Goal: Task Accomplishment & Management: Manage account settings

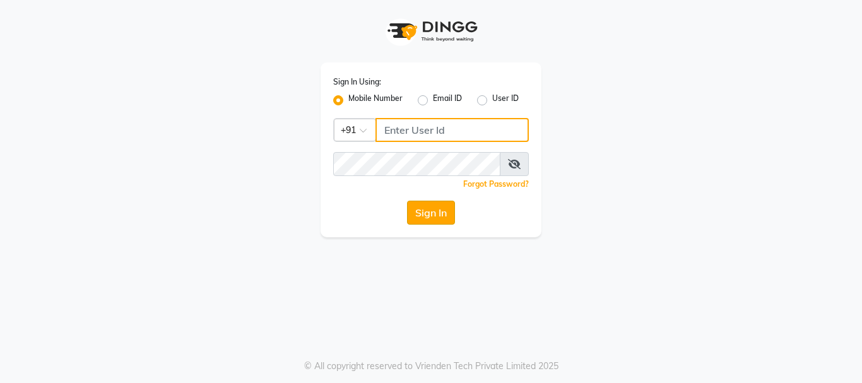
type input "9011729000"
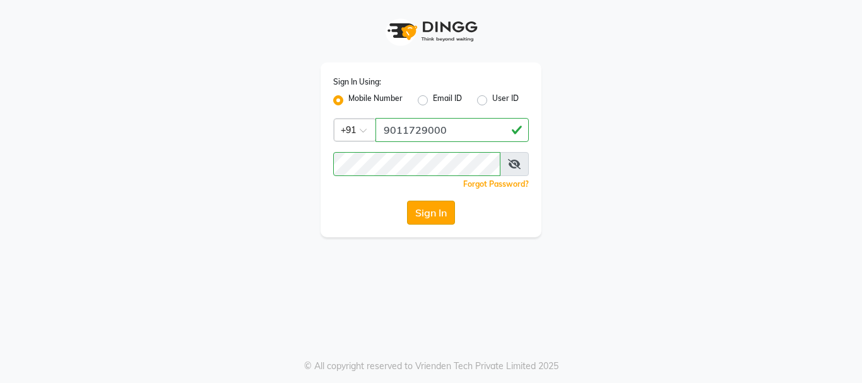
click at [428, 214] on button "Sign In" at bounding box center [431, 213] width 48 height 24
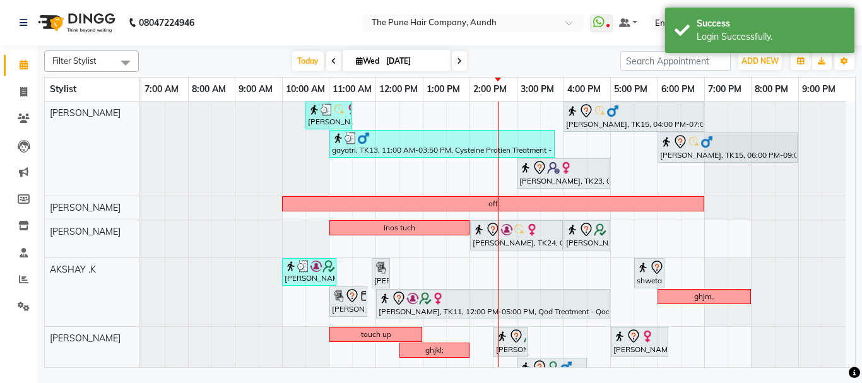
click at [455, 62] on span at bounding box center [459, 61] width 15 height 20
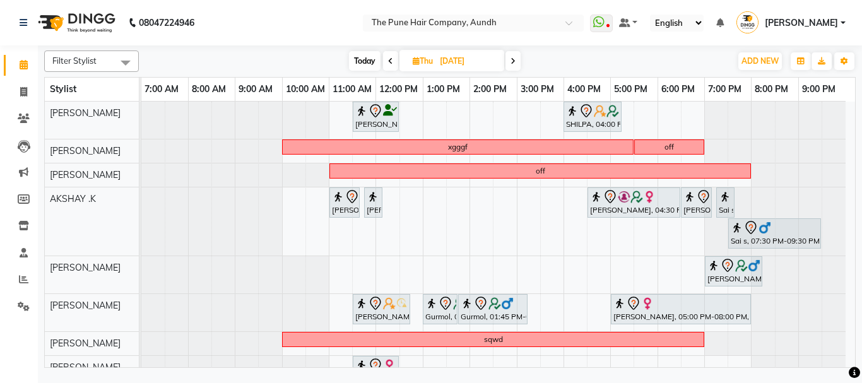
click at [360, 60] on span "Today" at bounding box center [365, 61] width 32 height 20
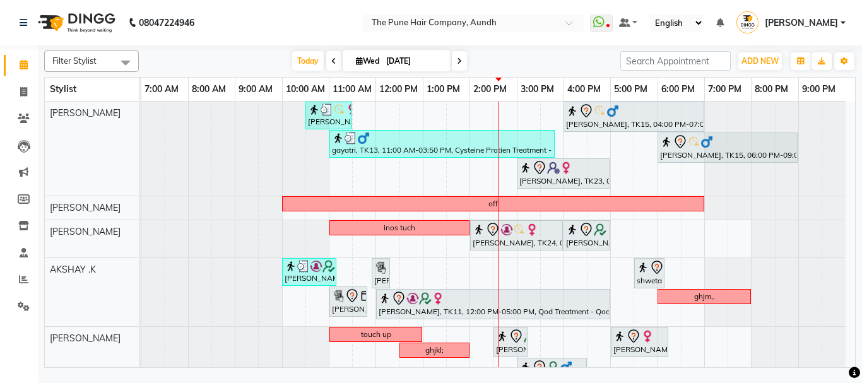
click at [465, 64] on span at bounding box center [459, 61] width 15 height 20
type input "[DATE]"
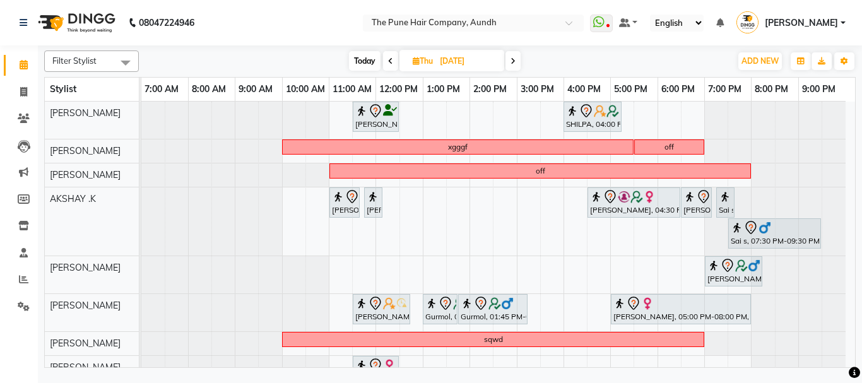
click at [282, 203] on td at bounding box center [293, 320] width 23 height 436
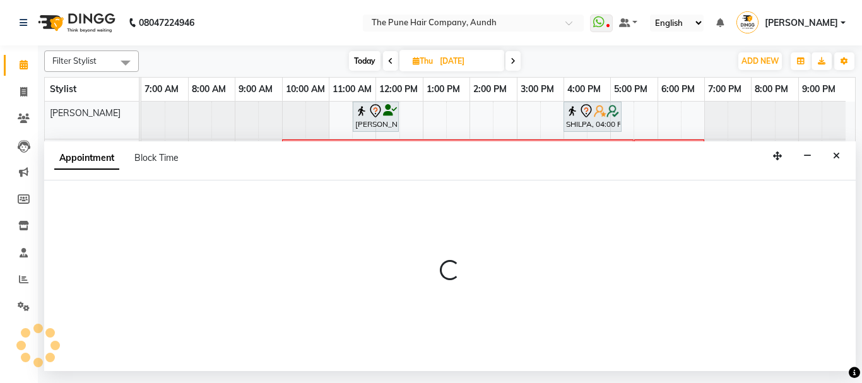
select select "6746"
select select "tentative"
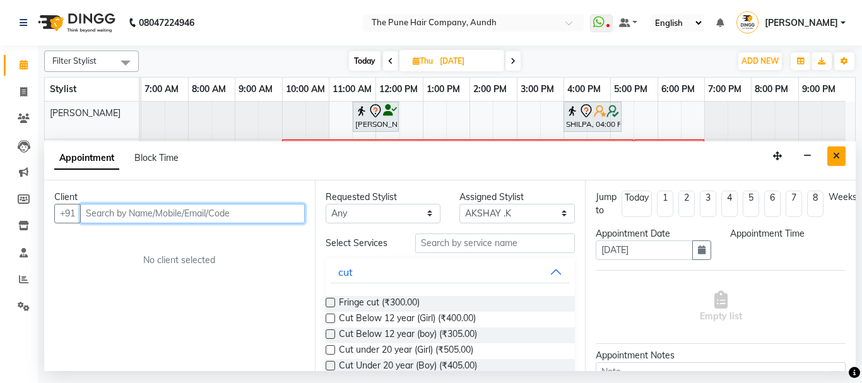
select select "570"
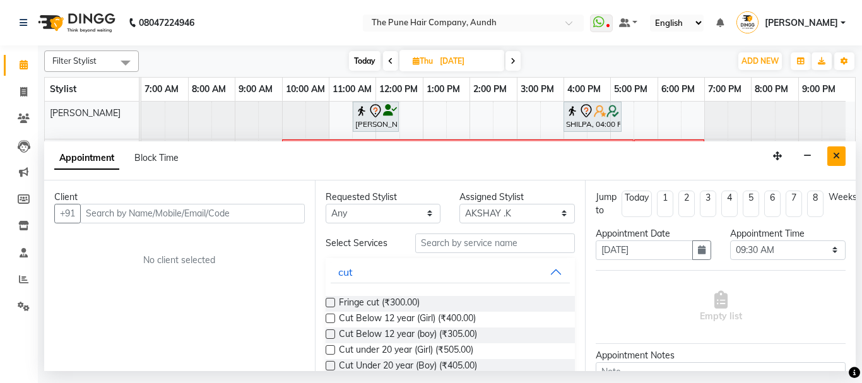
click at [842, 157] on button "Close" at bounding box center [837, 156] width 18 height 20
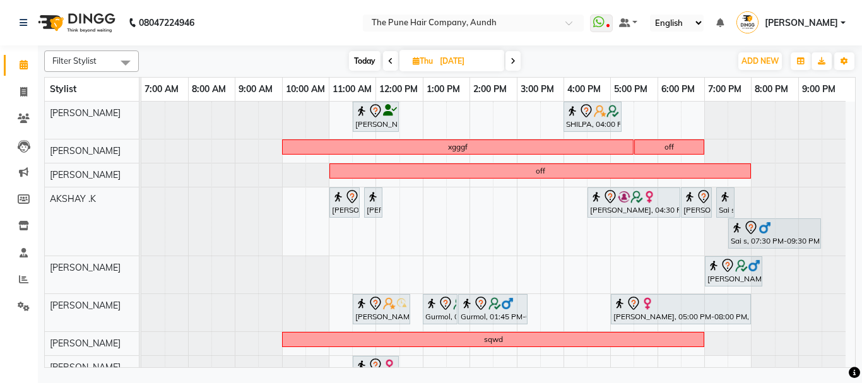
click at [287, 199] on div "[PERSON_NAME], 11:30 AM-12:30 PM, Cut [DEMOGRAPHIC_DATA] ( Top Stylist ) SHILPA…" at bounding box center [498, 320] width 714 height 436
select select "6746"
select select "tentative"
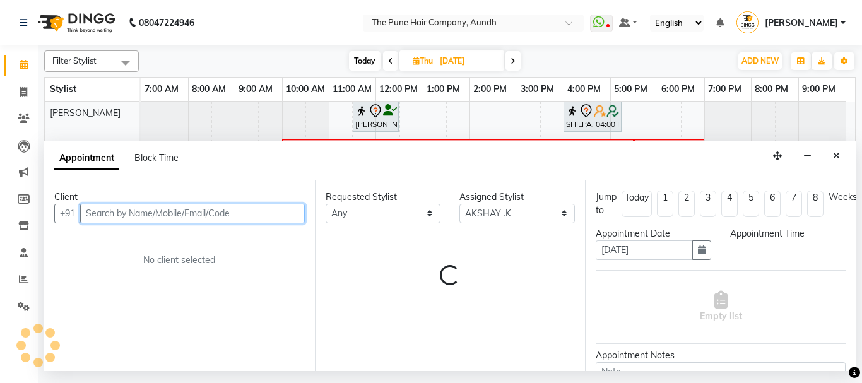
select select "600"
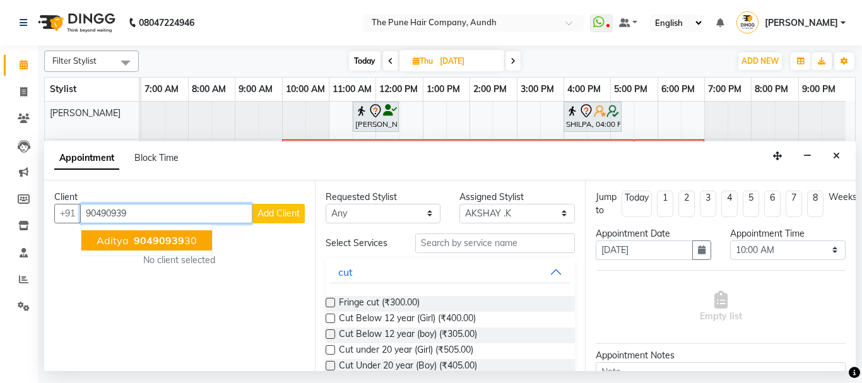
click at [159, 235] on span "90490939" at bounding box center [159, 240] width 51 height 13
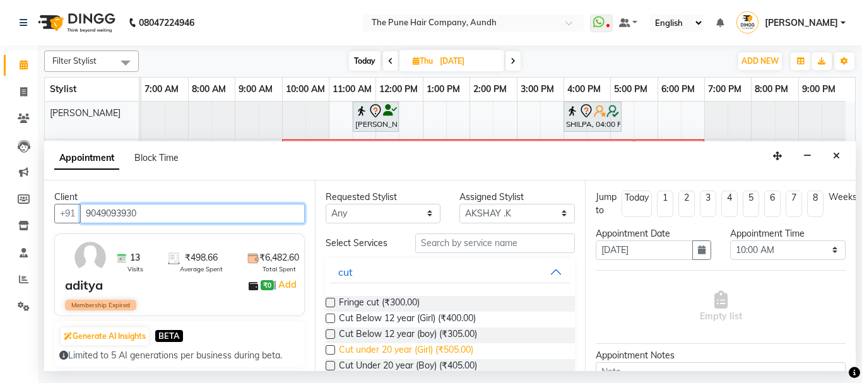
scroll to position [126, 0]
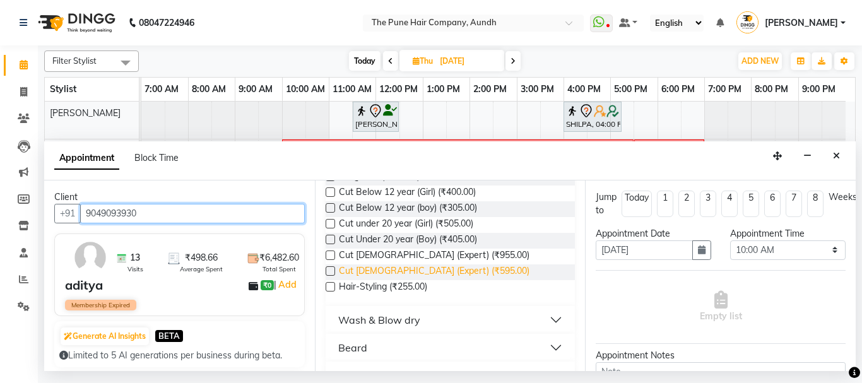
type input "9049093930"
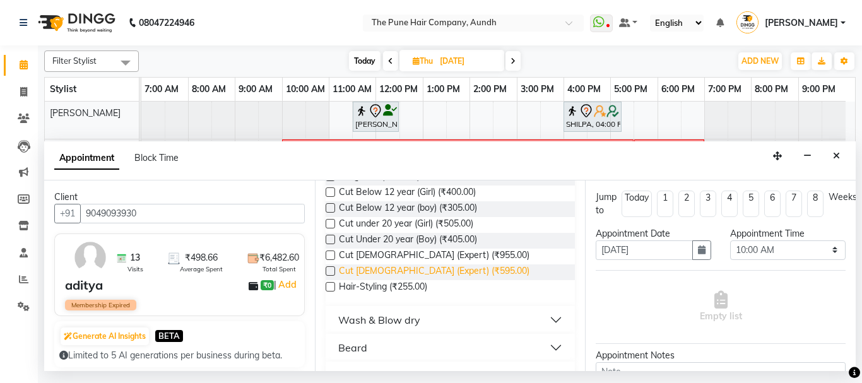
click at [396, 271] on span "Cut [DEMOGRAPHIC_DATA] (Expert) (₹595.00)" at bounding box center [434, 273] width 191 height 16
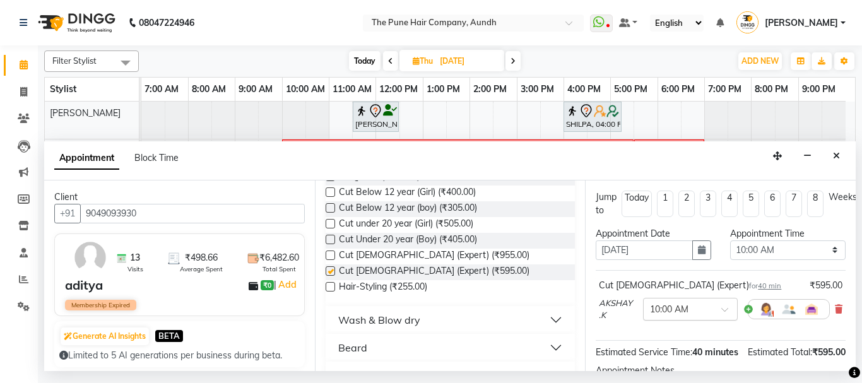
checkbox input "false"
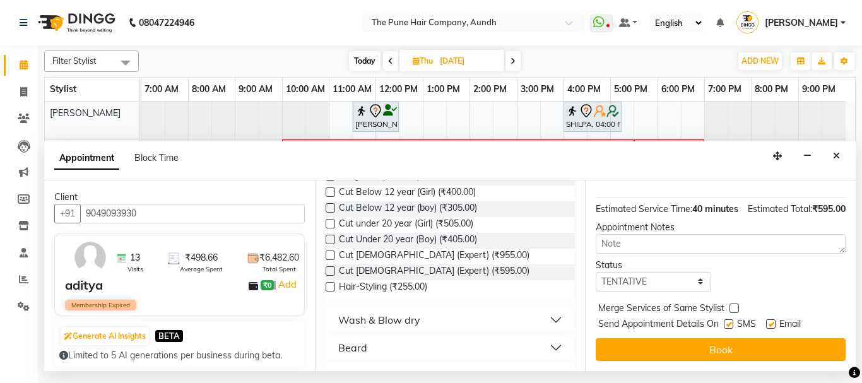
scroll to position [166, 0]
click at [740, 322] on span "SMS" at bounding box center [746, 326] width 19 height 16
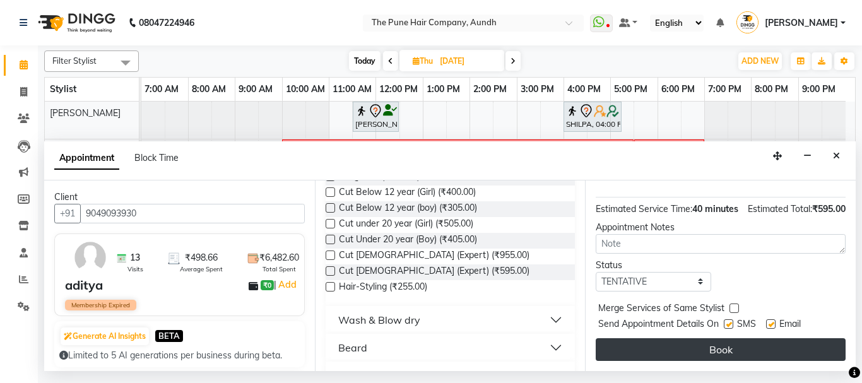
click at [736, 338] on button "Book" at bounding box center [721, 349] width 250 height 23
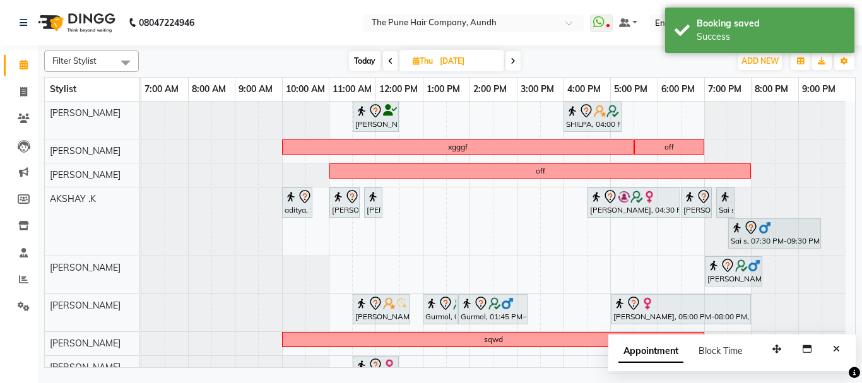
click at [846, 352] on div "Appointment Block Time" at bounding box center [732, 354] width 247 height 39
click at [841, 352] on button "Close" at bounding box center [837, 350] width 18 height 20
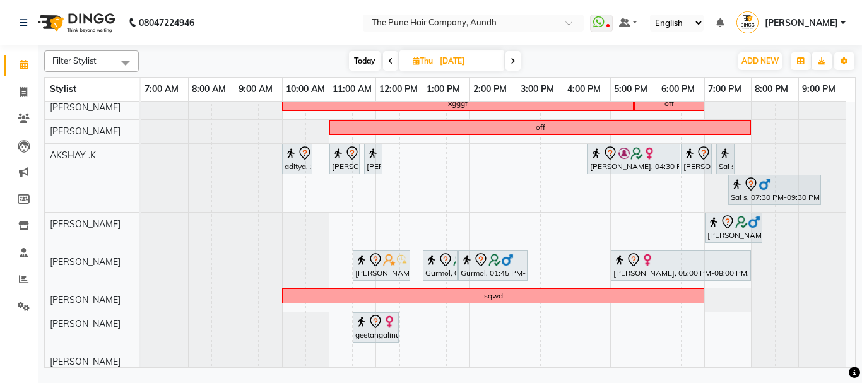
scroll to position [0, 0]
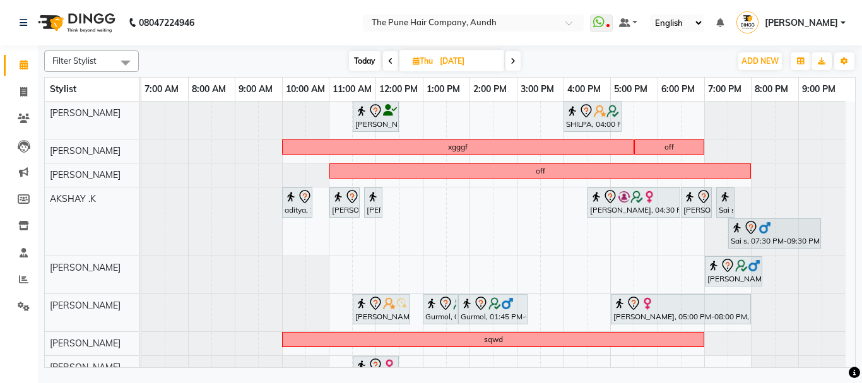
click at [364, 56] on span "Today" at bounding box center [365, 61] width 32 height 20
type input "[DATE]"
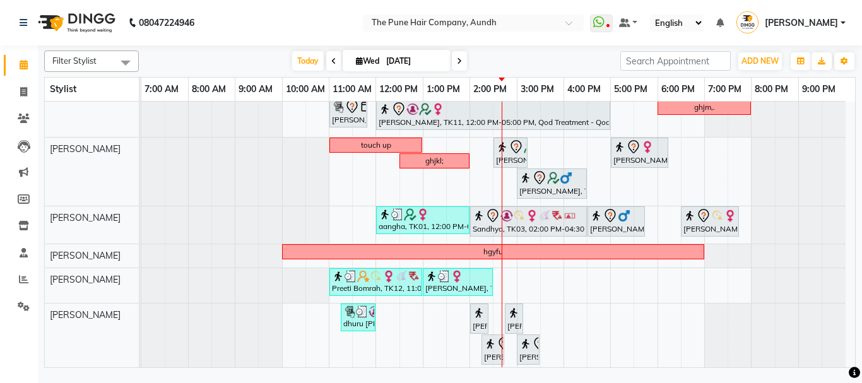
scroll to position [357, 0]
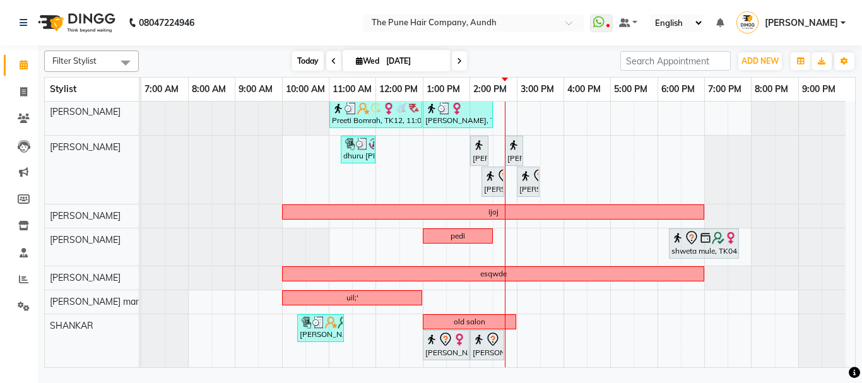
click at [309, 57] on span "Today" at bounding box center [308, 61] width 32 height 20
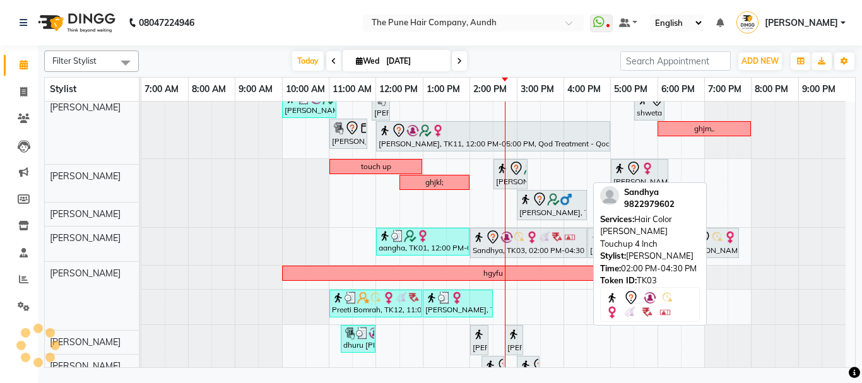
scroll to position [168, 0]
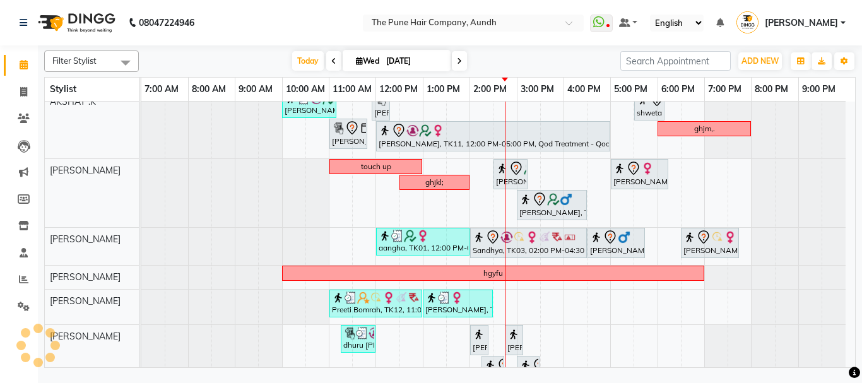
click at [706, 171] on div "[PERSON_NAME], TK14, 10:30 AM-11:30 AM, Cut [DEMOGRAPHIC_DATA] ( Top Stylist ) …" at bounding box center [498, 245] width 714 height 623
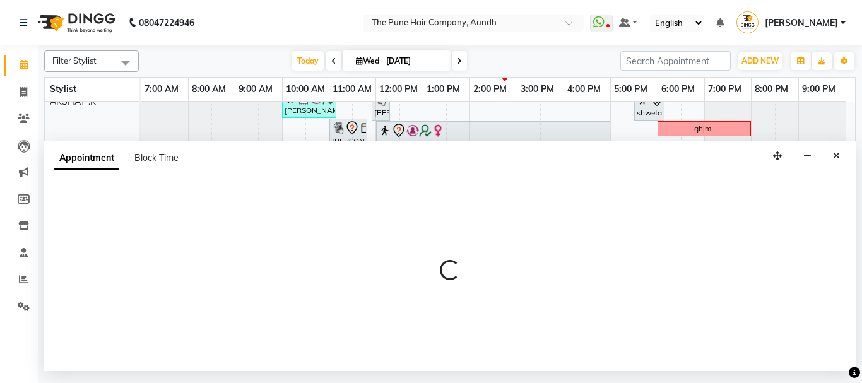
select select "12769"
select select "tentative"
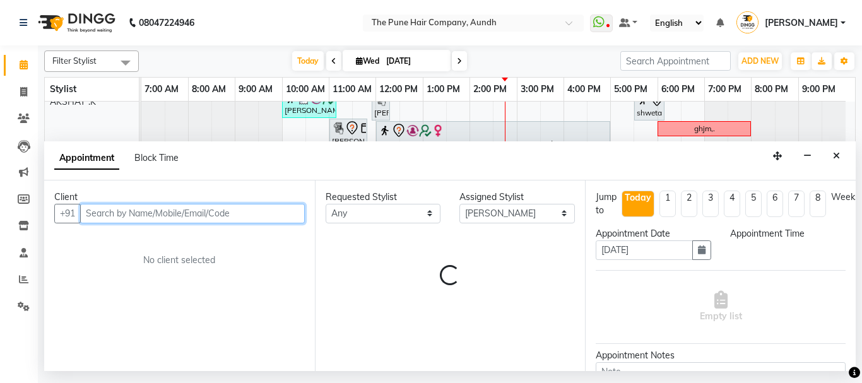
select select "1140"
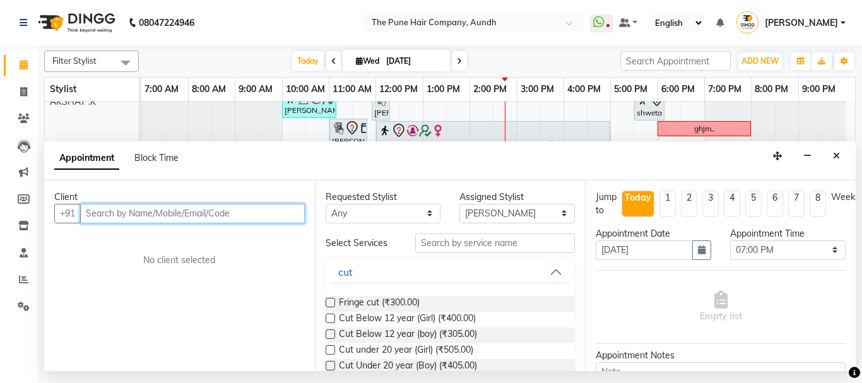
click at [128, 206] on input "text" at bounding box center [192, 214] width 225 height 20
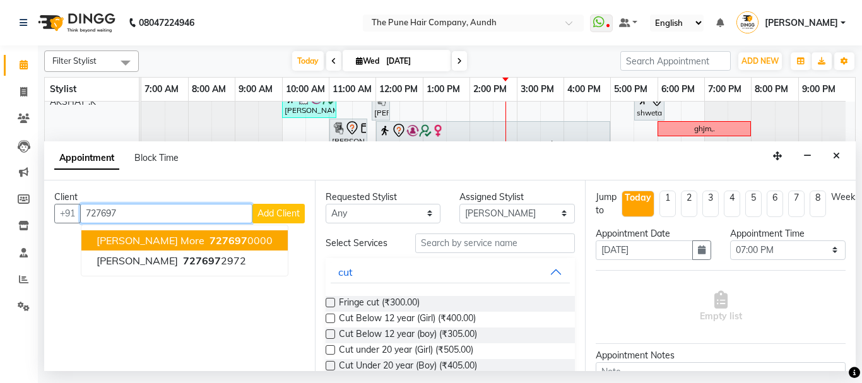
click at [229, 242] on ngb-highlight "727697 0000" at bounding box center [240, 240] width 66 height 13
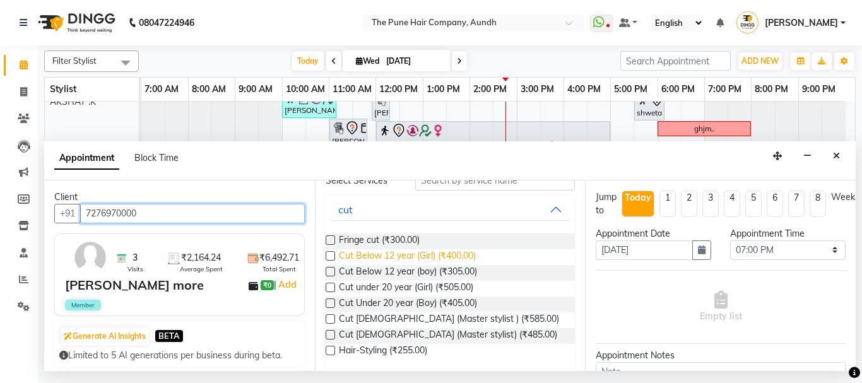
scroll to position [126, 0]
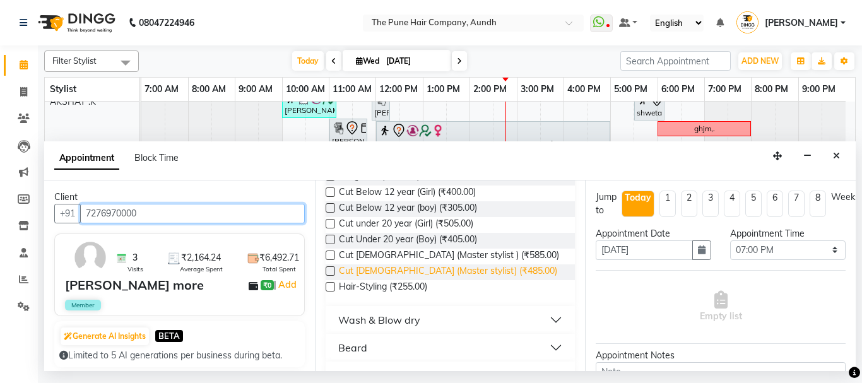
type input "7276970000"
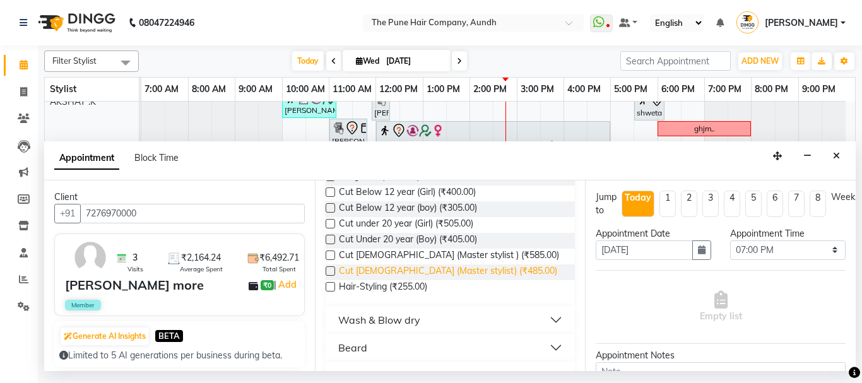
click at [395, 270] on span "Cut [DEMOGRAPHIC_DATA] (Master stylist) (₹485.00)" at bounding box center [448, 273] width 218 height 16
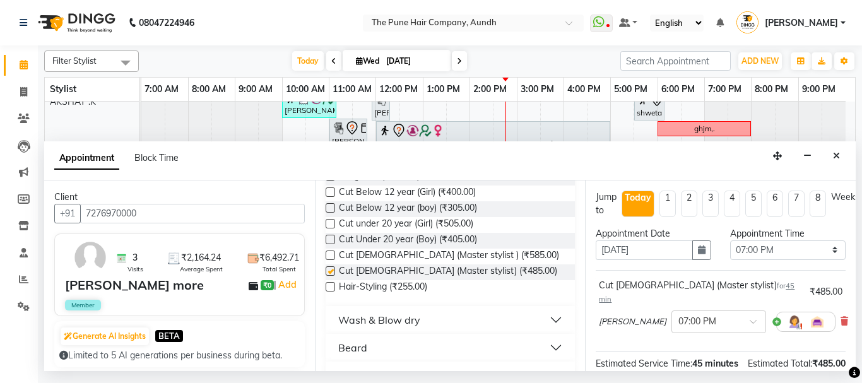
checkbox input "false"
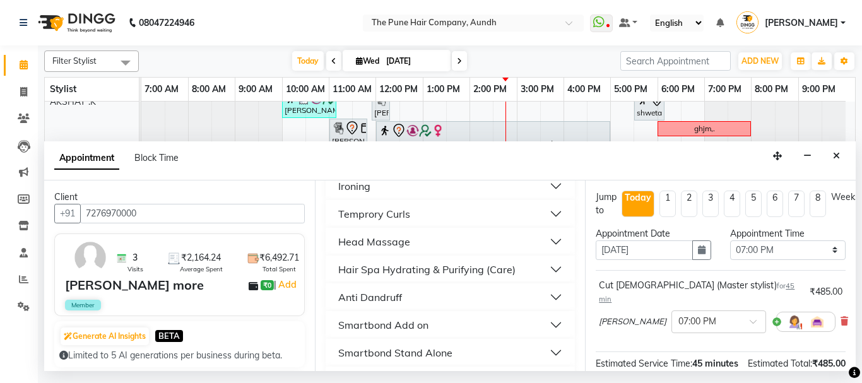
scroll to position [166, 0]
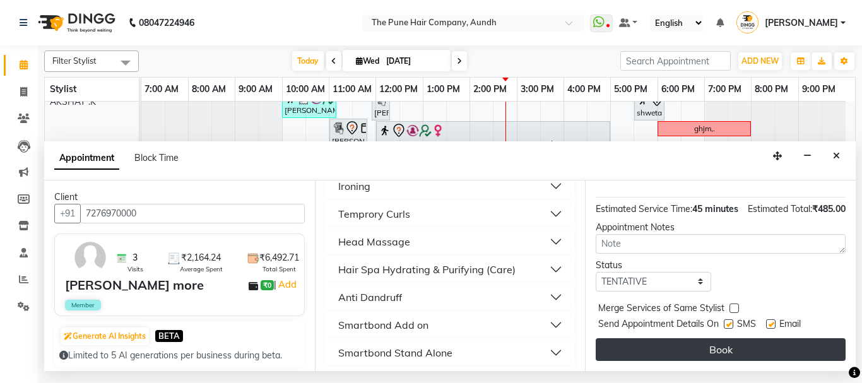
click at [678, 340] on button "Book" at bounding box center [721, 349] width 250 height 23
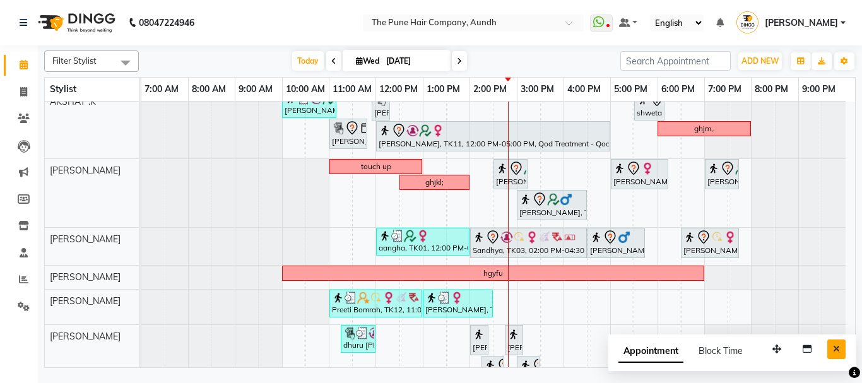
click at [843, 356] on button "Close" at bounding box center [837, 350] width 18 height 20
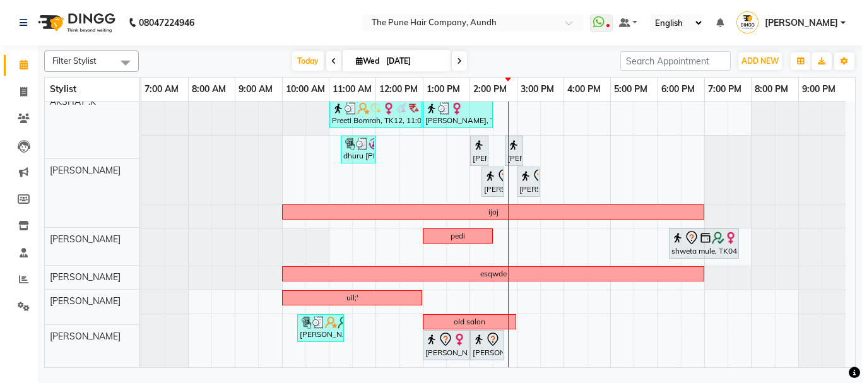
scroll to position [357, 0]
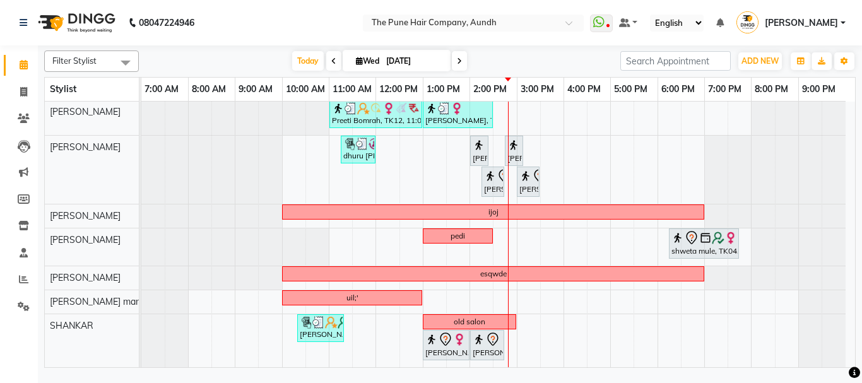
click at [463, 61] on span at bounding box center [459, 61] width 15 height 20
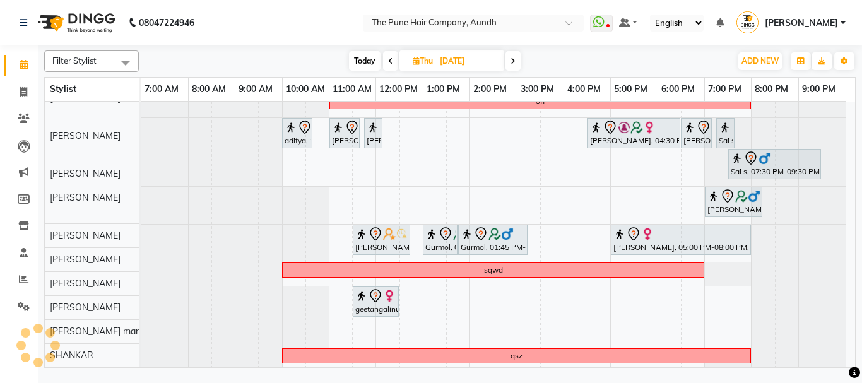
scroll to position [170, 0]
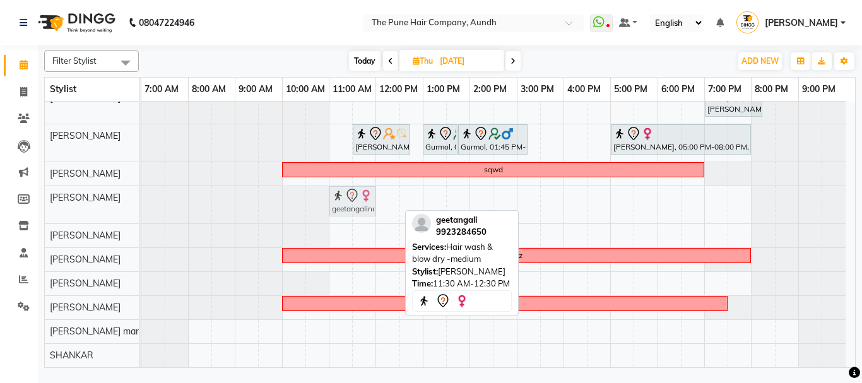
drag, startPoint x: 369, startPoint y: 203, endPoint x: 352, endPoint y: 203, distance: 17.7
click at [141, 207] on div "geetangalinull, 11:30 AM-12:30 PM, Hair wash & blow dry -medium geetangalinull,…" at bounding box center [141, 204] width 0 height 37
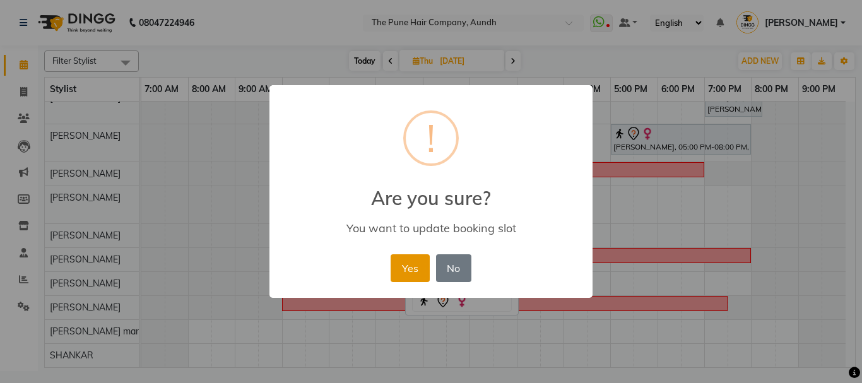
click at [419, 266] on button "Yes" at bounding box center [410, 268] width 39 height 28
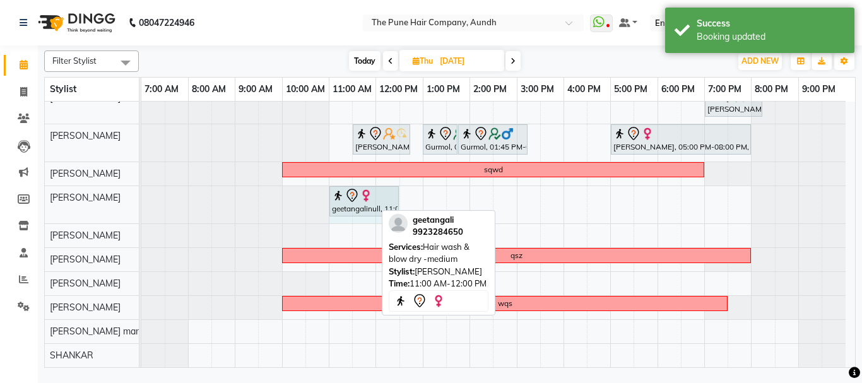
drag, startPoint x: 374, startPoint y: 197, endPoint x: 389, endPoint y: 197, distance: 15.8
click at [141, 197] on div "geetangalinull, 11:00 AM-12:00 PM, Hair wash & blow dry -medium geetangalinull,…" at bounding box center [141, 204] width 0 height 37
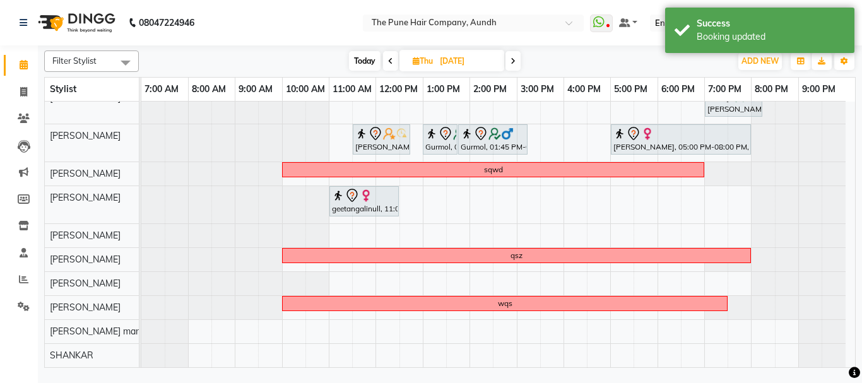
click at [559, 52] on div "[DATE] [DATE]" at bounding box center [435, 61] width 580 height 19
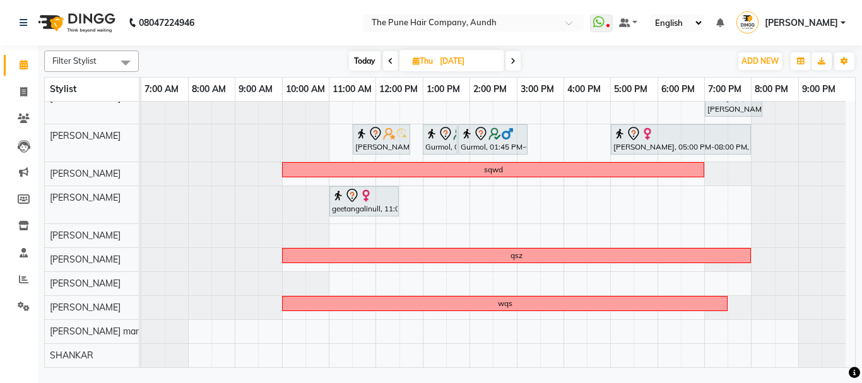
click at [514, 62] on icon at bounding box center [513, 61] width 5 height 8
type input "[DATE]"
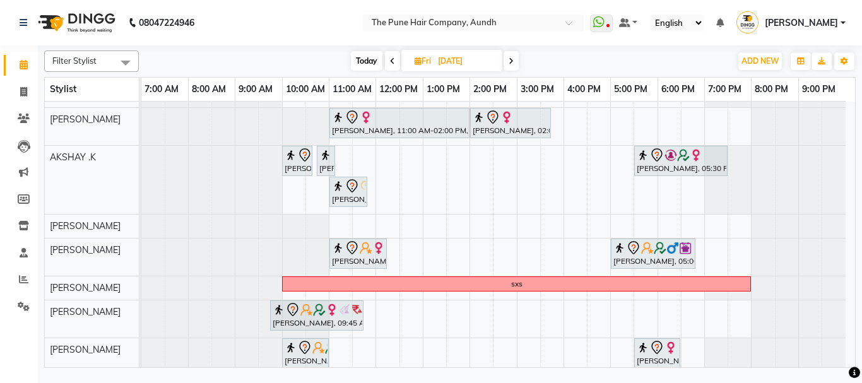
scroll to position [198, 0]
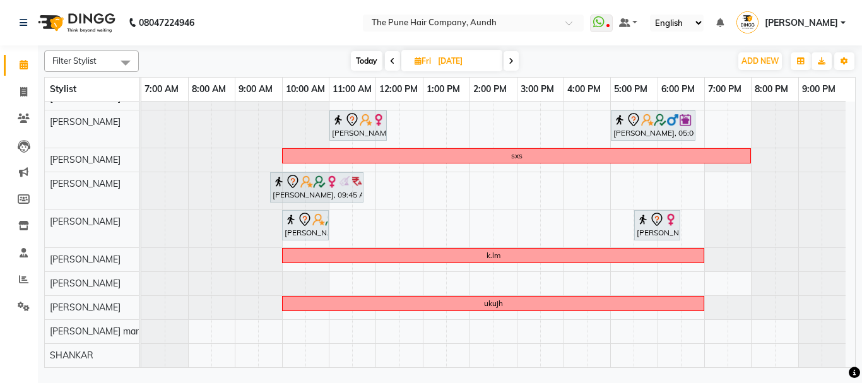
click at [386, 183] on div "VINITAnull, 03:00 PM-05:00 PM, Hair Color Inoa - scalp advance with touchup 2 I…" at bounding box center [498, 135] width 714 height 463
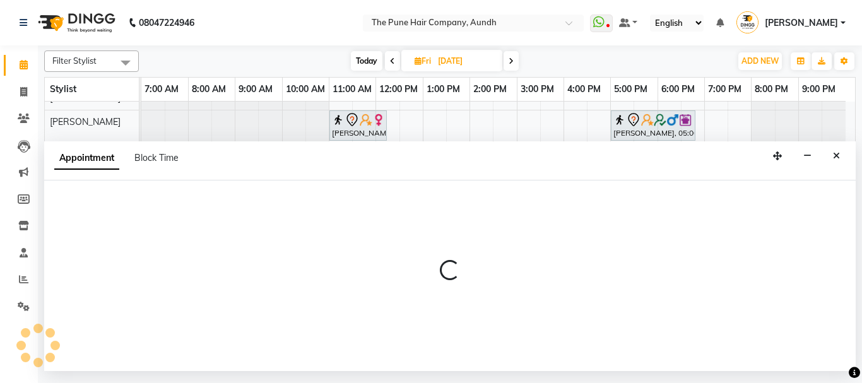
select select "49441"
select select "tentative"
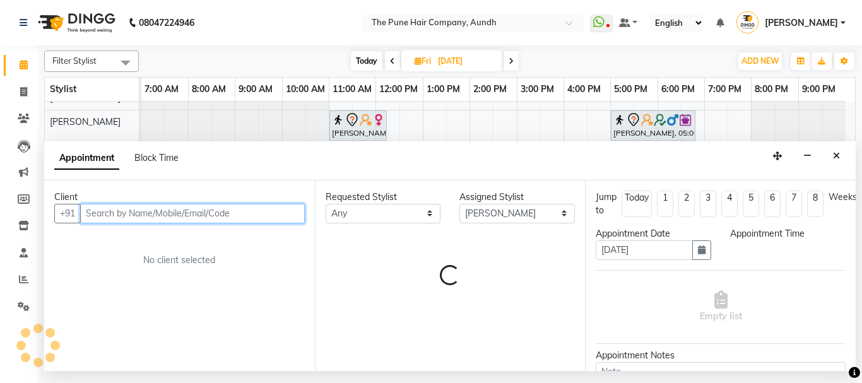
select select "720"
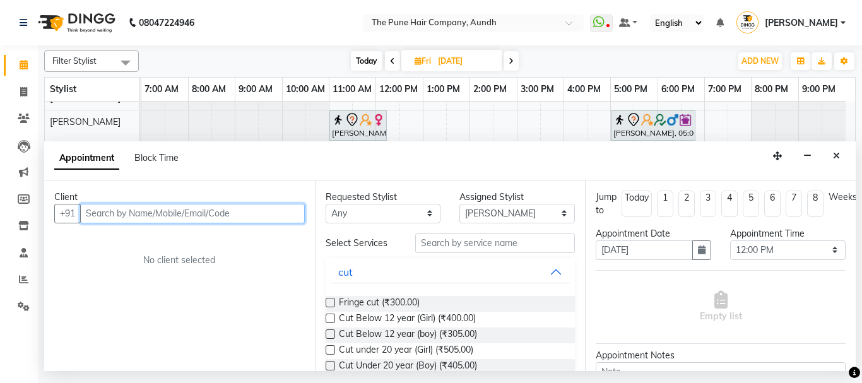
click at [127, 217] on input "text" at bounding box center [192, 214] width 225 height 20
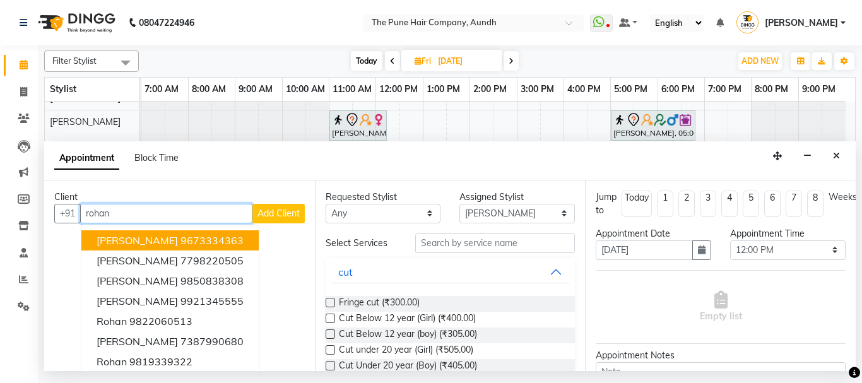
click at [210, 242] on ngb-highlight "9673334363" at bounding box center [212, 240] width 63 height 13
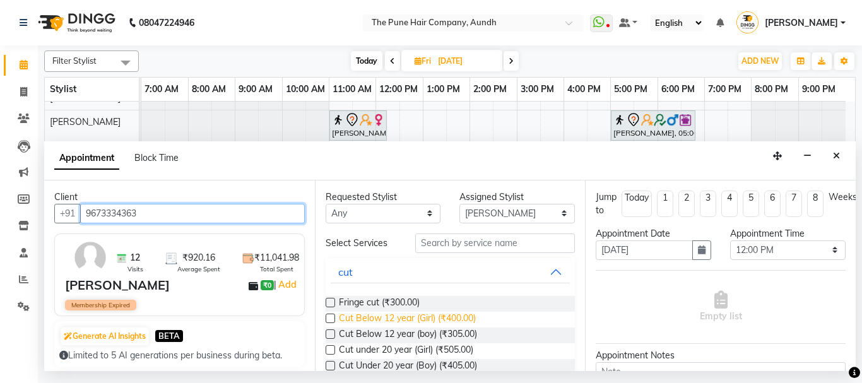
scroll to position [63, 0]
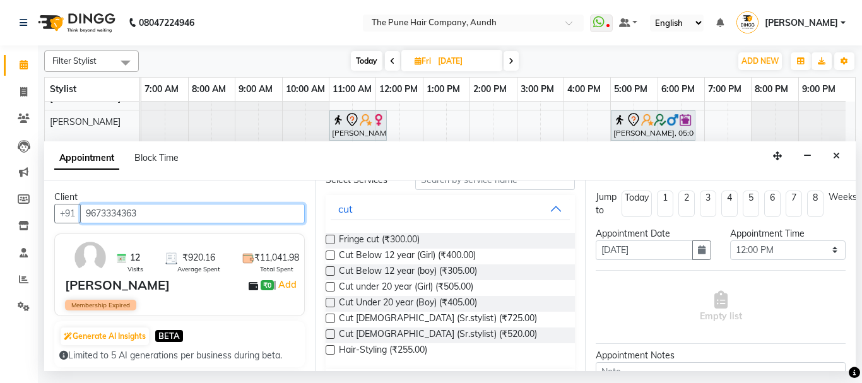
type input "9673334363"
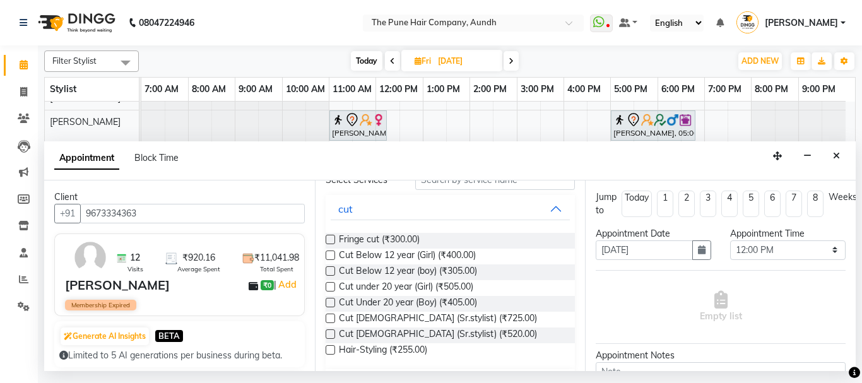
click at [330, 334] on label at bounding box center [330, 334] width 9 height 9
click at [330, 334] on input "checkbox" at bounding box center [330, 335] width 8 height 8
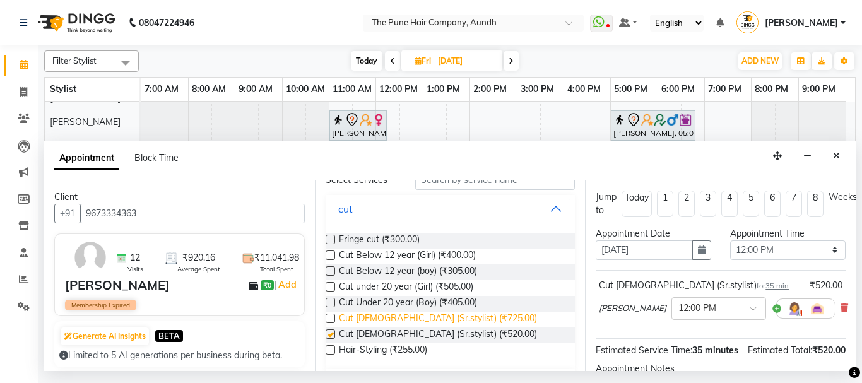
checkbox input "false"
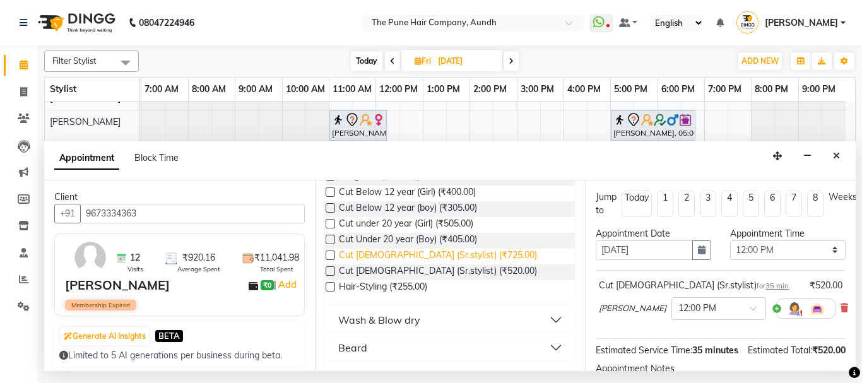
scroll to position [189, 0]
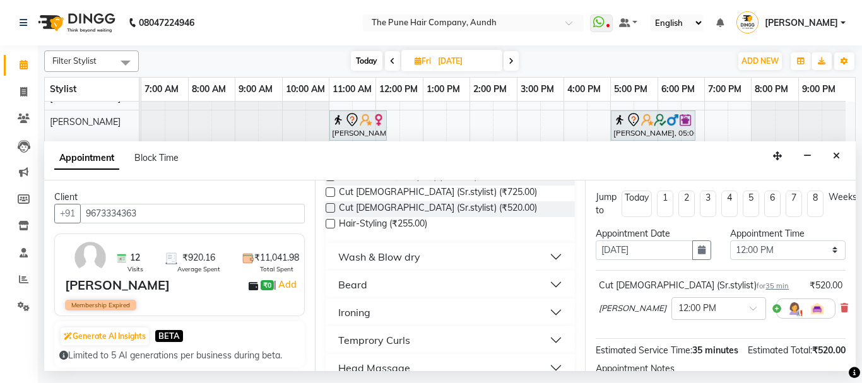
click at [361, 286] on div "Beard" at bounding box center [352, 284] width 29 height 15
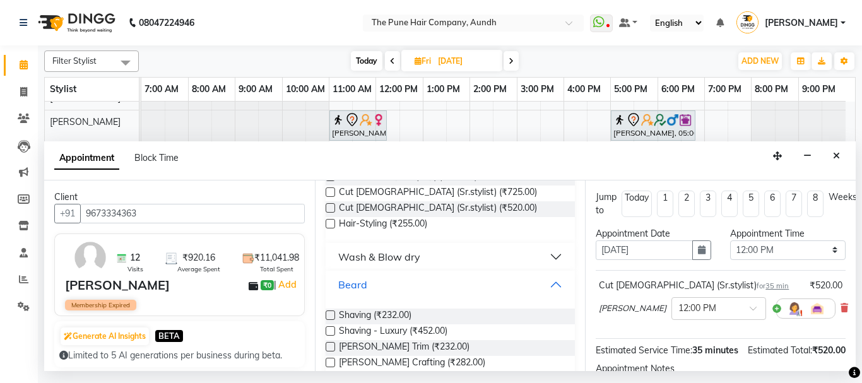
scroll to position [253, 0]
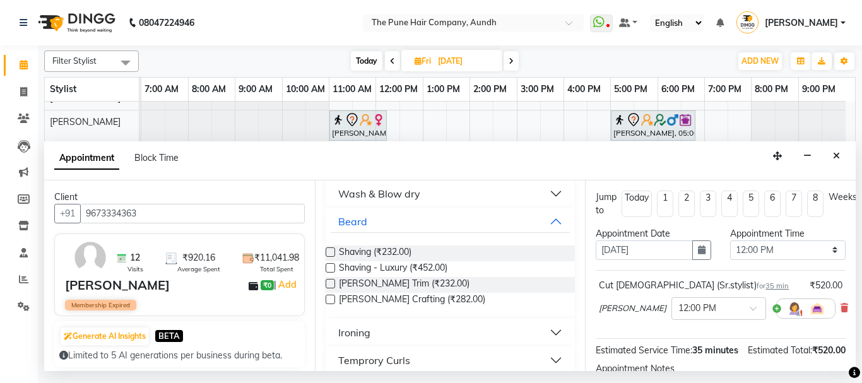
click at [331, 304] on label at bounding box center [330, 299] width 9 height 9
click at [331, 304] on input "checkbox" at bounding box center [330, 301] width 8 height 8
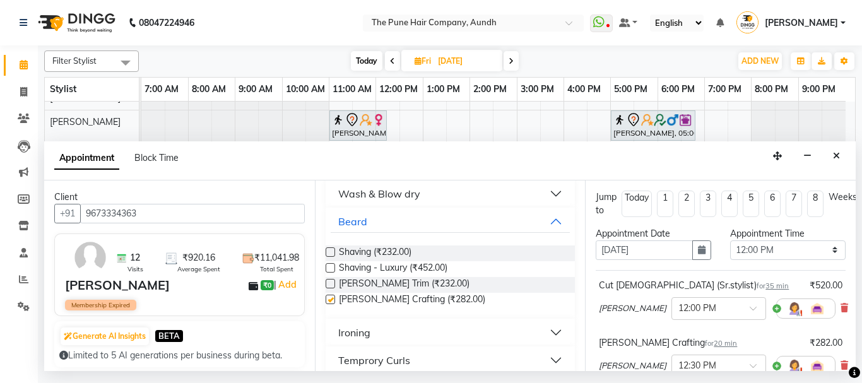
checkbox input "false"
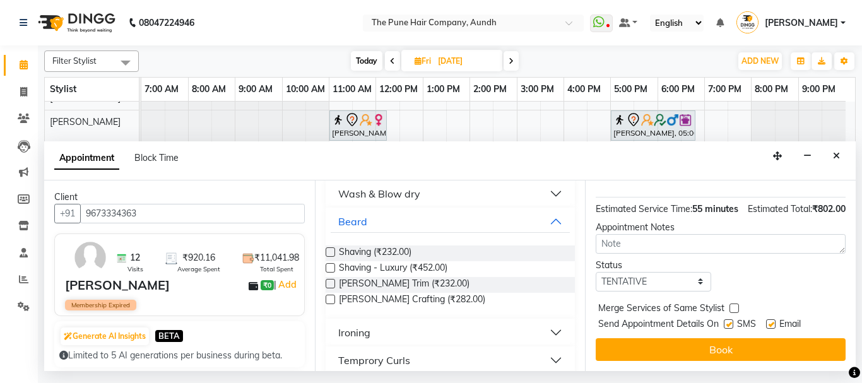
scroll to position [225, 0]
click at [708, 343] on button "Book" at bounding box center [721, 349] width 250 height 23
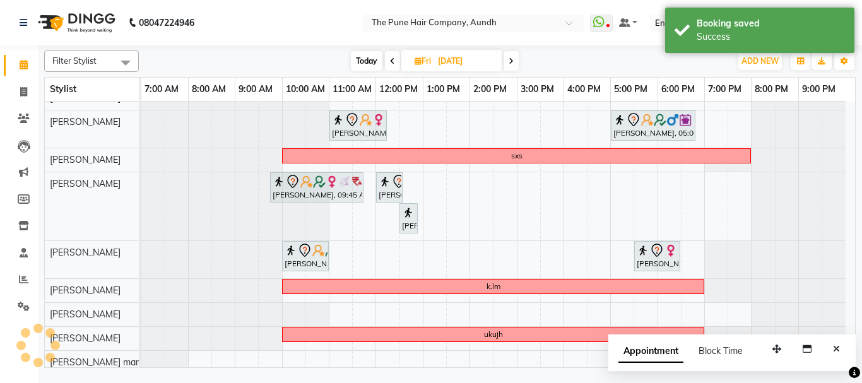
scroll to position [229, 0]
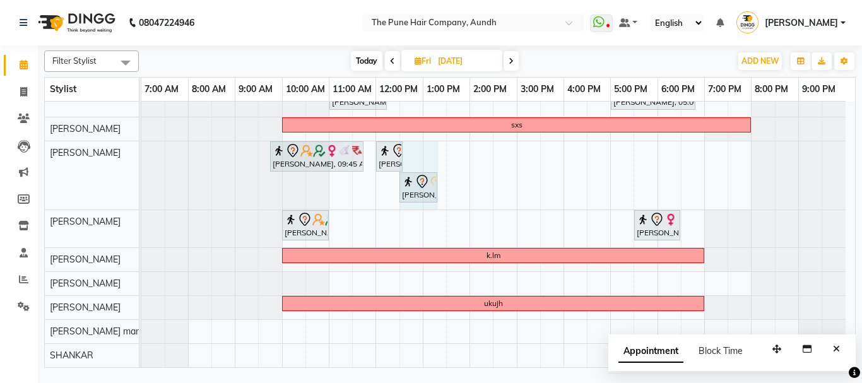
drag, startPoint x: 417, startPoint y: 184, endPoint x: 430, endPoint y: 182, distance: 12.8
click at [141, 182] on div "[PERSON_NAME], 09:45 AM-11:45 AM, Hair Color [PERSON_NAME] Touchup 2 Inch [PERS…" at bounding box center [141, 175] width 0 height 68
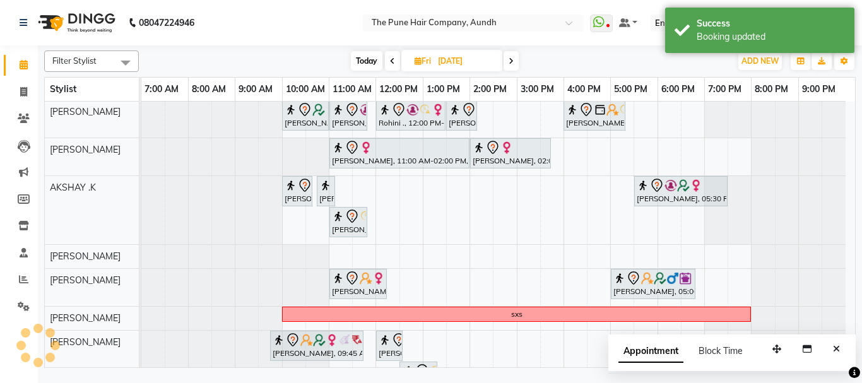
scroll to position [0, 0]
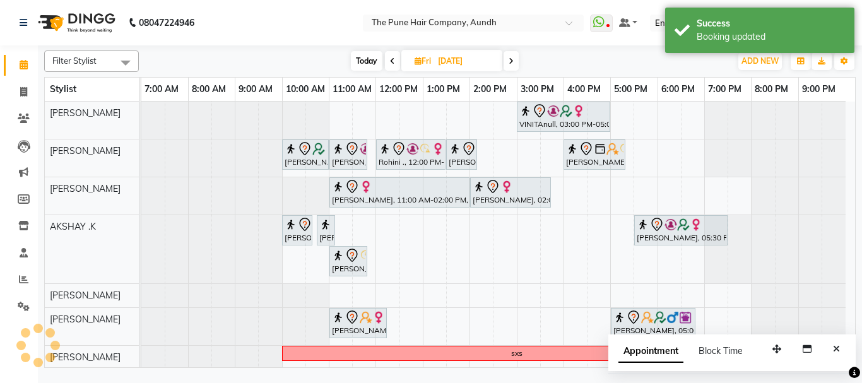
click at [369, 55] on span "Today" at bounding box center [367, 61] width 32 height 20
type input "[DATE]"
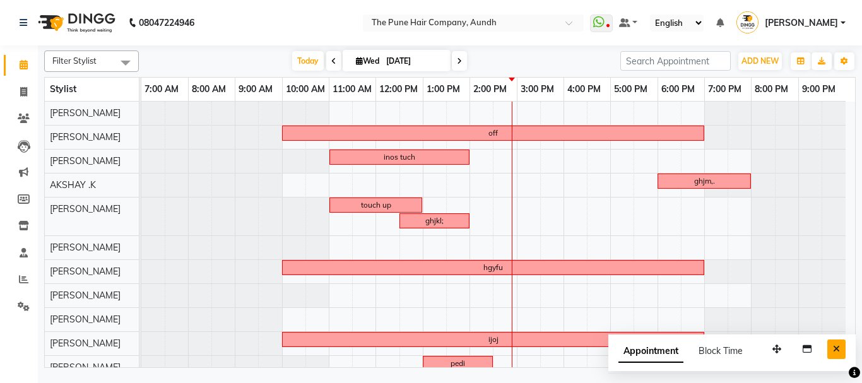
click at [833, 350] on icon "Close" at bounding box center [836, 349] width 7 height 9
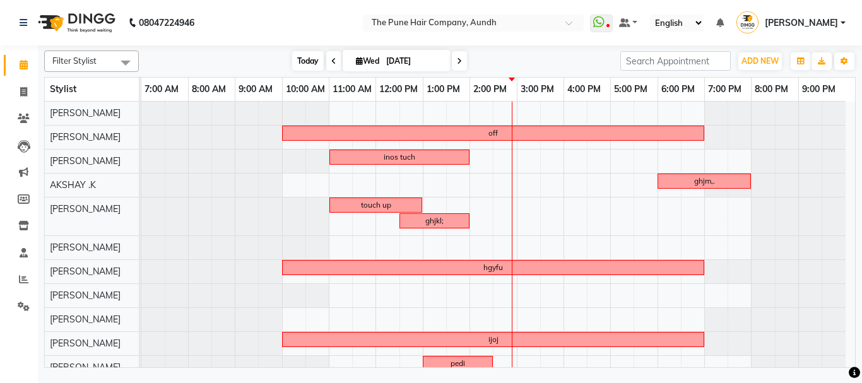
click at [305, 64] on span "Today" at bounding box center [308, 61] width 32 height 20
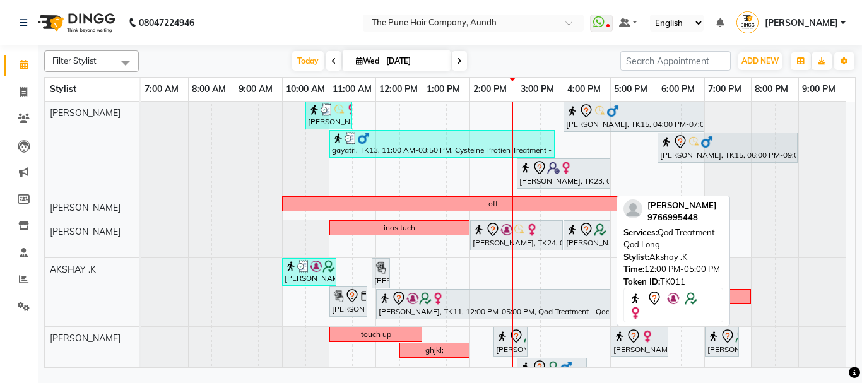
scroll to position [63, 0]
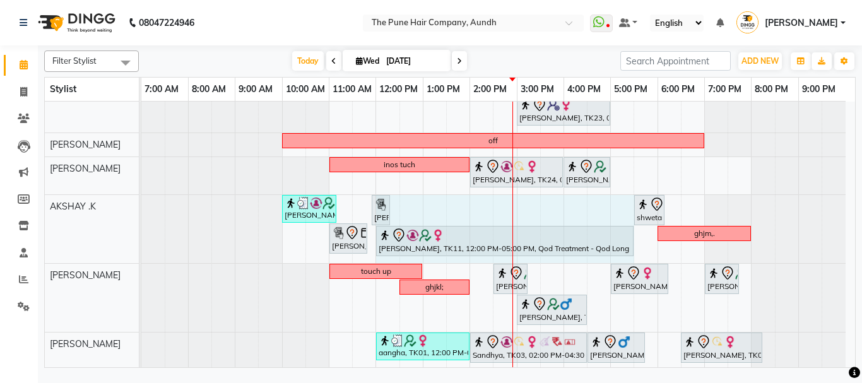
drag, startPoint x: 612, startPoint y: 241, endPoint x: 638, endPoint y: 248, distance: 27.0
click at [640, 242] on div "[PERSON_NAME], TK14, 10:30 AM-11:30 AM, Cut [DEMOGRAPHIC_DATA] ( Top Stylist ) …" at bounding box center [498, 349] width 714 height 621
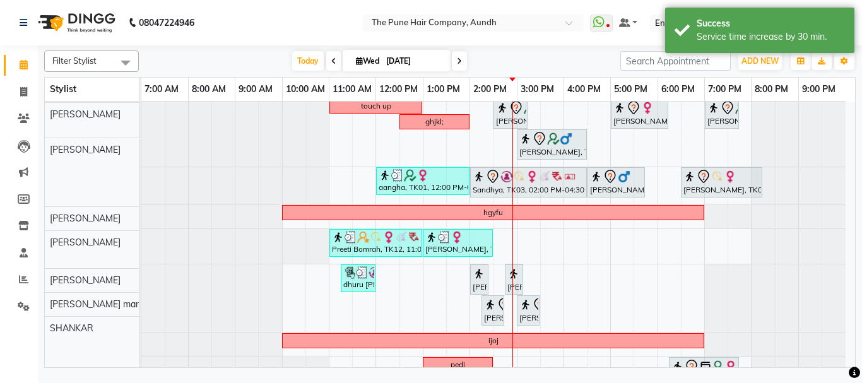
scroll to position [229, 0]
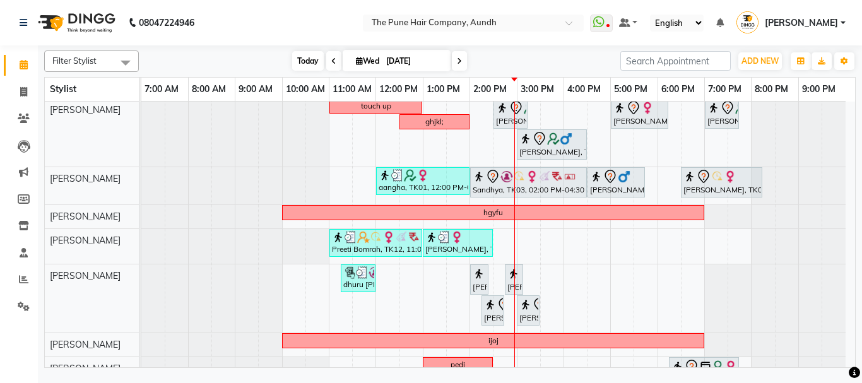
click at [309, 57] on span "Today" at bounding box center [308, 61] width 32 height 20
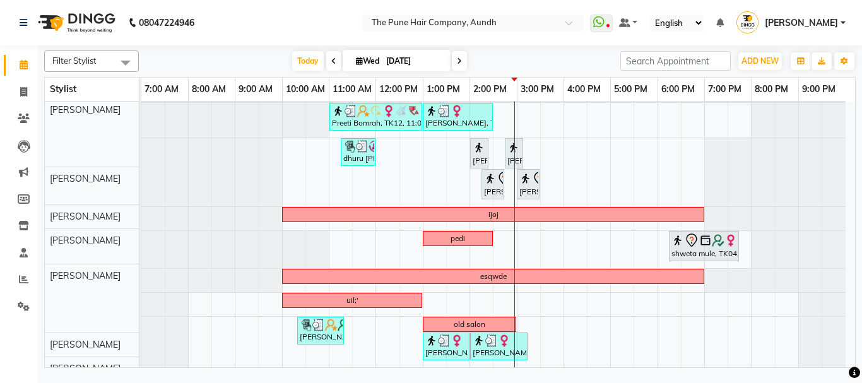
scroll to position [355, 0]
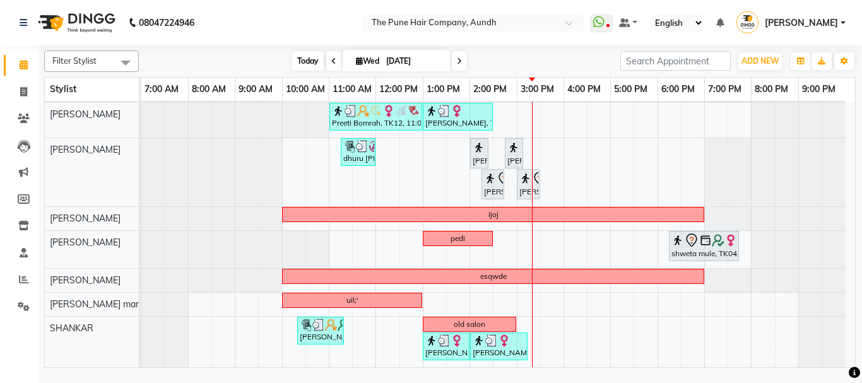
click at [304, 55] on span "Today" at bounding box center [308, 61] width 32 height 20
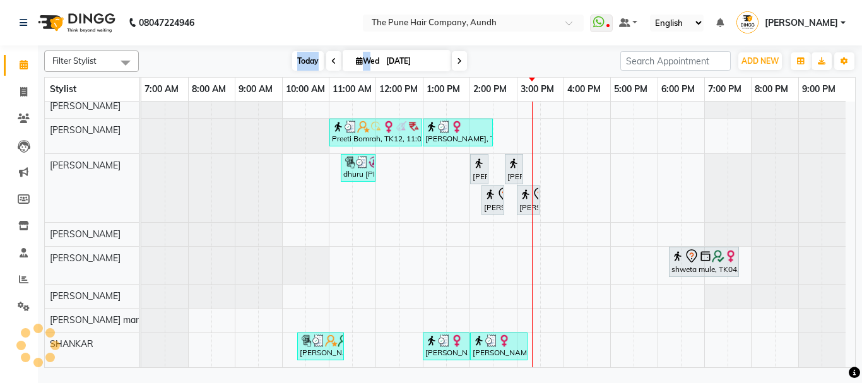
scroll to position [339, 0]
click at [302, 69] on span "Today" at bounding box center [308, 61] width 32 height 20
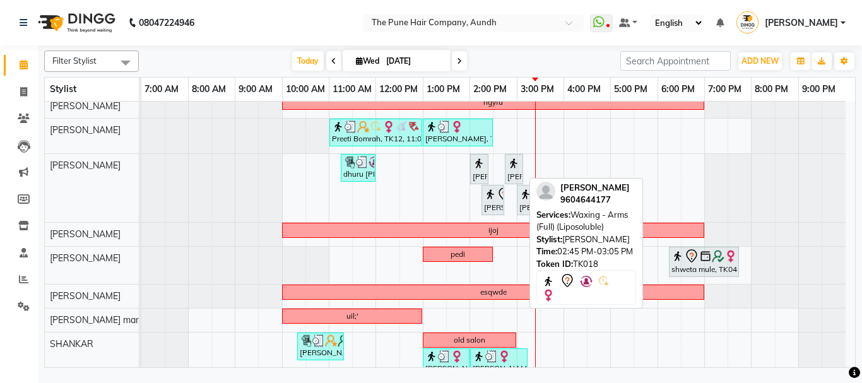
click at [520, 173] on div "[PERSON_NAME], TK18, 02:45 PM-03:05 PM, Waxing - Arms (Full) (Liposoluble)" at bounding box center [514, 169] width 16 height 27
click at [516, 173] on div "[PERSON_NAME], TK18, 02:45 PM-03:05 PM, Waxing - Arms (Full) (Liposoluble)" at bounding box center [514, 169] width 16 height 27
select select "7"
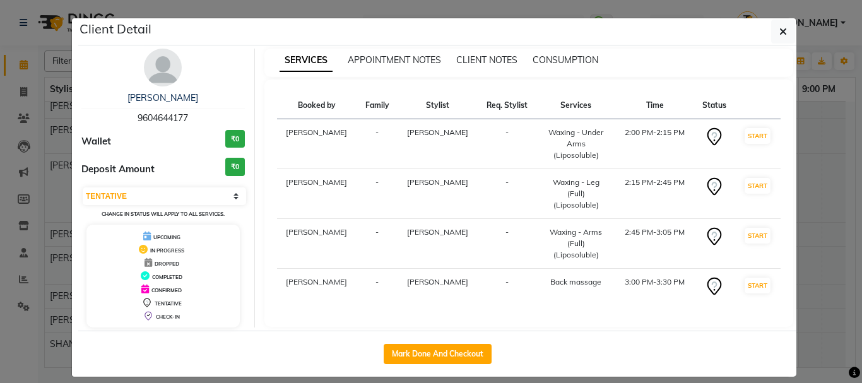
drag, startPoint x: 433, startPoint y: 350, endPoint x: 443, endPoint y: 337, distance: 16.3
click at [439, 350] on button "Mark Done And Checkout" at bounding box center [438, 354] width 108 height 20
select select "service"
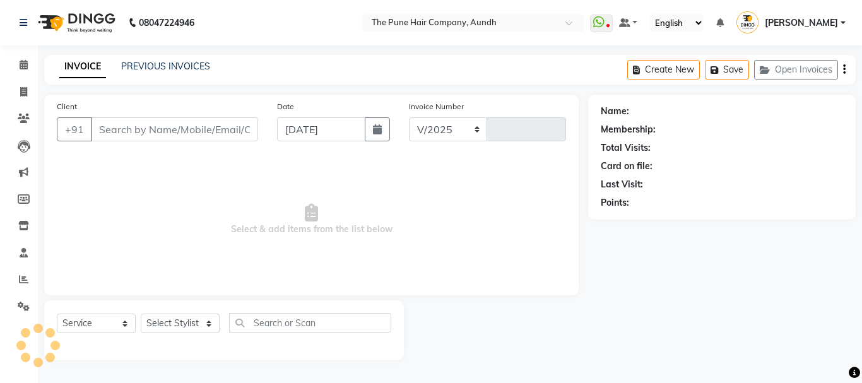
select select "106"
type input "4648"
type input "9604644177"
select select "49797"
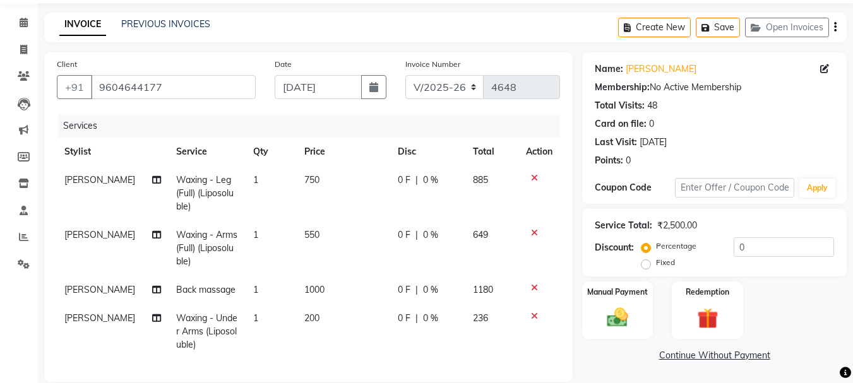
scroll to position [63, 0]
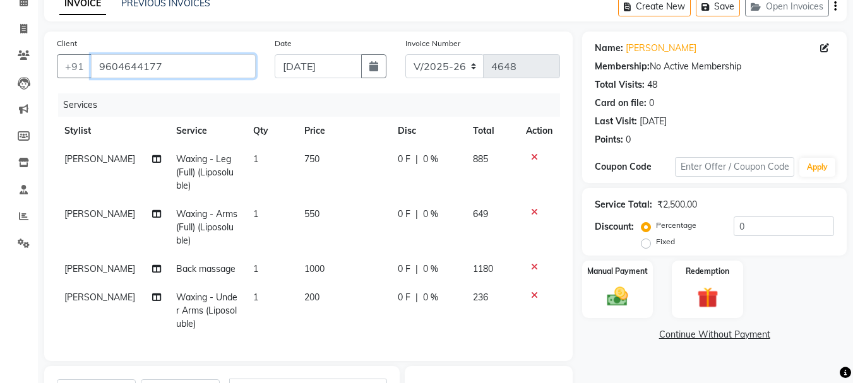
drag, startPoint x: 99, startPoint y: 69, endPoint x: 171, endPoint y: 63, distance: 72.2
click at [171, 63] on input "9604644177" at bounding box center [173, 66] width 165 height 24
click at [21, 57] on icon at bounding box center [24, 55] width 12 height 9
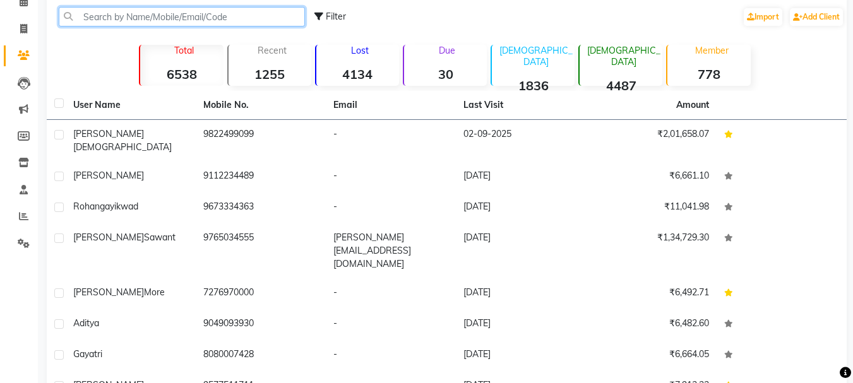
paste input "9604644177"
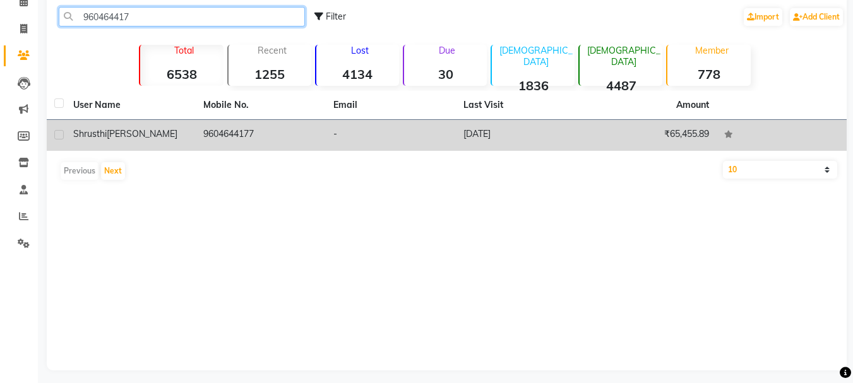
type input "960464417"
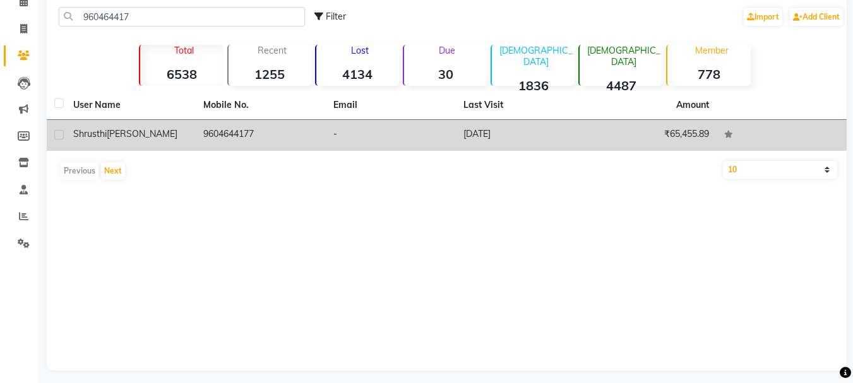
click at [250, 135] on td "9604644177" at bounding box center [261, 135] width 130 height 31
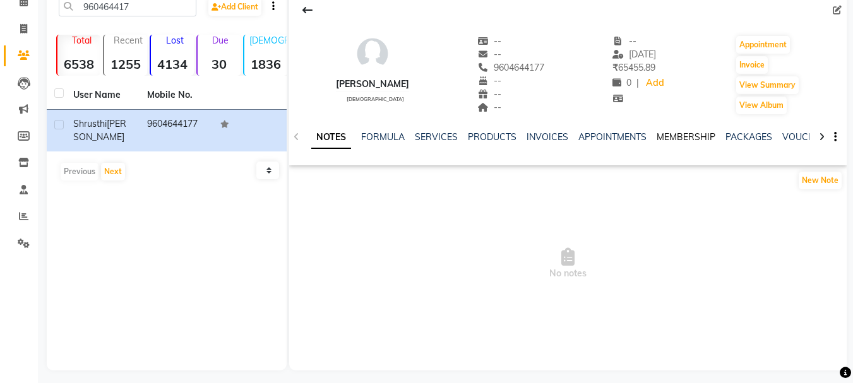
click at [670, 135] on link "MEMBERSHIP" at bounding box center [686, 136] width 59 height 11
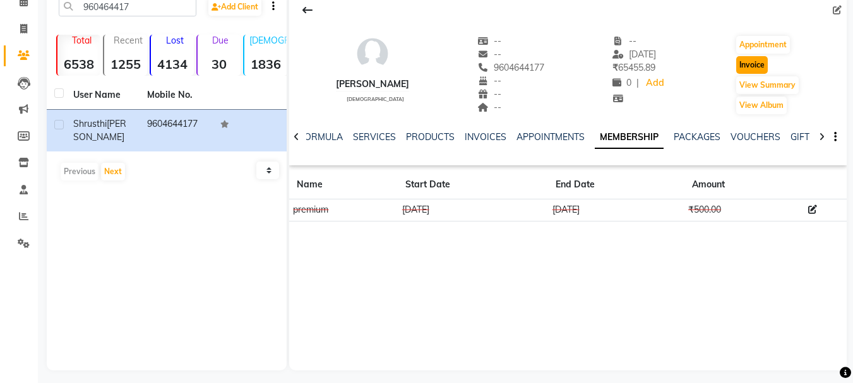
click at [760, 64] on button "Invoice" at bounding box center [752, 65] width 32 height 18
select select "service"
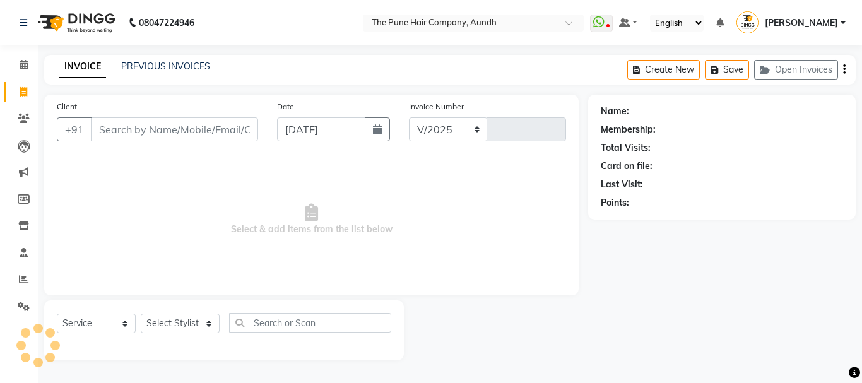
select select "106"
type input "4648"
type input "9604644177"
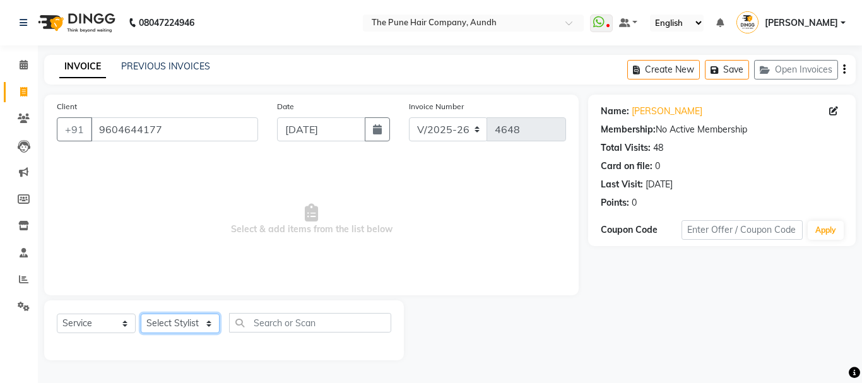
click at [174, 327] on select "Select Stylist AKSHAY .K [PERSON_NAME] kaif [PERSON_NAME] [PERSON_NAME] [PERSON…" at bounding box center [180, 324] width 79 height 20
select select "49797"
click at [141, 314] on select "Select Stylist AKSHAY .K [PERSON_NAME] kaif [PERSON_NAME] [PERSON_NAME] [PERSON…" at bounding box center [180, 324] width 79 height 20
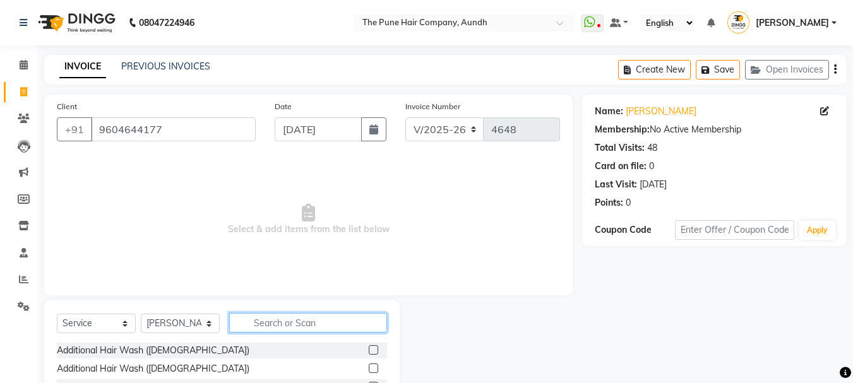
click at [276, 326] on input "text" at bounding box center [308, 323] width 158 height 20
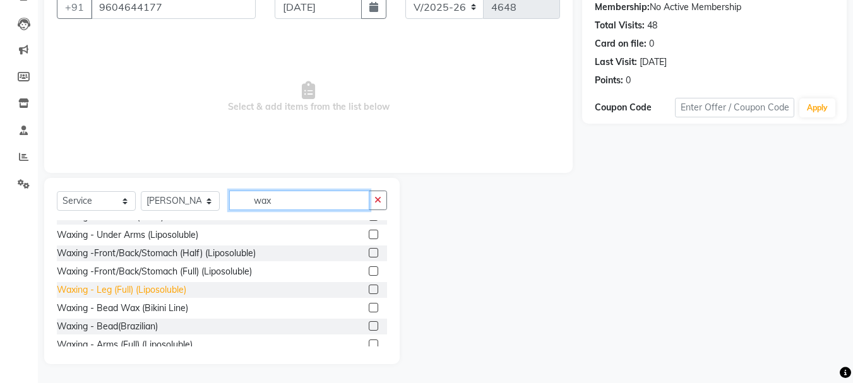
scroll to position [63, 0]
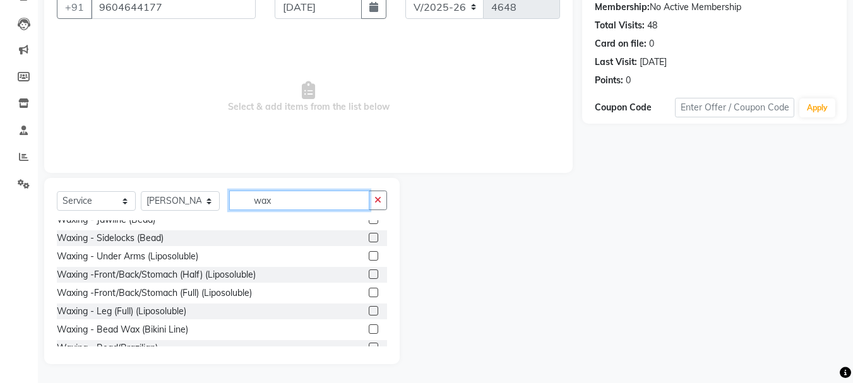
type input "wax"
click at [369, 258] on label at bounding box center [373, 255] width 9 height 9
click at [369, 258] on input "checkbox" at bounding box center [373, 257] width 8 height 8
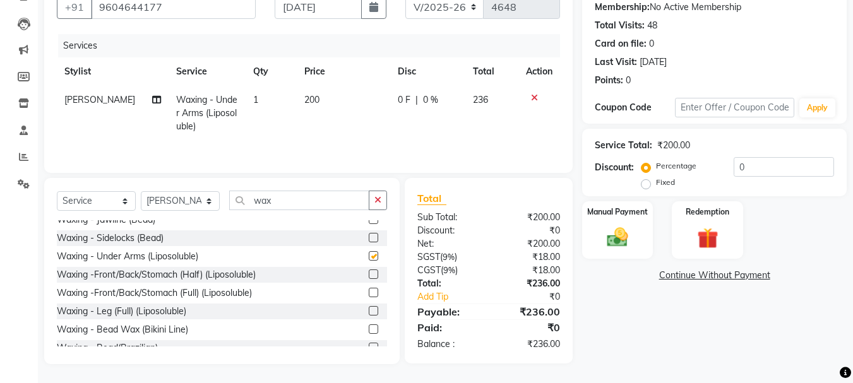
checkbox input "false"
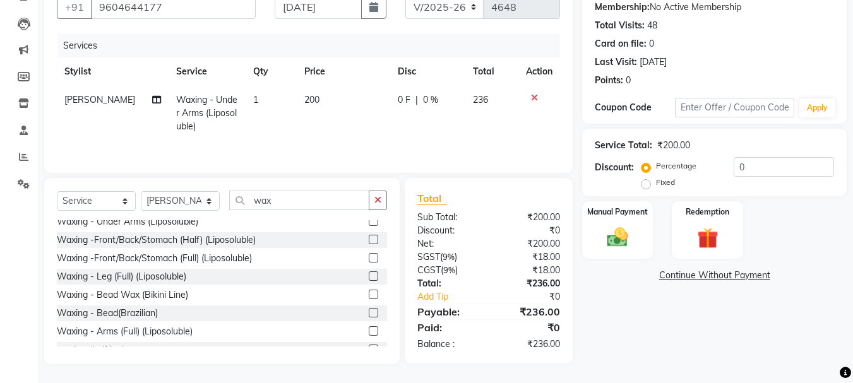
scroll to position [126, 0]
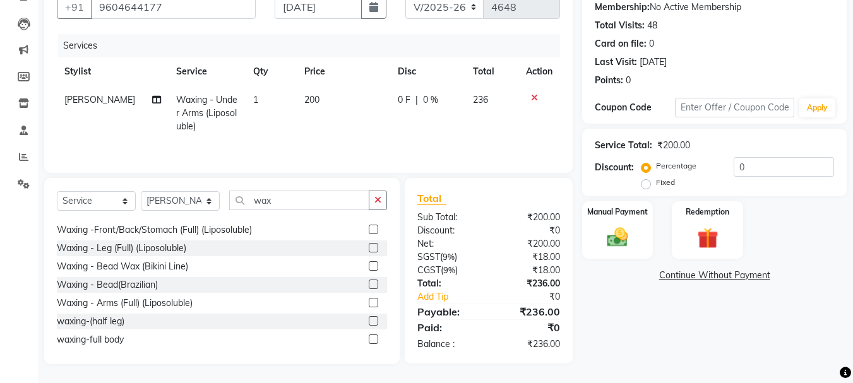
click at [369, 249] on label at bounding box center [373, 247] width 9 height 9
click at [369, 249] on input "checkbox" at bounding box center [373, 248] width 8 height 8
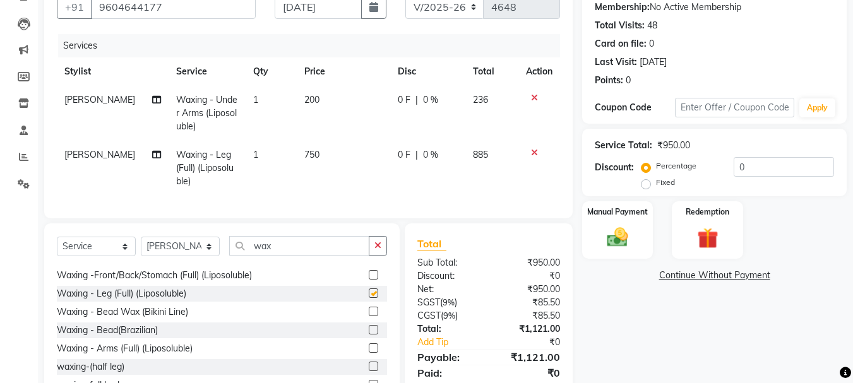
checkbox input "false"
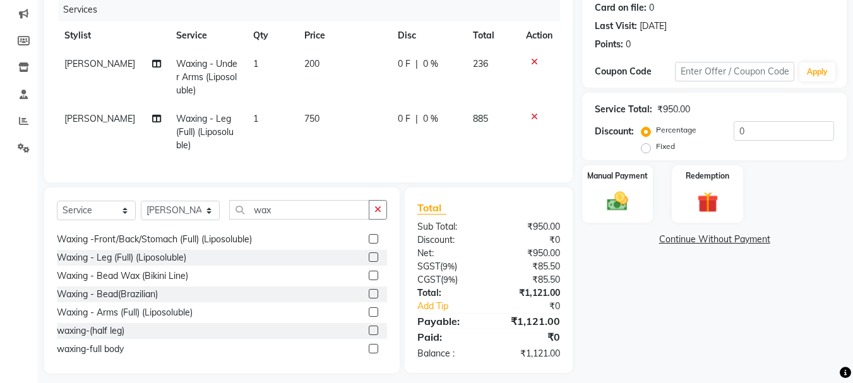
scroll to position [177, 0]
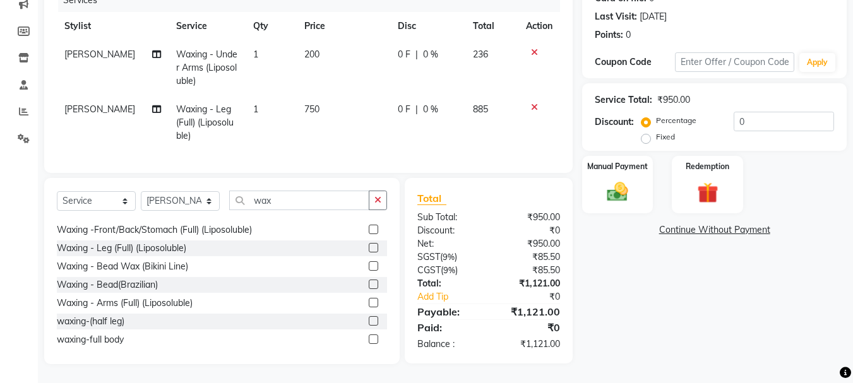
click at [369, 303] on label at bounding box center [373, 302] width 9 height 9
click at [369, 303] on input "checkbox" at bounding box center [373, 303] width 8 height 8
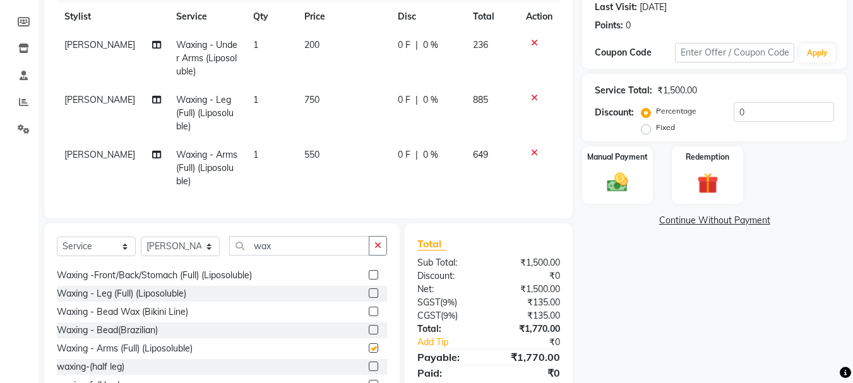
checkbox input "false"
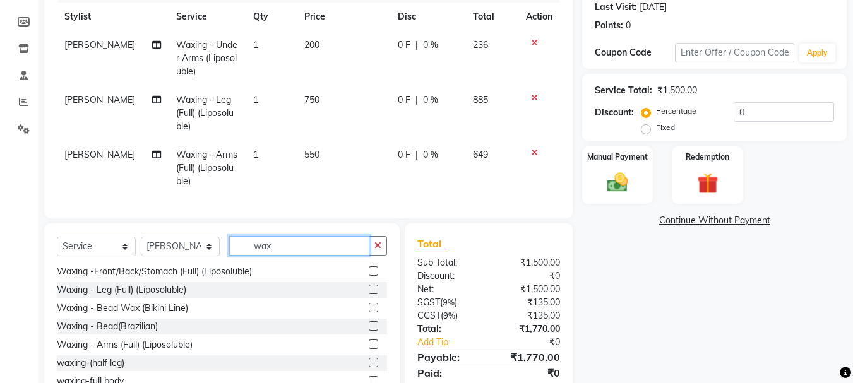
click at [273, 256] on input "wax" at bounding box center [299, 246] width 140 height 20
type input "w"
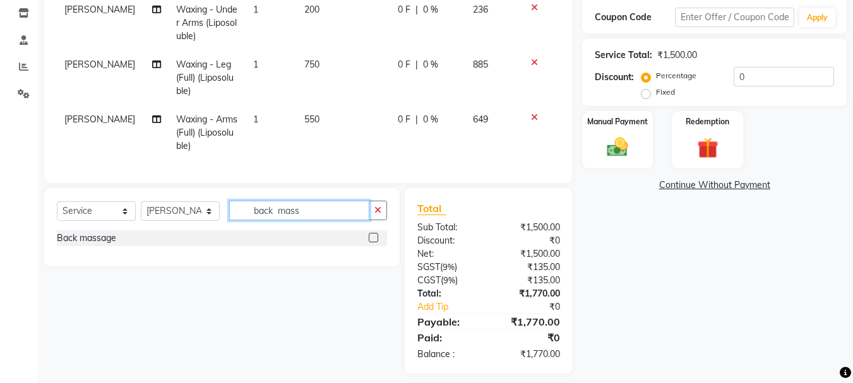
scroll to position [232, 0]
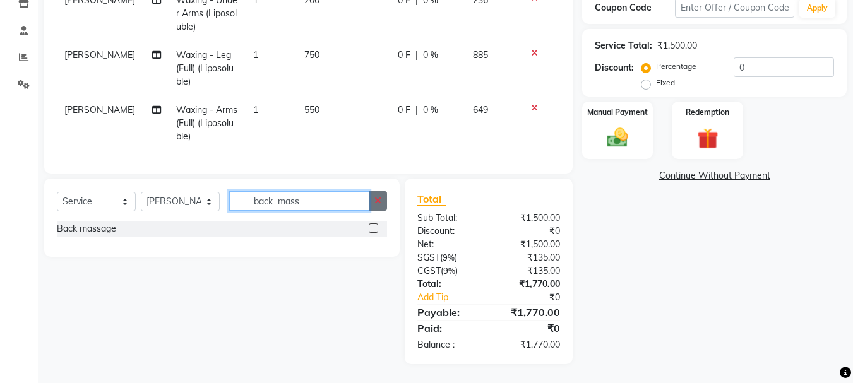
type input "back mass"
click at [373, 205] on button "button" at bounding box center [378, 201] width 18 height 20
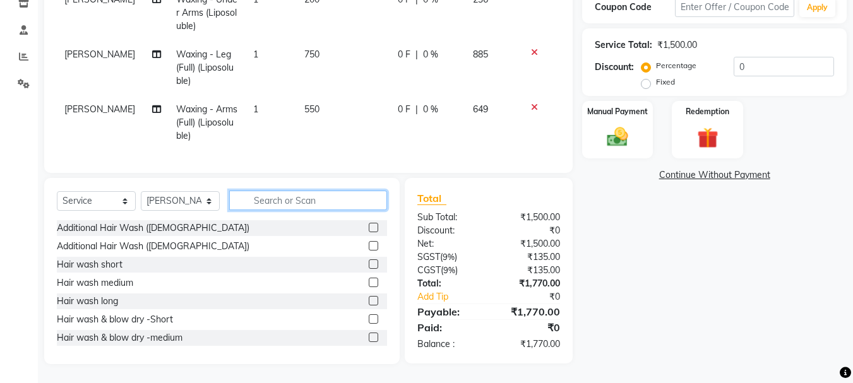
click at [341, 208] on input "text" at bounding box center [308, 201] width 158 height 20
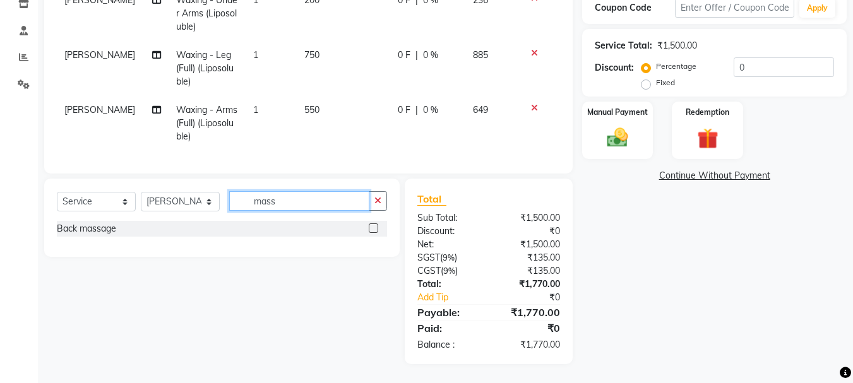
type input "mass"
click at [372, 225] on label at bounding box center [373, 227] width 9 height 9
click at [372, 225] on input "checkbox" at bounding box center [373, 229] width 8 height 8
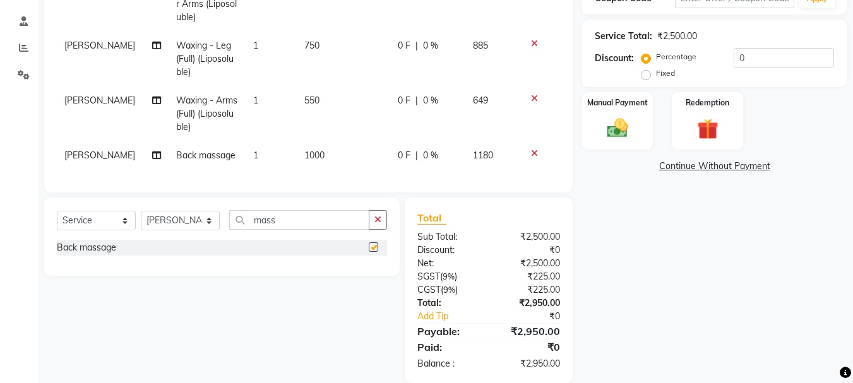
checkbox input "false"
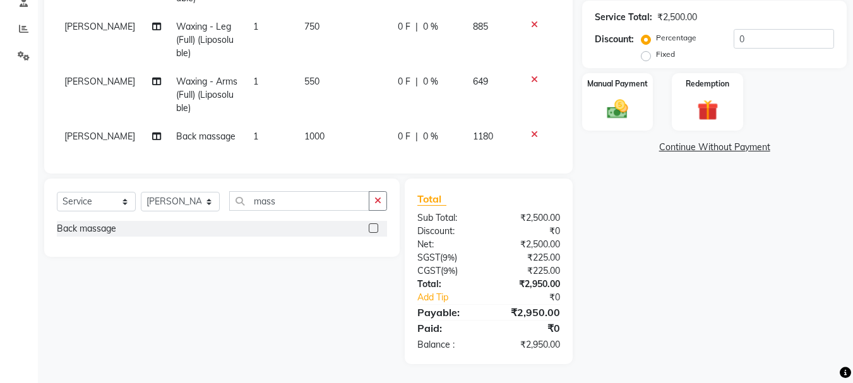
scroll to position [197, 0]
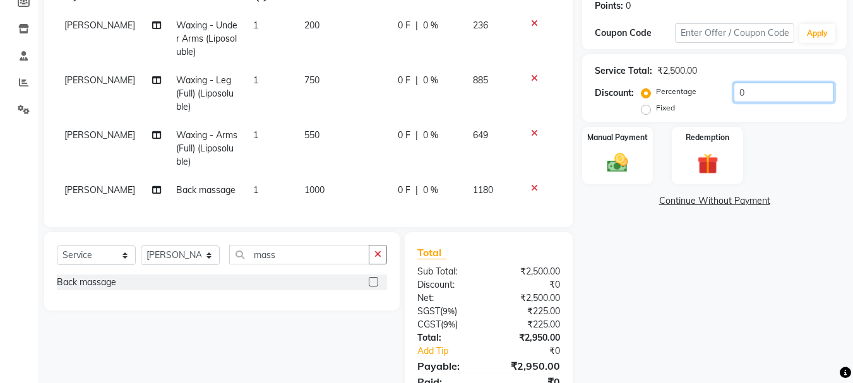
click at [754, 87] on input "0" at bounding box center [784, 93] width 100 height 20
type input "020"
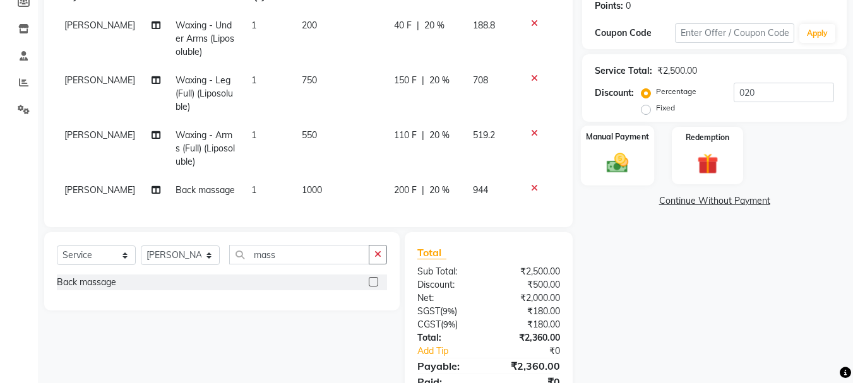
click at [639, 153] on div "Manual Payment" at bounding box center [618, 156] width 74 height 60
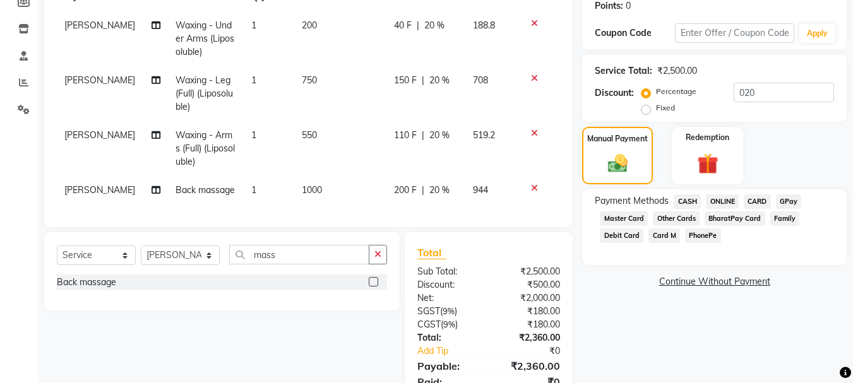
click at [689, 206] on span "CASH" at bounding box center [687, 201] width 27 height 15
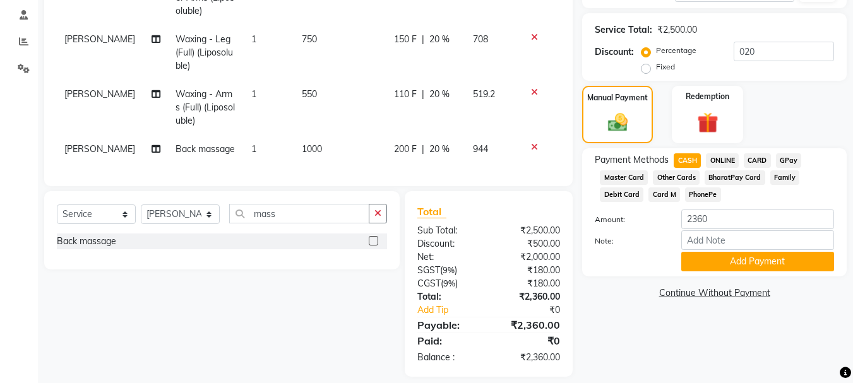
scroll to position [260, 0]
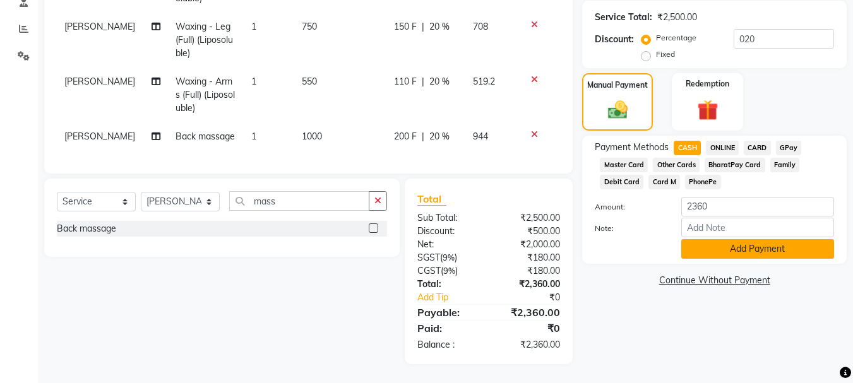
click at [701, 244] on button "Add Payment" at bounding box center [757, 249] width 153 height 20
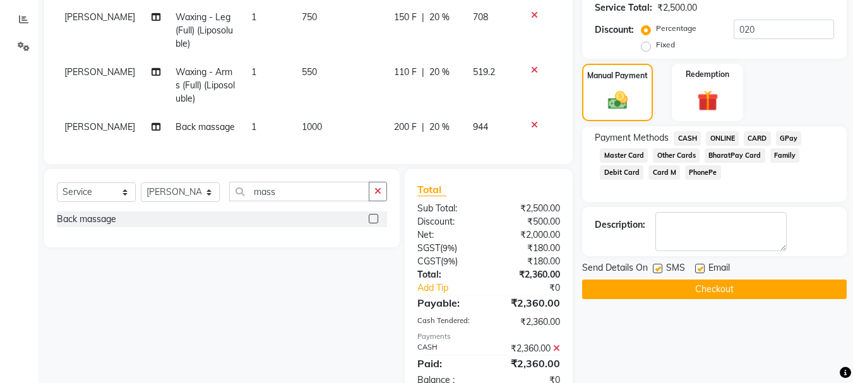
click at [682, 285] on button "Checkout" at bounding box center [714, 290] width 265 height 20
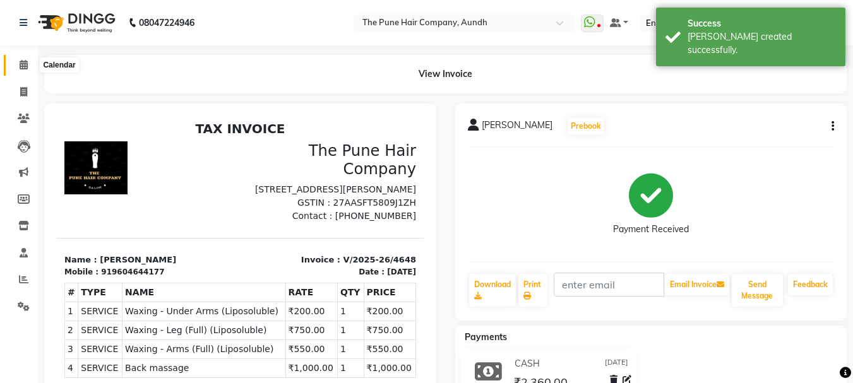
click at [24, 66] on icon at bounding box center [24, 64] width 8 height 9
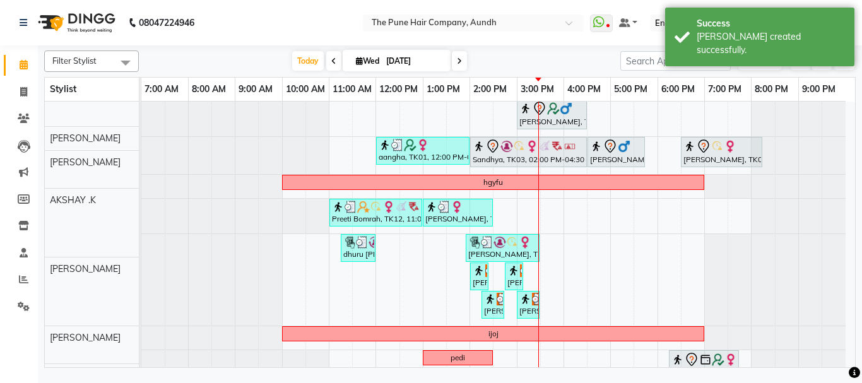
scroll to position [259, 0]
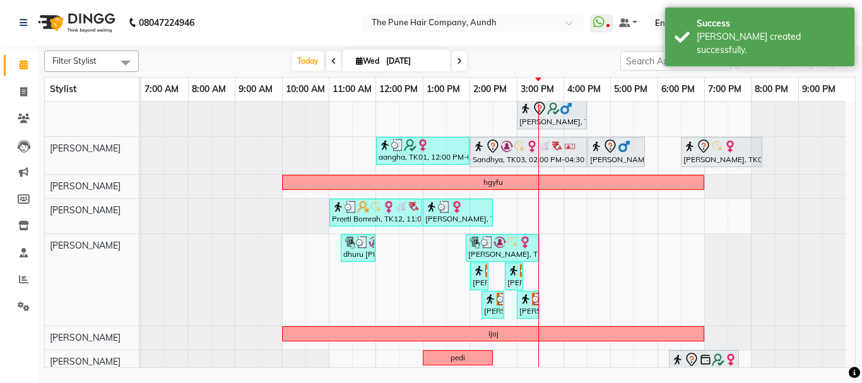
click at [458, 62] on icon at bounding box center [459, 61] width 5 height 8
type input "[DATE]"
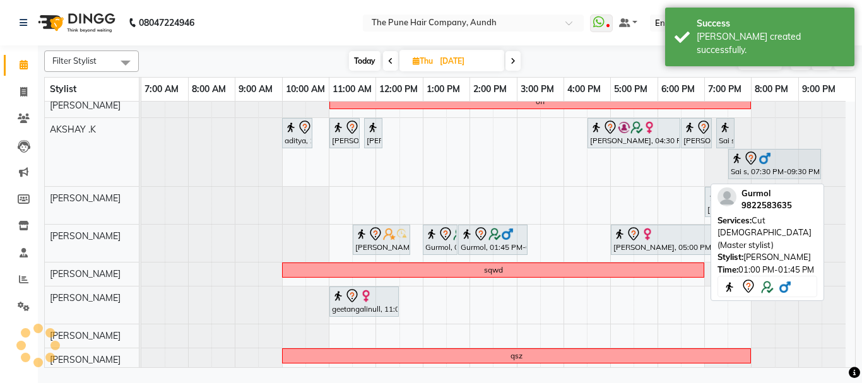
scroll to position [170, 0]
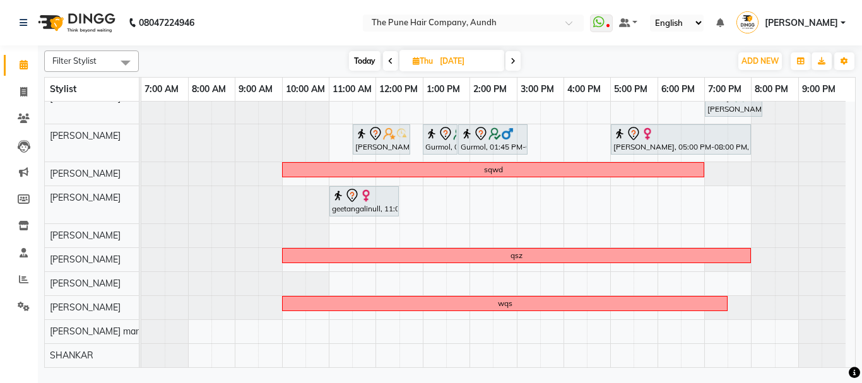
click at [451, 331] on div "[PERSON_NAME], 11:30 AM-12:30 PM, Cut [DEMOGRAPHIC_DATA] ( Top Stylist ) SHILPA…" at bounding box center [498, 150] width 714 height 436
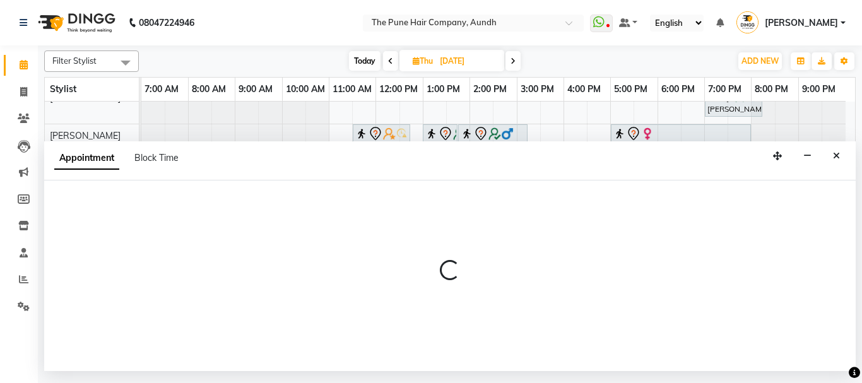
select select "78334"
select select "810"
select select "tentative"
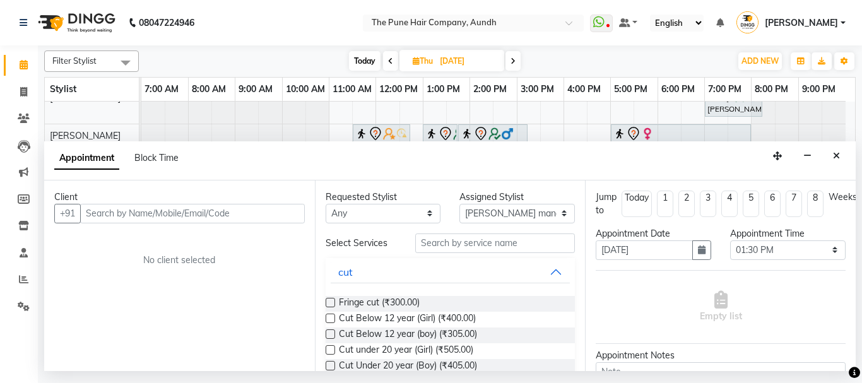
click at [150, 220] on input "text" at bounding box center [192, 214] width 225 height 20
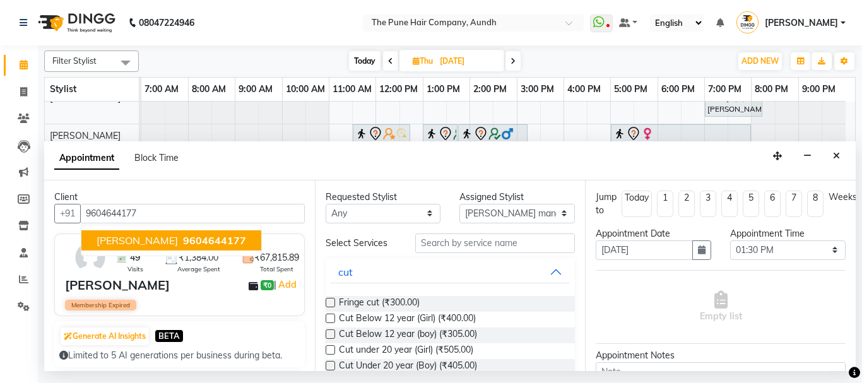
click at [160, 242] on span "[PERSON_NAME]" at bounding box center [137, 240] width 81 height 13
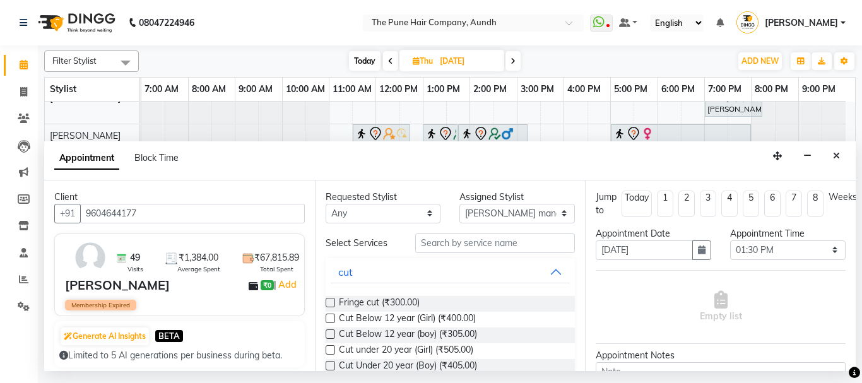
type input "9604644177"
click at [446, 251] on input "text" at bounding box center [495, 244] width 160 height 20
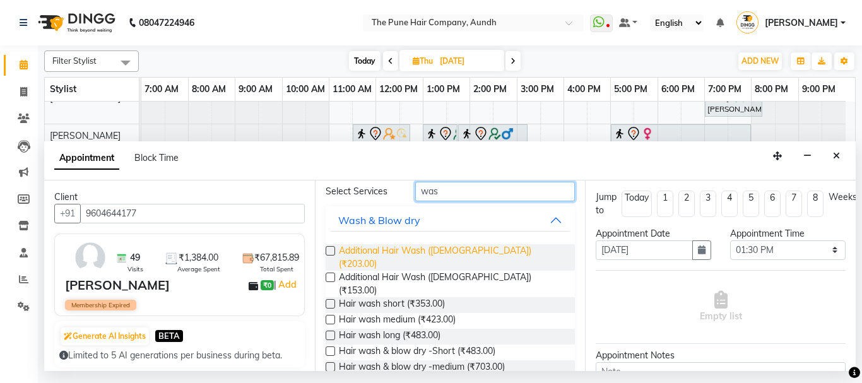
scroll to position [63, 0]
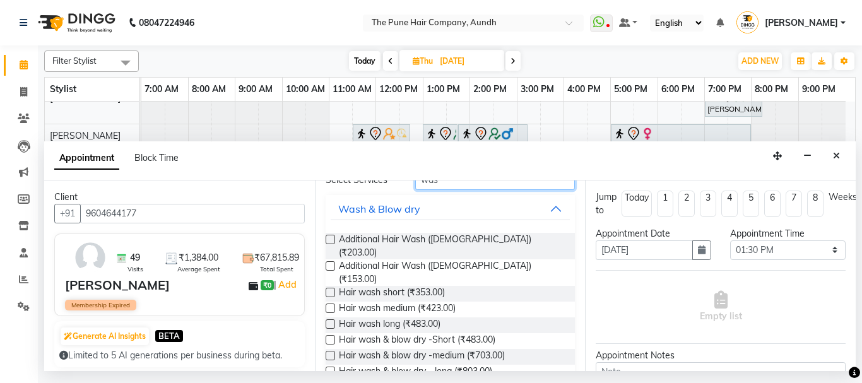
type input "was"
click at [331, 351] on label at bounding box center [330, 355] width 9 height 9
click at [331, 353] on input "checkbox" at bounding box center [330, 357] width 8 height 8
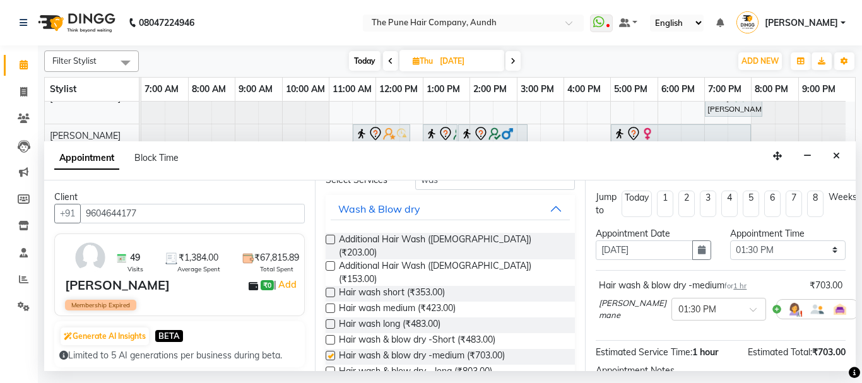
checkbox input "false"
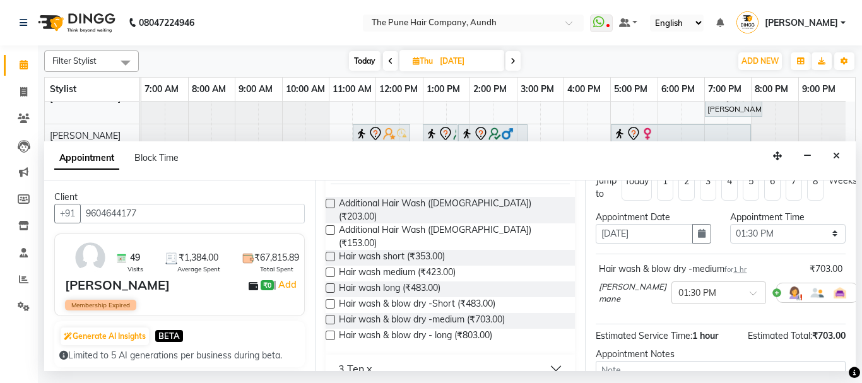
scroll to position [0, 0]
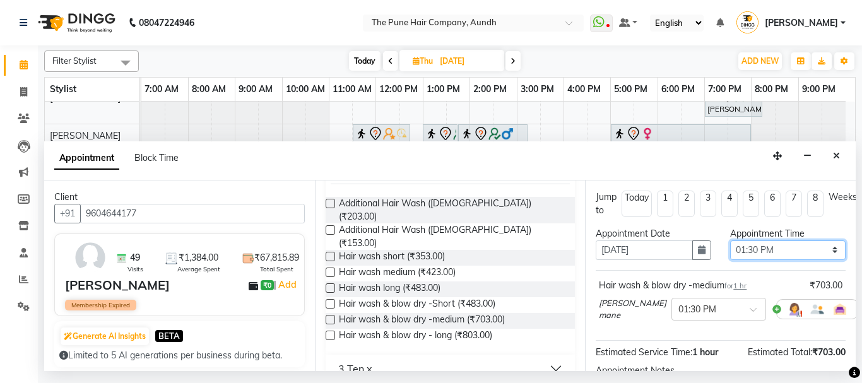
click at [753, 252] on select "Select 08:00 AM 08:15 AM 08:30 AM 08:45 AM 09:00 AM 09:15 AM 09:30 AM 09:45 AM …" at bounding box center [788, 251] width 116 height 20
select select "840"
click at [730, 241] on select "Select 08:00 AM 08:15 AM 08:30 AM 08:45 AM 09:00 AM 09:15 AM 09:30 AM 09:45 AM …" at bounding box center [788, 251] width 116 height 20
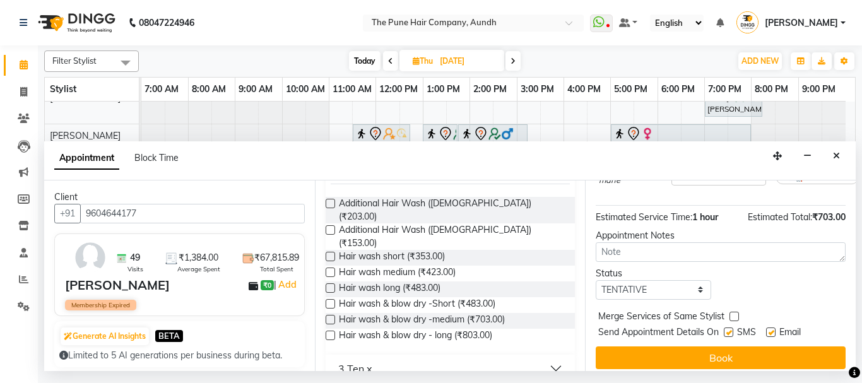
scroll to position [153, 0]
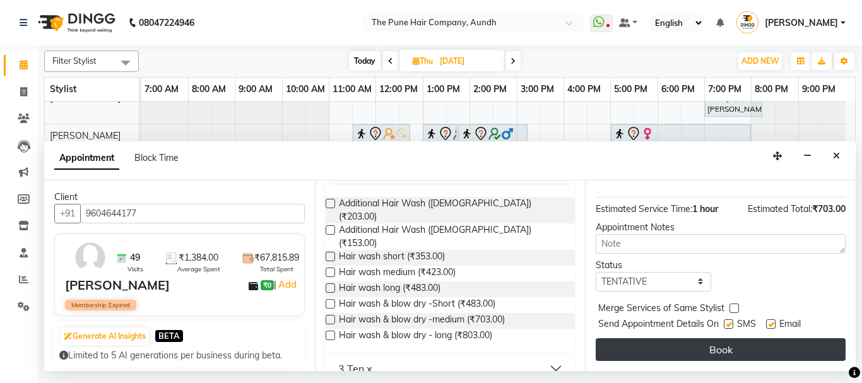
click at [694, 342] on button "Book" at bounding box center [721, 349] width 250 height 23
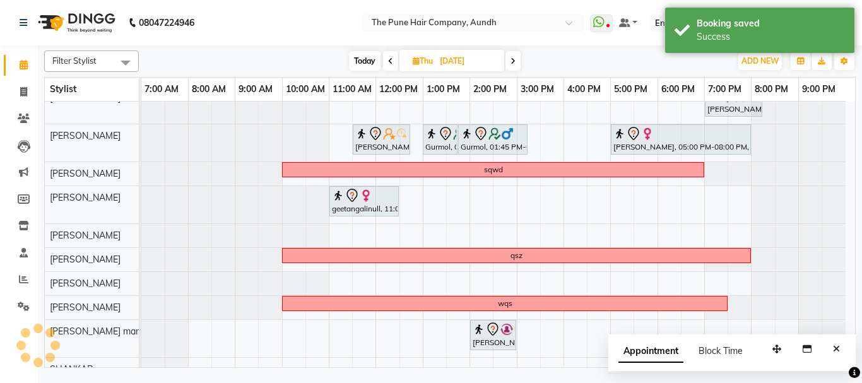
scroll to position [184, 0]
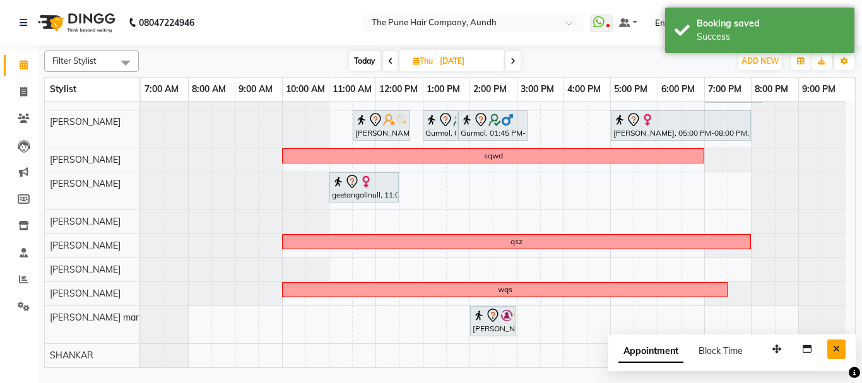
click at [836, 345] on icon "Close" at bounding box center [836, 349] width 7 height 9
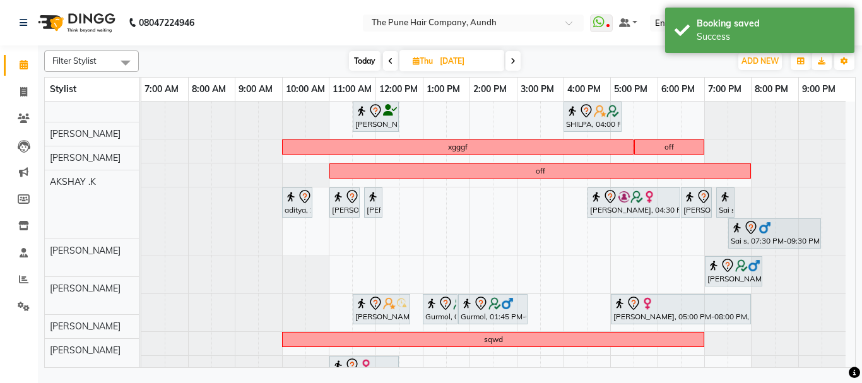
scroll to position [0, 0]
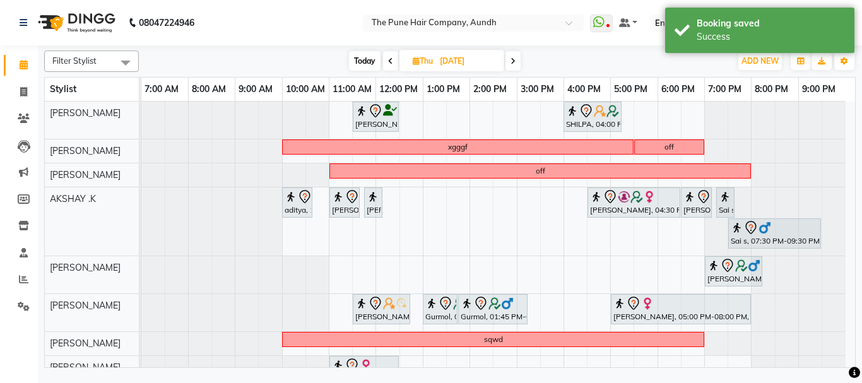
click at [389, 60] on icon at bounding box center [390, 61] width 5 height 8
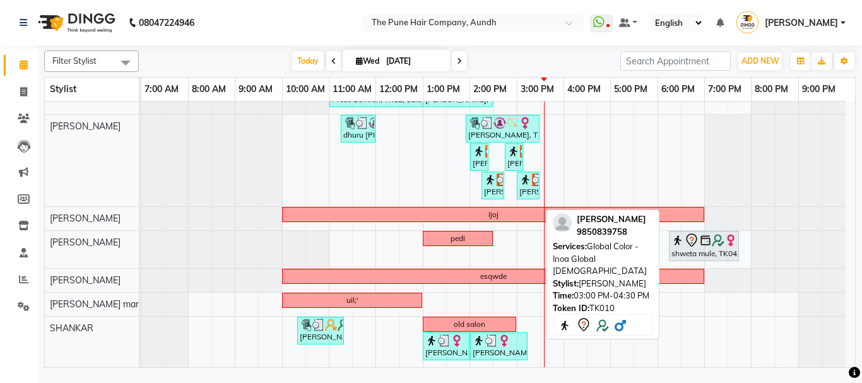
scroll to position [126, 0]
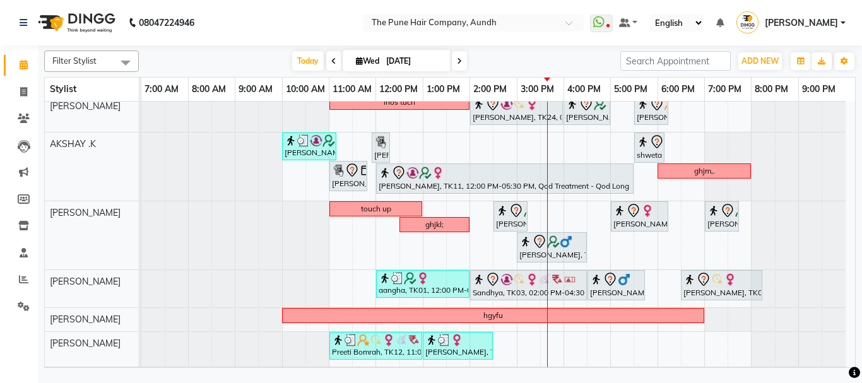
click at [458, 52] on span at bounding box center [459, 61] width 15 height 20
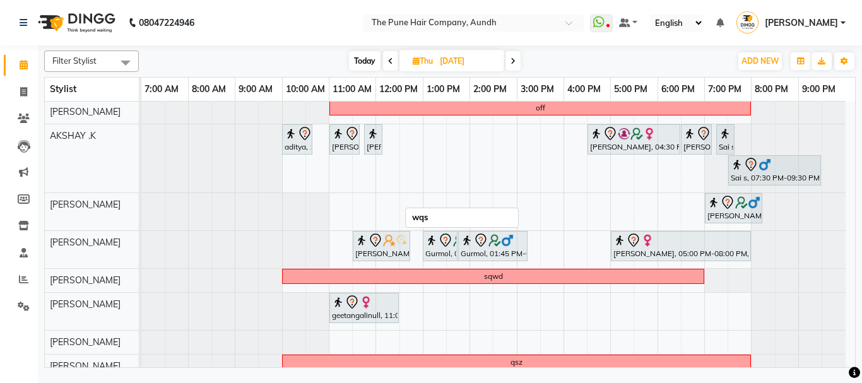
scroll to position [184, 0]
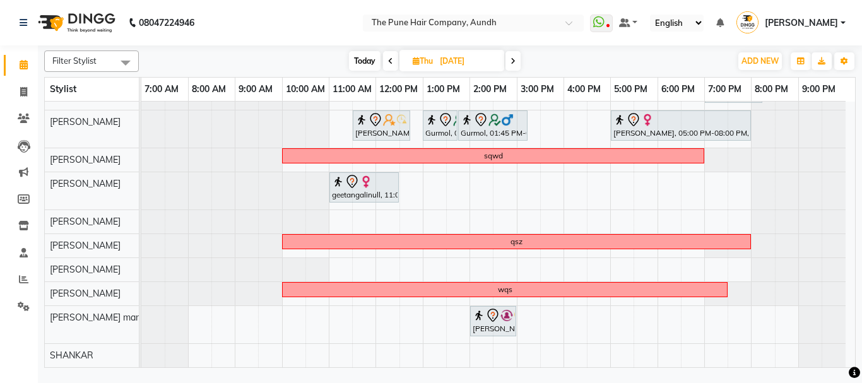
click at [359, 63] on span "Today" at bounding box center [365, 61] width 32 height 20
type input "[DATE]"
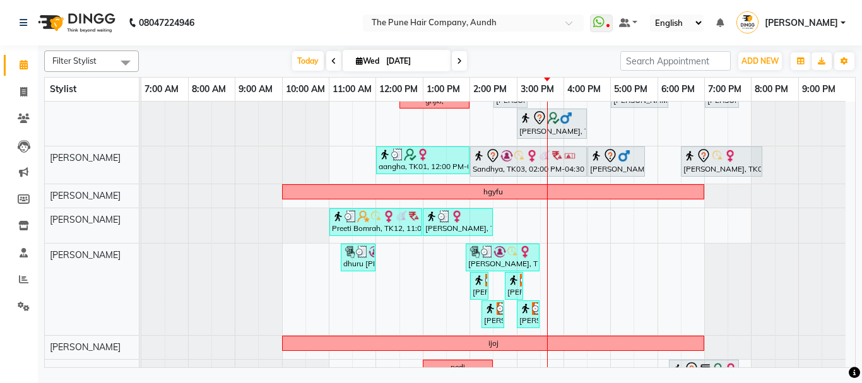
scroll to position [322, 0]
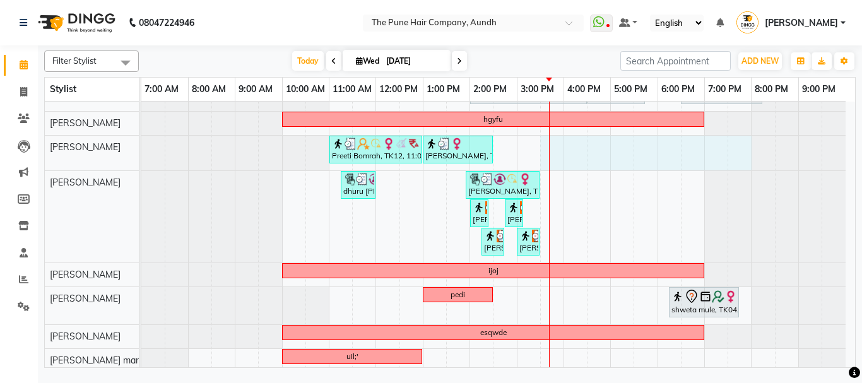
drag, startPoint x: 561, startPoint y: 162, endPoint x: 734, endPoint y: 155, distance: 173.7
click at [734, 155] on div "[PERSON_NAME], TK14, 10:30 AM-11:30 AM, Cut [DEMOGRAPHIC_DATA] ( Top Stylist ) …" at bounding box center [498, 102] width 714 height 644
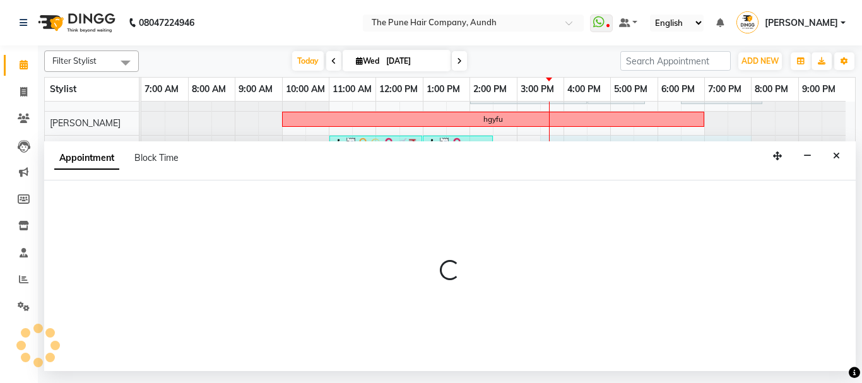
select select "49441"
select select "930"
select select "tentative"
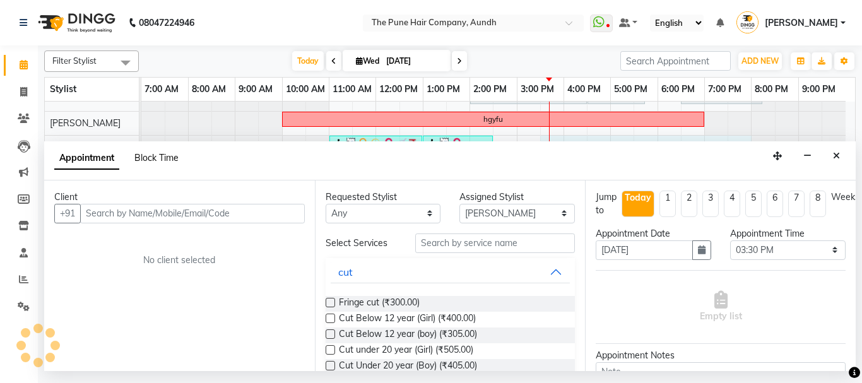
click at [158, 159] on span "Block Time" at bounding box center [156, 157] width 44 height 11
select select "49441"
select select "930"
select select "1200"
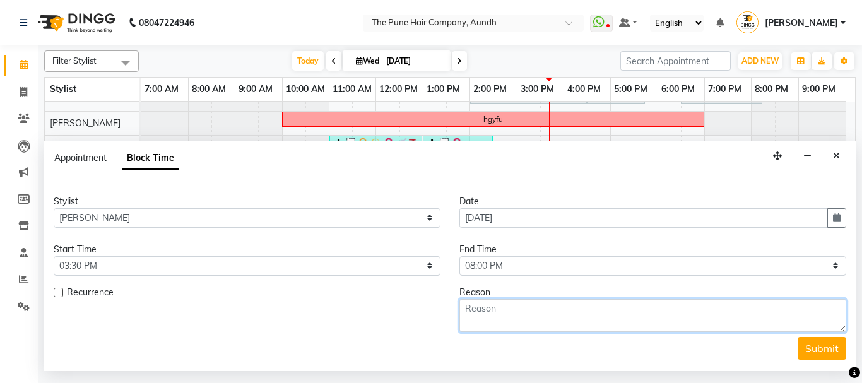
click at [533, 312] on textarea at bounding box center [653, 315] width 387 height 33
type textarea "a"
type textarea "dtfy"
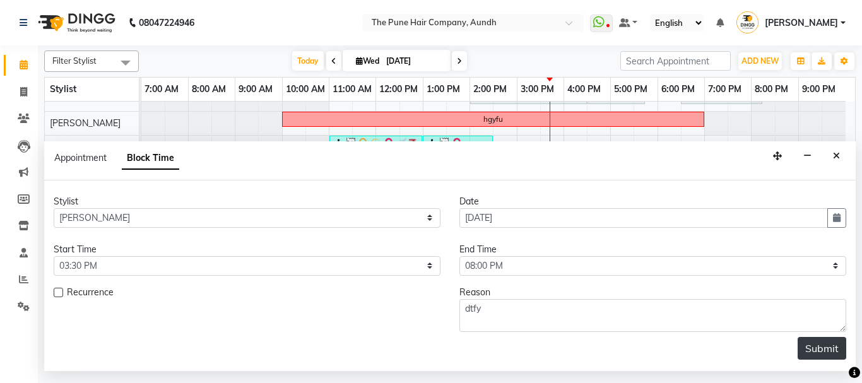
click at [833, 359] on button "Submit" at bounding box center [822, 348] width 49 height 23
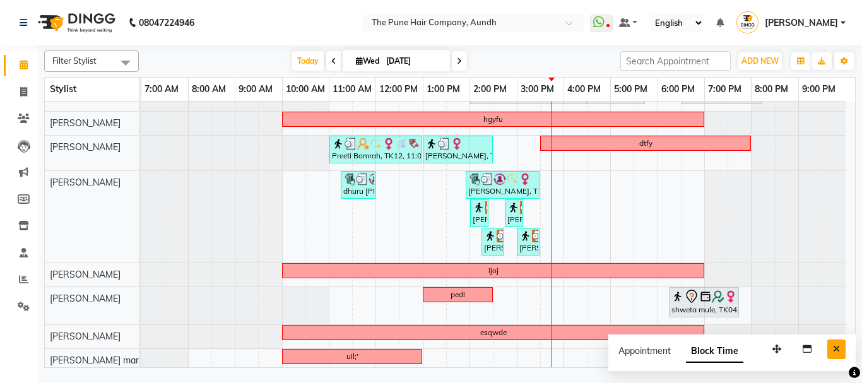
click at [836, 349] on icon "Close" at bounding box center [836, 349] width 7 height 9
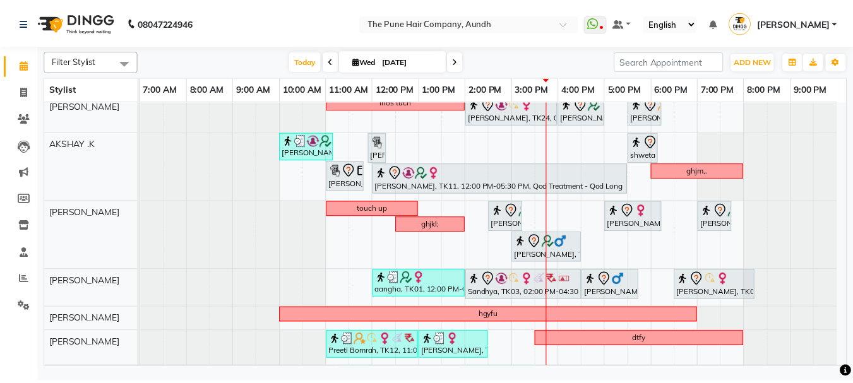
scroll to position [378, 0]
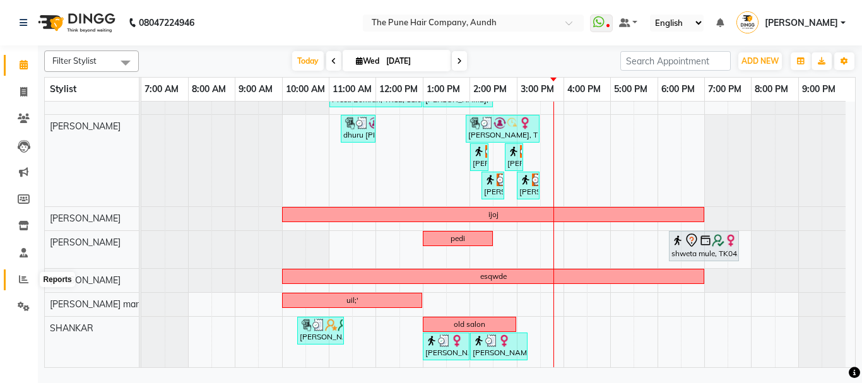
click at [21, 283] on icon at bounding box center [23, 279] width 9 height 9
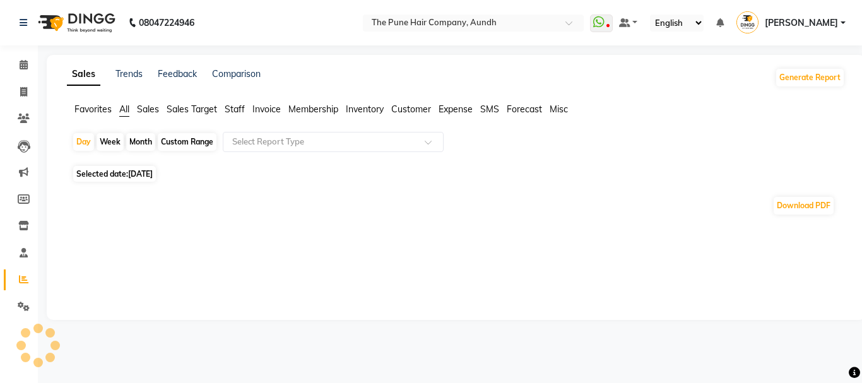
click at [134, 145] on div "Month" at bounding box center [140, 142] width 29 height 18
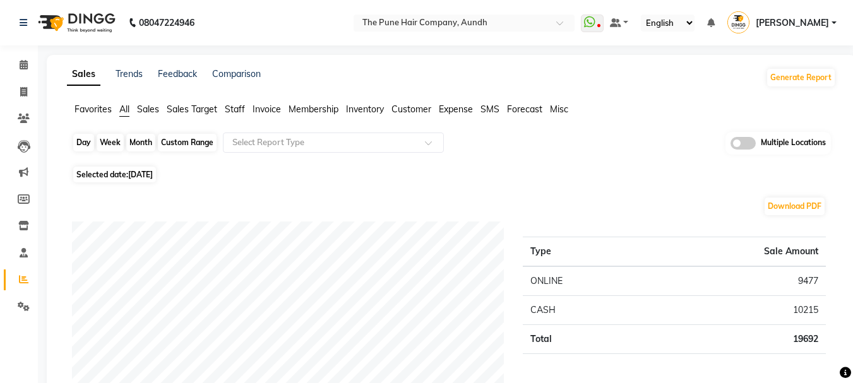
click at [142, 148] on div "Month" at bounding box center [140, 143] width 29 height 18
select select "9"
select select "2025"
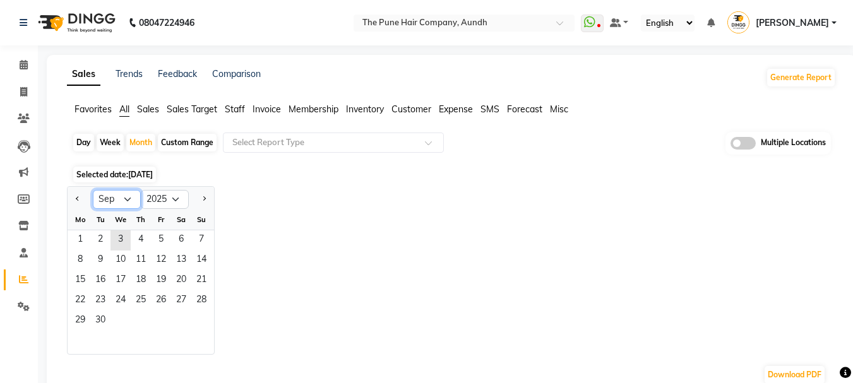
click at [123, 207] on select "Jan Feb Mar Apr May Jun [DATE] Aug Sep Oct Nov Dec" at bounding box center [117, 199] width 48 height 19
select select "8"
click at [93, 190] on select "Jan Feb Mar Apr May Jun [DATE] Aug Sep Oct Nov Dec" at bounding box center [117, 199] width 48 height 19
click at [201, 317] on span "31" at bounding box center [201, 321] width 20 height 20
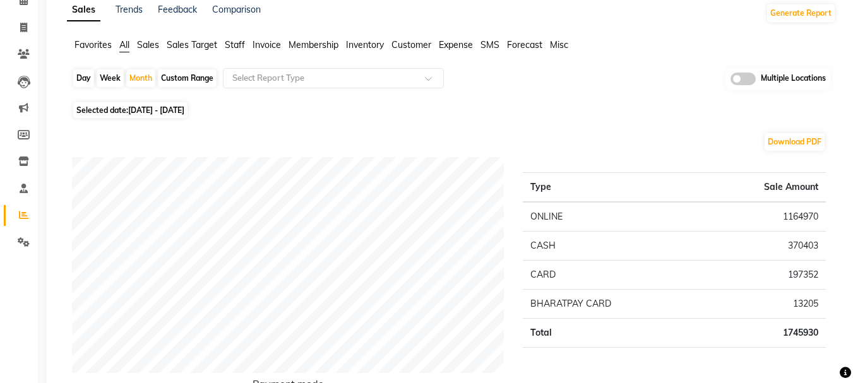
scroll to position [63, 0]
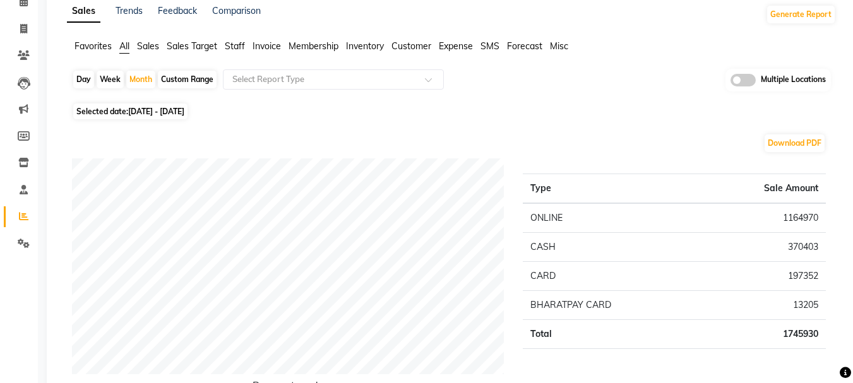
click at [240, 42] on span "Staff" at bounding box center [235, 45] width 20 height 11
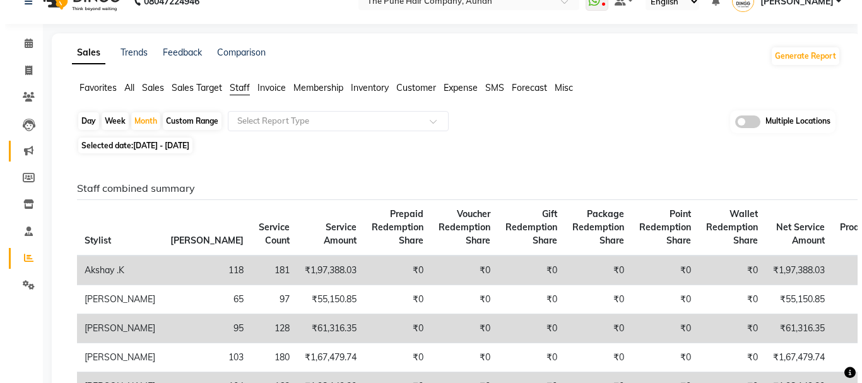
scroll to position [0, 0]
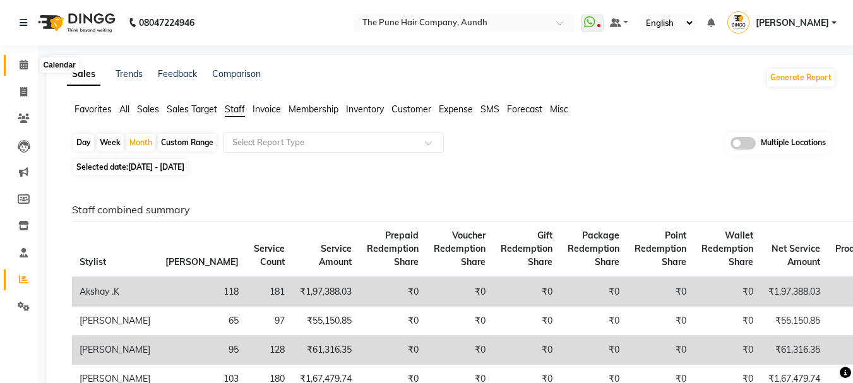
click at [22, 71] on span at bounding box center [24, 65] width 22 height 15
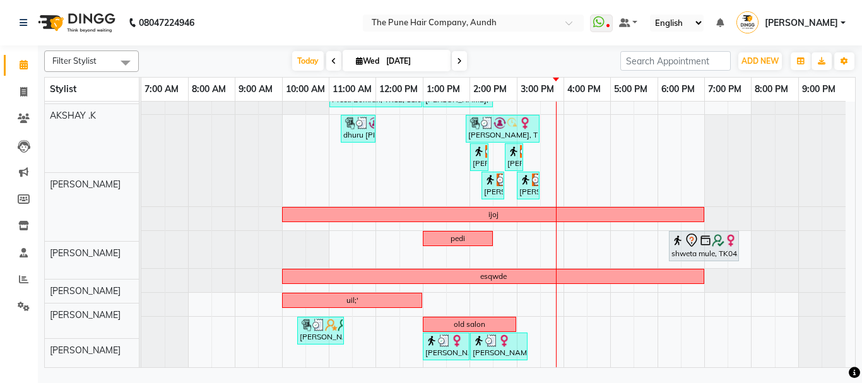
scroll to position [378, 0]
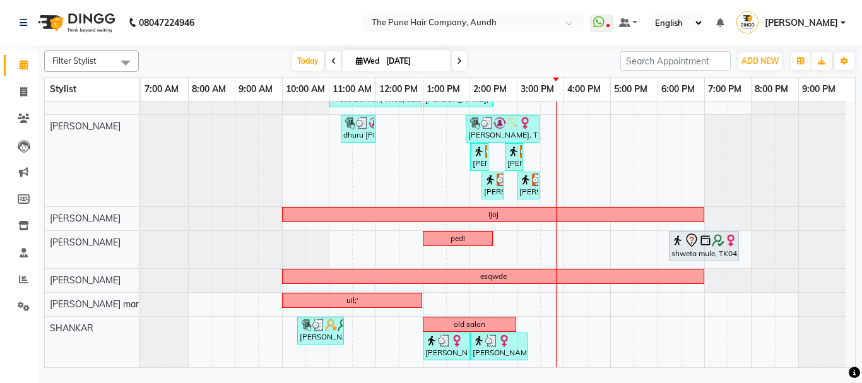
click at [686, 298] on div "[PERSON_NAME], TK14, 10:30 AM-11:30 AM, Cut [DEMOGRAPHIC_DATA] ( Top Stylist ) …" at bounding box center [498, 46] width 714 height 644
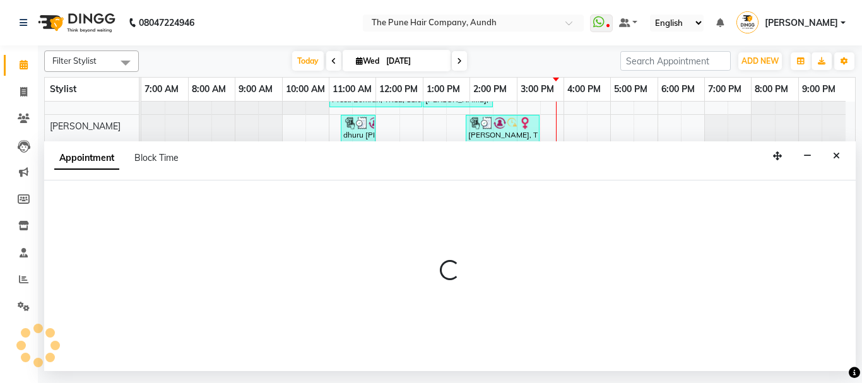
select select "78334"
select select "tentative"
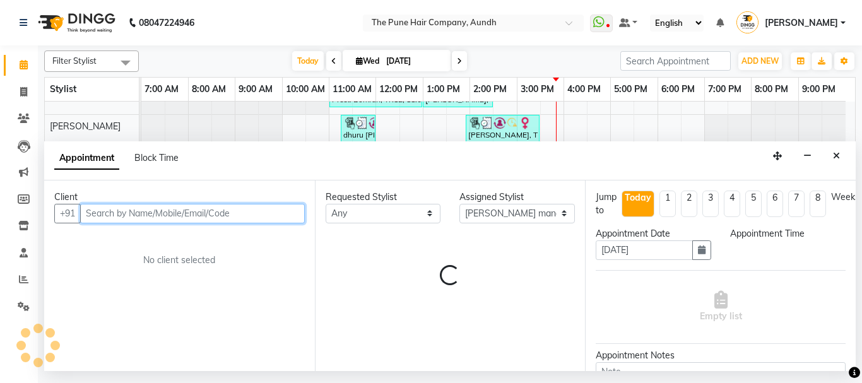
select select "1110"
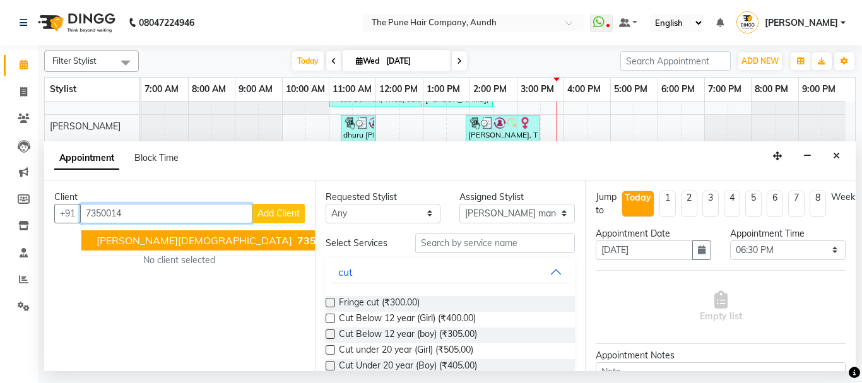
click at [295, 243] on ngb-highlight "7350014 821" at bounding box center [328, 240] width 66 height 13
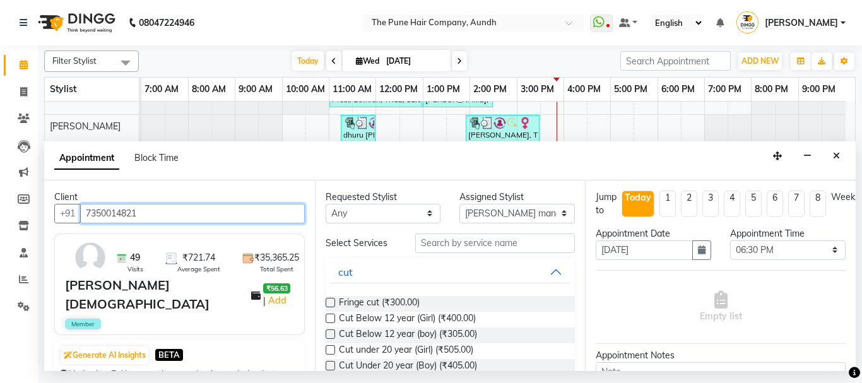
type input "7350014821"
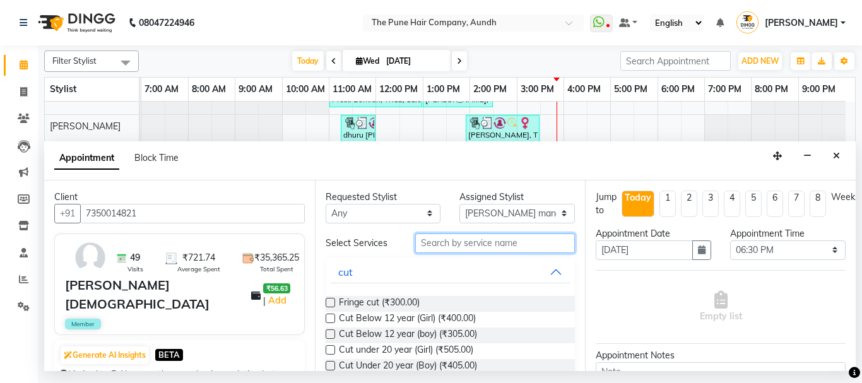
click at [462, 245] on input "text" at bounding box center [495, 244] width 160 height 20
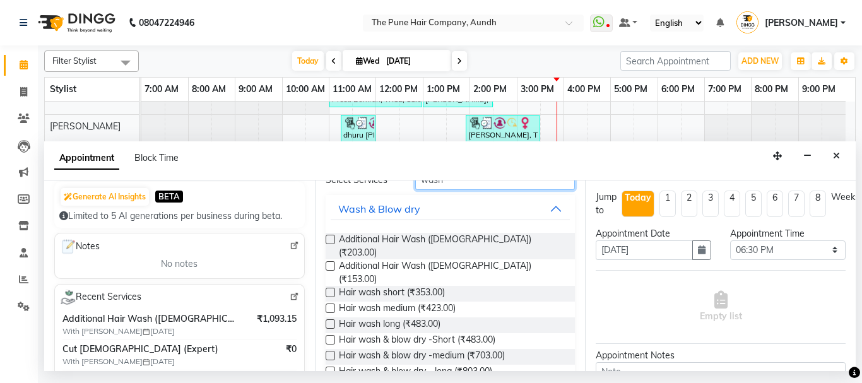
scroll to position [189, 0]
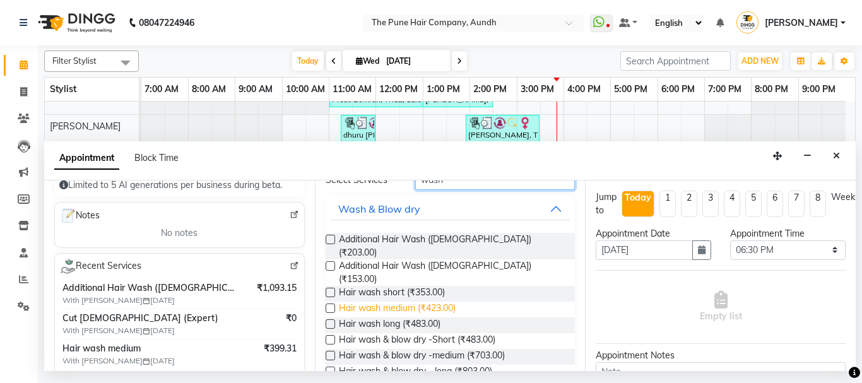
type input "wash"
click at [404, 302] on span "Hair wash medium (₹423.00)" at bounding box center [397, 310] width 117 height 16
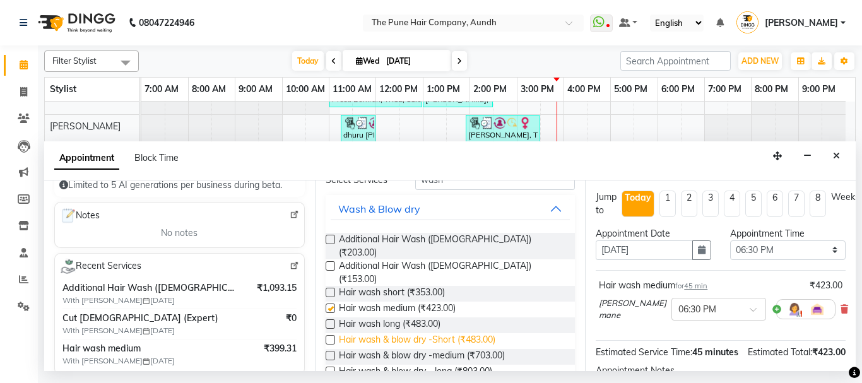
checkbox input "false"
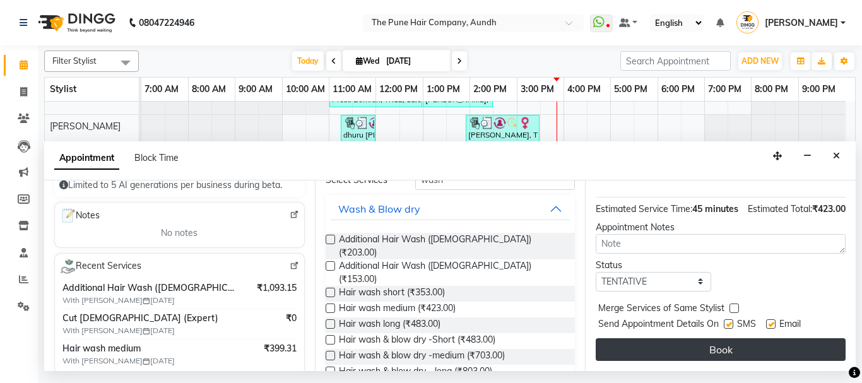
click at [714, 338] on button "Book" at bounding box center [721, 349] width 250 height 23
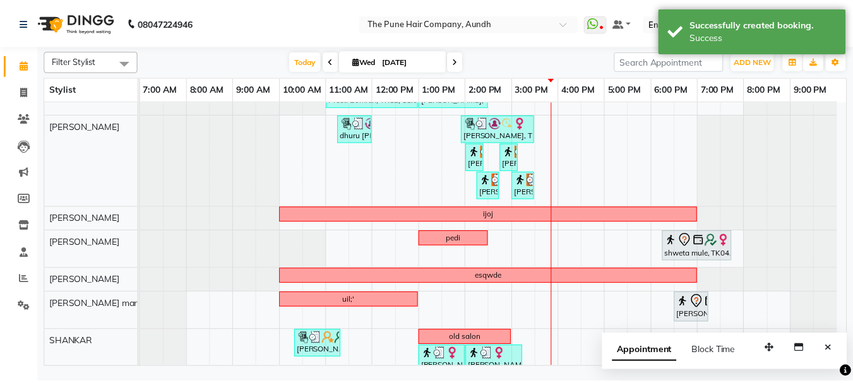
scroll to position [378, 0]
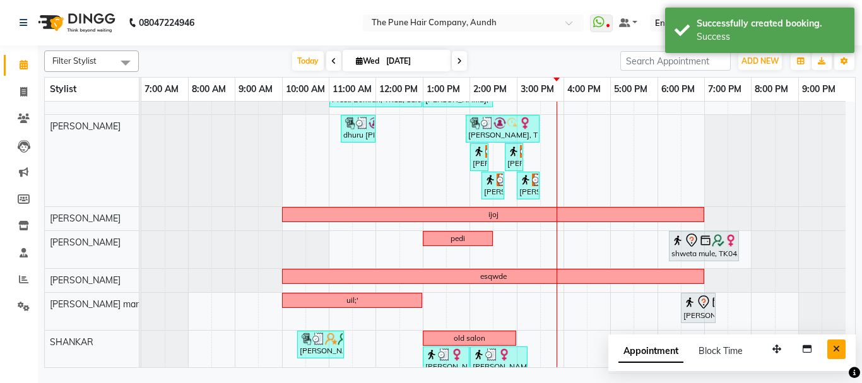
click at [834, 352] on icon "Close" at bounding box center [836, 349] width 7 height 9
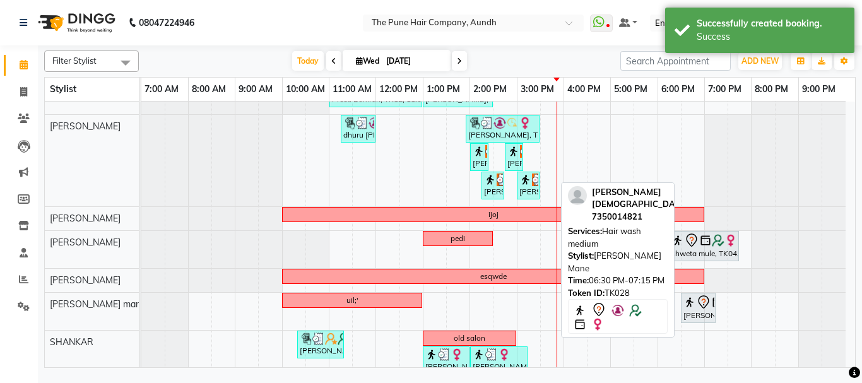
click at [695, 310] on div "[PERSON_NAME], TK28, 06:30 PM-07:15 PM, Hair wash medium" at bounding box center [698, 308] width 32 height 27
select select "7"
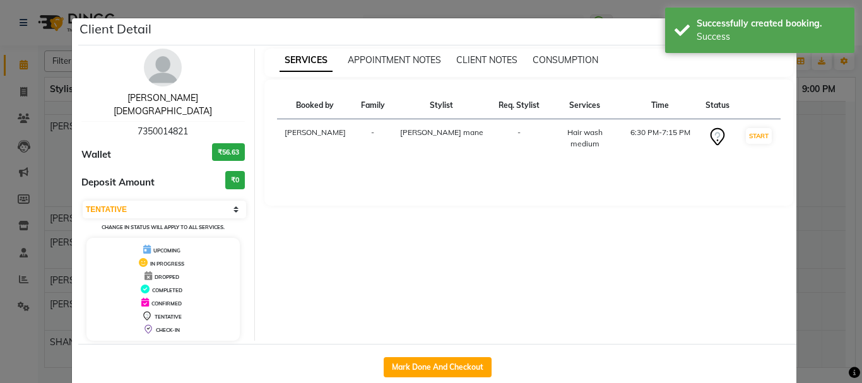
click at [159, 95] on link "[PERSON_NAME][DEMOGRAPHIC_DATA]" at bounding box center [163, 104] width 98 height 25
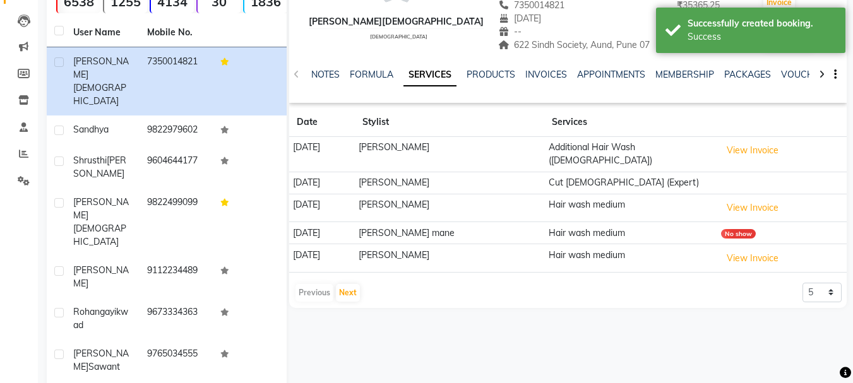
scroll to position [126, 0]
click at [348, 283] on button "Next" at bounding box center [348, 292] width 24 height 18
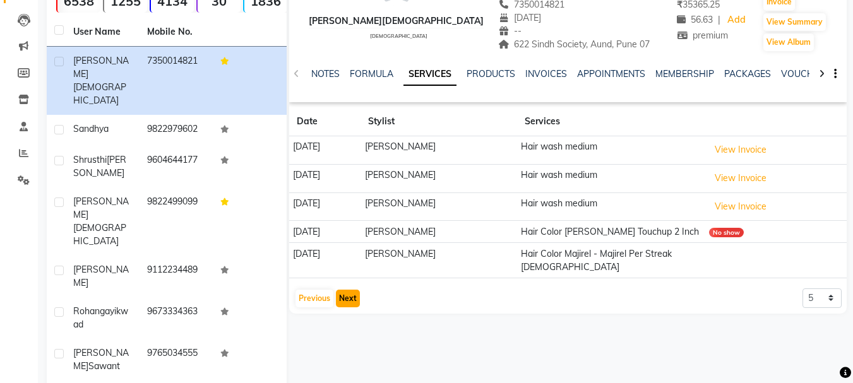
click at [343, 295] on button "Next" at bounding box center [348, 299] width 24 height 18
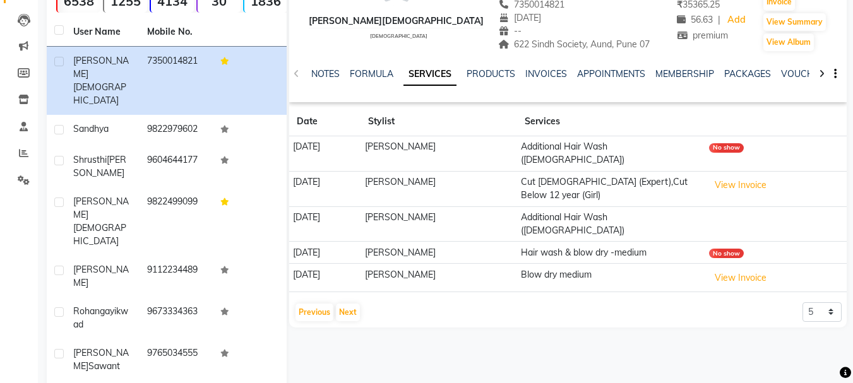
click at [347, 296] on div "[PERSON_NAME] [DEMOGRAPHIC_DATA] -- [EMAIL_ADDRESS][DOMAIN_NAME] 7350014821 [DA…" at bounding box center [567, 128] width 557 height 399
click at [349, 304] on button "Next" at bounding box center [348, 313] width 24 height 18
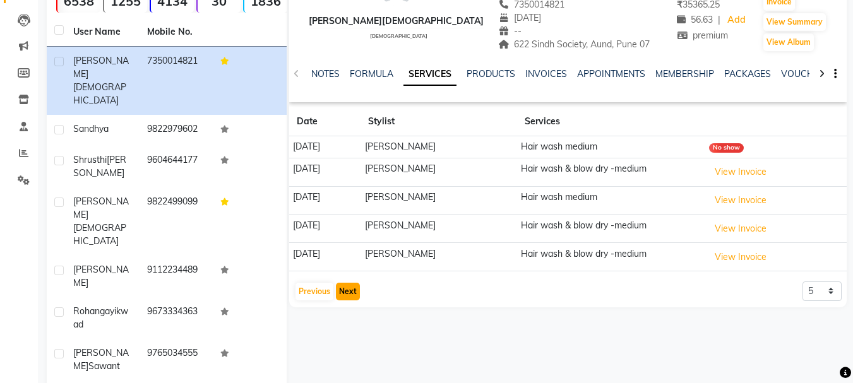
click at [352, 288] on button "Next" at bounding box center [348, 292] width 24 height 18
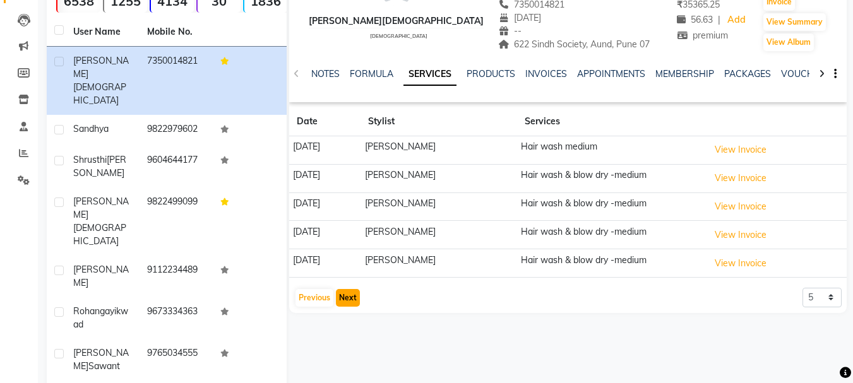
click at [352, 289] on button "Next" at bounding box center [348, 298] width 24 height 18
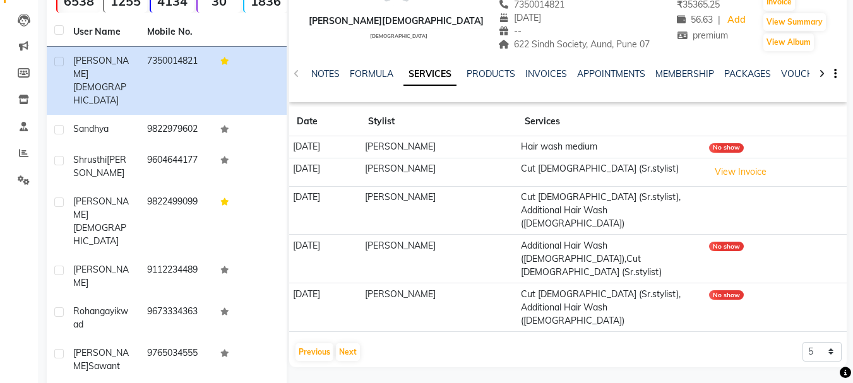
click at [350, 301] on app-client-history "Date Stylist Services [DATE] [PERSON_NAME] Hair wash medium No show [DATE] [PER…" at bounding box center [567, 234] width 557 height 255
click at [350, 342] on div "Previous Next" at bounding box center [327, 352] width 67 height 20
click at [349, 343] on button "Next" at bounding box center [348, 352] width 24 height 18
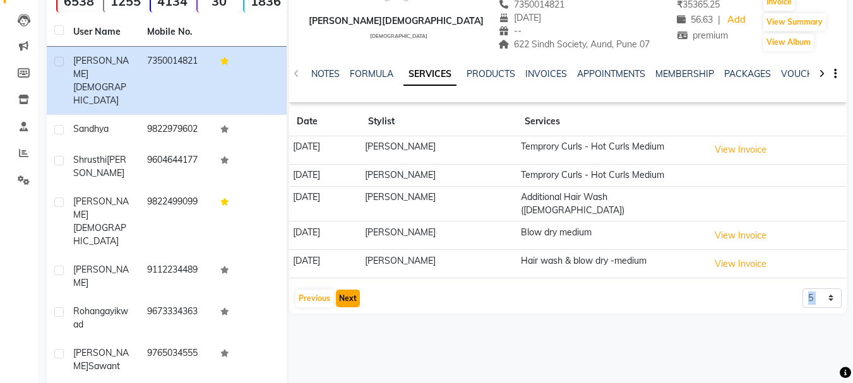
click at [347, 292] on button "Next" at bounding box center [348, 299] width 24 height 18
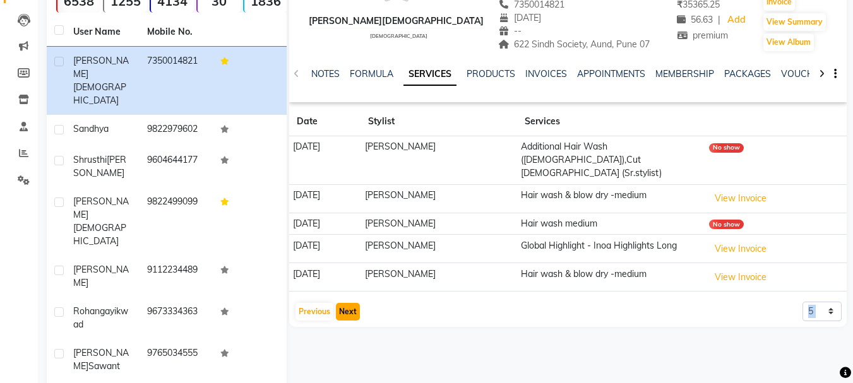
click at [347, 303] on button "Next" at bounding box center [348, 312] width 24 height 18
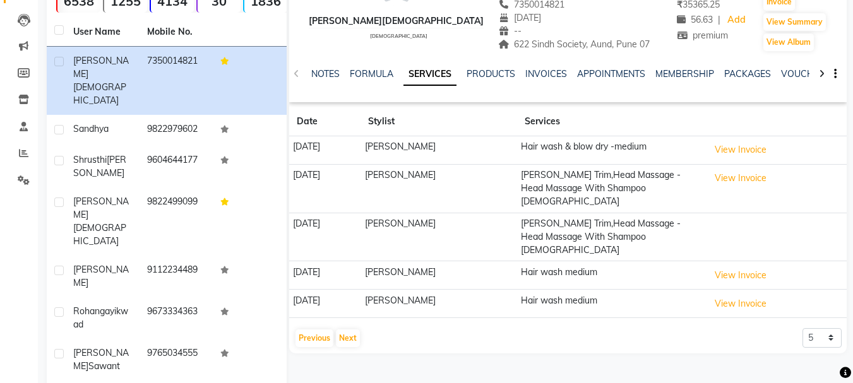
click at [347, 292] on app-client-history "Date Stylist Services [DATE] [PERSON_NAME] Hair wash & blow dry -medium View In…" at bounding box center [567, 227] width 557 height 241
click at [348, 330] on button "Next" at bounding box center [348, 339] width 24 height 18
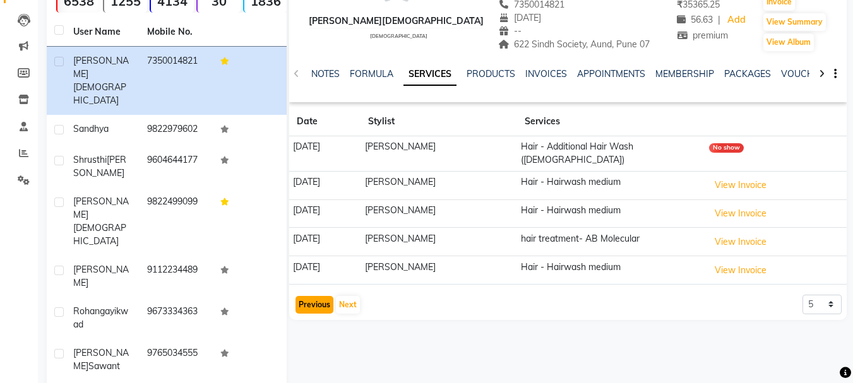
click at [316, 296] on button "Previous" at bounding box center [314, 305] width 38 height 18
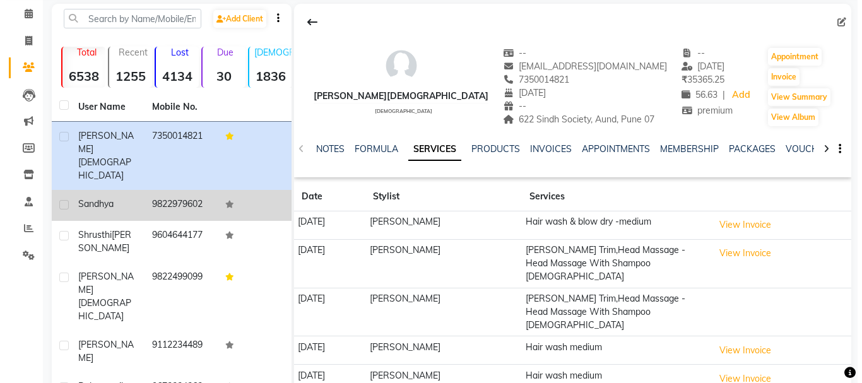
scroll to position [0, 0]
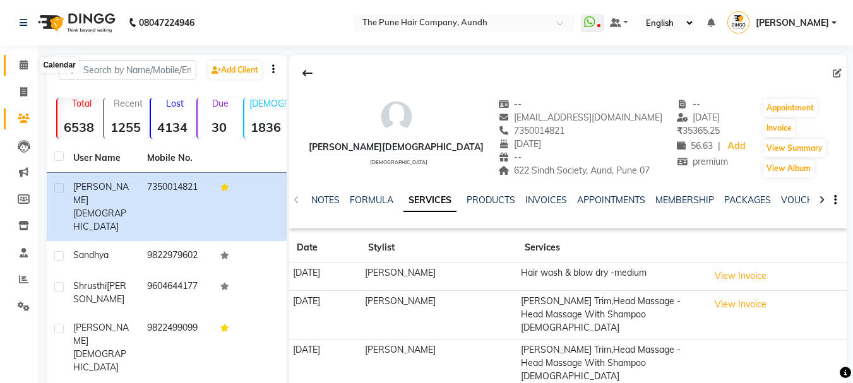
click at [16, 65] on span at bounding box center [24, 65] width 22 height 15
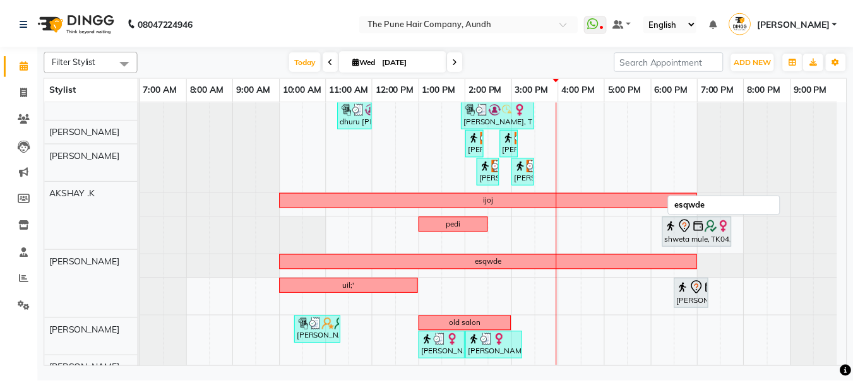
scroll to position [392, 0]
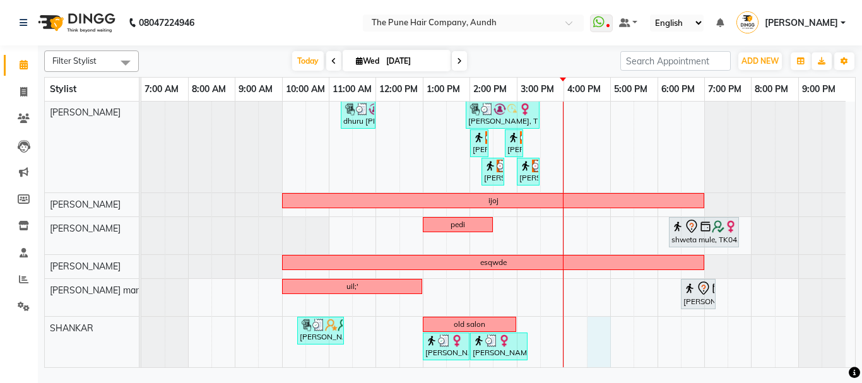
click at [590, 332] on div "[PERSON_NAME], TK14, 10:30 AM-11:30 AM, Cut [DEMOGRAPHIC_DATA] ( Top Stylist ) …" at bounding box center [498, 39] width 714 height 658
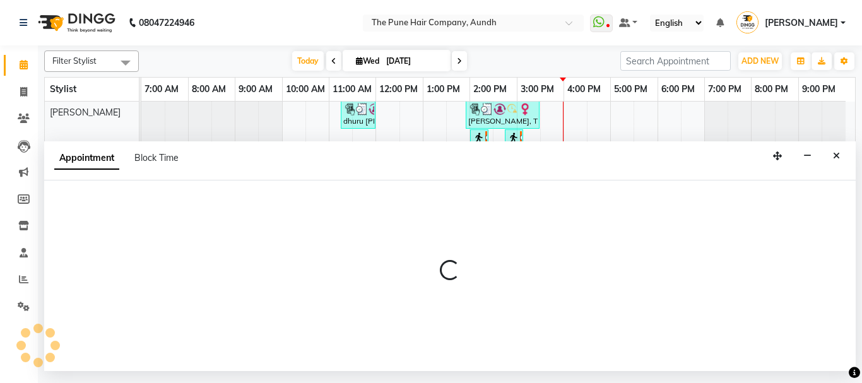
select select "89448"
select select "tentative"
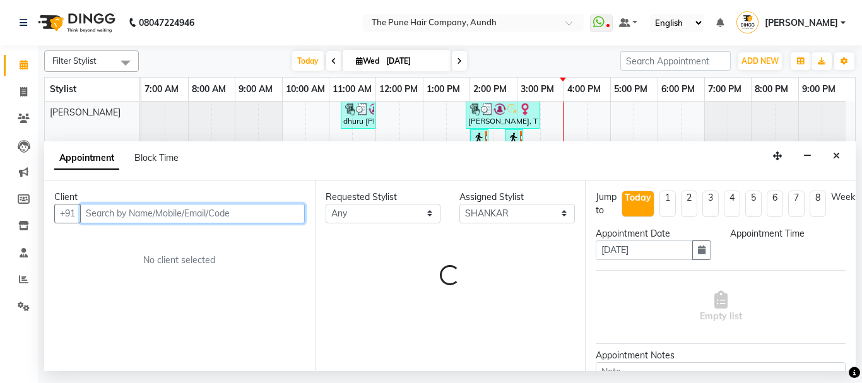
select select "990"
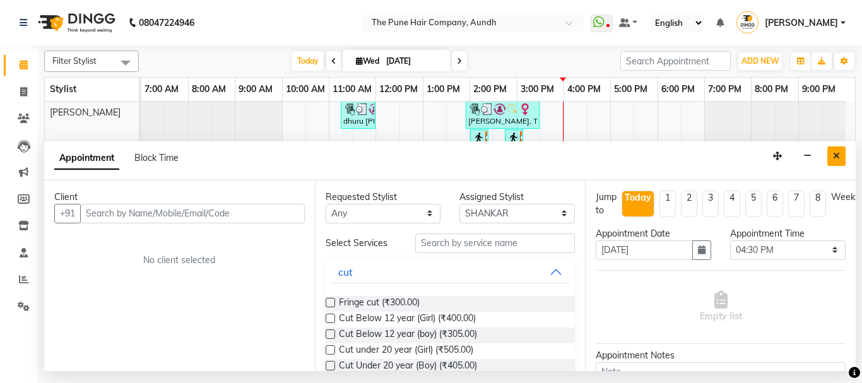
click at [838, 160] on icon "Close" at bounding box center [836, 156] width 7 height 9
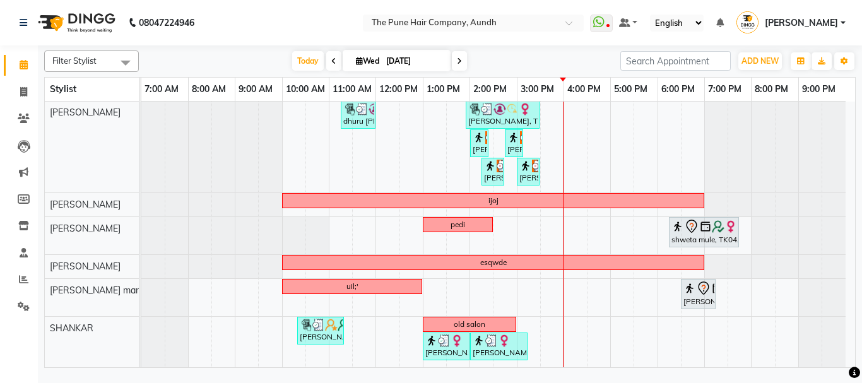
click at [592, 335] on div "[PERSON_NAME], TK14, 10:30 AM-11:30 AM, Cut [DEMOGRAPHIC_DATA] ( Top Stylist ) …" at bounding box center [498, 39] width 714 height 658
select select "89448"
select select "tentative"
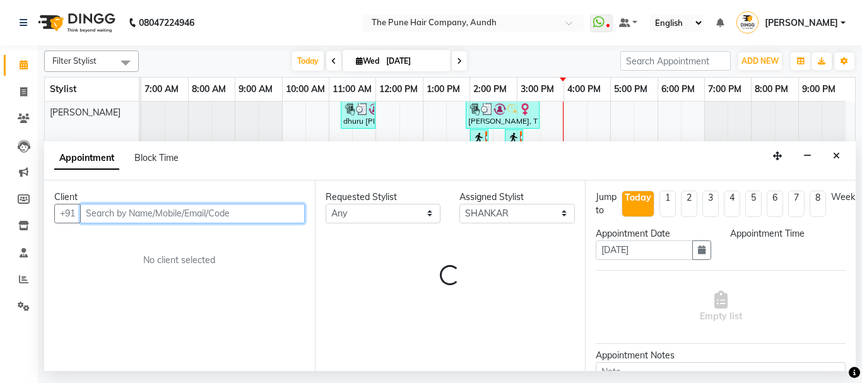
select select "990"
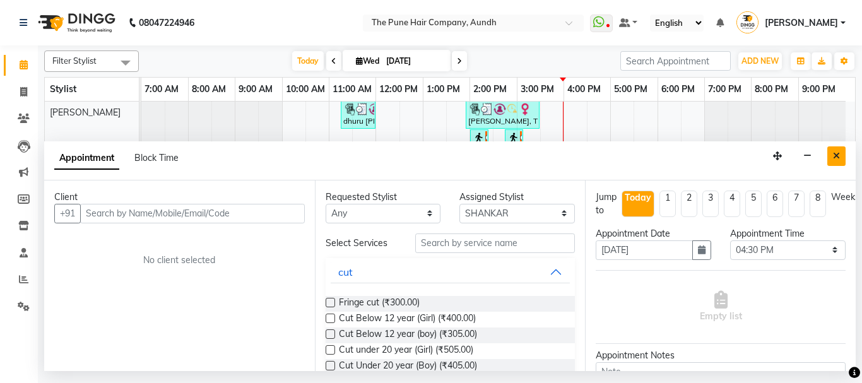
click at [834, 154] on icon "Close" at bounding box center [836, 156] width 7 height 9
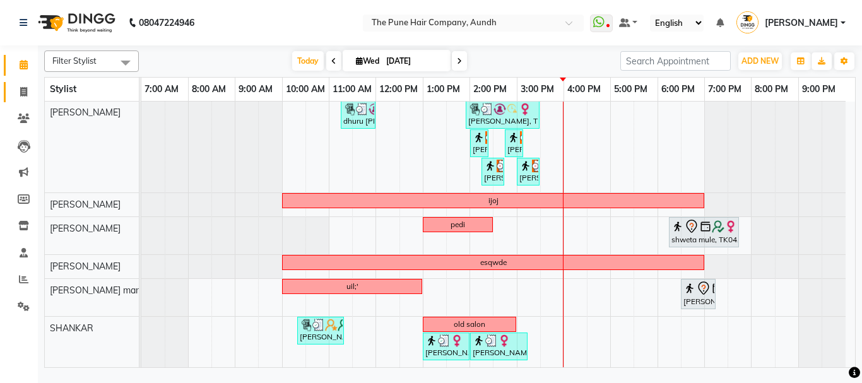
click at [15, 93] on span at bounding box center [24, 92] width 22 height 15
select select "service"
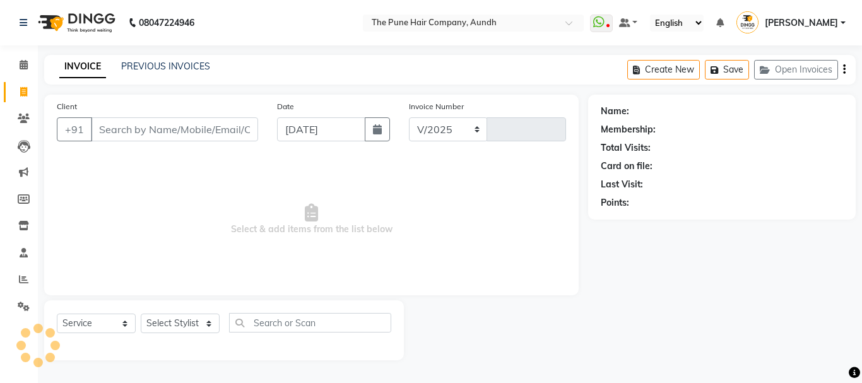
select select "106"
type input "4650"
click at [174, 326] on select "Select Stylist" at bounding box center [180, 324] width 79 height 20
select select "18078"
click at [141, 314] on select "Select Stylist AKSHAY .K [PERSON_NAME] kaif [PERSON_NAME] [PERSON_NAME] [PERSON…" at bounding box center [180, 324] width 79 height 20
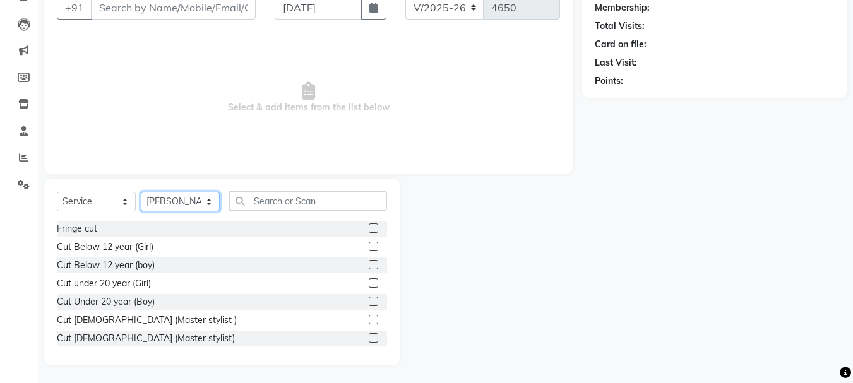
scroll to position [122, 0]
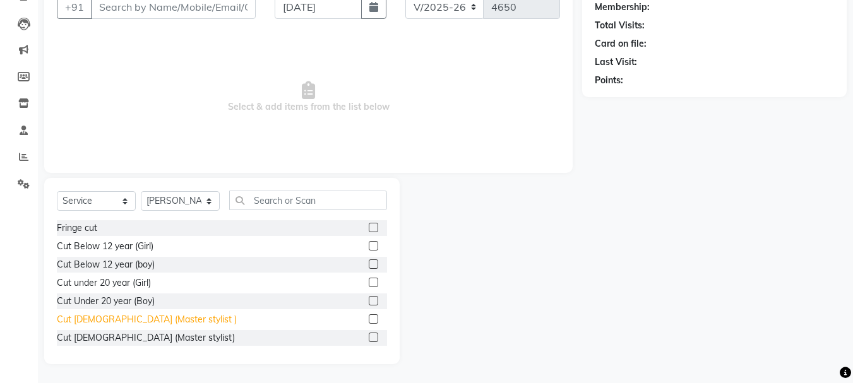
click at [107, 319] on div "Cut [DEMOGRAPHIC_DATA] (Master stylist )" at bounding box center [147, 319] width 180 height 13
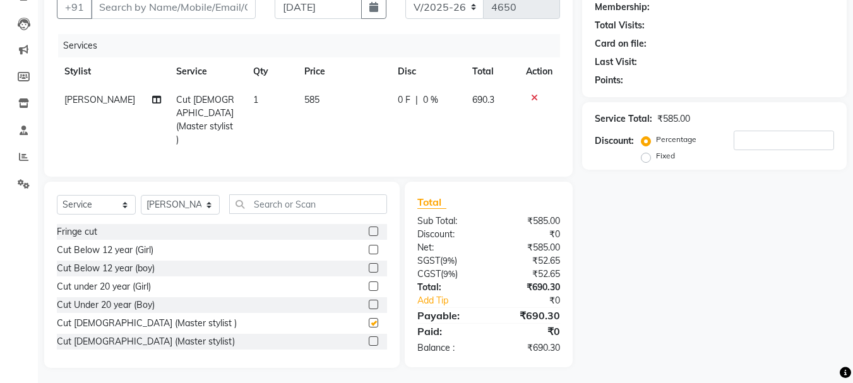
checkbox input "false"
click at [264, 204] on input "text" at bounding box center [308, 204] width 158 height 20
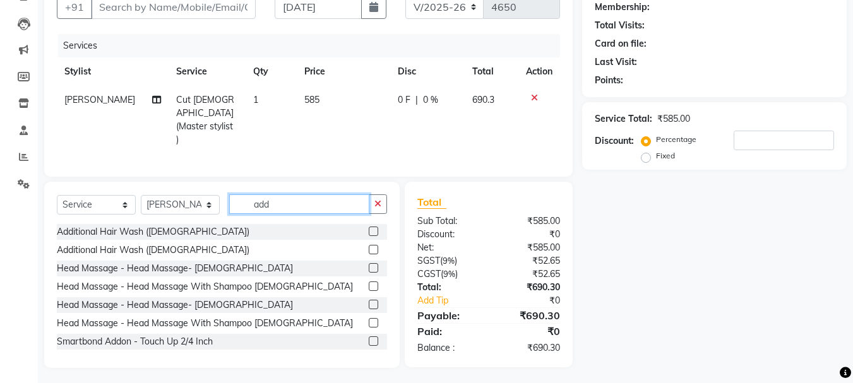
scroll to position [122, 0]
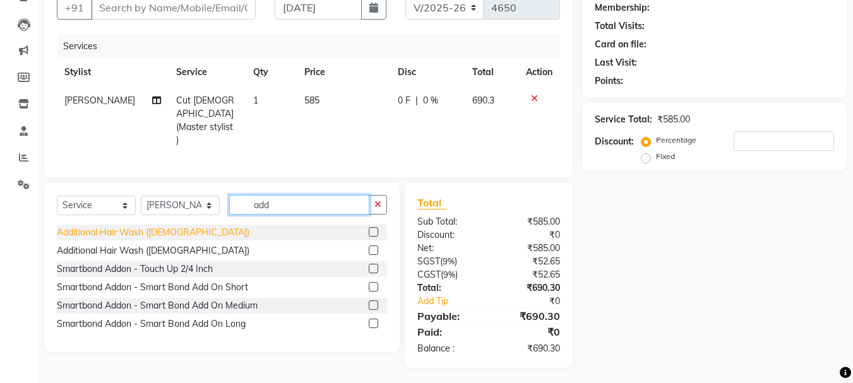
type input "add"
click at [169, 226] on div "Additional Hair Wash ([DEMOGRAPHIC_DATA])" at bounding box center [153, 232] width 193 height 13
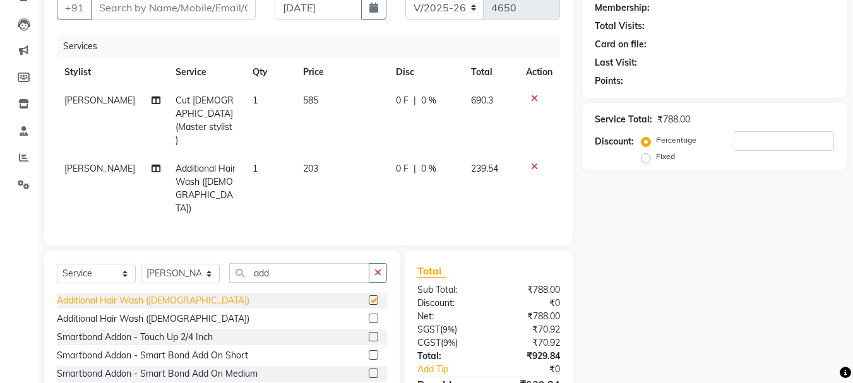
checkbox input "false"
click at [537, 98] on icon at bounding box center [534, 98] width 7 height 9
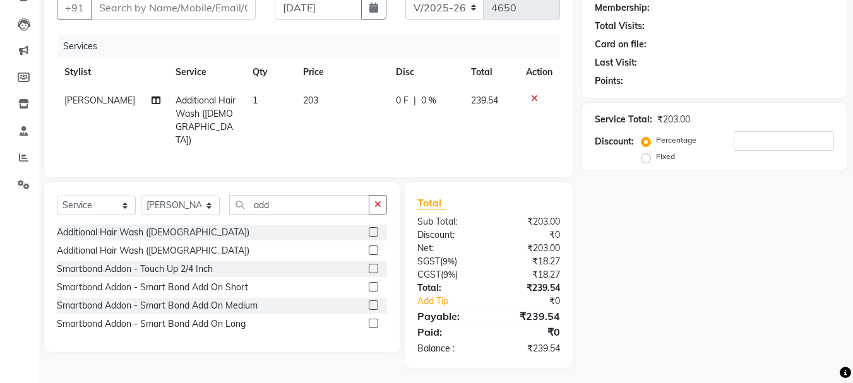
click at [536, 97] on icon at bounding box center [534, 98] width 7 height 9
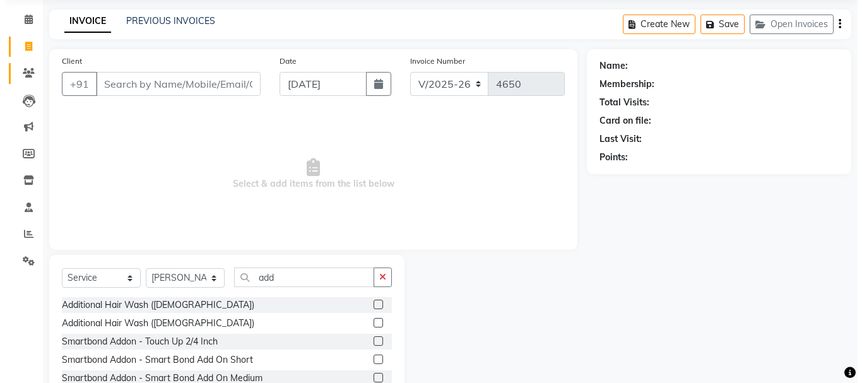
scroll to position [0, 0]
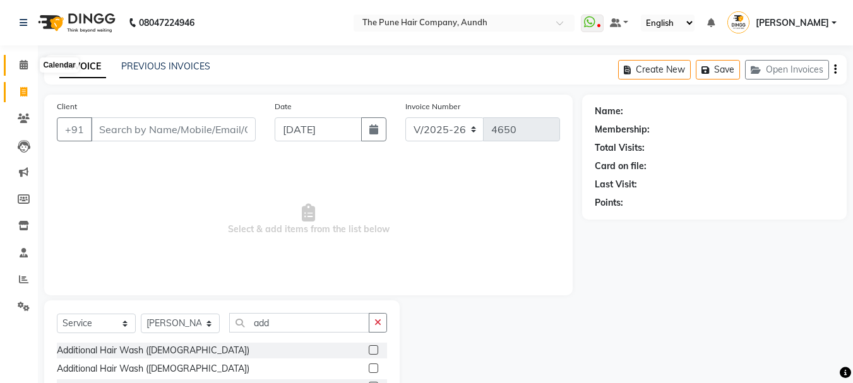
click at [20, 61] on icon at bounding box center [24, 64] width 8 height 9
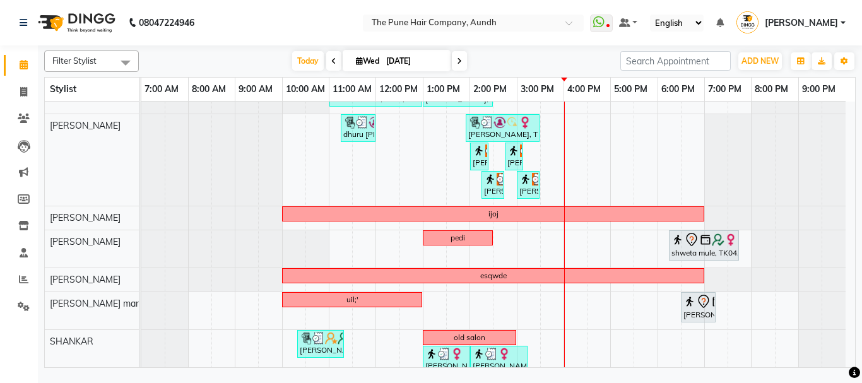
scroll to position [392, 0]
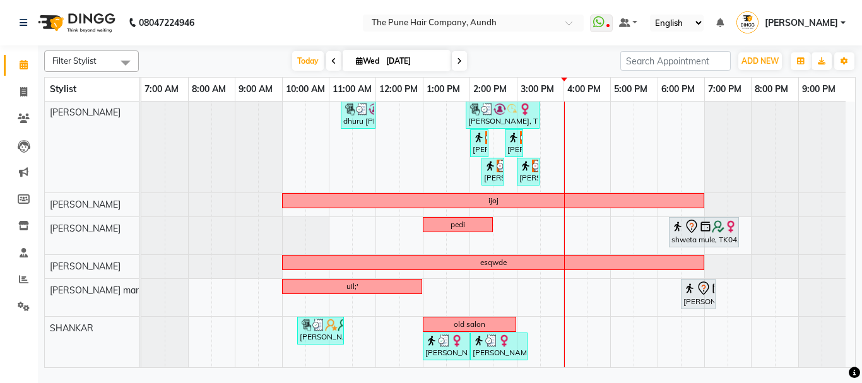
click at [591, 333] on div "[PERSON_NAME], TK14, 10:30 AM-11:30 AM, Cut [DEMOGRAPHIC_DATA] ( Top Stylist ) …" at bounding box center [498, 39] width 714 height 658
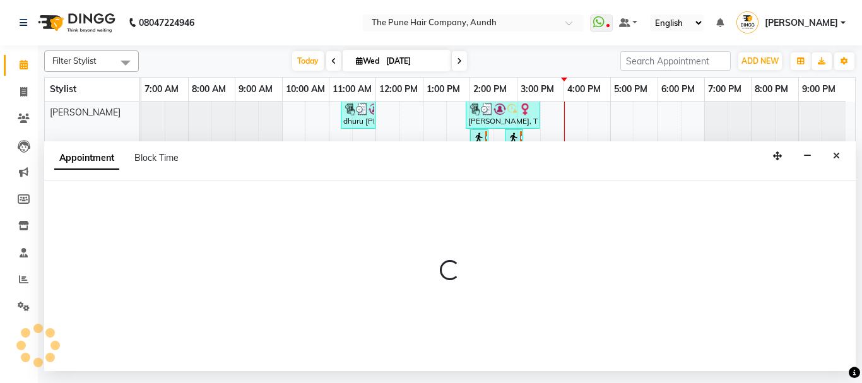
select select "89448"
select select "tentative"
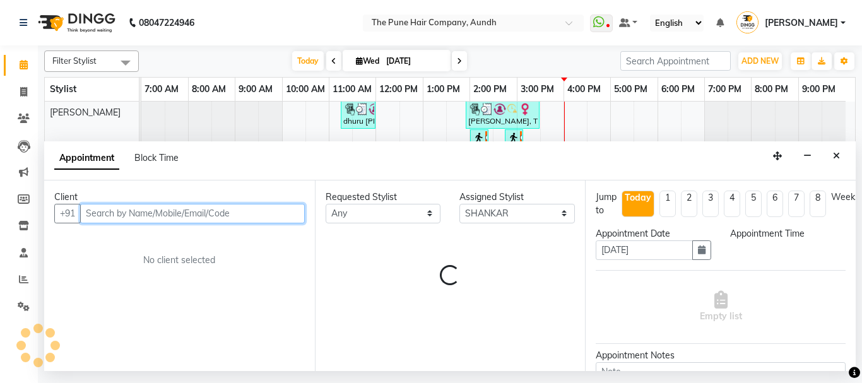
select select "990"
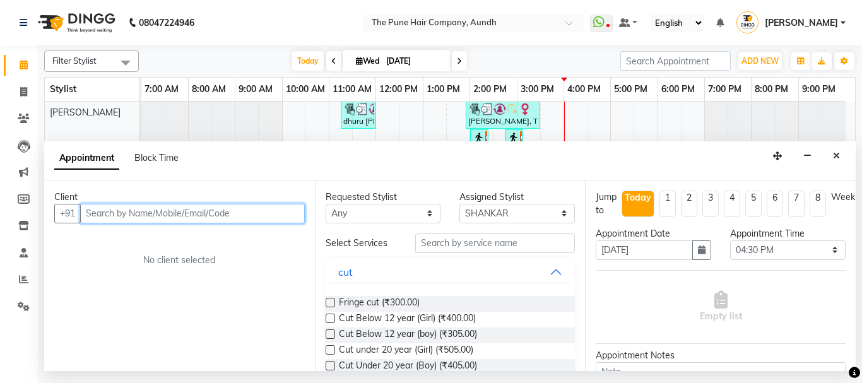
click at [129, 210] on input "text" at bounding box center [192, 214] width 225 height 20
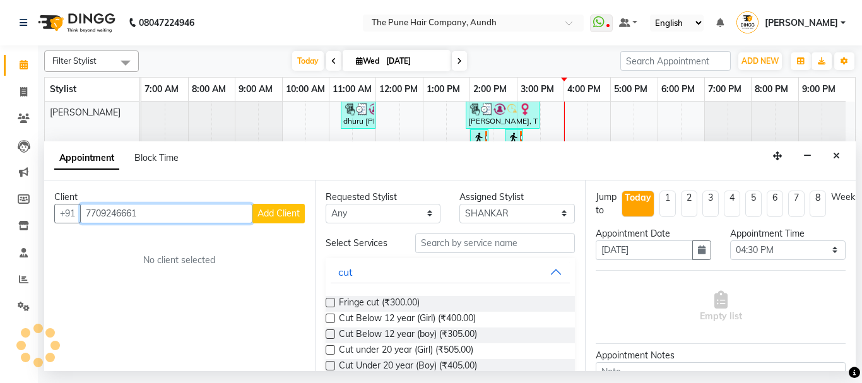
type input "7709246661"
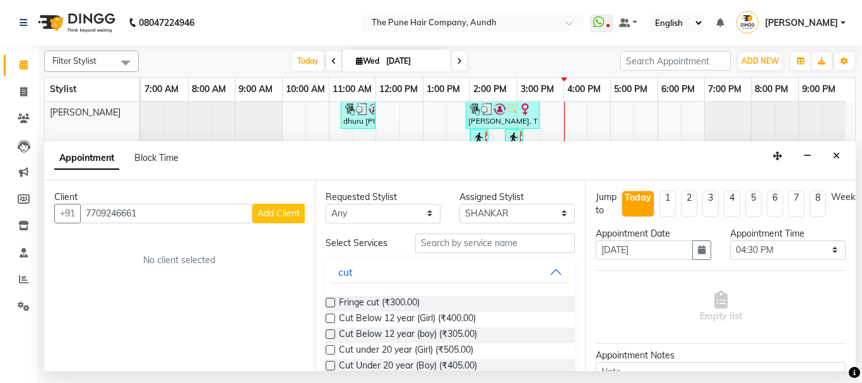
click at [276, 219] on button "Add Client" at bounding box center [279, 214] width 52 height 20
select select "22"
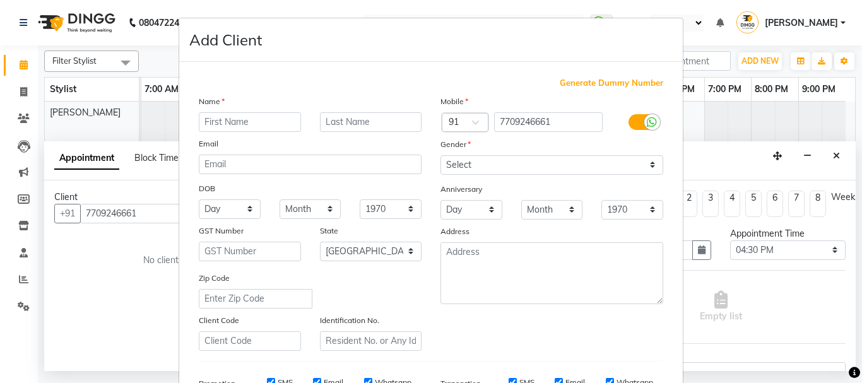
click at [250, 131] on input "text" at bounding box center [250, 122] width 102 height 20
type input "[PERSON_NAME]"
click at [476, 159] on select "Select [DEMOGRAPHIC_DATA] [DEMOGRAPHIC_DATA] Other Prefer Not To Say" at bounding box center [552, 165] width 223 height 20
select select "[DEMOGRAPHIC_DATA]"
click at [441, 155] on select "Select [DEMOGRAPHIC_DATA] [DEMOGRAPHIC_DATA] Other Prefer Not To Say" at bounding box center [552, 165] width 223 height 20
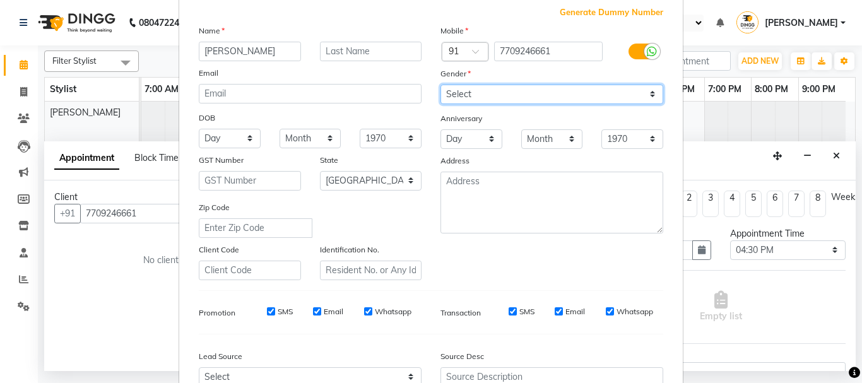
scroll to position [199, 0]
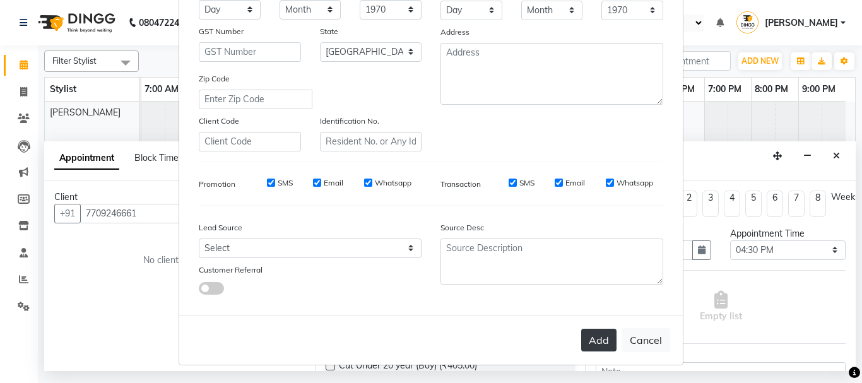
click at [596, 345] on button "Add" at bounding box center [598, 340] width 35 height 23
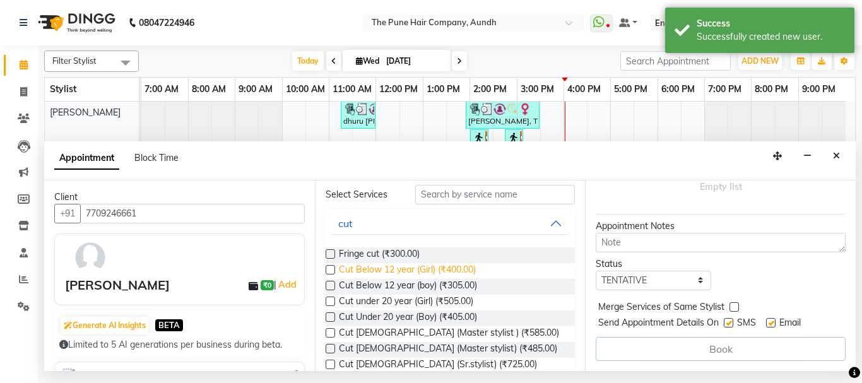
scroll to position [126, 0]
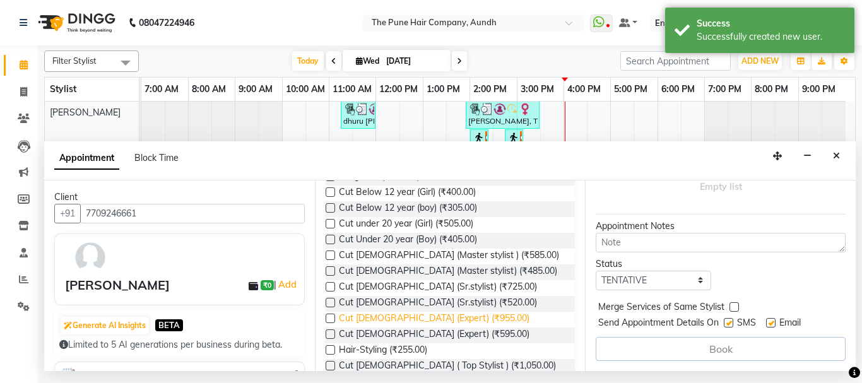
click at [389, 316] on span "Cut [DEMOGRAPHIC_DATA] (Expert) (₹955.00)" at bounding box center [434, 320] width 191 height 16
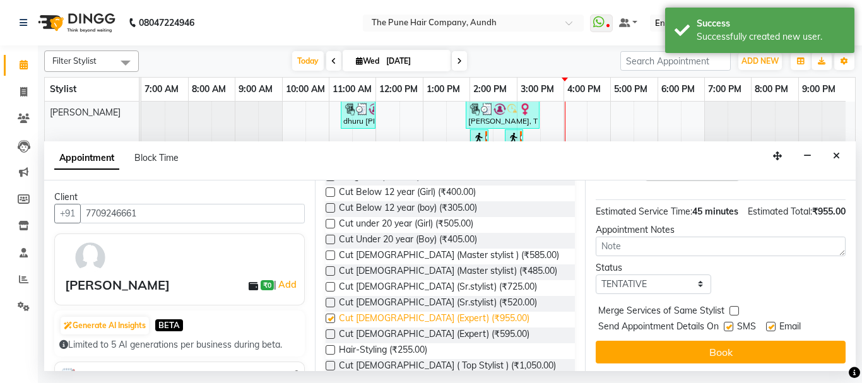
checkbox input "false"
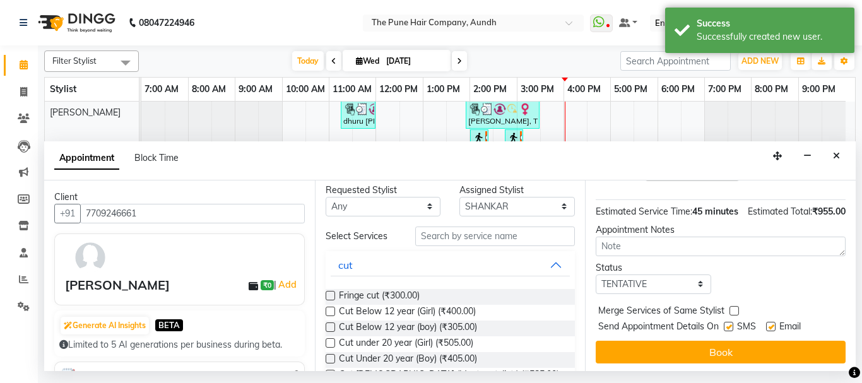
scroll to position [0, 0]
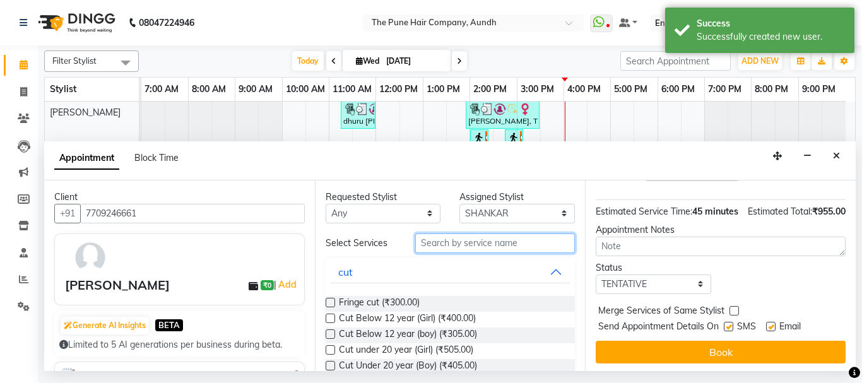
click at [453, 246] on input "text" at bounding box center [495, 244] width 160 height 20
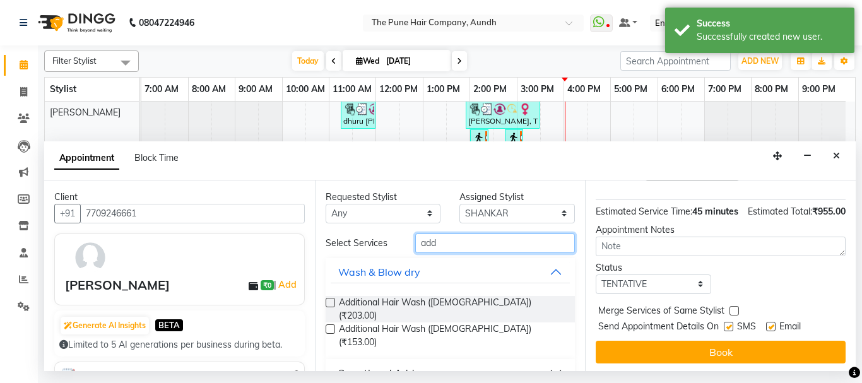
type input "add"
click at [448, 294] on div "Additional Hair Wash ([DEMOGRAPHIC_DATA]) (₹203.00) Additional Hair Wash ([DEMO…" at bounding box center [451, 322] width 250 height 73
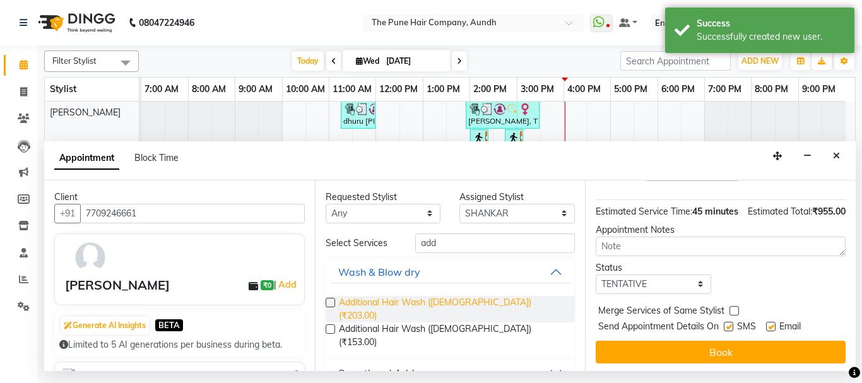
click at [443, 304] on span "Additional Hair Wash ([DEMOGRAPHIC_DATA]) (₹203.00)" at bounding box center [452, 309] width 227 height 27
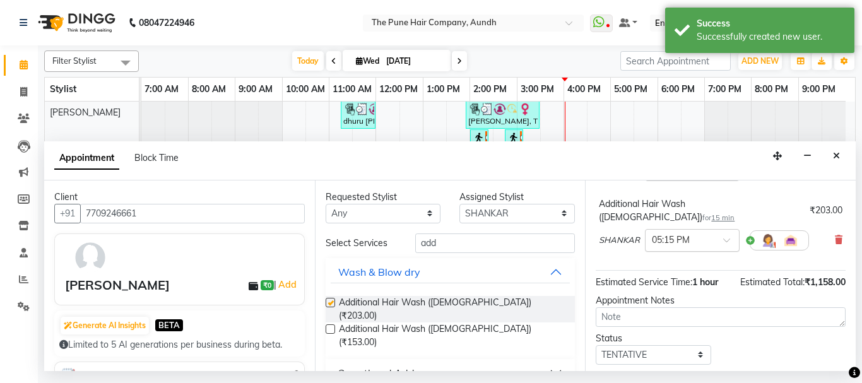
checkbox input "false"
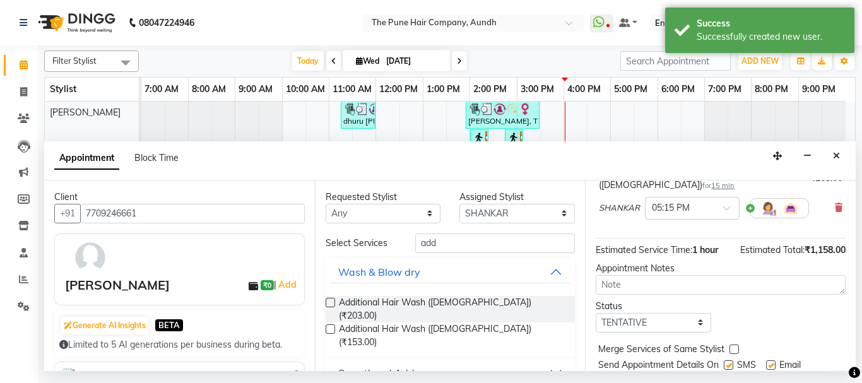
scroll to position [208, 0]
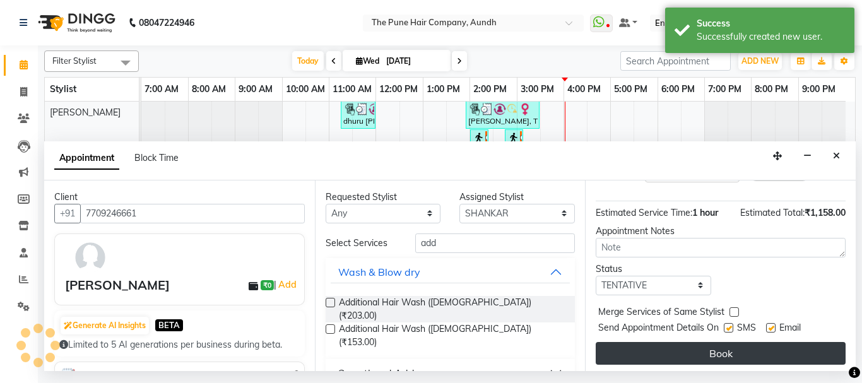
click at [747, 347] on button "Book" at bounding box center [721, 353] width 250 height 23
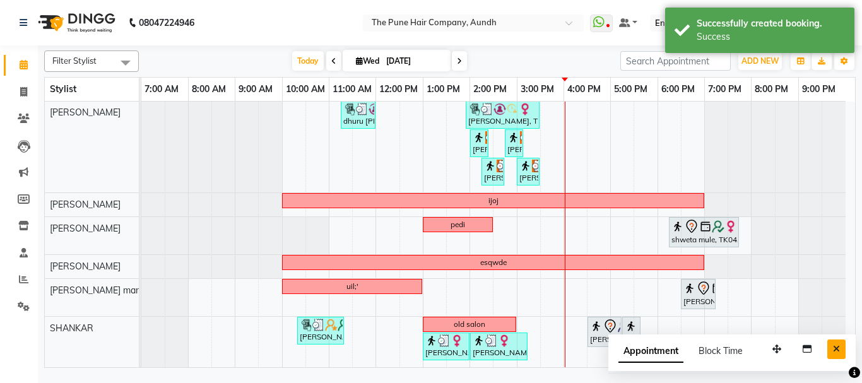
click at [840, 347] on button "Close" at bounding box center [837, 350] width 18 height 20
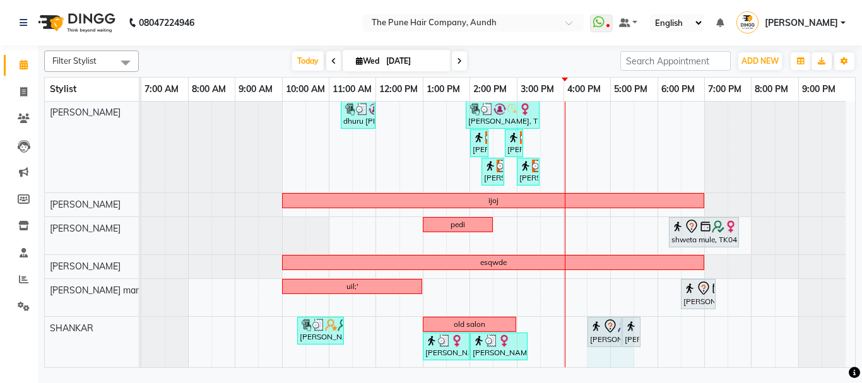
drag, startPoint x: 592, startPoint y: 356, endPoint x: 629, endPoint y: 358, distance: 37.3
click at [629, 358] on div "[PERSON_NAME], TK14, 10:30 AM-11:30 AM, Cut [DEMOGRAPHIC_DATA] ( Top Stylist ) …" at bounding box center [498, 39] width 714 height 658
select select "89448"
select select "tentative"
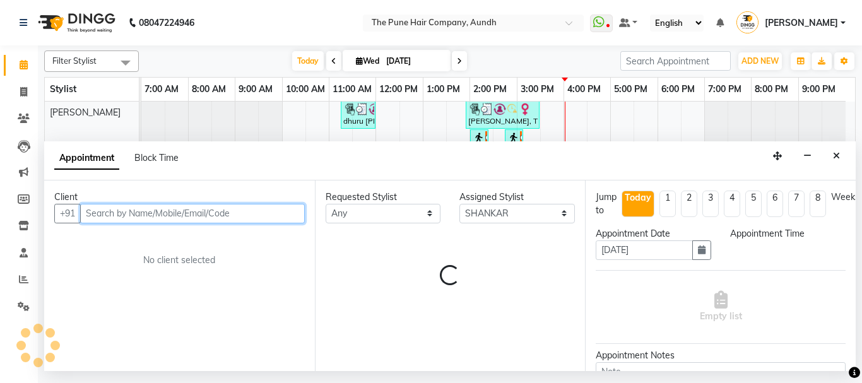
select select "990"
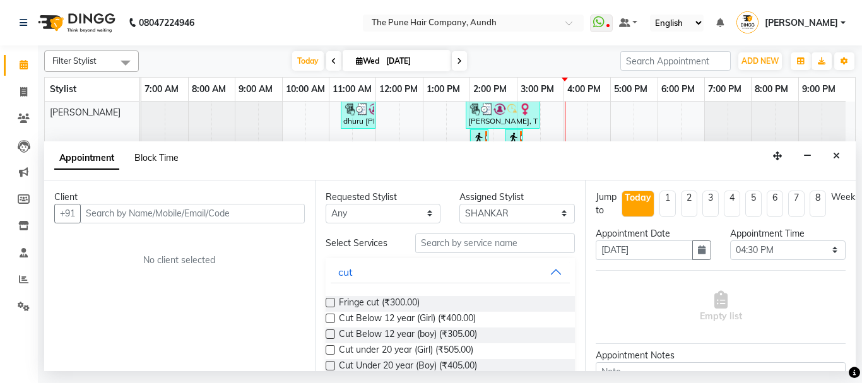
click at [167, 160] on span "Block Time" at bounding box center [156, 157] width 44 height 11
select select "89448"
select select "990"
select select "1050"
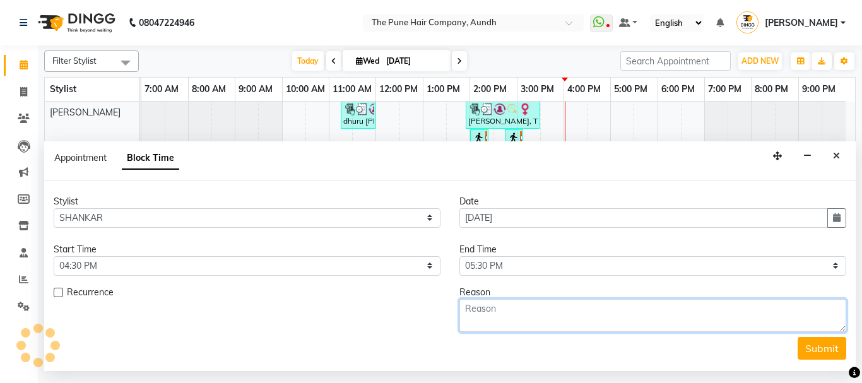
click at [485, 323] on textarea at bounding box center [653, 315] width 387 height 33
type textarea "new salon"
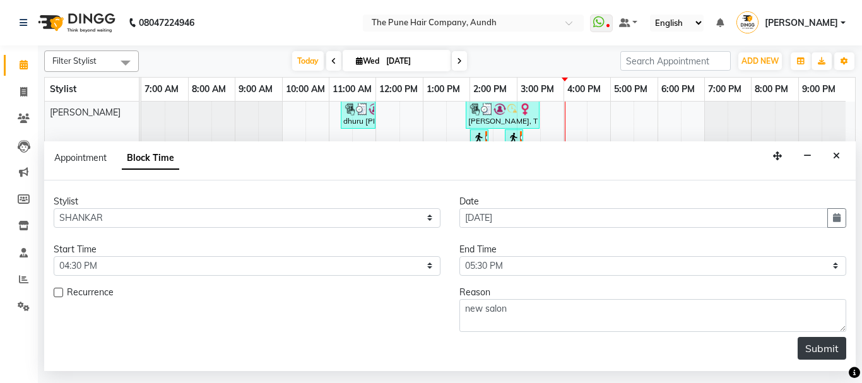
click at [833, 350] on button "Submit" at bounding box center [822, 348] width 49 height 23
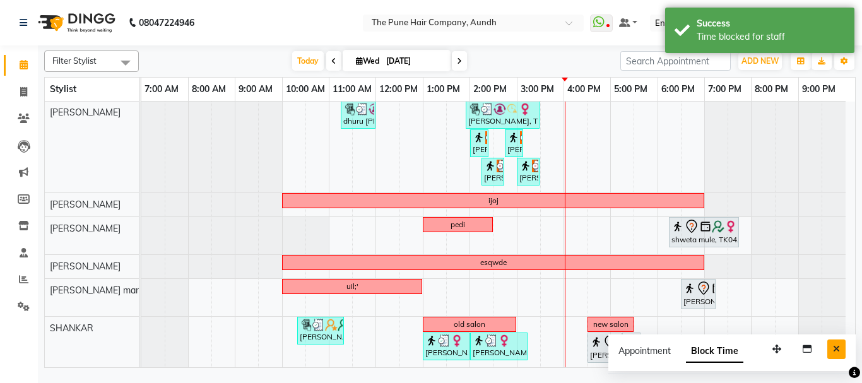
click at [829, 346] on button "Close" at bounding box center [837, 350] width 18 height 20
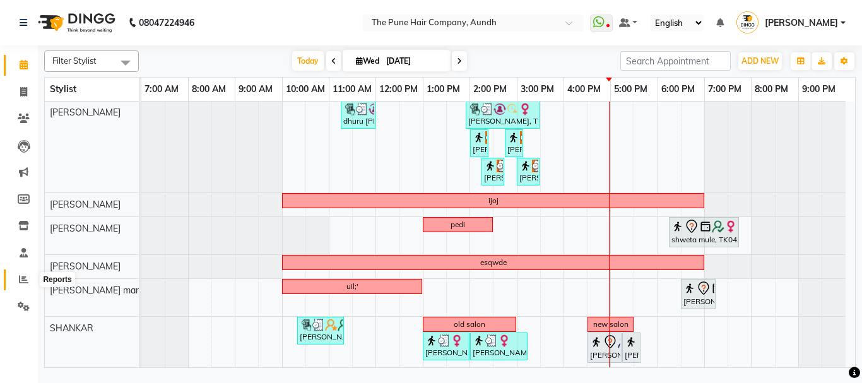
click at [23, 280] on icon at bounding box center [23, 279] width 9 height 9
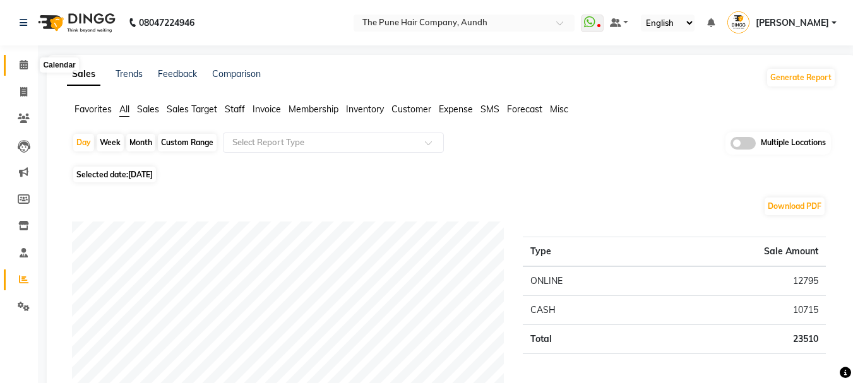
click at [21, 65] on icon at bounding box center [24, 64] width 8 height 9
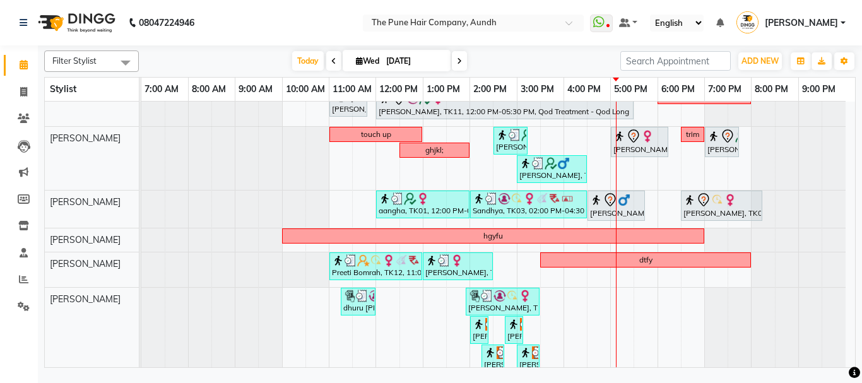
scroll to position [140, 0]
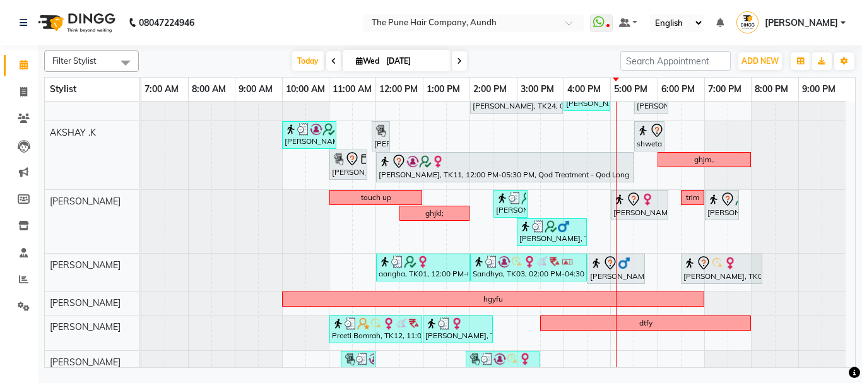
click at [459, 62] on icon at bounding box center [459, 61] width 5 height 8
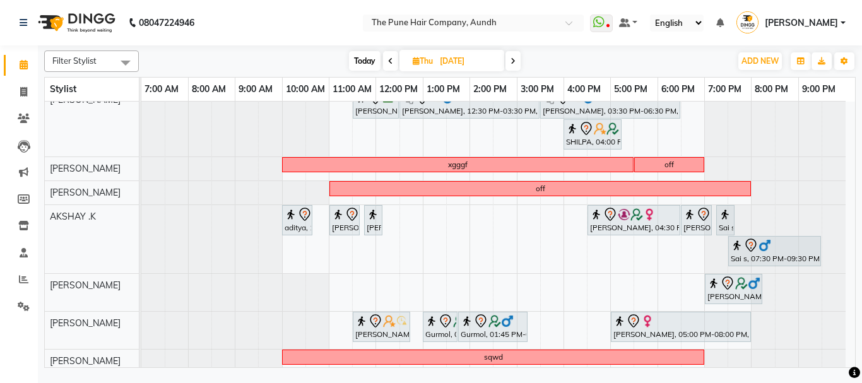
scroll to position [0, 0]
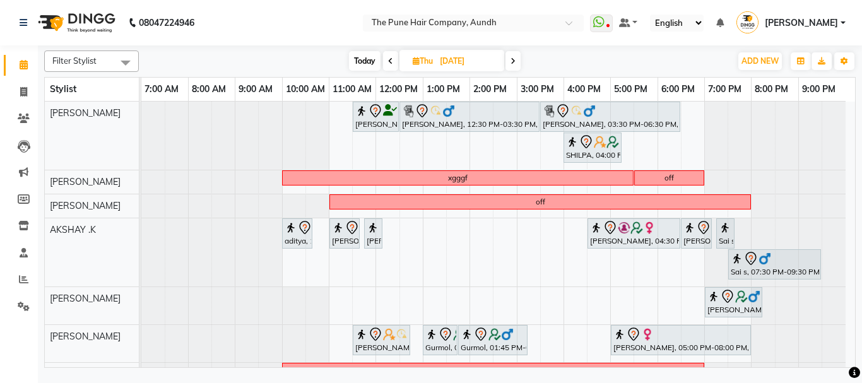
click at [510, 59] on span at bounding box center [513, 61] width 15 height 20
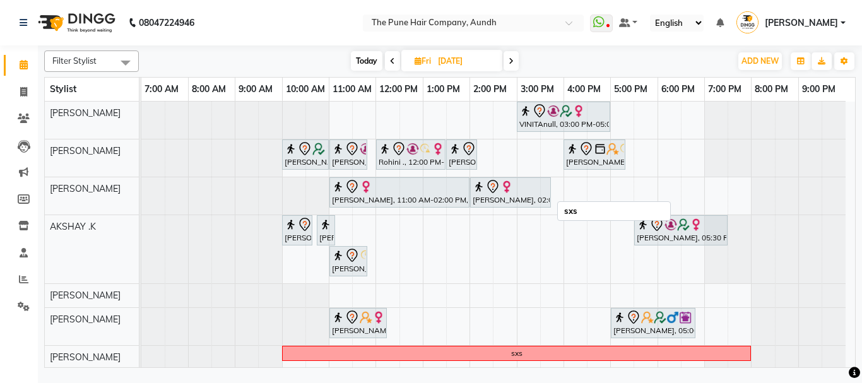
scroll to position [189, 0]
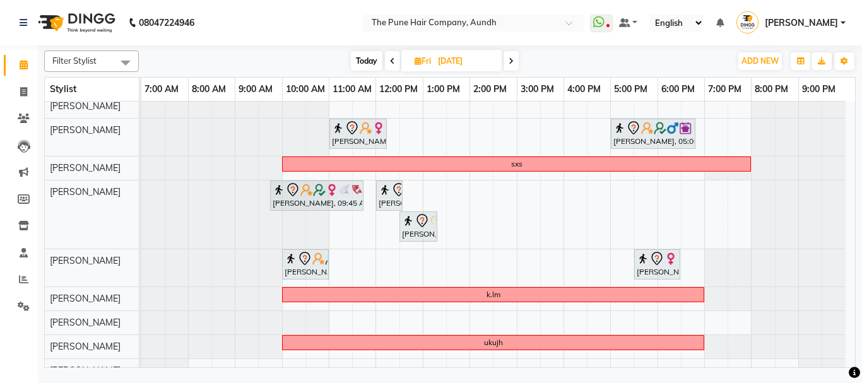
click at [510, 62] on icon at bounding box center [511, 61] width 5 height 8
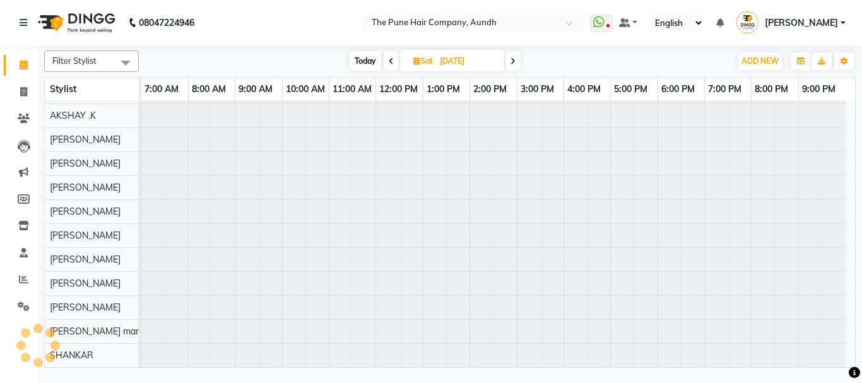
scroll to position [69, 0]
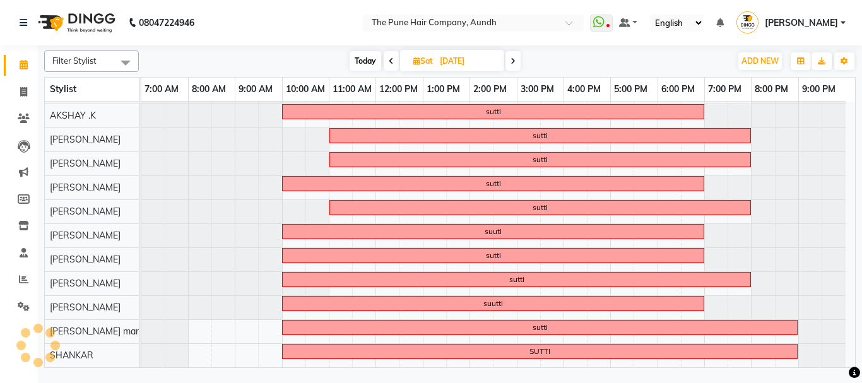
click at [368, 62] on span "Today" at bounding box center [366, 61] width 32 height 20
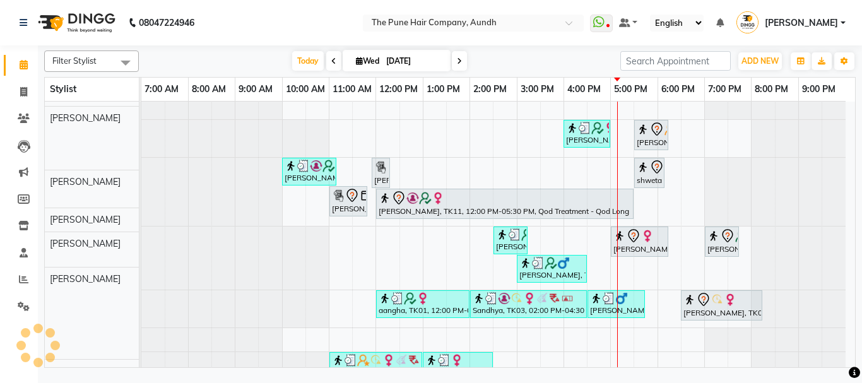
scroll to position [189, 0]
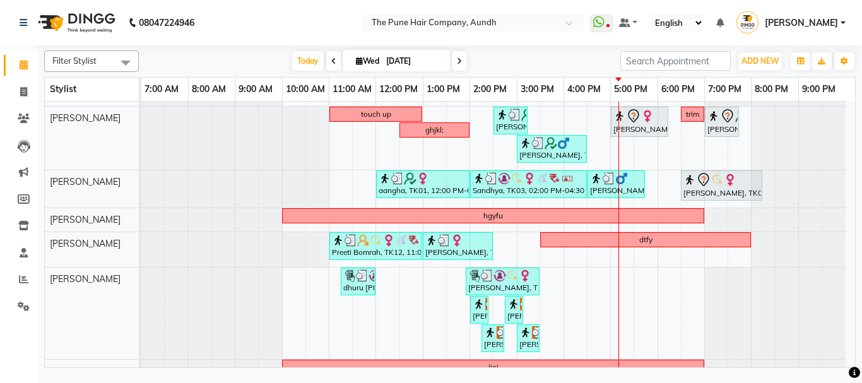
click at [331, 62] on icon at bounding box center [333, 61] width 5 height 8
type input "02-09-2025"
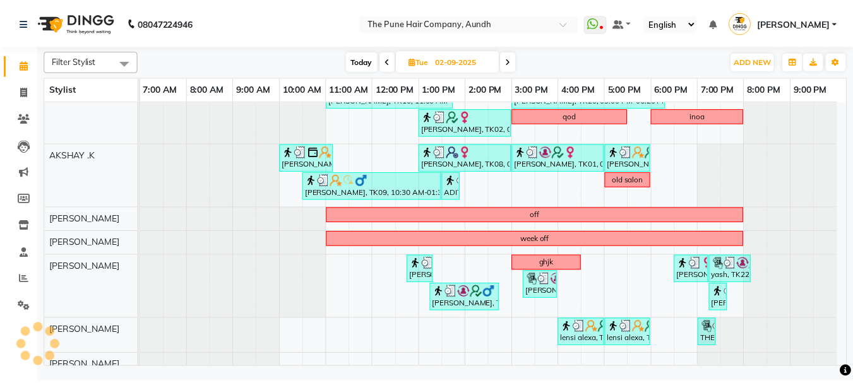
scroll to position [0, 0]
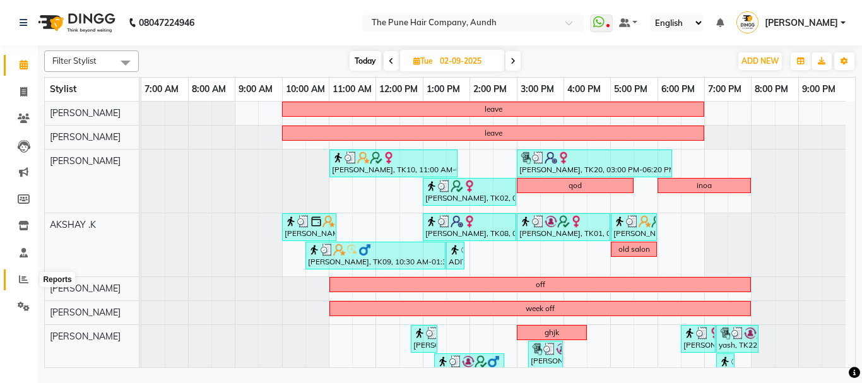
click at [24, 276] on icon at bounding box center [23, 279] width 9 height 9
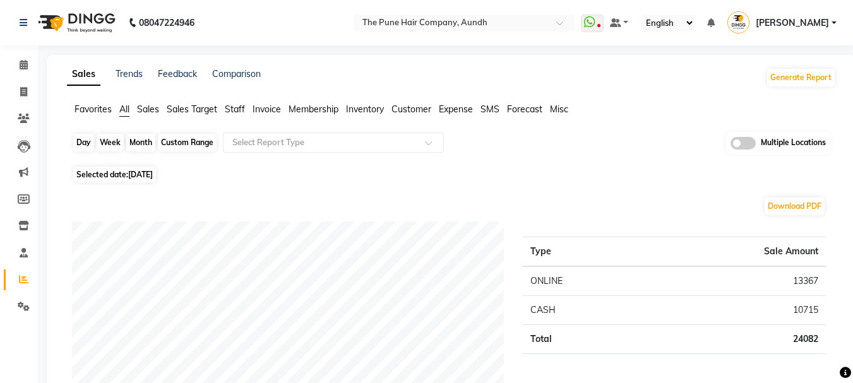
click at [85, 145] on div "Day" at bounding box center [83, 143] width 21 height 18
select select "9"
select select "2025"
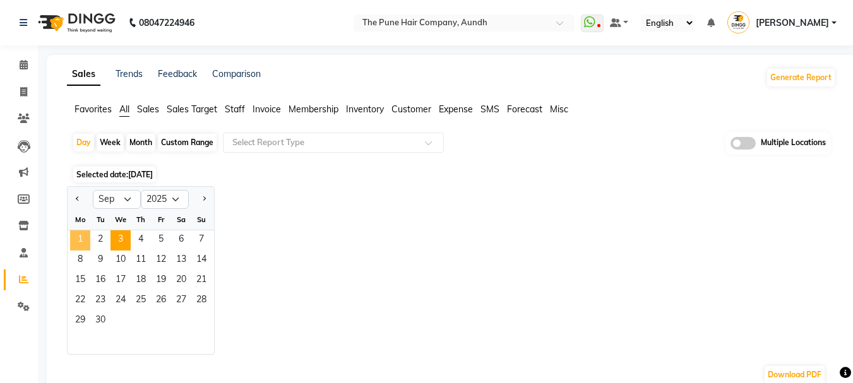
click at [80, 241] on span "1" at bounding box center [80, 240] width 20 height 20
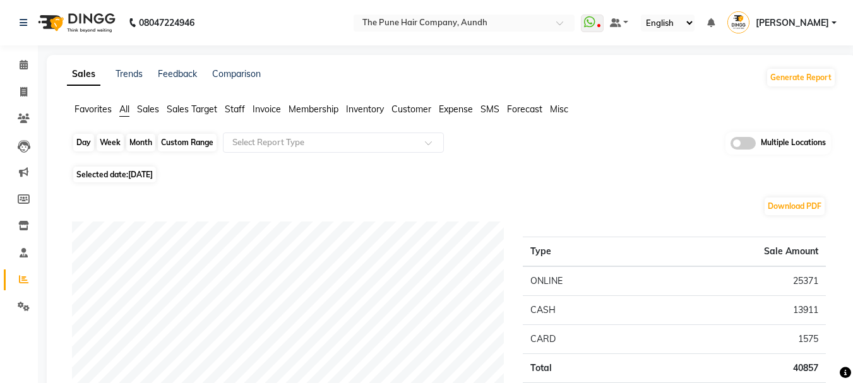
click at [87, 146] on div "Day" at bounding box center [83, 143] width 21 height 18
select select "9"
select select "2025"
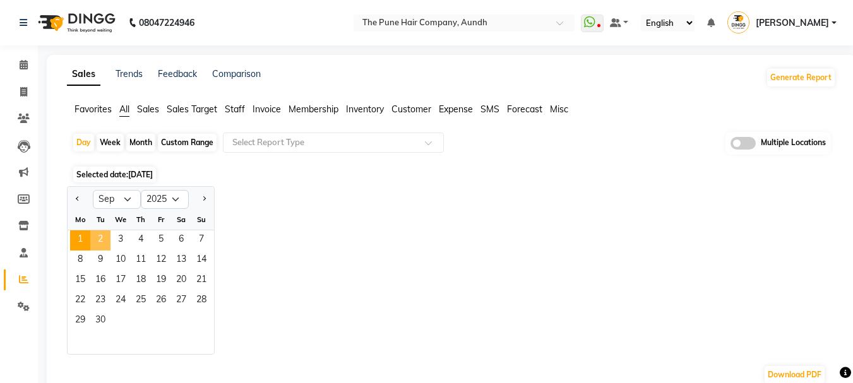
click at [97, 241] on span "2" at bounding box center [100, 240] width 20 height 20
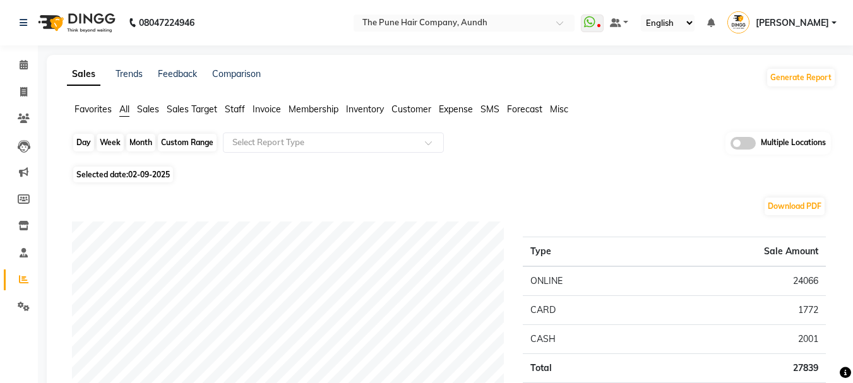
click at [92, 145] on div "Day" at bounding box center [83, 143] width 21 height 18
select select "9"
select select "2025"
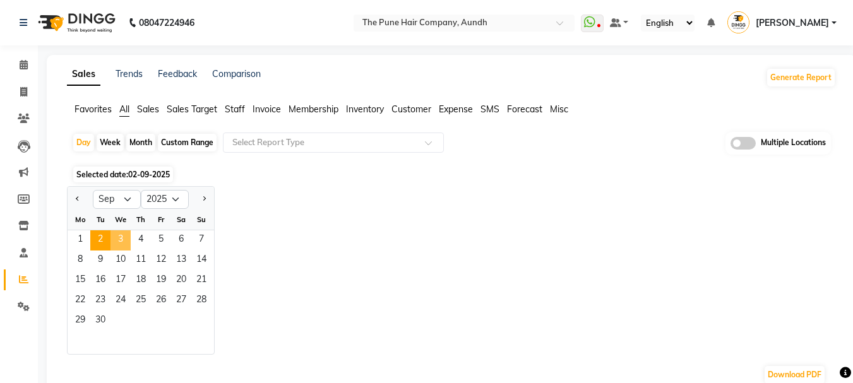
click at [124, 242] on span "3" at bounding box center [120, 240] width 20 height 20
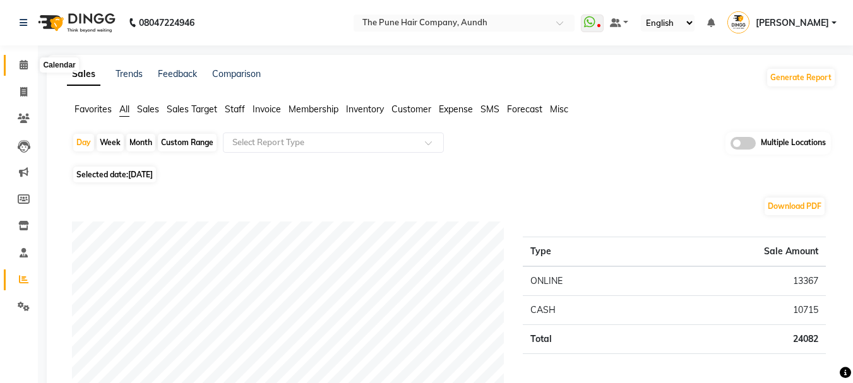
click at [20, 68] on icon at bounding box center [24, 64] width 8 height 9
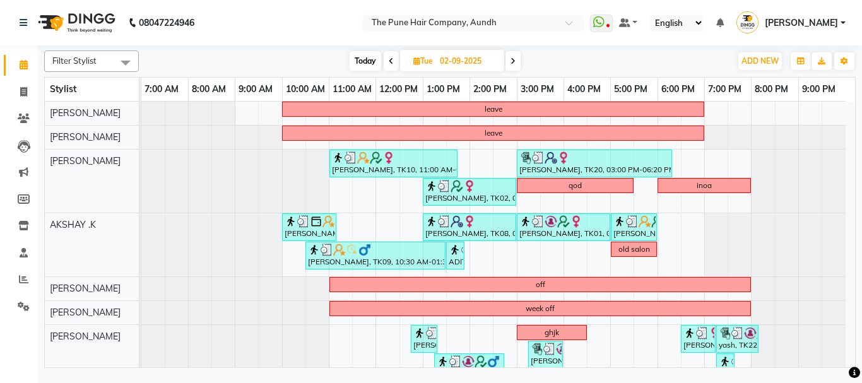
scroll to position [168, 0]
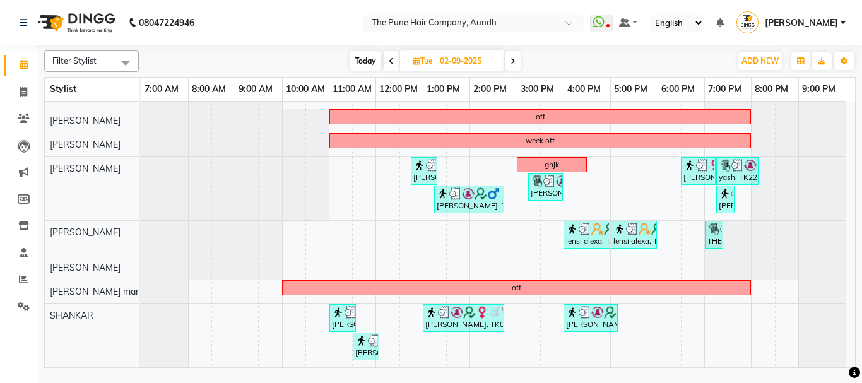
click at [359, 61] on span "Today" at bounding box center [366, 61] width 32 height 20
type input "[DATE]"
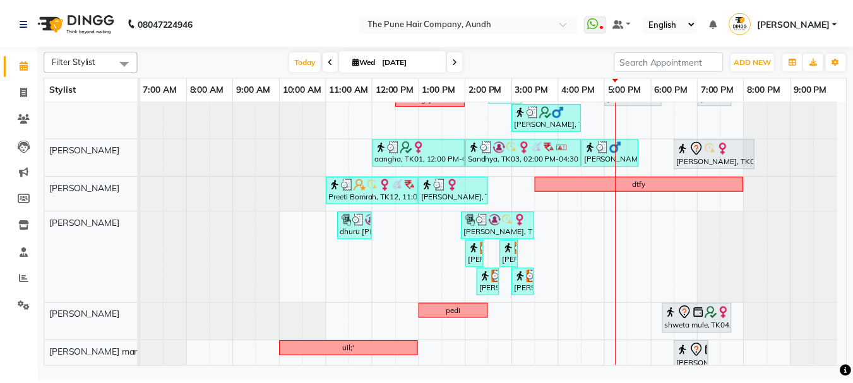
scroll to position [287, 0]
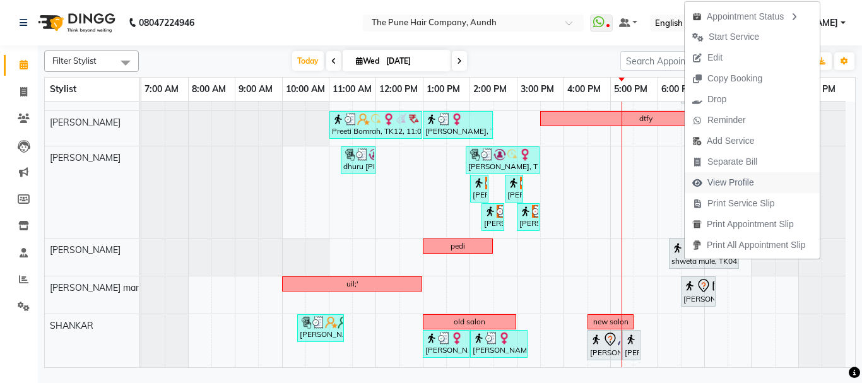
click at [727, 183] on span "View Profile" at bounding box center [731, 182] width 47 height 13
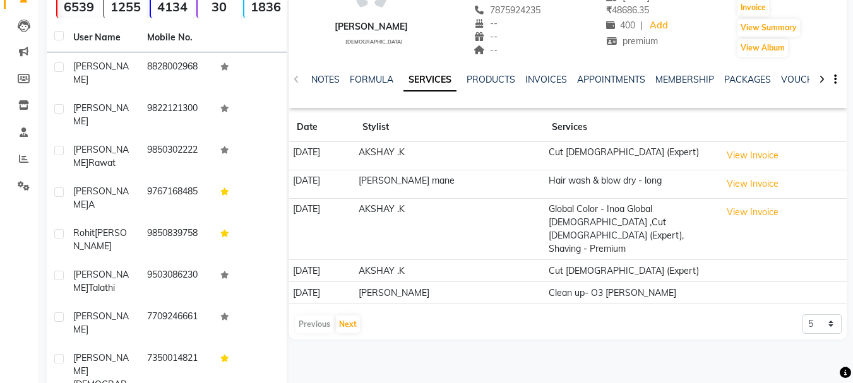
scroll to position [126, 0]
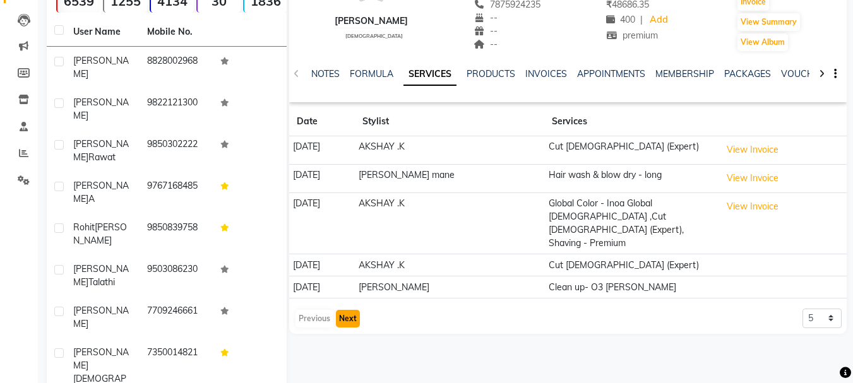
click at [350, 310] on button "Next" at bounding box center [348, 319] width 24 height 18
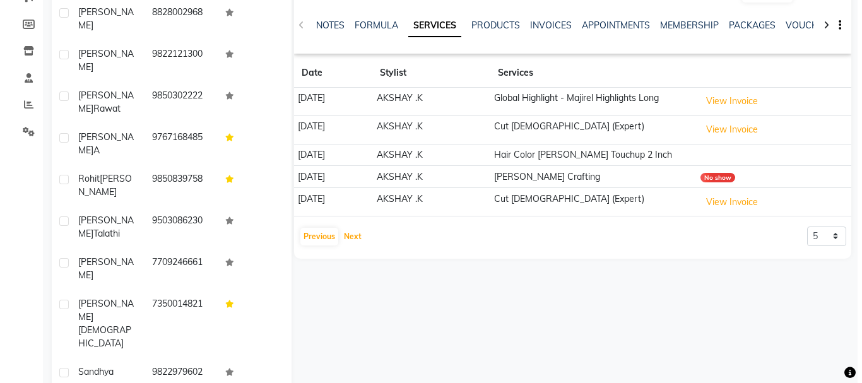
scroll to position [0, 0]
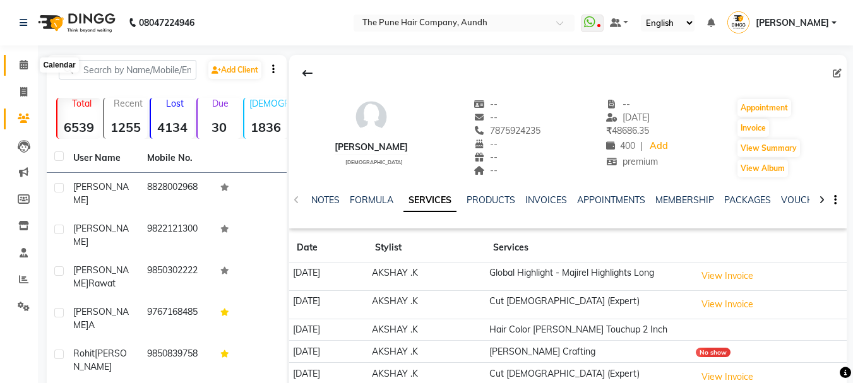
click at [24, 62] on icon at bounding box center [24, 64] width 8 height 9
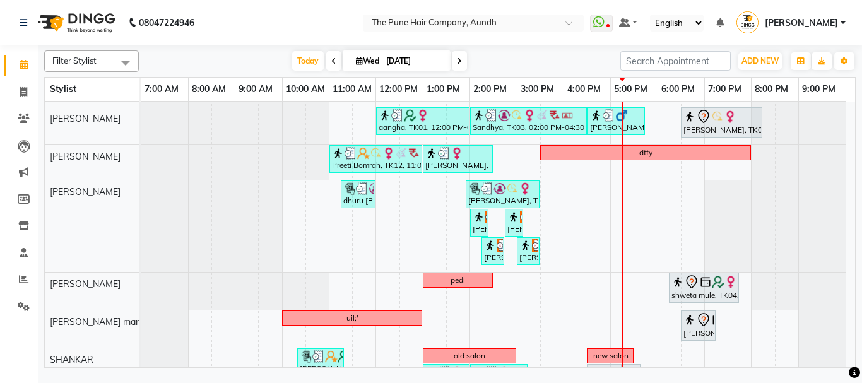
scroll to position [287, 0]
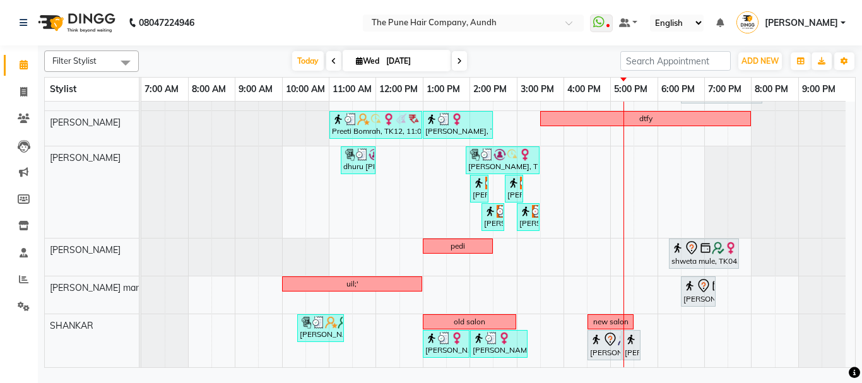
click at [458, 66] on span at bounding box center [459, 61] width 15 height 20
type input "[DATE]"
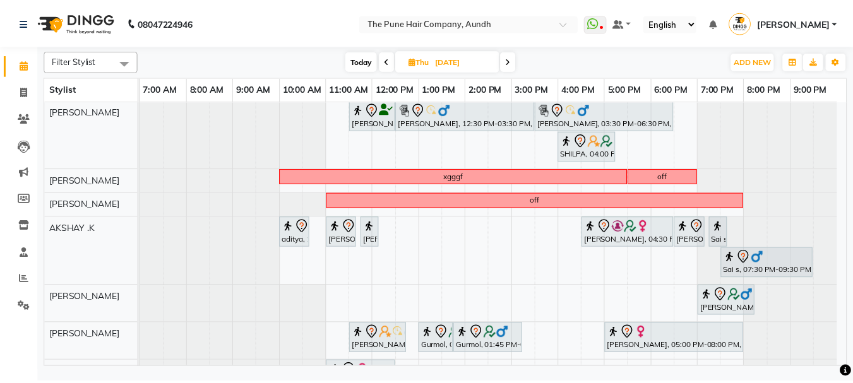
scroll to position [0, 0]
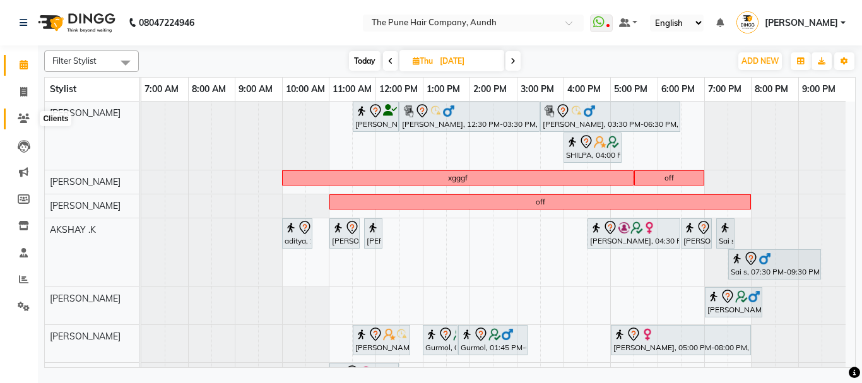
click at [23, 117] on icon at bounding box center [24, 118] width 12 height 9
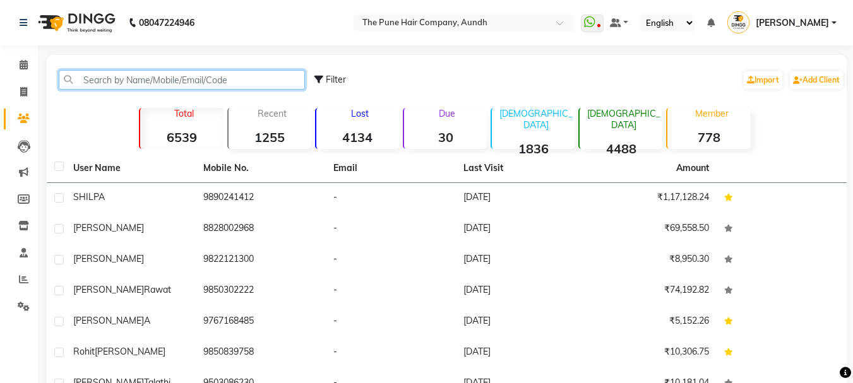
click at [104, 74] on input "text" at bounding box center [182, 80] width 246 height 20
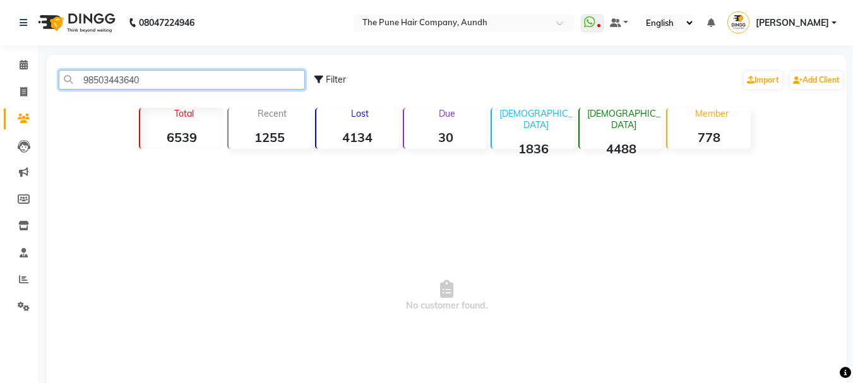
click at [146, 82] on input "98503443640" at bounding box center [182, 80] width 246 height 20
click at [148, 82] on input "98503443640" at bounding box center [182, 80] width 246 height 20
type input "98503443640"
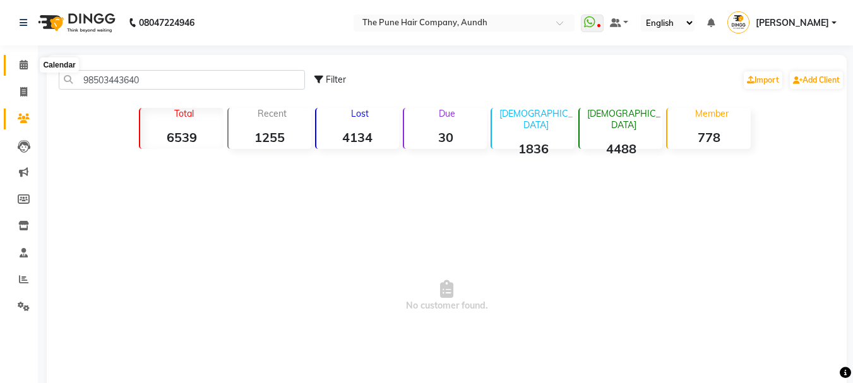
click at [23, 62] on icon at bounding box center [24, 64] width 8 height 9
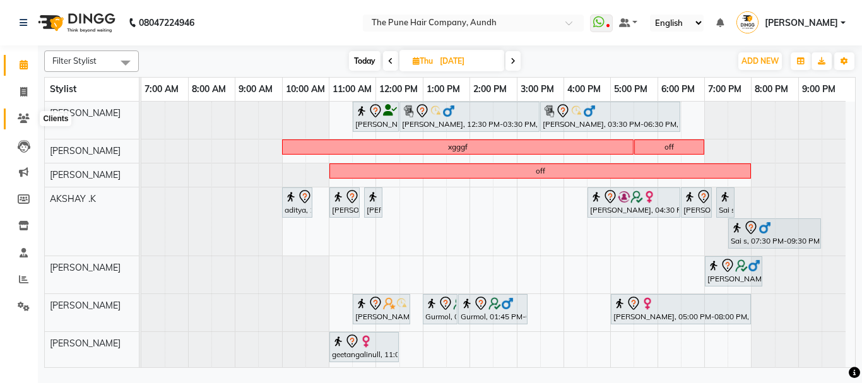
click at [27, 118] on icon at bounding box center [24, 118] width 12 height 9
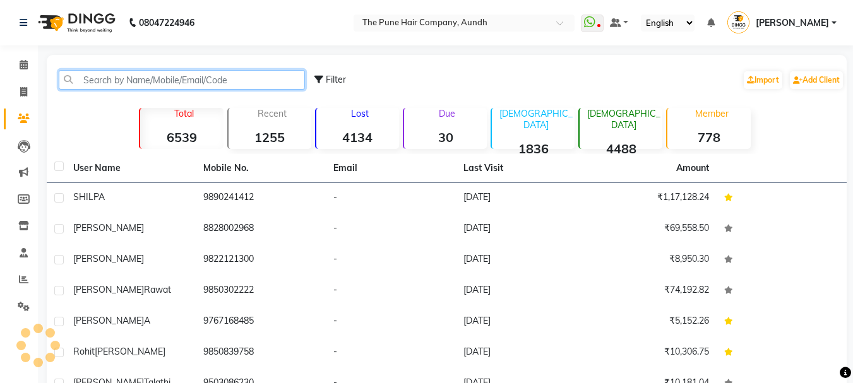
click at [119, 86] on input "text" at bounding box center [182, 80] width 246 height 20
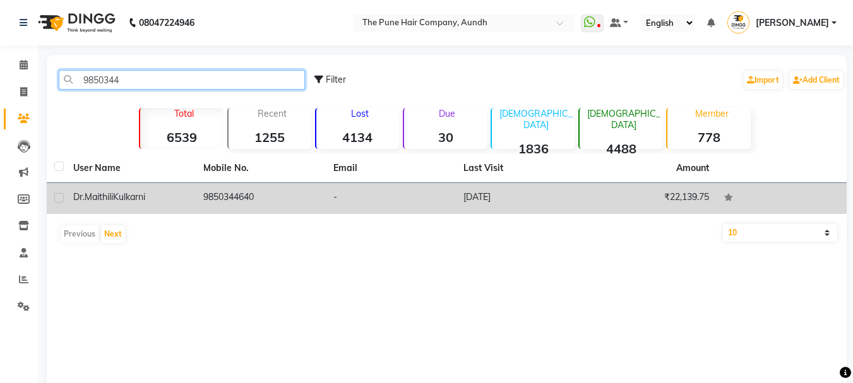
type input "9850344"
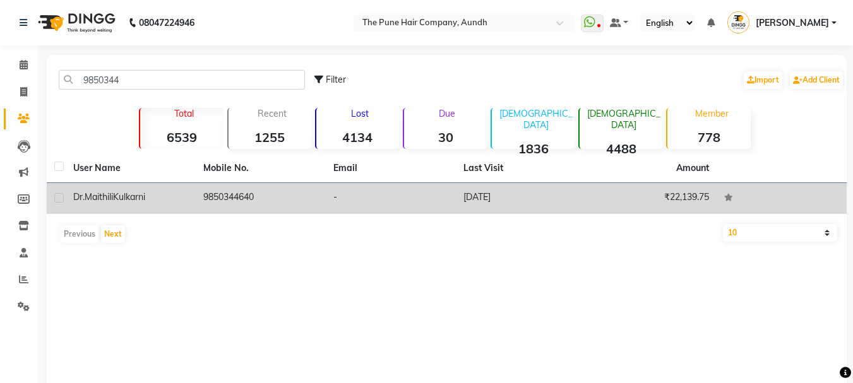
click at [113, 197] on span "Dr.Maithili" at bounding box center [93, 196] width 40 height 11
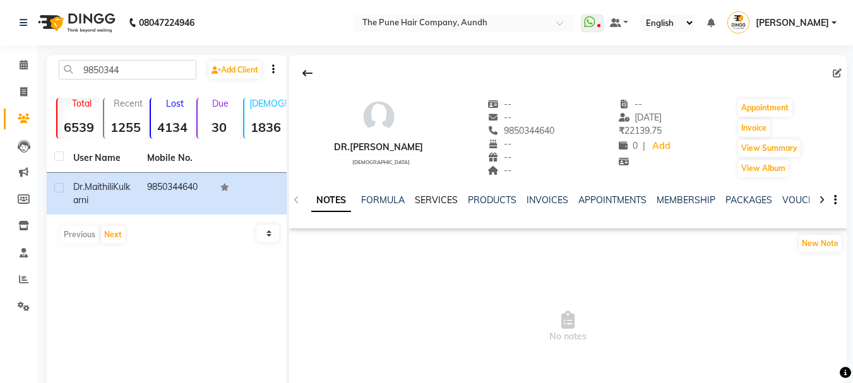
click at [434, 198] on link "SERVICES" at bounding box center [436, 199] width 43 height 11
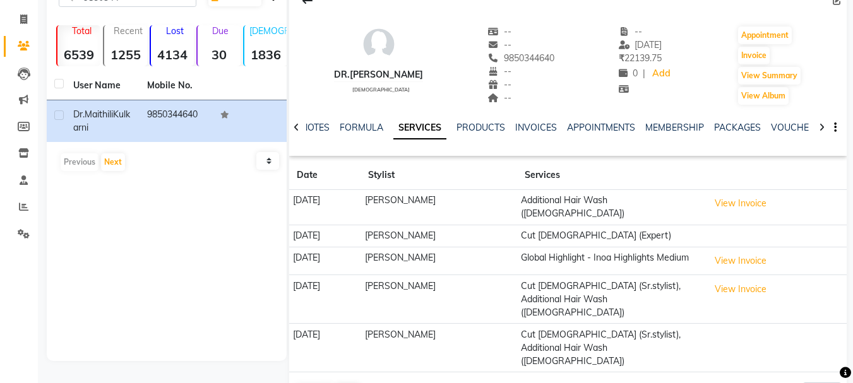
scroll to position [83, 0]
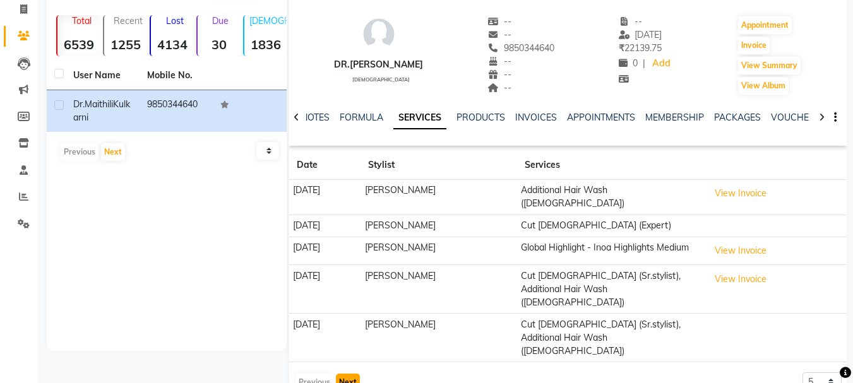
click at [347, 374] on button "Next" at bounding box center [348, 383] width 24 height 18
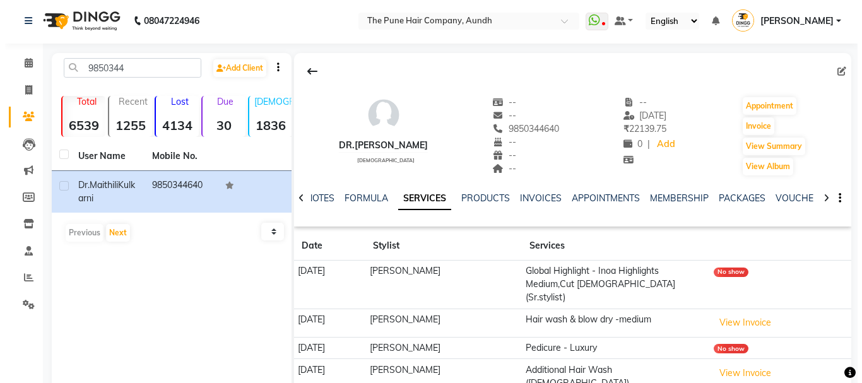
scroll to position [0, 0]
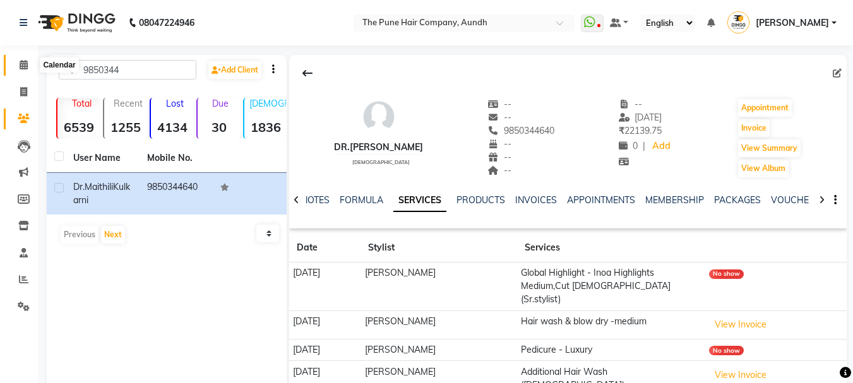
click at [27, 68] on icon at bounding box center [24, 64] width 8 height 9
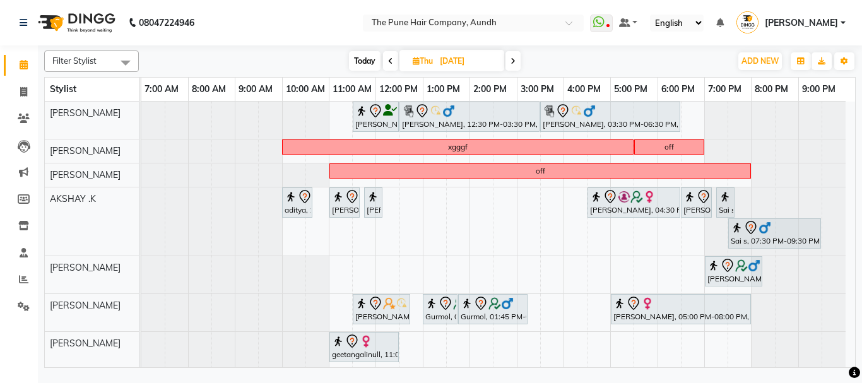
click at [350, 68] on span "Today" at bounding box center [365, 61] width 32 height 20
type input "[DATE]"
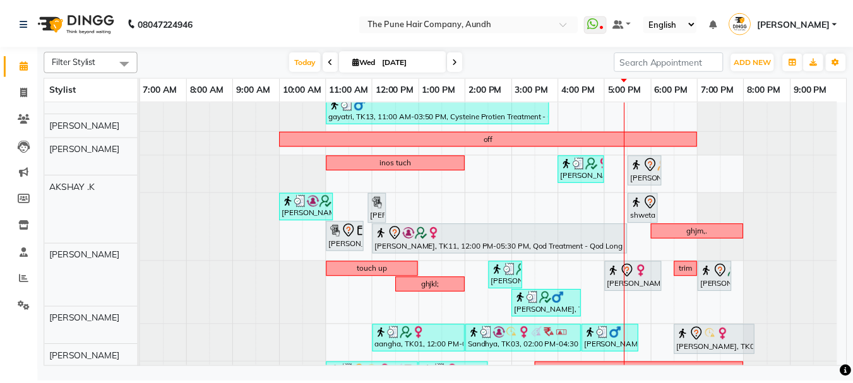
scroll to position [34, 0]
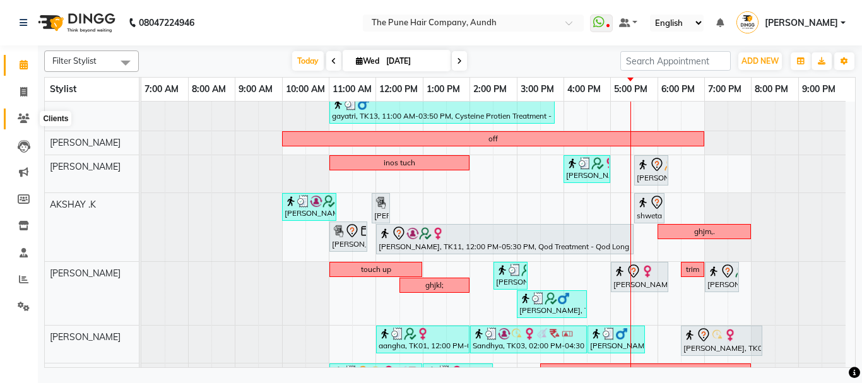
click at [24, 119] on icon at bounding box center [24, 118] width 12 height 9
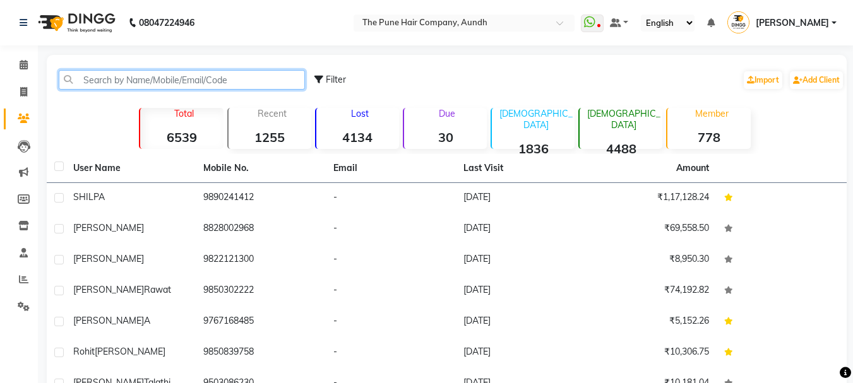
click at [186, 81] on input "text" at bounding box center [182, 80] width 246 height 20
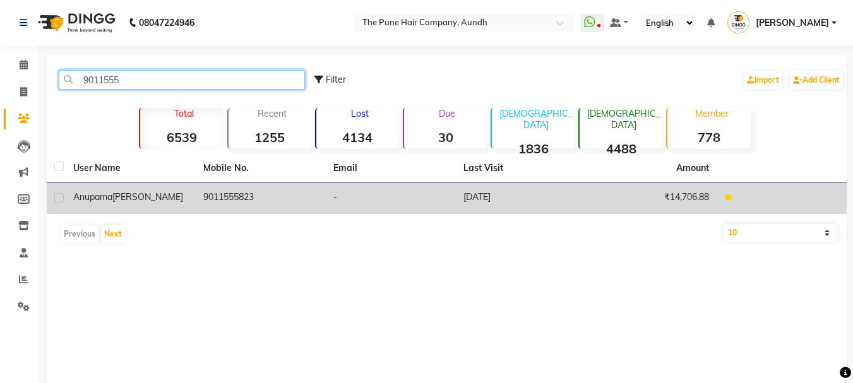
type input "9011555"
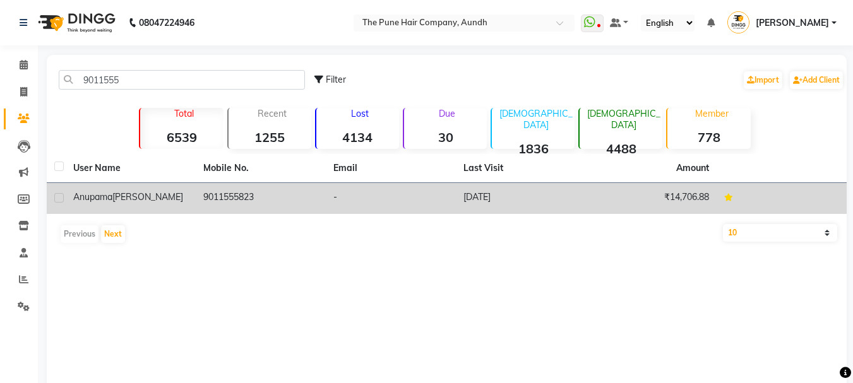
click at [206, 198] on td "9011555823" at bounding box center [261, 198] width 130 height 31
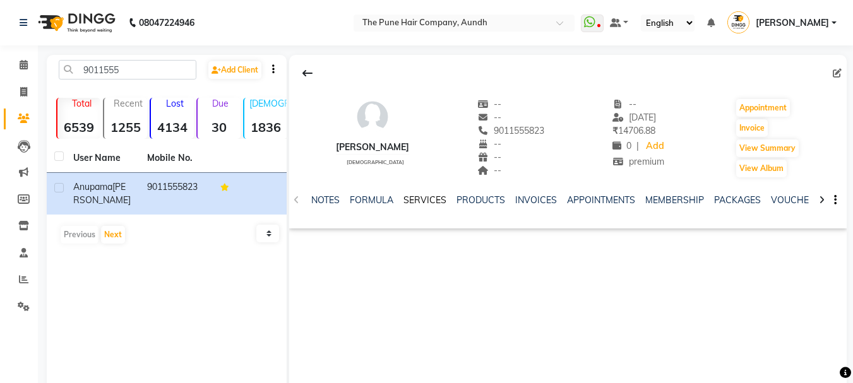
click at [419, 200] on link "SERVICES" at bounding box center [424, 199] width 43 height 11
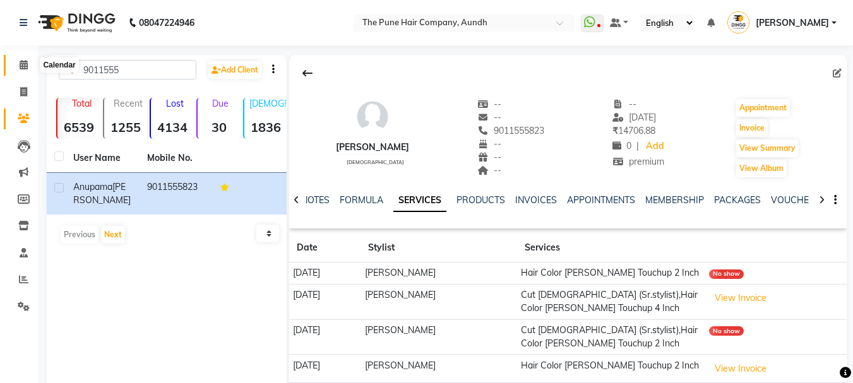
click at [27, 63] on icon at bounding box center [24, 64] width 8 height 9
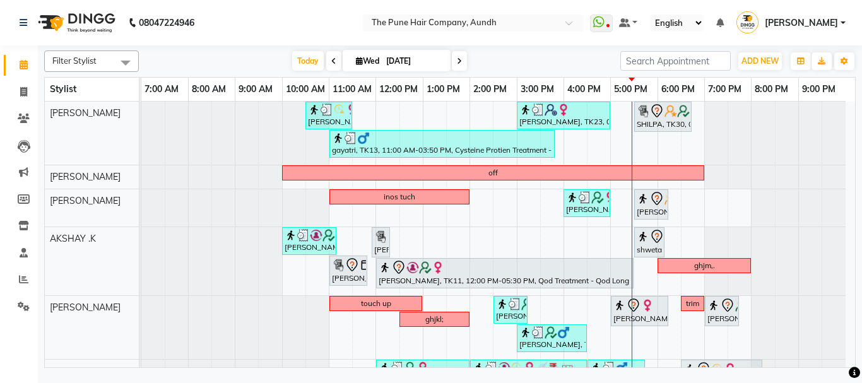
click at [358, 60] on icon at bounding box center [359, 61] width 7 height 8
select select "9"
select select "2025"
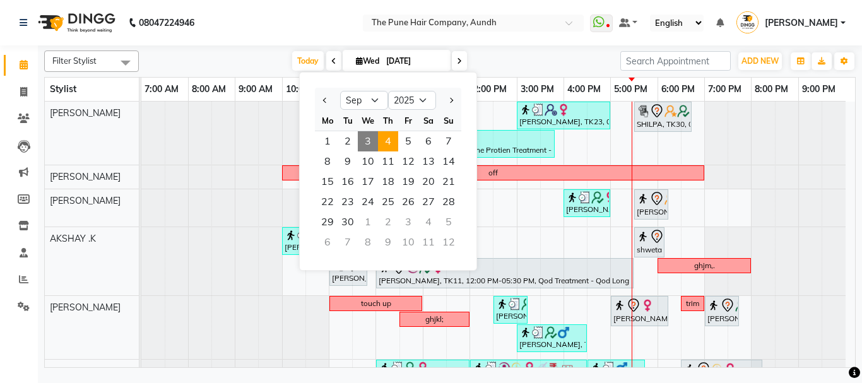
click at [391, 140] on span "4" at bounding box center [388, 141] width 20 height 20
type input "[DATE]"
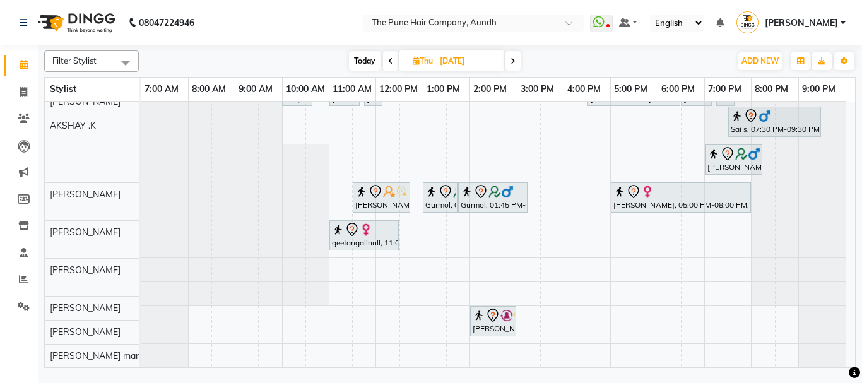
scroll to position [112, 0]
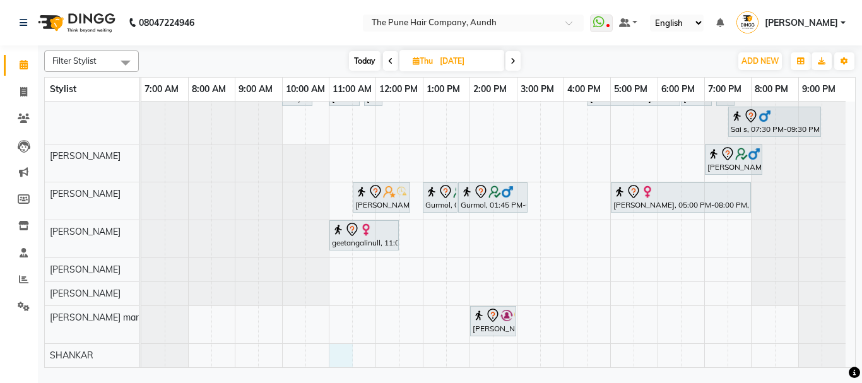
click at [337, 352] on div "[PERSON_NAME], 11:30 AM-12:30 PM, Cut [DEMOGRAPHIC_DATA] ( Top Stylist ) [PERSO…" at bounding box center [498, 179] width 714 height 378
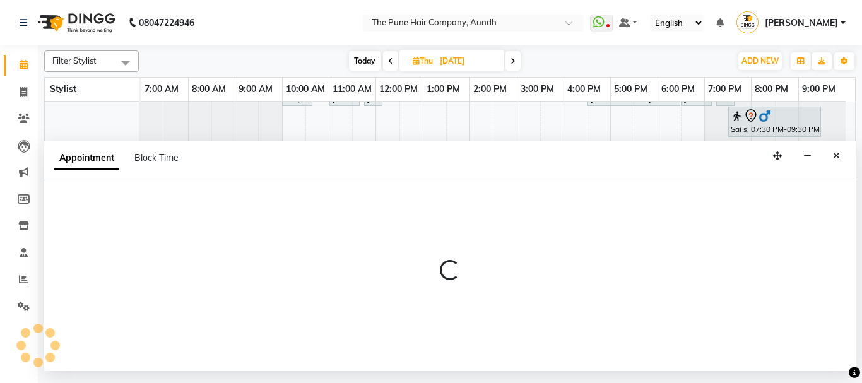
select select "89448"
select select "660"
select select "tentative"
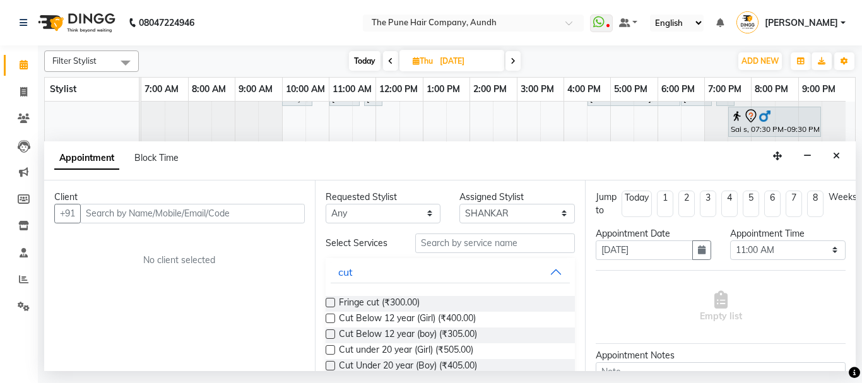
click at [282, 213] on input "text" at bounding box center [192, 214] width 225 height 20
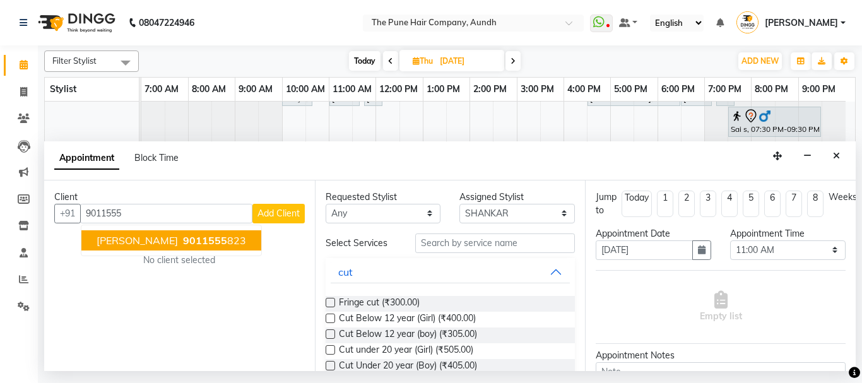
click at [209, 238] on span "9011555" at bounding box center [205, 240] width 44 height 13
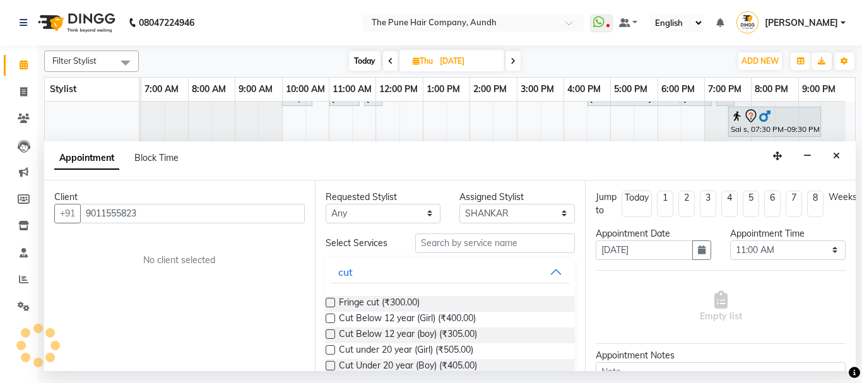
type input "9011555823"
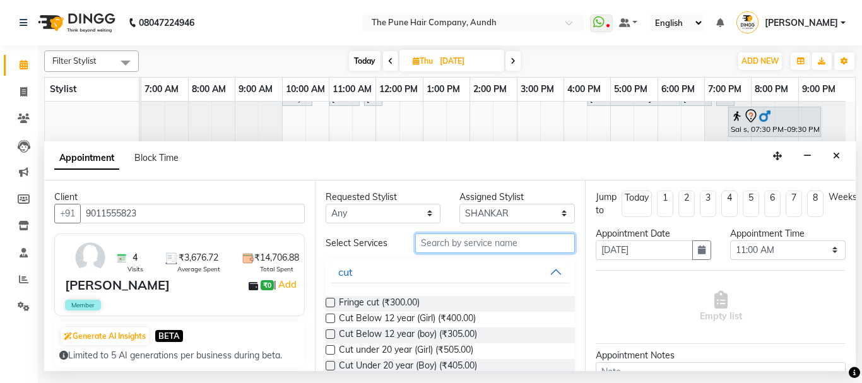
click at [475, 241] on input "text" at bounding box center [495, 244] width 160 height 20
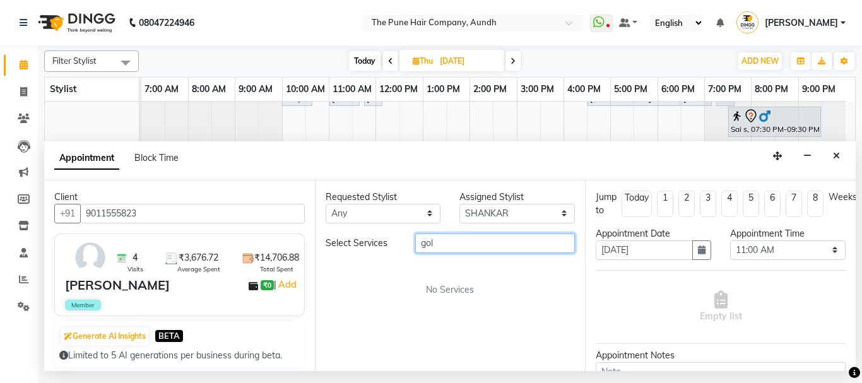
click at [461, 242] on input "gol" at bounding box center [495, 244] width 160 height 20
type input "g"
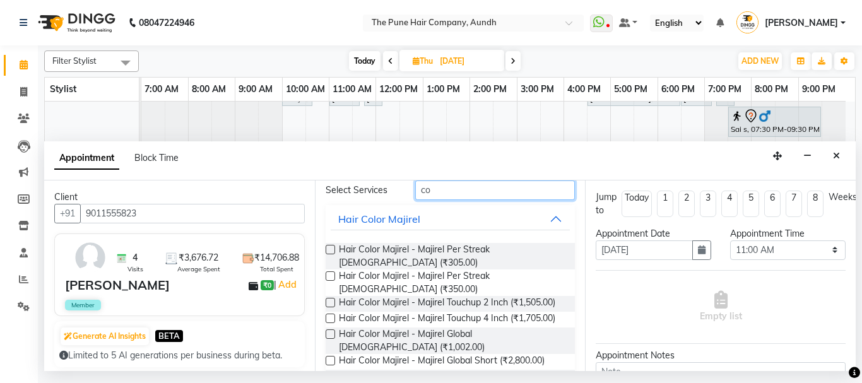
scroll to position [126, 0]
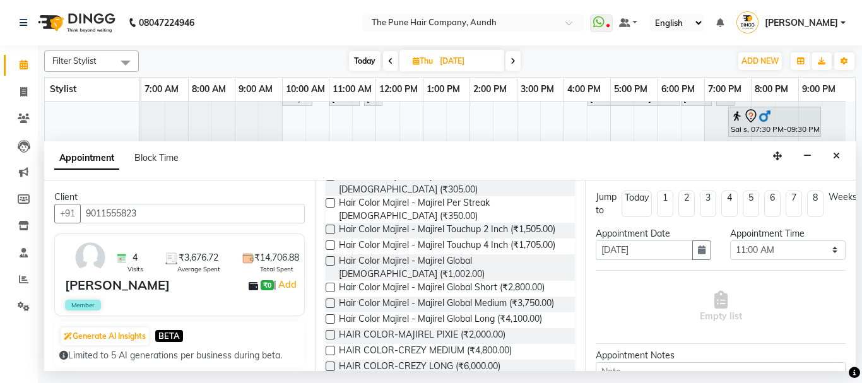
type input "co"
click at [328, 305] on label at bounding box center [330, 303] width 9 height 9
click at [328, 305] on input "checkbox" at bounding box center [330, 304] width 8 height 8
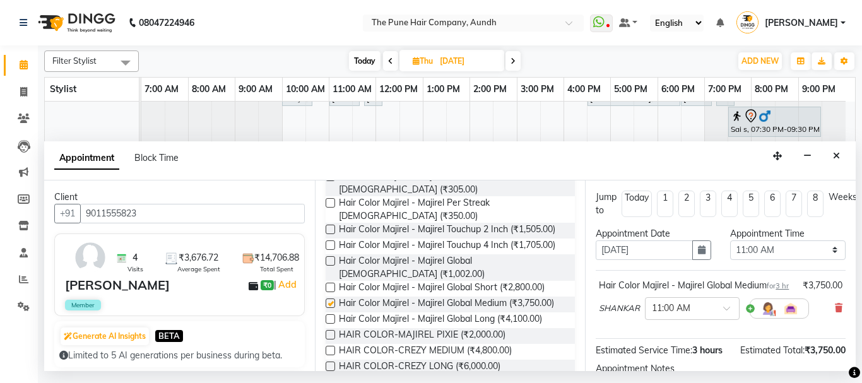
checkbox input "false"
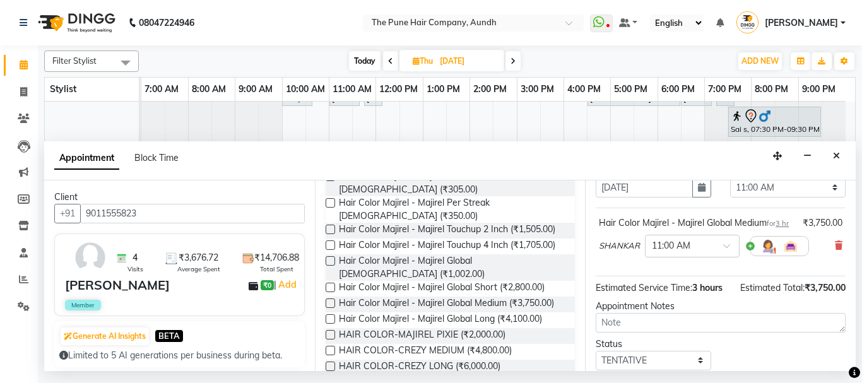
scroll to position [177, 0]
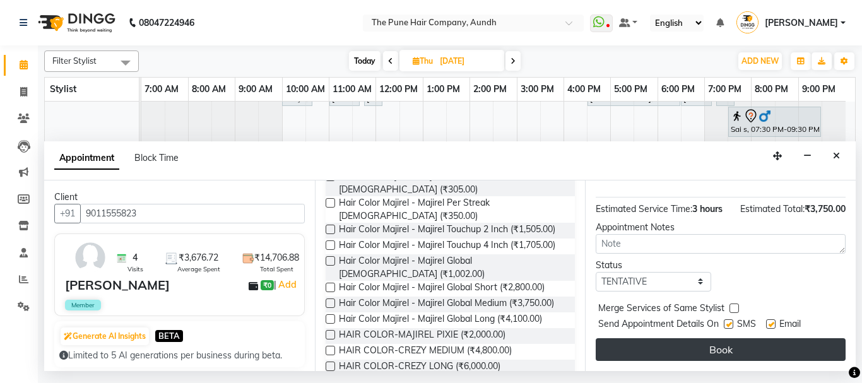
click at [756, 340] on button "Book" at bounding box center [721, 349] width 250 height 23
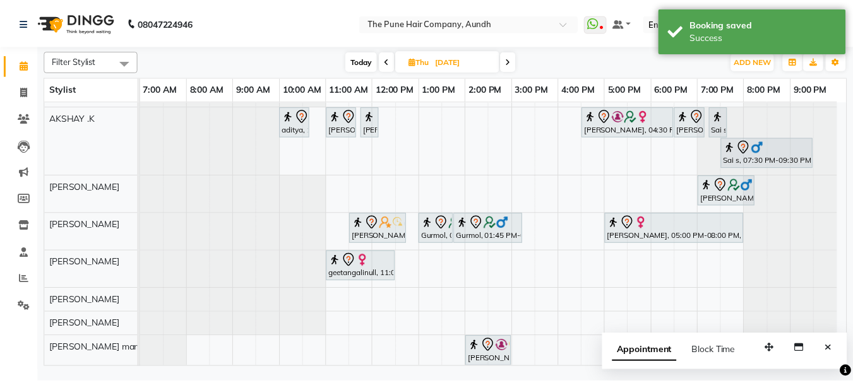
scroll to position [157, 0]
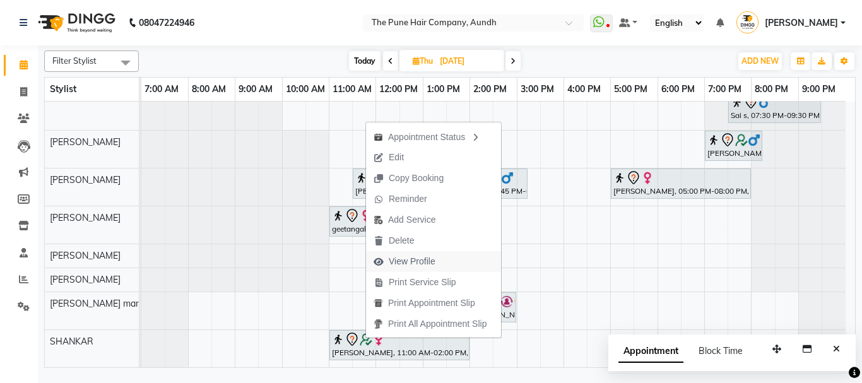
click at [410, 265] on span "View Profile" at bounding box center [412, 261] width 47 height 13
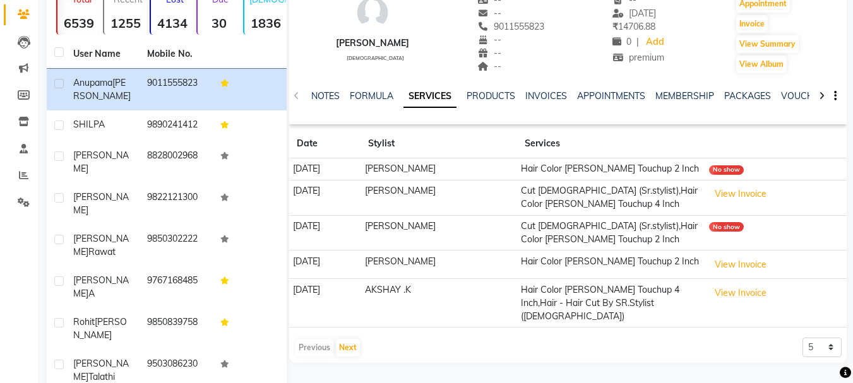
scroll to position [126, 0]
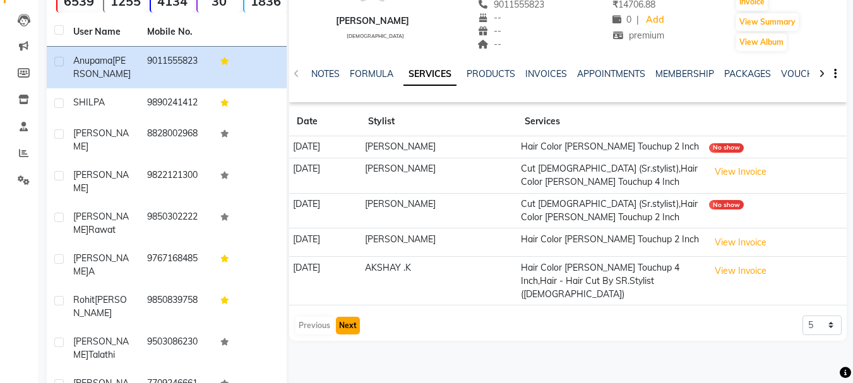
click at [346, 320] on button "Next" at bounding box center [348, 326] width 24 height 18
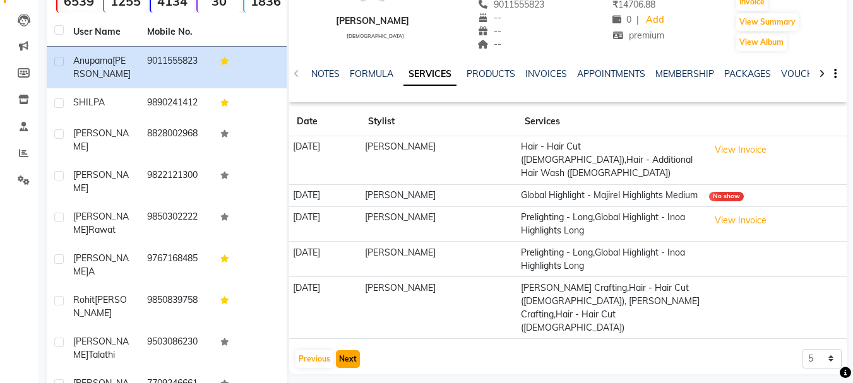
click at [348, 350] on button "Next" at bounding box center [348, 359] width 24 height 18
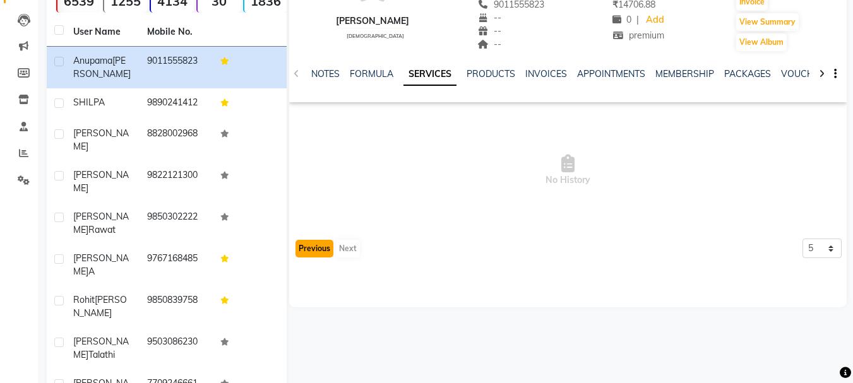
click at [314, 246] on button "Previous" at bounding box center [314, 249] width 38 height 18
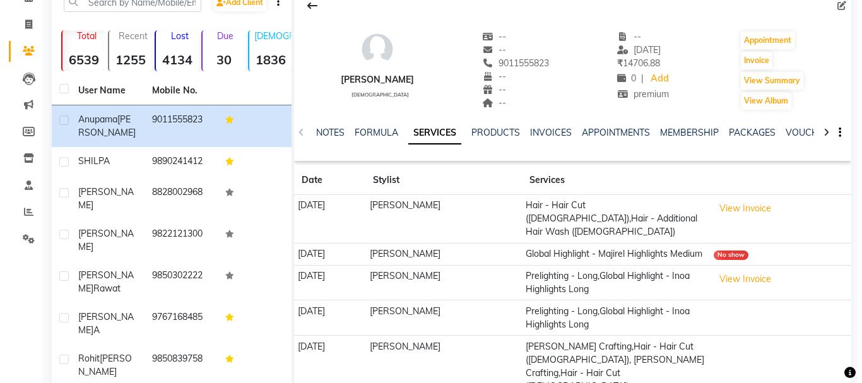
scroll to position [0, 0]
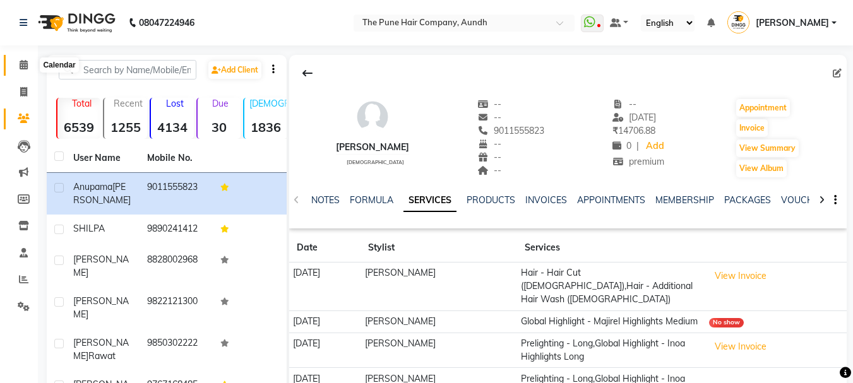
click at [27, 64] on icon at bounding box center [24, 64] width 8 height 9
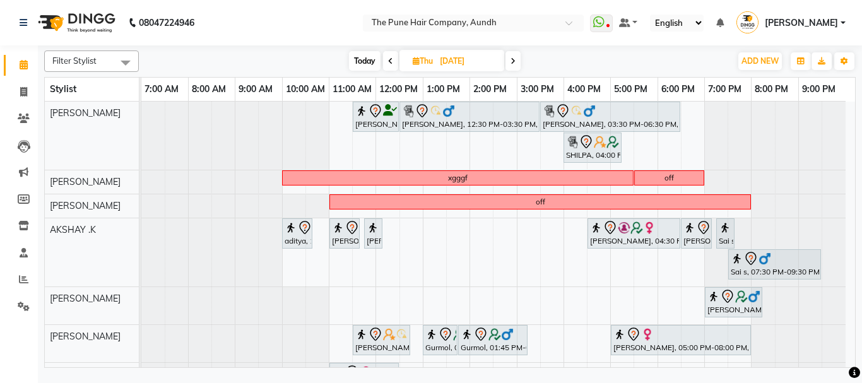
scroll to position [157, 0]
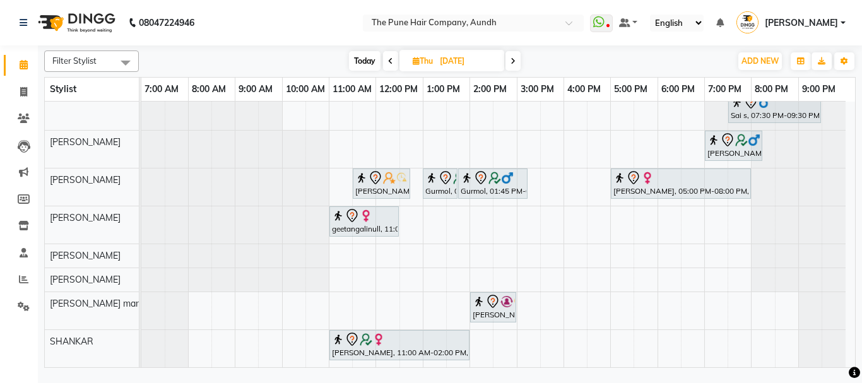
click at [369, 59] on span "Today" at bounding box center [365, 61] width 32 height 20
type input "[DATE]"
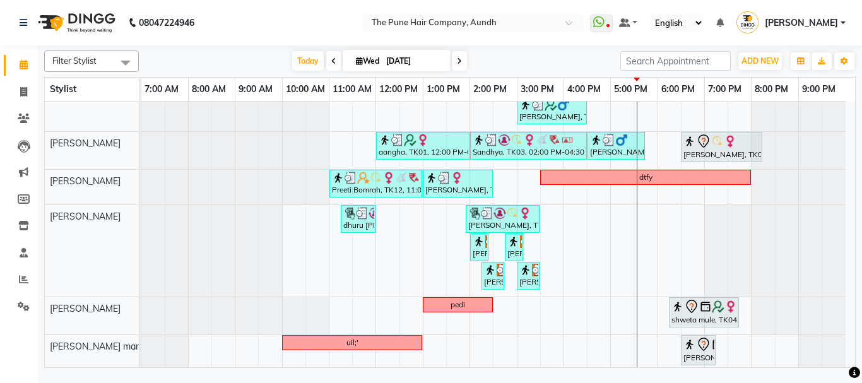
scroll to position [287, 0]
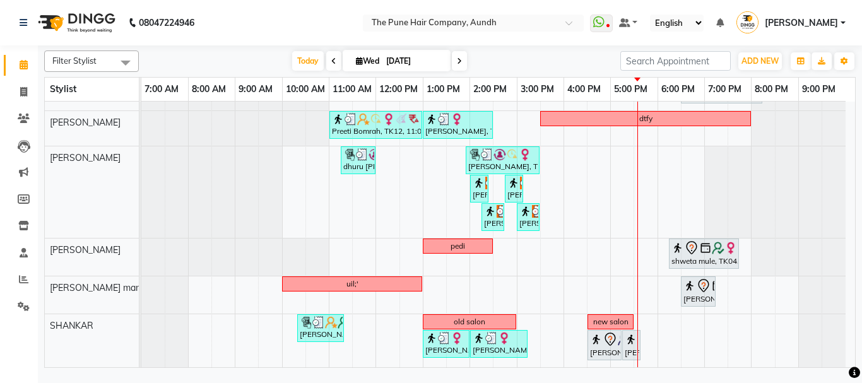
click at [356, 61] on icon at bounding box center [359, 61] width 7 height 8
select select "9"
select select "2025"
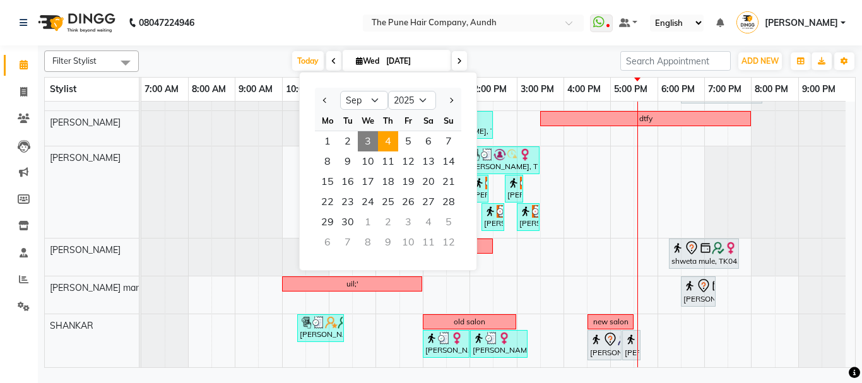
click at [390, 133] on span "4" at bounding box center [388, 141] width 20 height 20
type input "[DATE]"
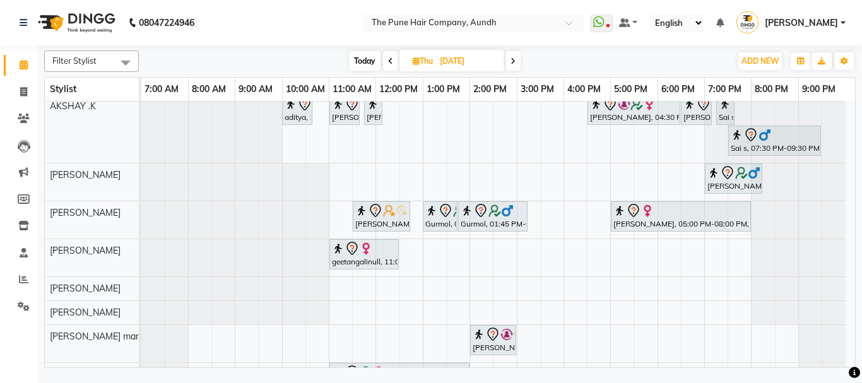
scroll to position [157, 0]
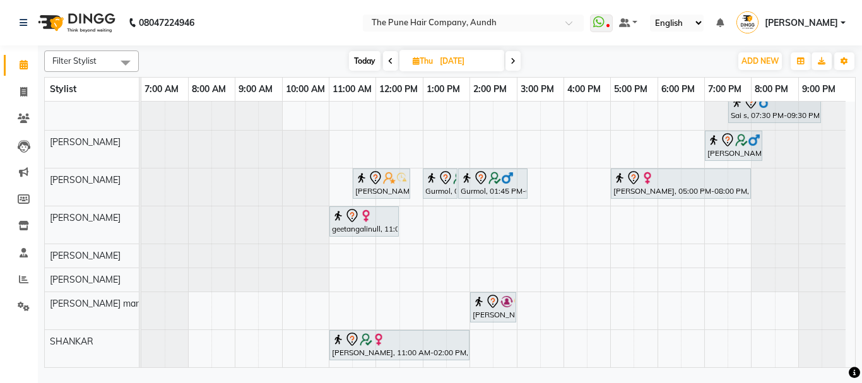
click at [645, 223] on div "[PERSON_NAME], 11:30 AM-12:30 PM, Cut [DEMOGRAPHIC_DATA] ( Top Stylist ) [PERSO…" at bounding box center [498, 156] width 714 height 422
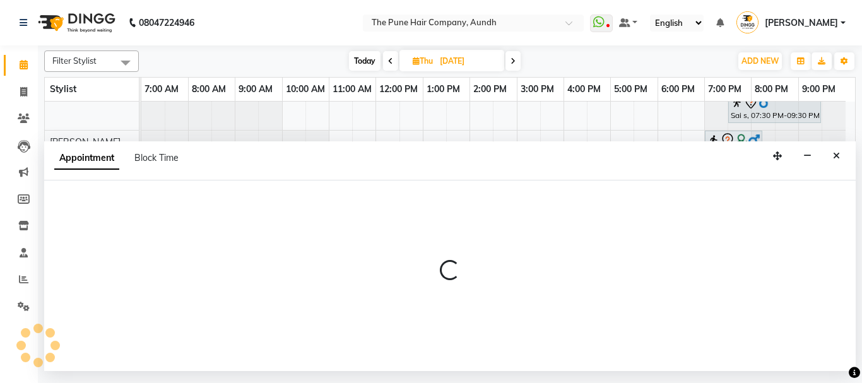
select select "49441"
select select "tentative"
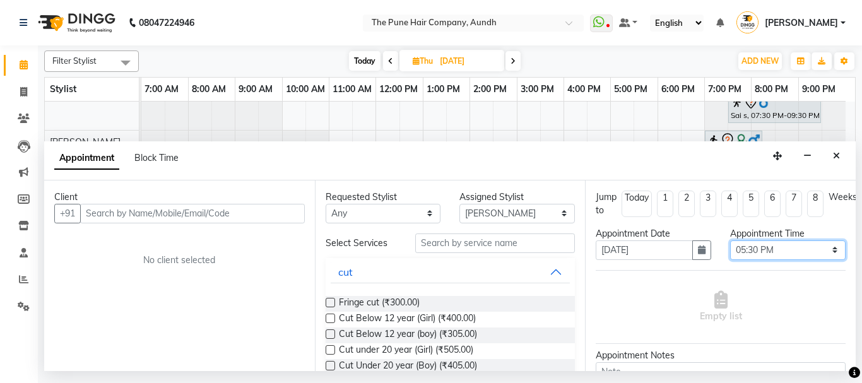
click at [766, 251] on select "Select 08:00 AM 08:15 AM 08:30 AM 08:45 AM 09:00 AM 09:15 AM 09:30 AM 09:45 AM …" at bounding box center [788, 251] width 116 height 20
select select "1065"
click at [730, 241] on select "Select 08:00 AM 08:15 AM 08:30 AM 08:45 AM 09:00 AM 09:15 AM 09:30 AM 09:45 AM …" at bounding box center [788, 251] width 116 height 20
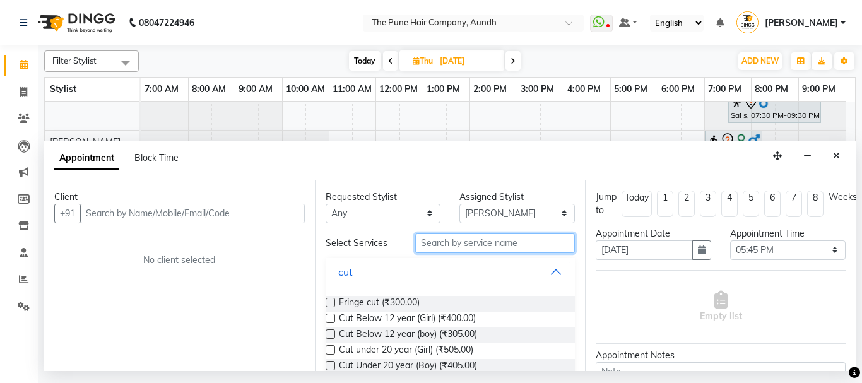
click at [492, 241] on input "text" at bounding box center [495, 244] width 160 height 20
click at [331, 333] on label at bounding box center [330, 334] width 9 height 9
click at [331, 333] on input "checkbox" at bounding box center [330, 335] width 8 height 8
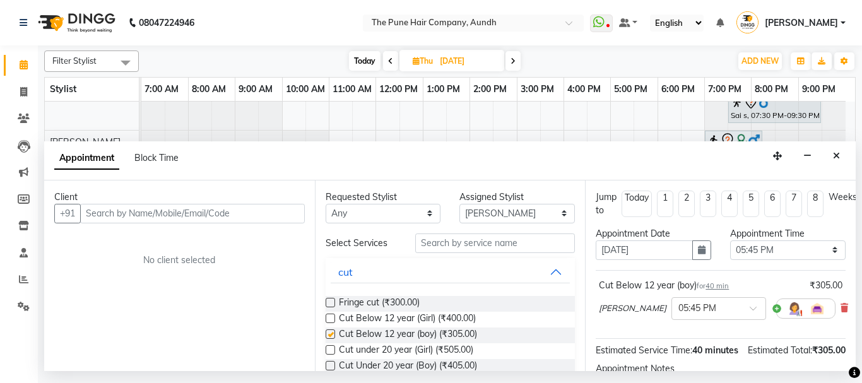
checkbox input "false"
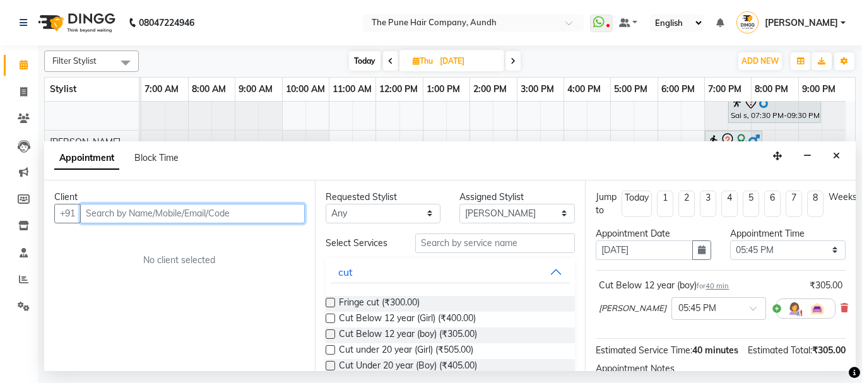
click at [278, 207] on input "text" at bounding box center [192, 214] width 225 height 20
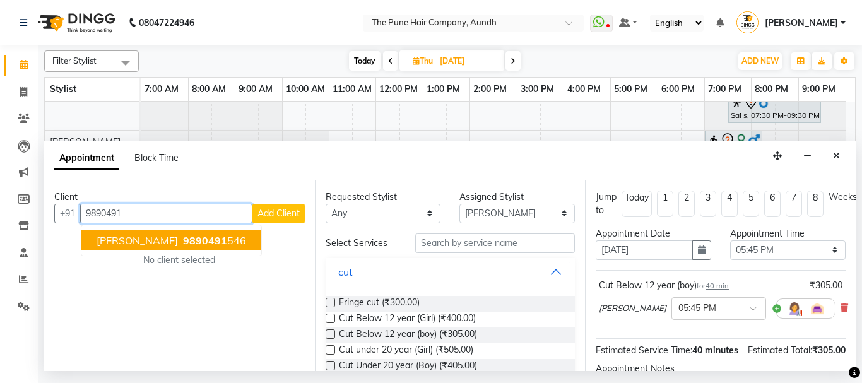
click at [216, 241] on span "9890491" at bounding box center [205, 240] width 44 height 13
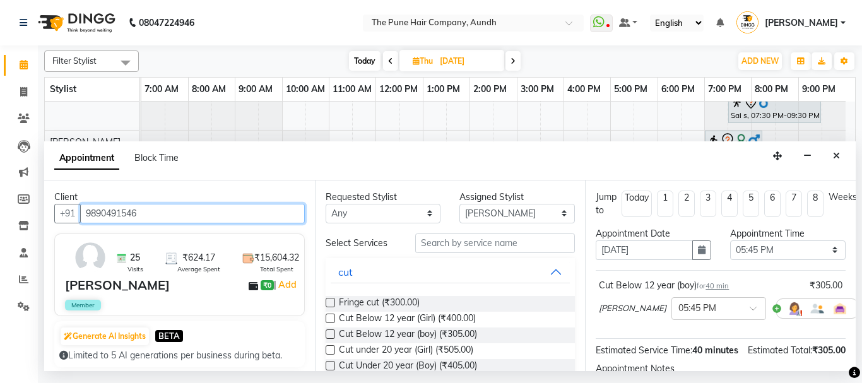
scroll to position [166, 0]
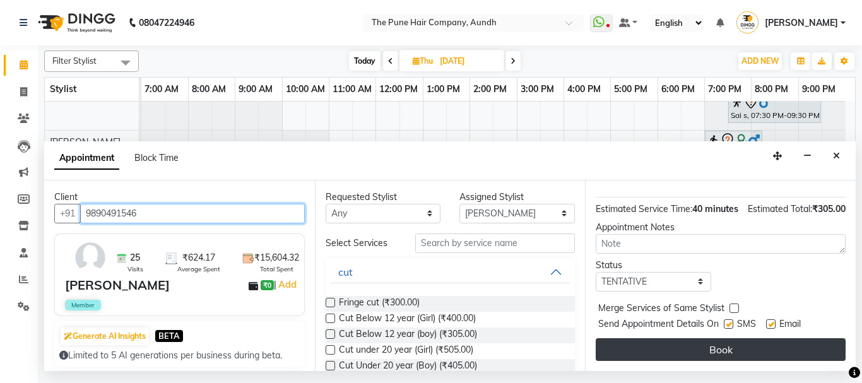
type input "9890491546"
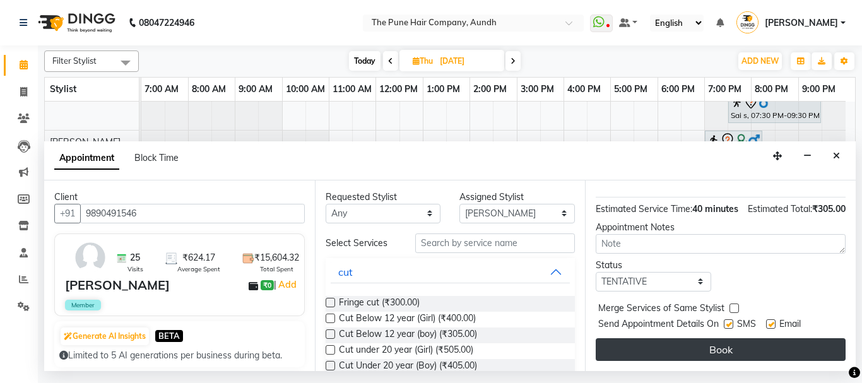
click at [729, 339] on button "Book" at bounding box center [721, 349] width 250 height 23
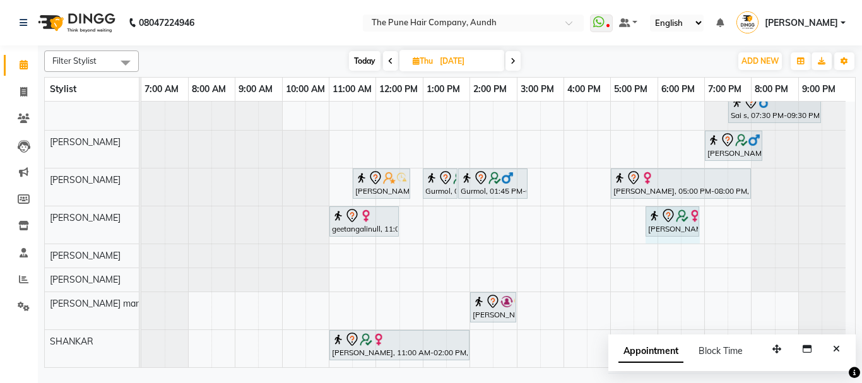
drag, startPoint x: 675, startPoint y: 223, endPoint x: 691, endPoint y: 224, distance: 15.8
click at [141, 224] on div "geetangalinull, 11:00 AM-12:30 PM, Hair wash & blow dry -medium [PERSON_NAME], …" at bounding box center [141, 224] width 0 height 37
click at [366, 57] on span "Today" at bounding box center [365, 61] width 32 height 20
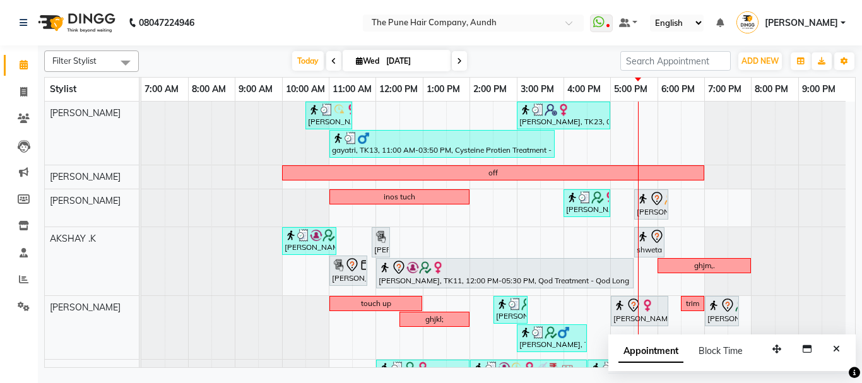
scroll to position [40, 0]
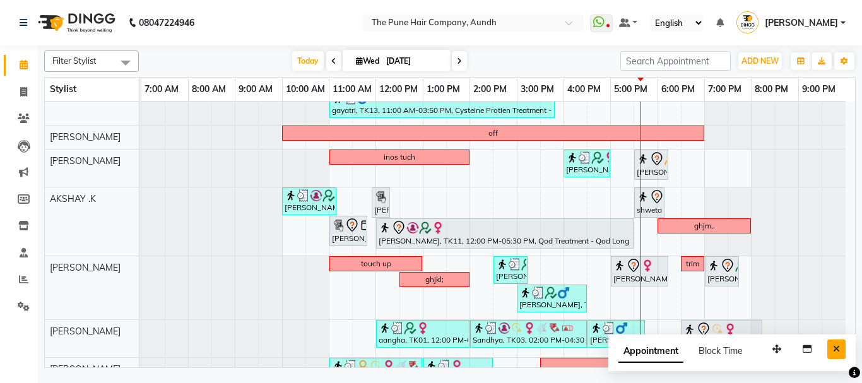
click at [838, 348] on icon "Close" at bounding box center [836, 349] width 7 height 9
click at [838, 348] on div at bounding box center [799, 338] width 94 height 37
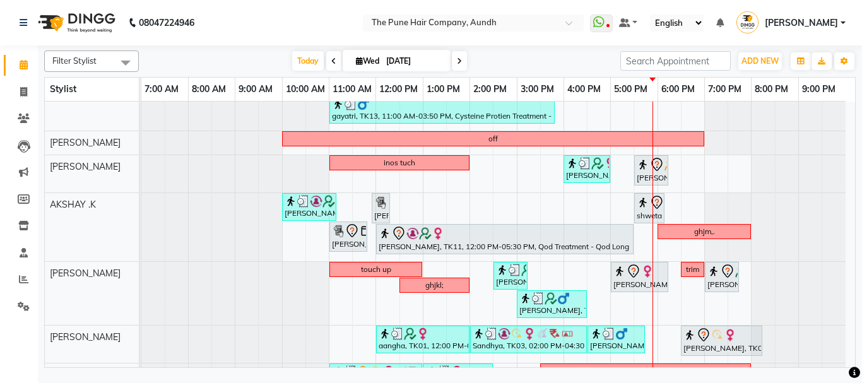
scroll to position [287, 0]
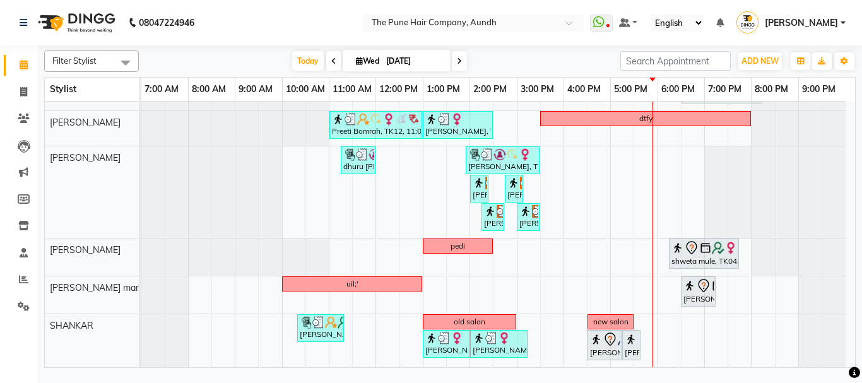
click at [326, 61] on span at bounding box center [333, 61] width 15 height 20
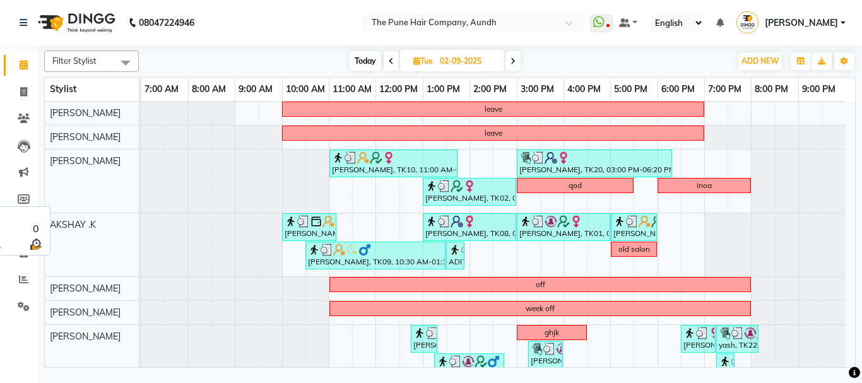
scroll to position [168, 0]
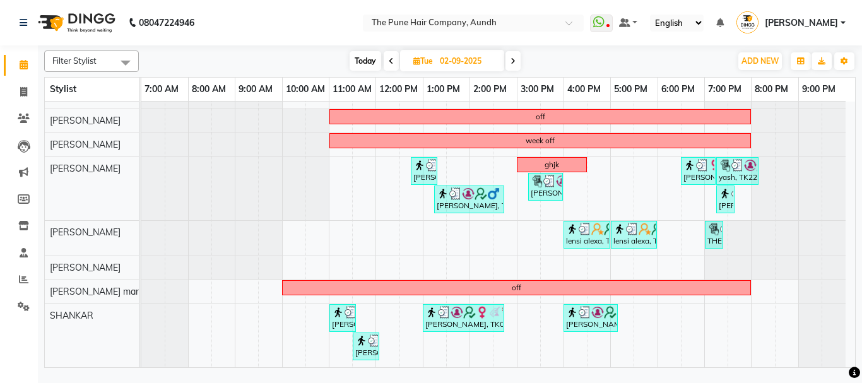
click at [393, 60] on span at bounding box center [391, 61] width 15 height 20
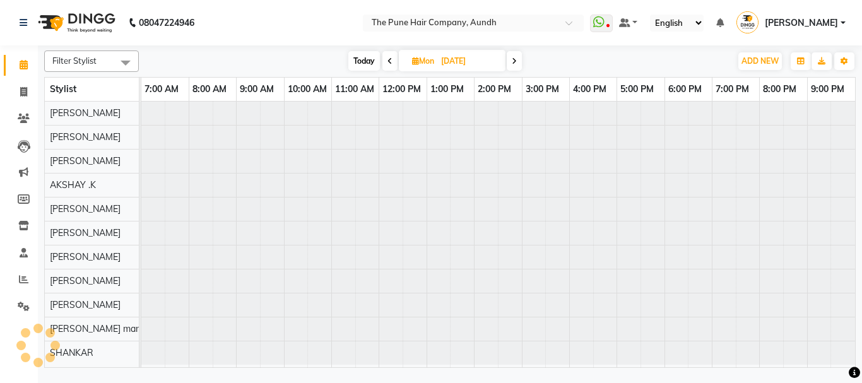
scroll to position [0, 0]
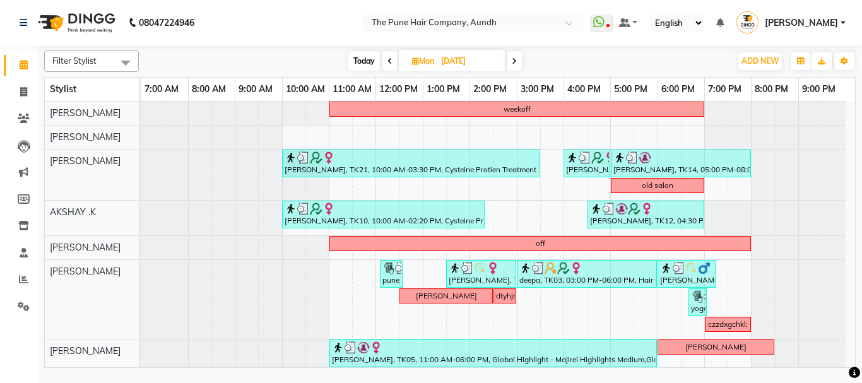
click at [388, 62] on icon at bounding box center [390, 61] width 5 height 8
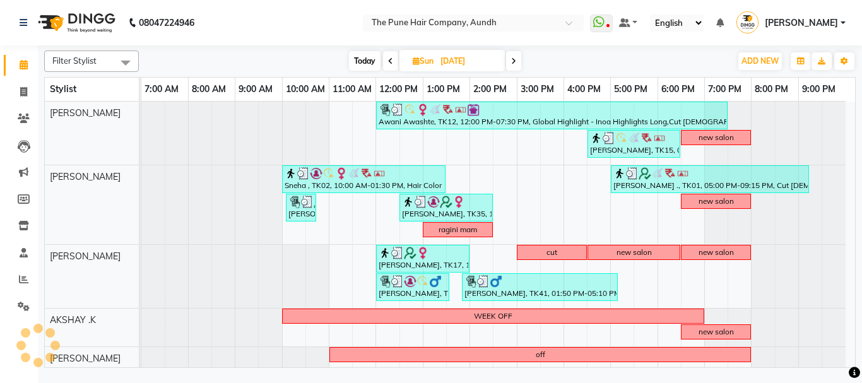
scroll to position [40, 0]
click at [389, 64] on icon at bounding box center [390, 61] width 5 height 8
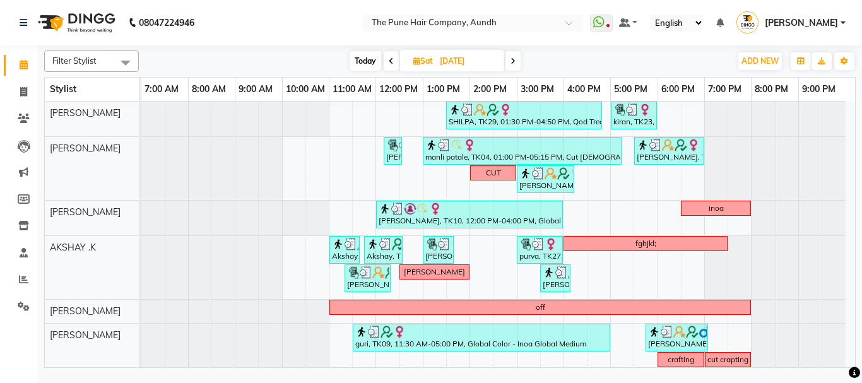
click at [391, 66] on span at bounding box center [391, 61] width 15 height 20
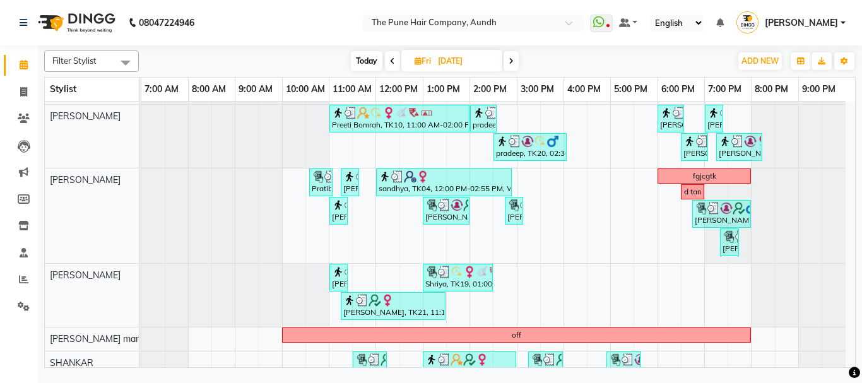
click at [394, 60] on icon at bounding box center [392, 61] width 5 height 8
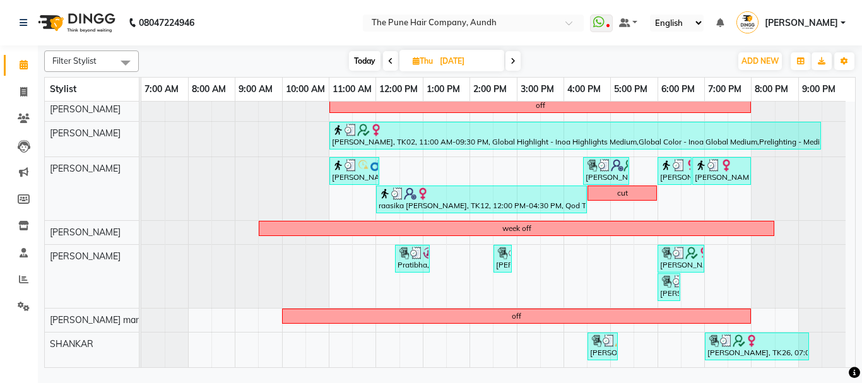
click at [392, 61] on icon at bounding box center [390, 61] width 5 height 8
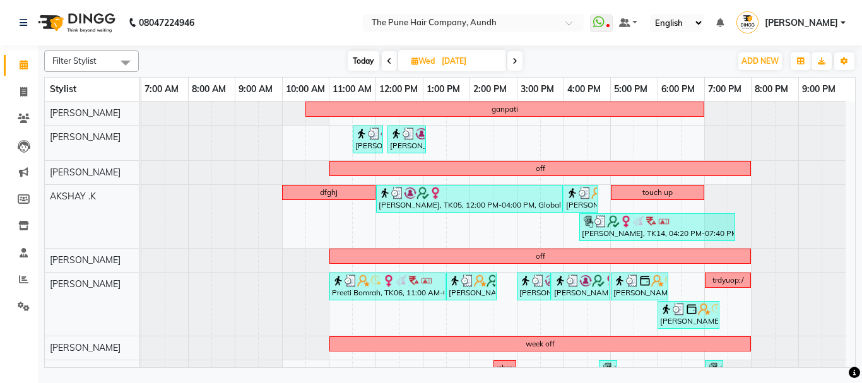
click at [364, 59] on span "Today" at bounding box center [364, 61] width 32 height 20
type input "[DATE]"
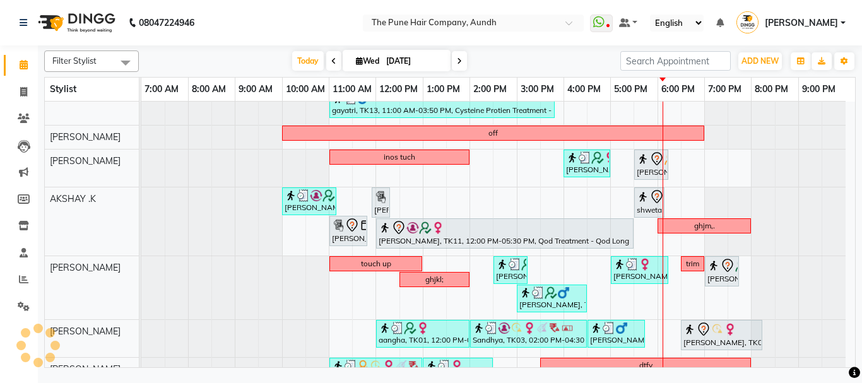
click at [437, 61] on input "[DATE]" at bounding box center [414, 61] width 63 height 19
select select "9"
select select "2025"
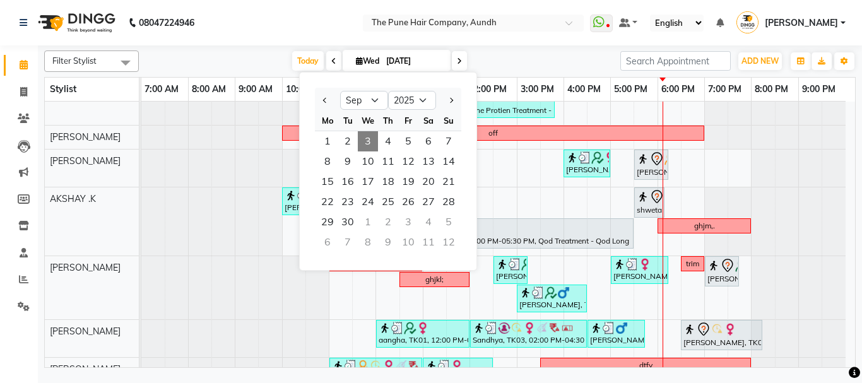
click at [412, 242] on div "10" at bounding box center [408, 242] width 20 height 20
type input "[DATE]"
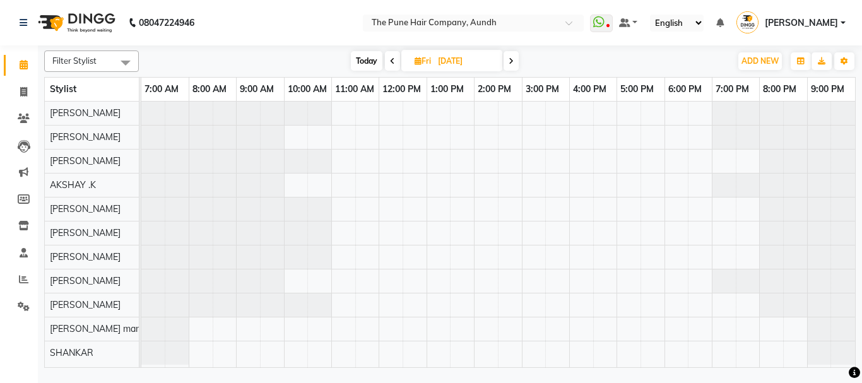
click at [461, 60] on input "[DATE]" at bounding box center [465, 61] width 63 height 19
select select "10"
select select "2025"
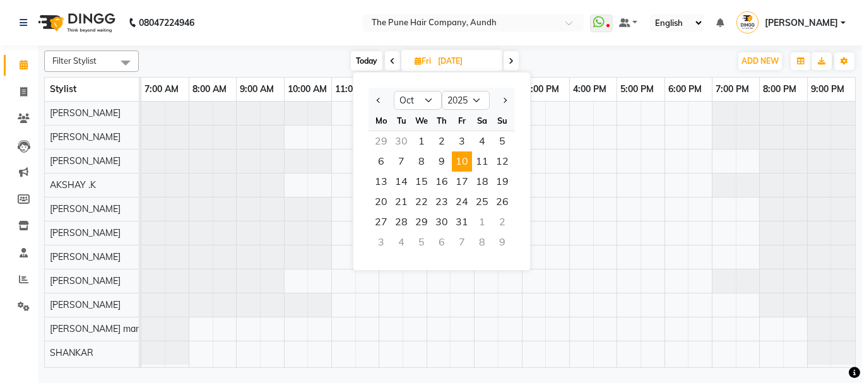
click at [421, 239] on div "5" at bounding box center [422, 242] width 20 height 20
type input "[DATE]"
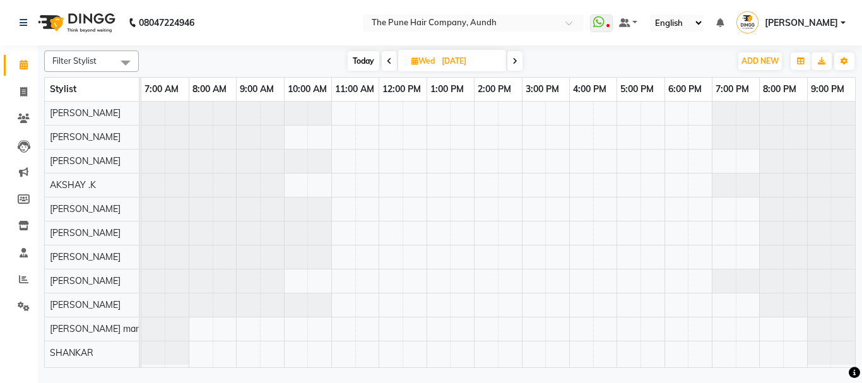
click at [457, 63] on input "[DATE]" at bounding box center [469, 61] width 63 height 19
select select "11"
select select "2025"
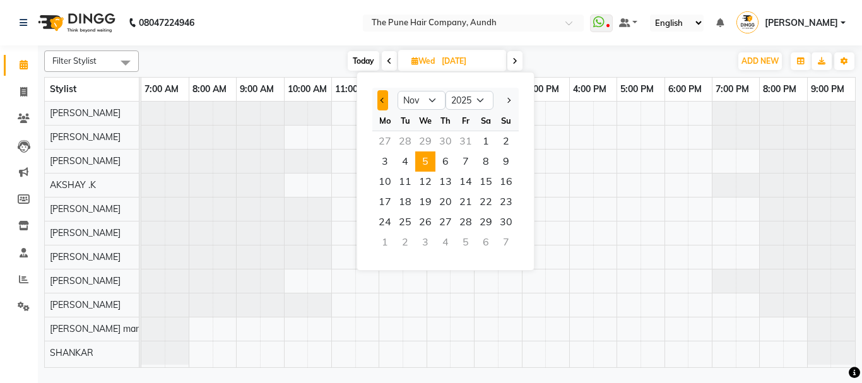
click at [383, 102] on span "Previous month" at bounding box center [383, 100] width 5 height 5
select select "10"
click at [505, 142] on span "5" at bounding box center [506, 141] width 20 height 20
type input "[DATE]"
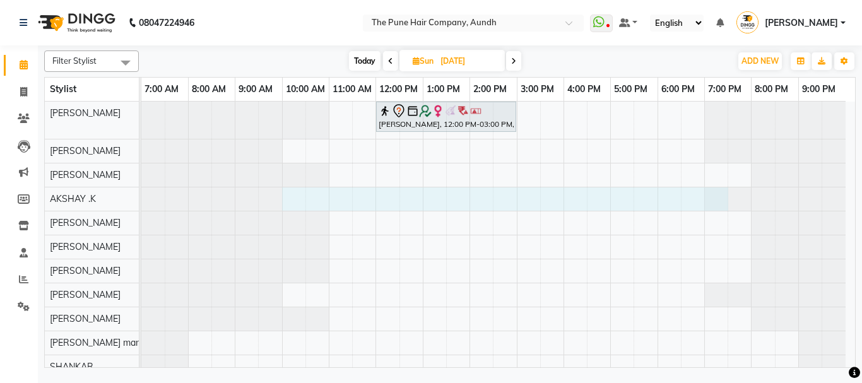
drag, startPoint x: 289, startPoint y: 203, endPoint x: 712, endPoint y: 210, distance: 423.0
click at [717, 210] on div "[PERSON_NAME], 12:00 PM-03:00 PM, Hair Color Majirel - Majirel Global Medium" at bounding box center [498, 240] width 714 height 277
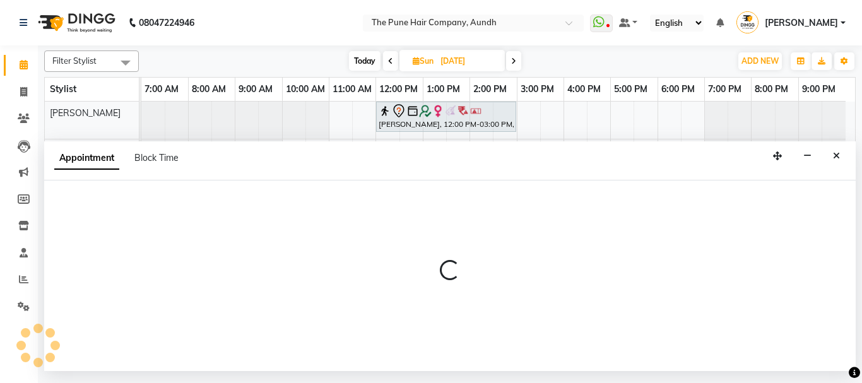
select select "6746"
select select "600"
select select "tentative"
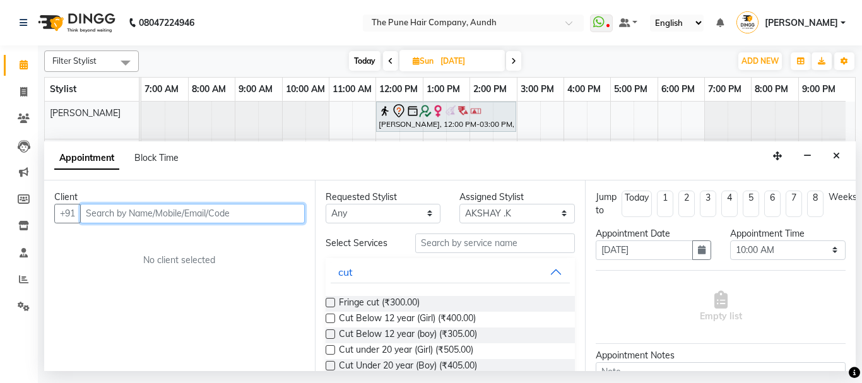
click at [138, 210] on input "text" at bounding box center [192, 214] width 225 height 20
drag, startPoint x: 83, startPoint y: 212, endPoint x: 134, endPoint y: 208, distance: 50.7
click at [134, 208] on input "week off" at bounding box center [166, 214] width 172 height 20
paste input "9604644177"
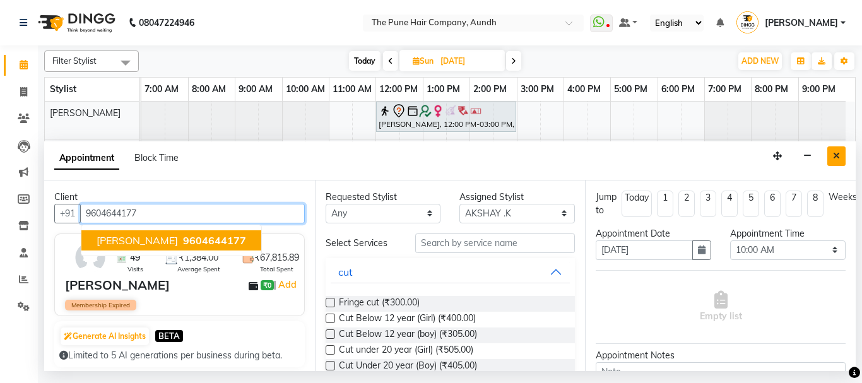
type input "9604644177"
click at [833, 158] on button "Close" at bounding box center [837, 156] width 18 height 20
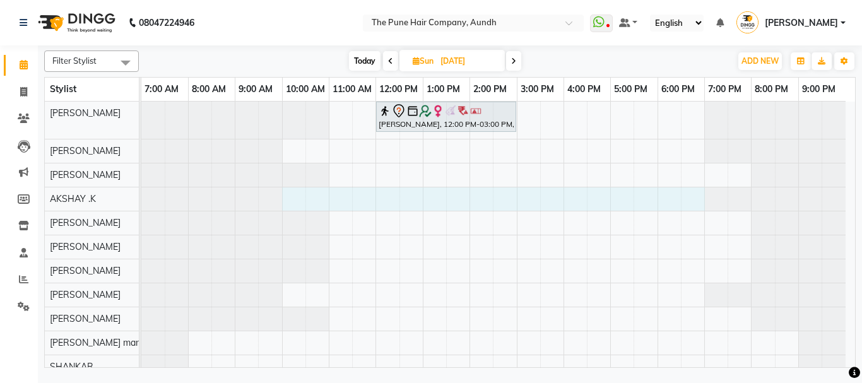
drag, startPoint x: 292, startPoint y: 201, endPoint x: 691, endPoint y: 199, distance: 399.6
click at [691, 199] on div "[PERSON_NAME], 12:00 PM-03:00 PM, Hair Color Majirel - Majirel Global Medium" at bounding box center [498, 240] width 714 height 277
select select "6746"
select select "600"
select select "tentative"
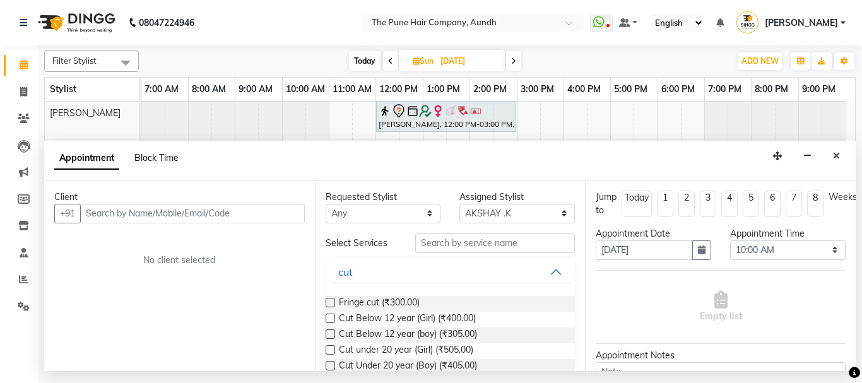
click at [153, 157] on span "Block Time" at bounding box center [156, 157] width 44 height 11
select select "6746"
select select "600"
select select "1140"
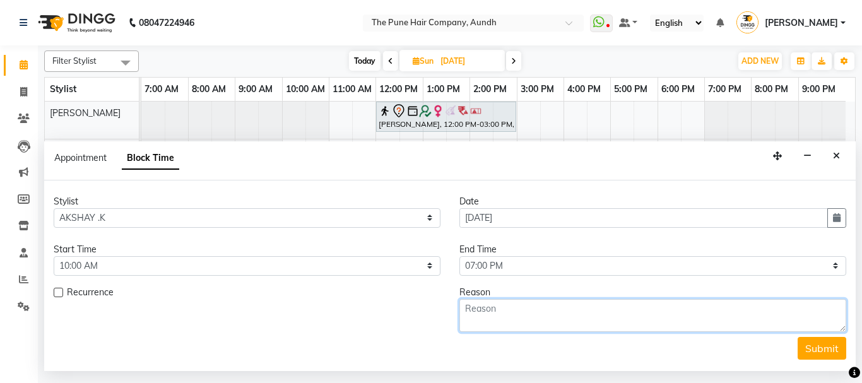
click at [533, 316] on textarea at bounding box center [653, 315] width 387 height 33
drag, startPoint x: 465, startPoint y: 308, endPoint x: 508, endPoint y: 303, distance: 43.8
click at [508, 303] on textarea "week off" at bounding box center [653, 315] width 387 height 33
type textarea "week off"
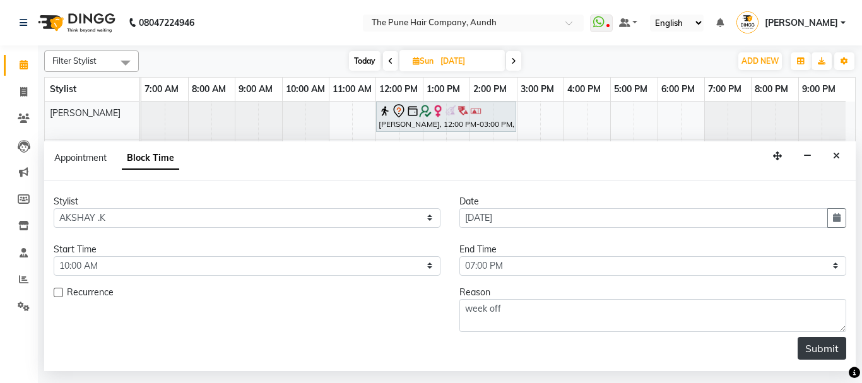
click at [816, 347] on button "Submit" at bounding box center [822, 348] width 49 height 23
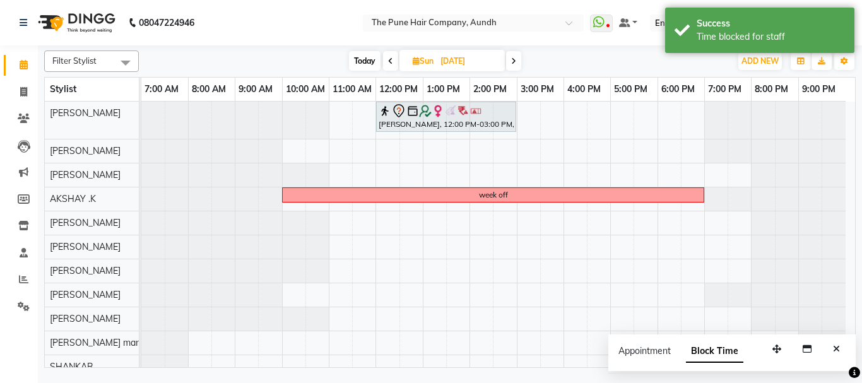
click at [388, 57] on icon at bounding box center [390, 61] width 5 height 8
type input "[DATE]"
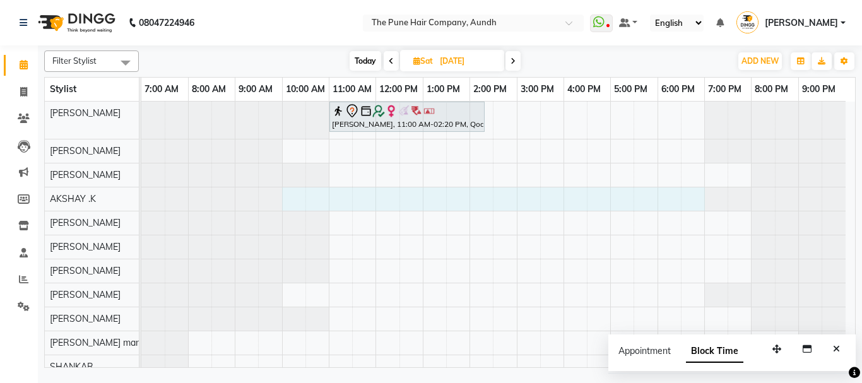
drag, startPoint x: 299, startPoint y: 198, endPoint x: 695, endPoint y: 199, distance: 395.8
click at [695, 199] on div "[PERSON_NAME], 11:00 AM-02:20 PM, Qod Treatment - Qod Medium" at bounding box center [498, 240] width 714 height 277
select select "6746"
select select "tentative"
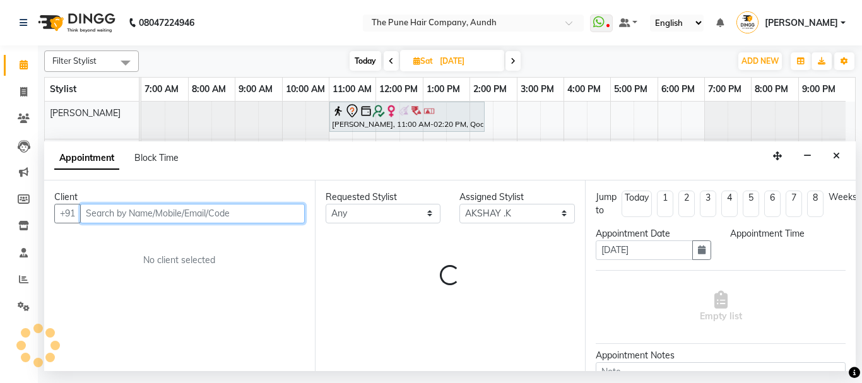
select select "600"
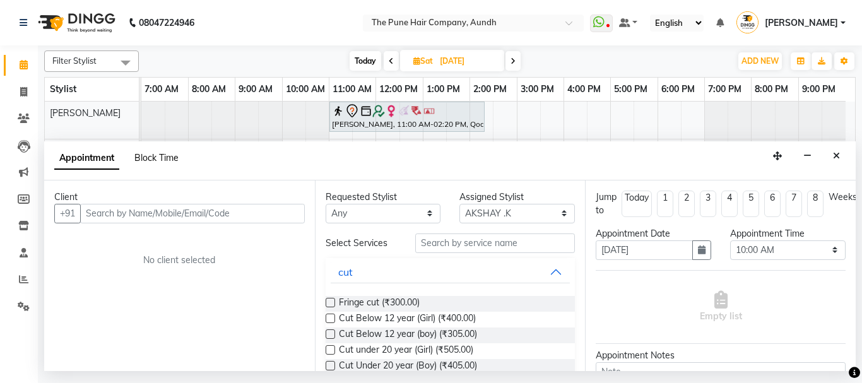
click at [156, 158] on span "Block Time" at bounding box center [156, 157] width 44 height 11
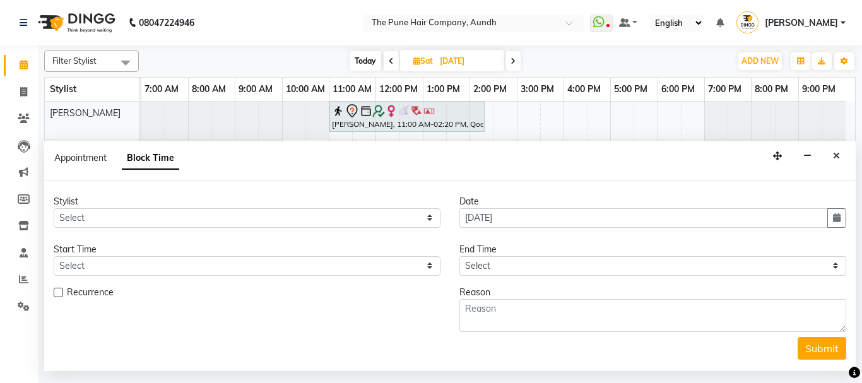
drag, startPoint x: 509, startPoint y: 315, endPoint x: 839, endPoint y: 153, distance: 367.6
click at [839, 153] on icon "Close" at bounding box center [836, 156] width 7 height 9
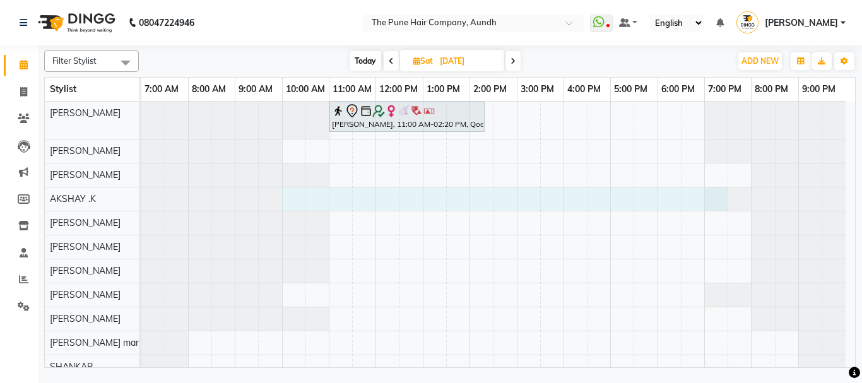
drag, startPoint x: 288, startPoint y: 199, endPoint x: 706, endPoint y: 191, distance: 417.4
click at [706, 191] on div "[PERSON_NAME], 11:00 AM-02:20 PM, Qod Treatment - Qod Medium" at bounding box center [498, 240] width 714 height 277
select select "6746"
select select "tentative"
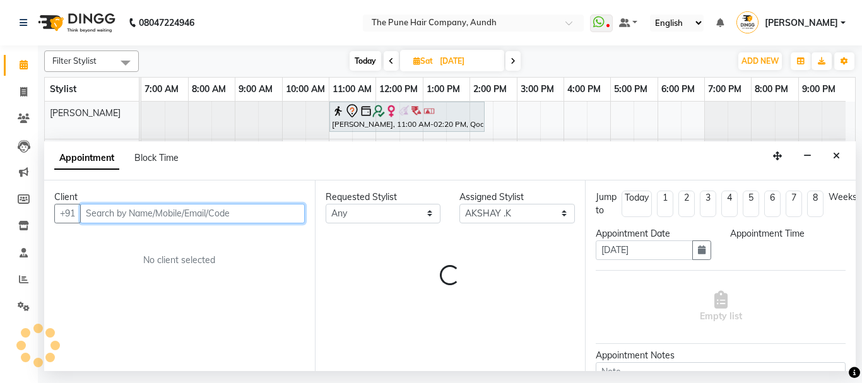
select select "600"
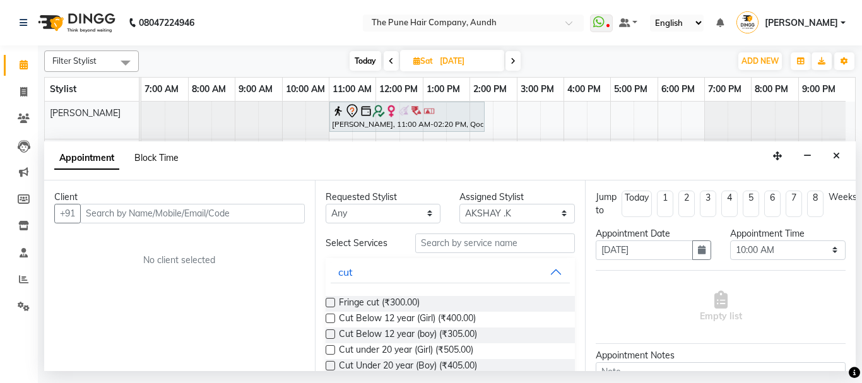
click at [147, 155] on span "Block Time" at bounding box center [156, 157] width 44 height 11
select select "6746"
select select "600"
select select "1170"
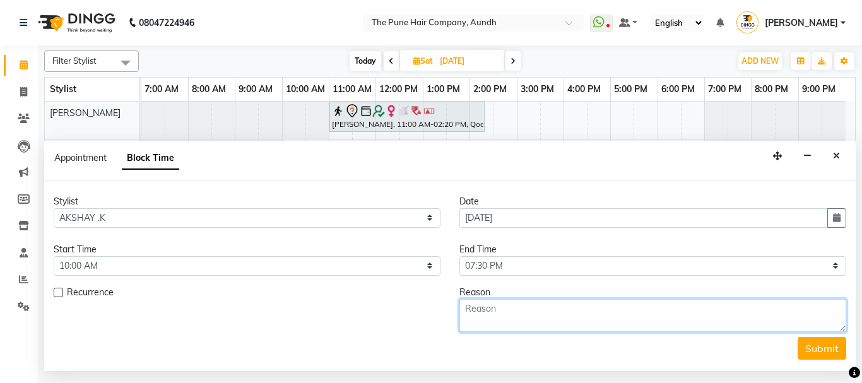
paste textarea "week off"
type textarea "week off"
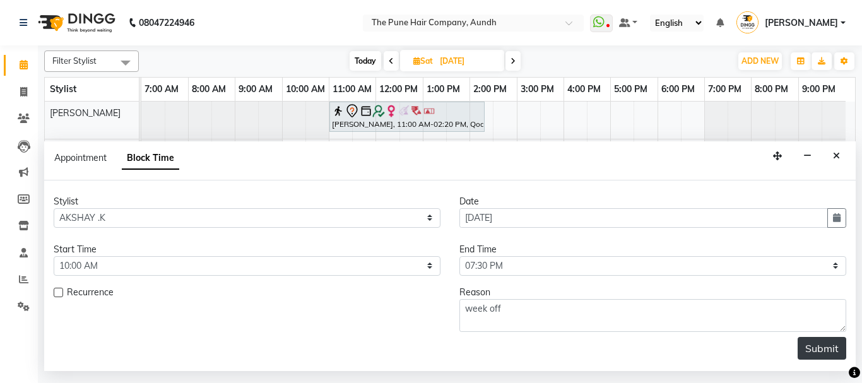
click at [820, 352] on button "Submit" at bounding box center [822, 348] width 49 height 23
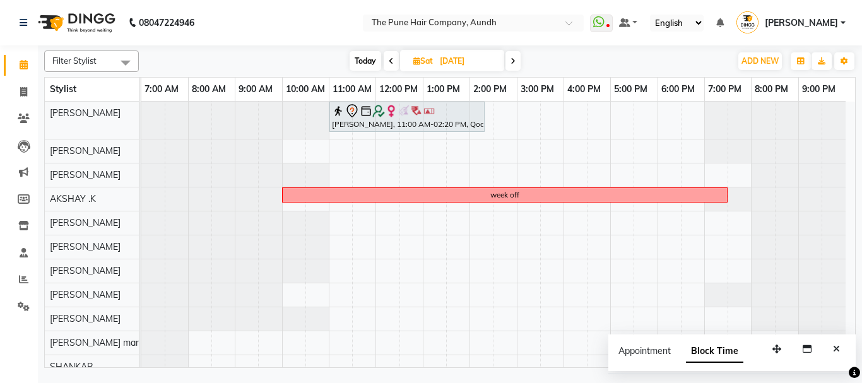
click at [369, 59] on span "Today" at bounding box center [366, 61] width 32 height 20
type input "[DATE]"
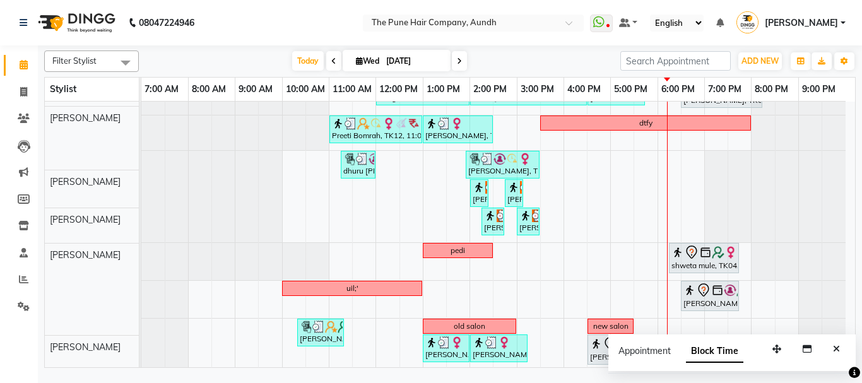
scroll to position [287, 0]
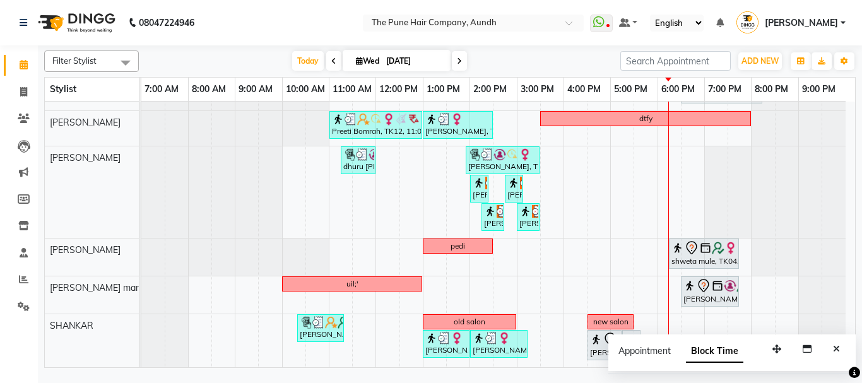
click at [440, 56] on input "[DATE]" at bounding box center [414, 61] width 63 height 19
select select "9"
select select "2025"
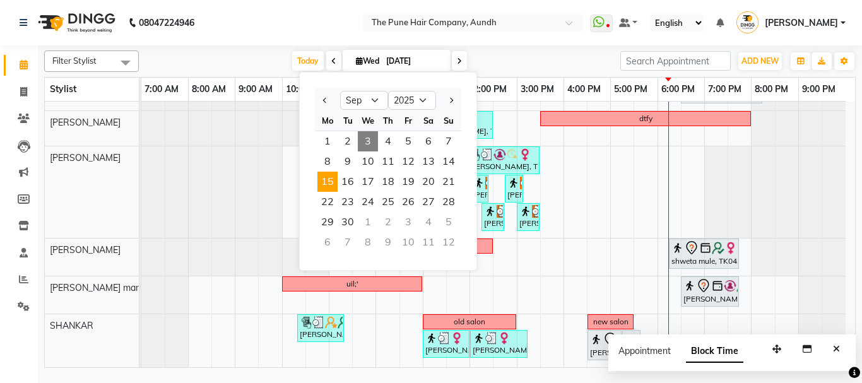
click at [323, 182] on span "15" at bounding box center [328, 182] width 20 height 20
type input "[DATE]"
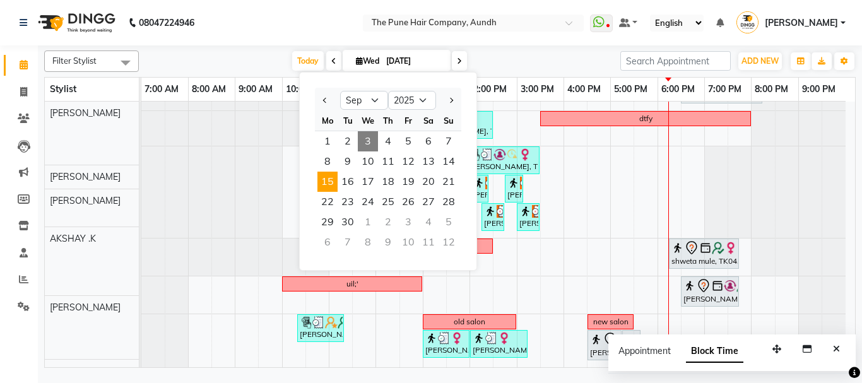
scroll to position [0, 0]
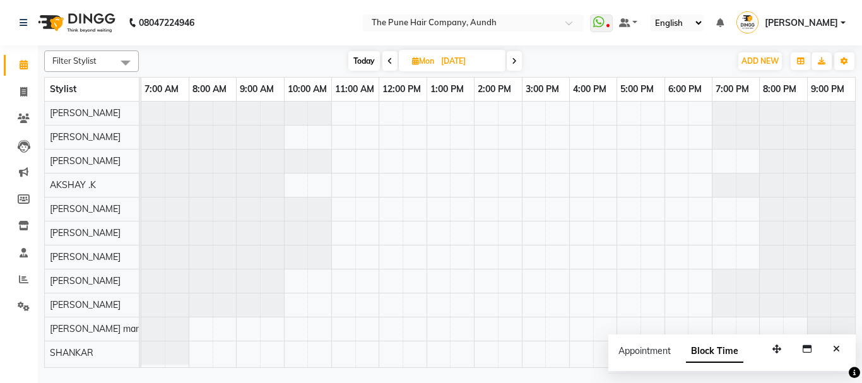
click at [439, 65] on input "[DATE]" at bounding box center [468, 61] width 63 height 19
select select "9"
select select "2025"
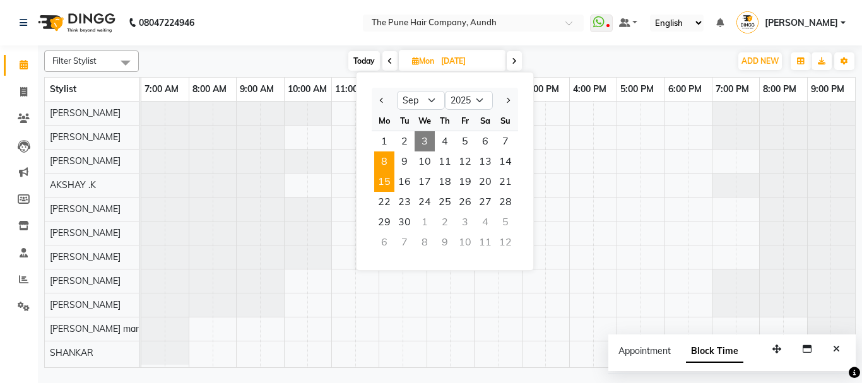
click at [384, 164] on span "8" at bounding box center [384, 162] width 20 height 20
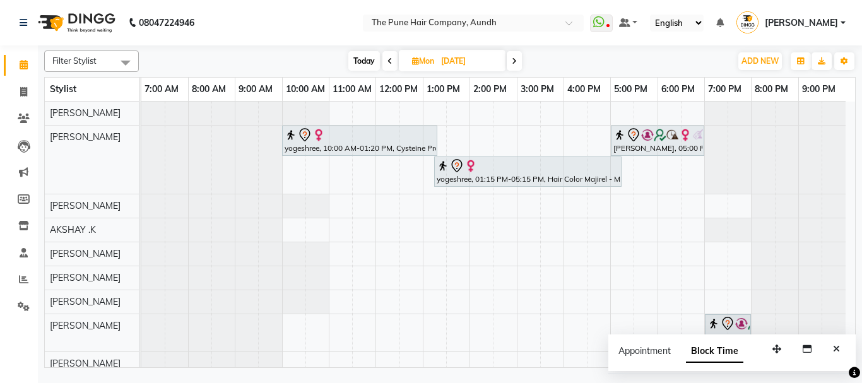
click at [362, 59] on span "Today" at bounding box center [364, 61] width 32 height 20
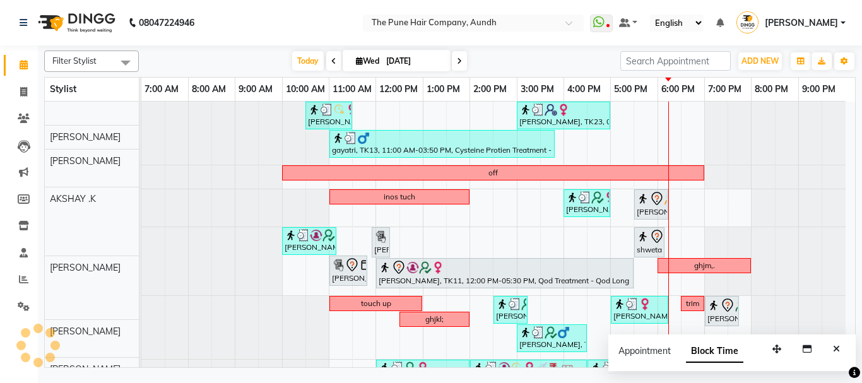
scroll to position [40, 0]
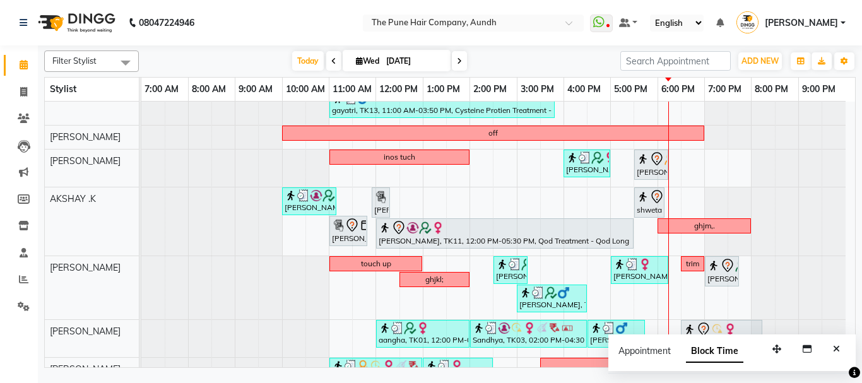
click at [457, 62] on icon at bounding box center [459, 61] width 5 height 8
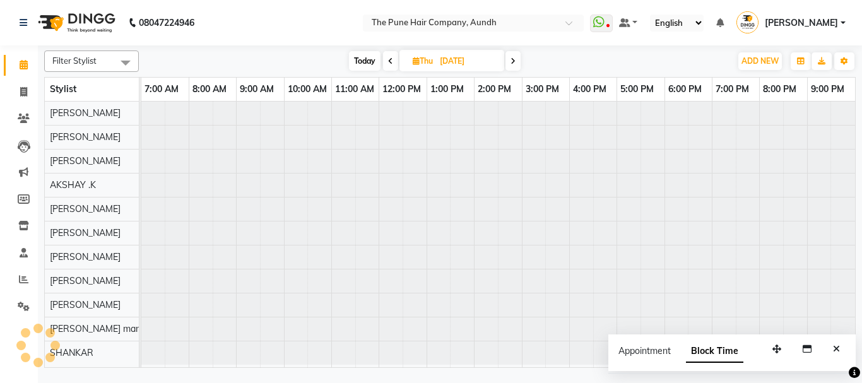
scroll to position [0, 0]
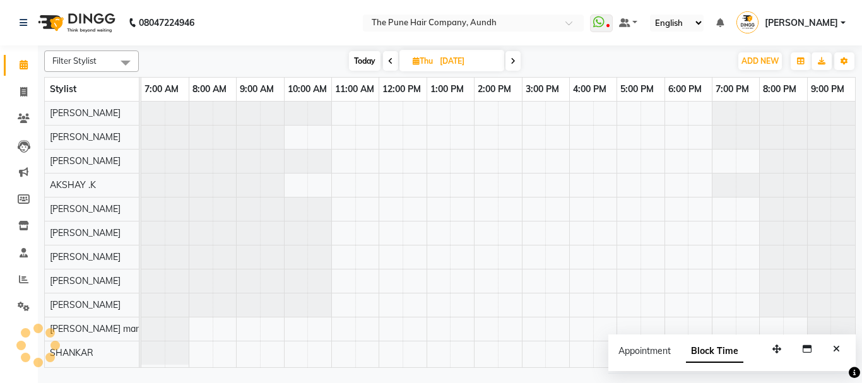
click at [512, 61] on icon at bounding box center [513, 61] width 5 height 8
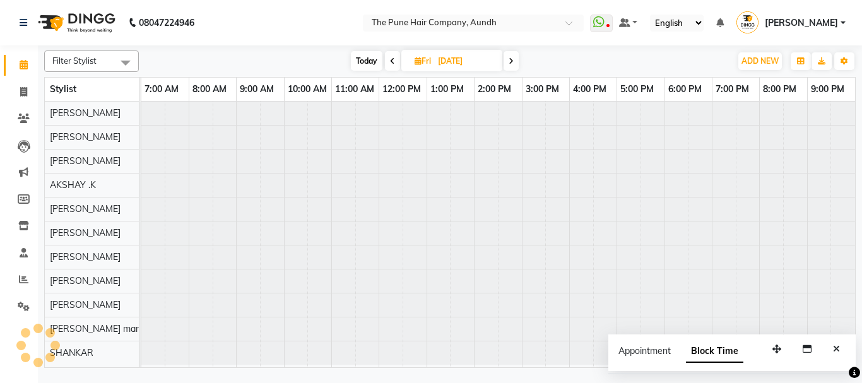
click at [512, 61] on icon at bounding box center [511, 61] width 5 height 8
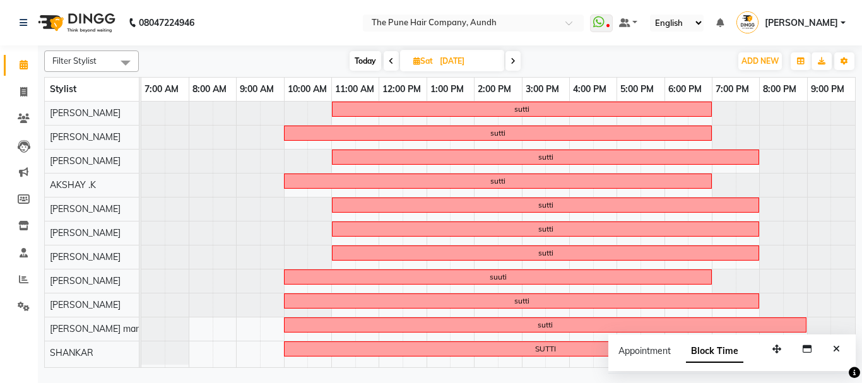
click at [387, 61] on span at bounding box center [391, 61] width 15 height 20
type input "[DATE]"
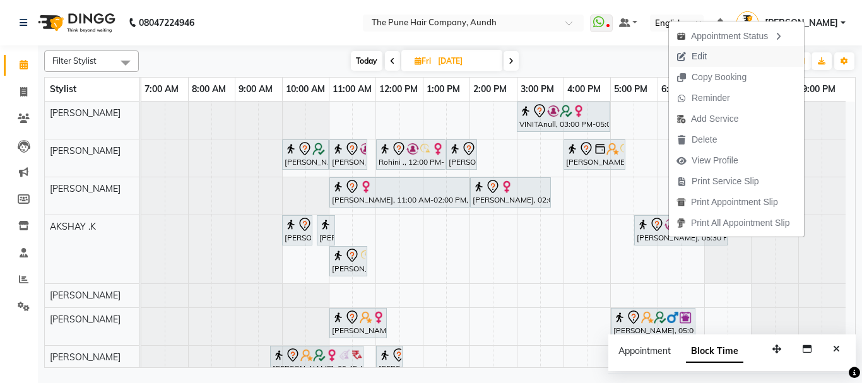
click at [708, 57] on span "Edit" at bounding box center [691, 56] width 45 height 21
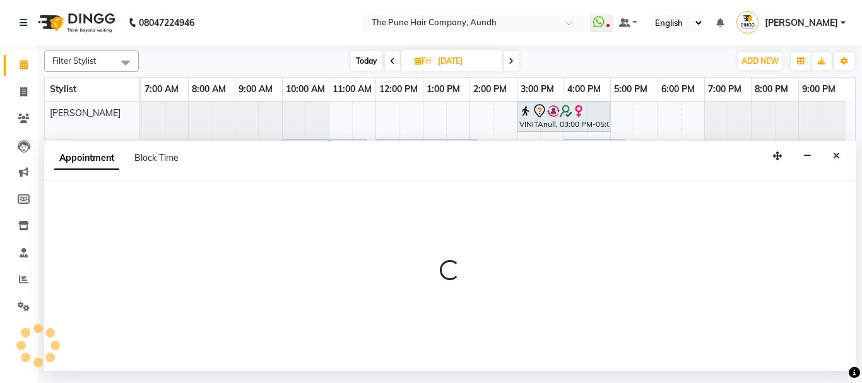
select select "tentative"
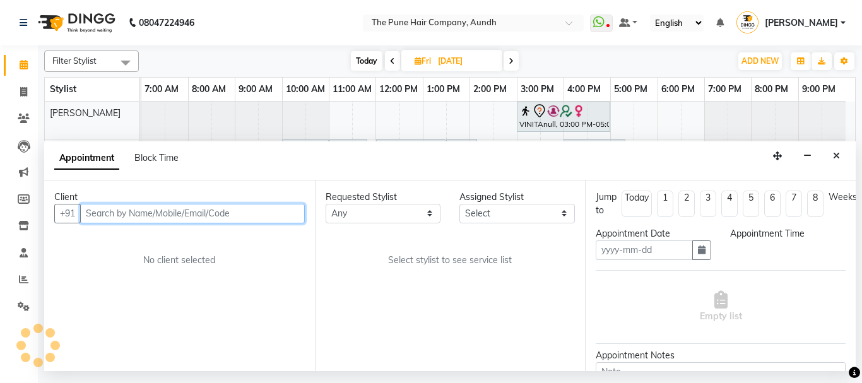
type input "[DATE]"
select select "6746"
select select "1050"
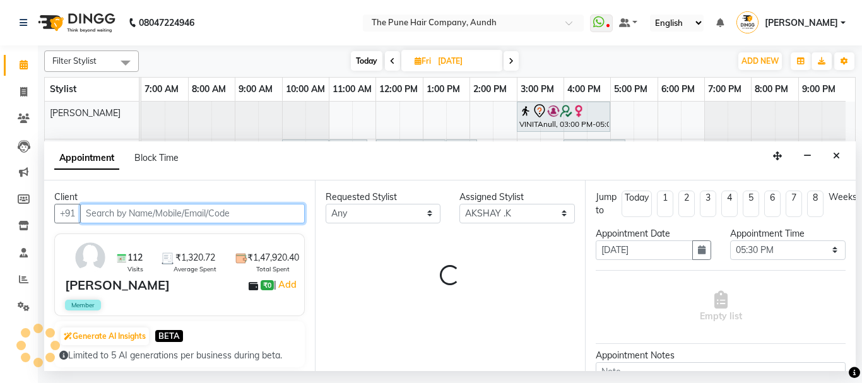
select select "660"
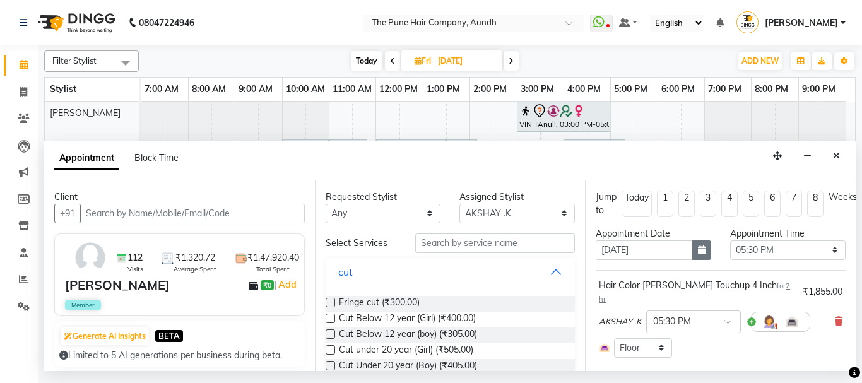
click at [698, 247] on icon "button" at bounding box center [702, 250] width 8 height 9
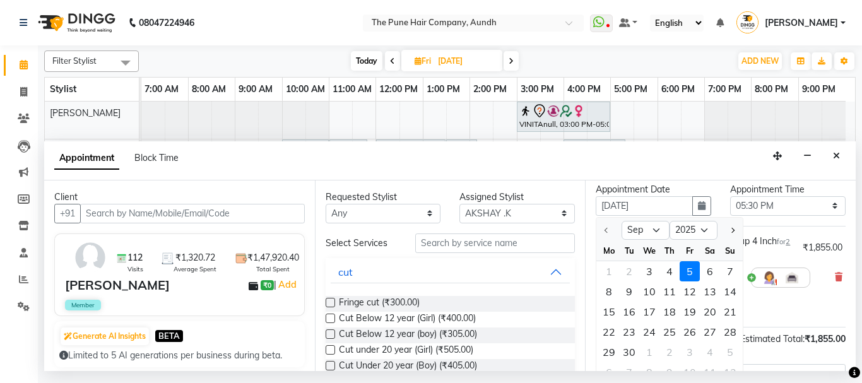
scroll to position [63, 0]
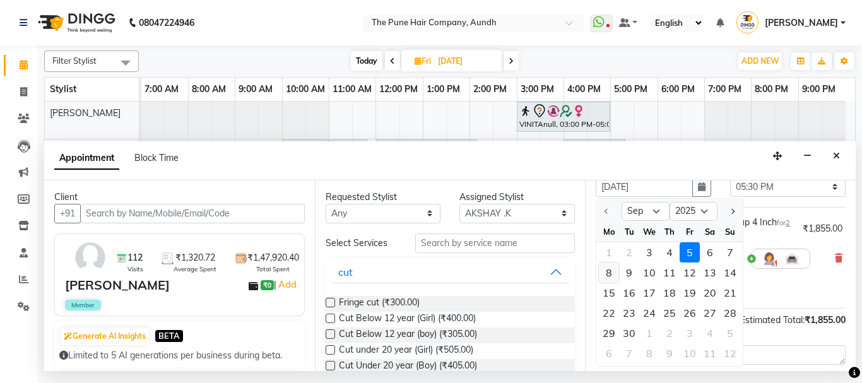
click at [608, 273] on div "8" at bounding box center [609, 273] width 20 height 20
type input "[DATE]"
select select "1050"
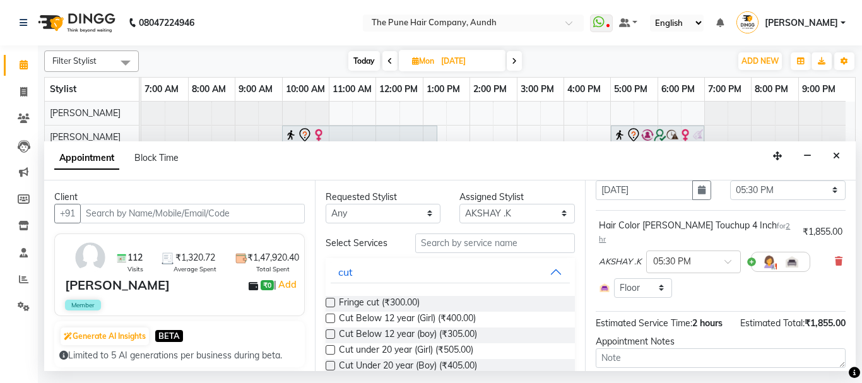
scroll to position [147, 0]
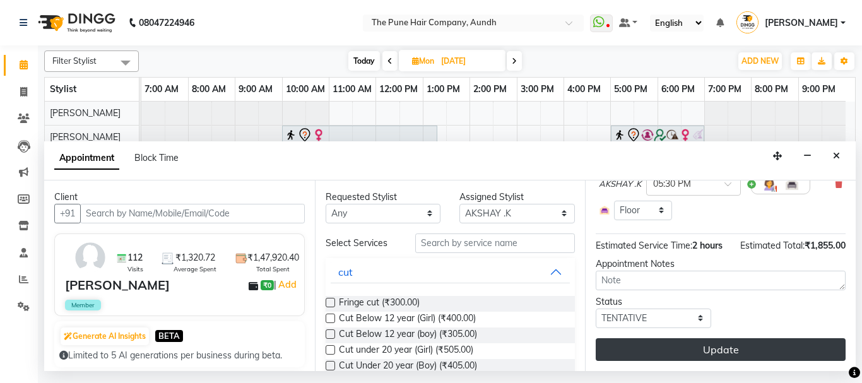
click at [708, 338] on button "Update" at bounding box center [721, 349] width 250 height 23
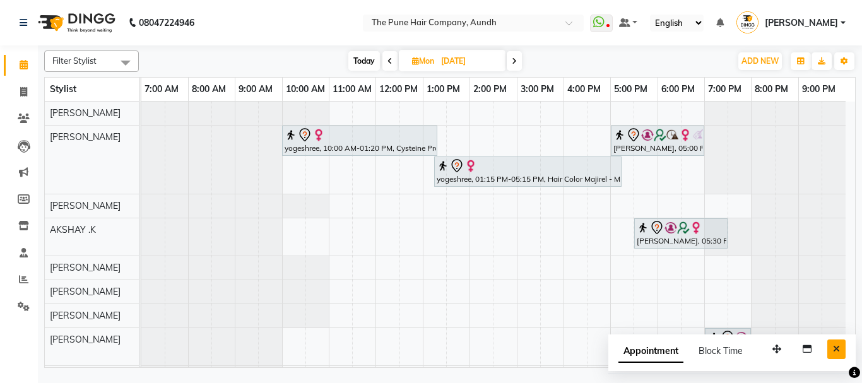
click at [839, 345] on icon "Close" at bounding box center [836, 349] width 7 height 9
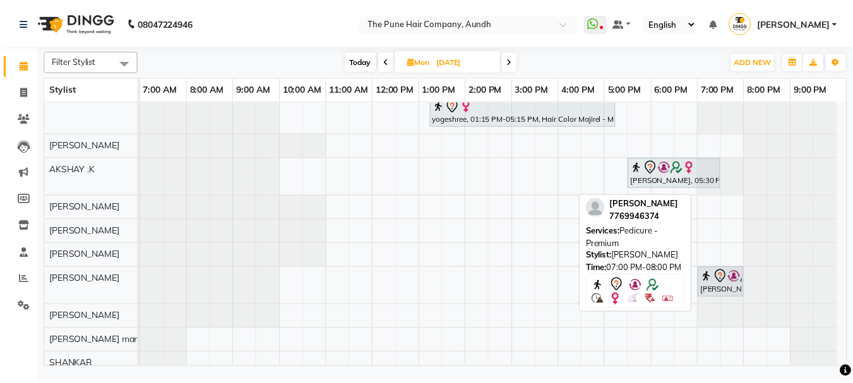
scroll to position [63, 0]
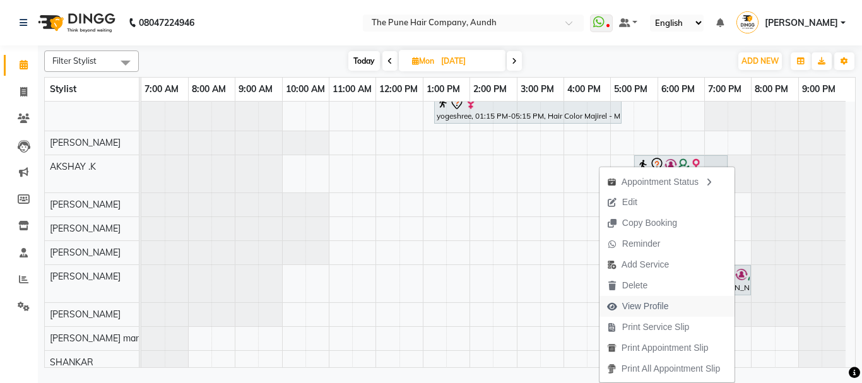
click at [672, 307] on button "View Profile" at bounding box center [667, 306] width 135 height 21
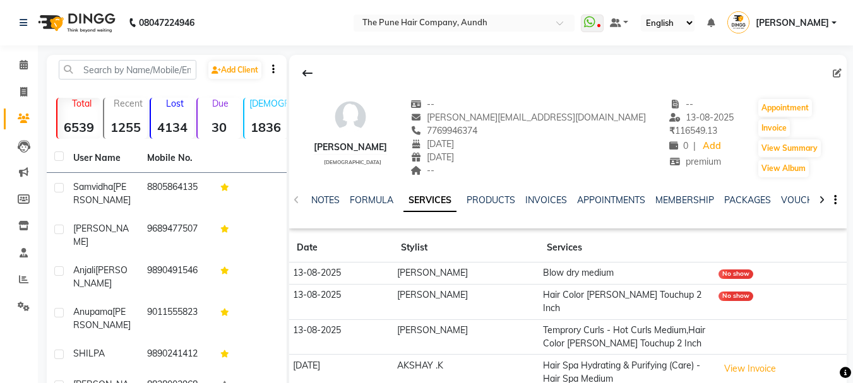
scroll to position [126, 0]
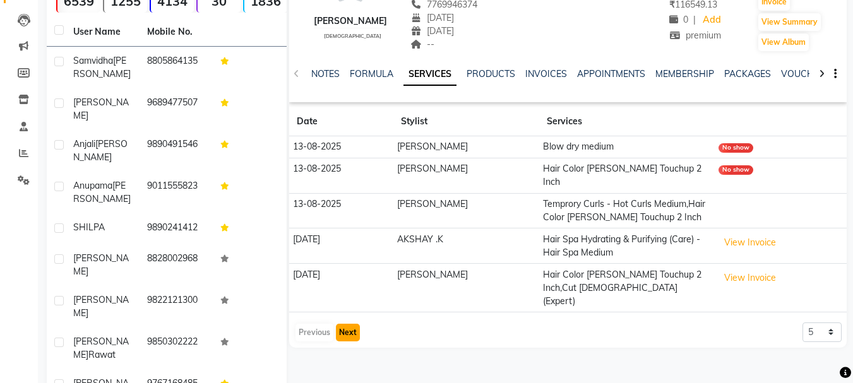
click at [348, 324] on button "Next" at bounding box center [348, 333] width 24 height 18
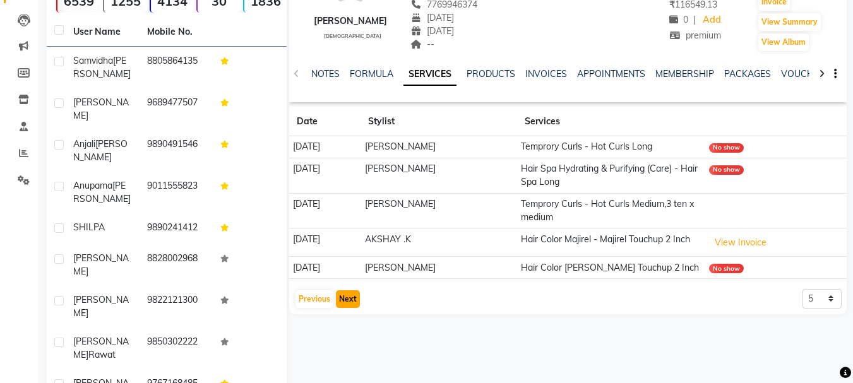
click at [343, 303] on button "Next" at bounding box center [348, 299] width 24 height 18
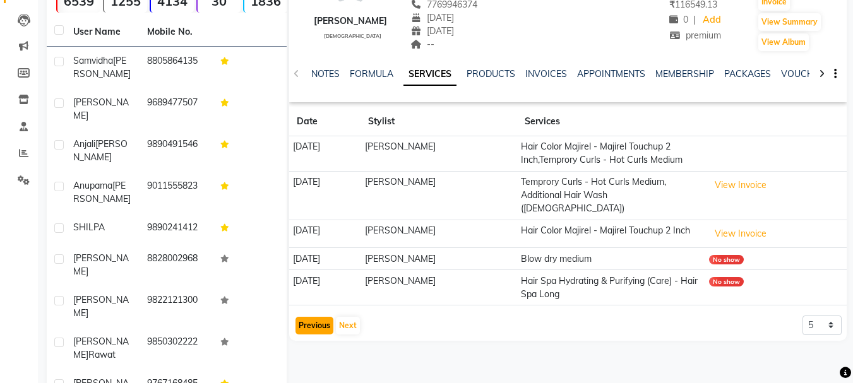
click at [308, 317] on button "Previous" at bounding box center [314, 326] width 38 height 18
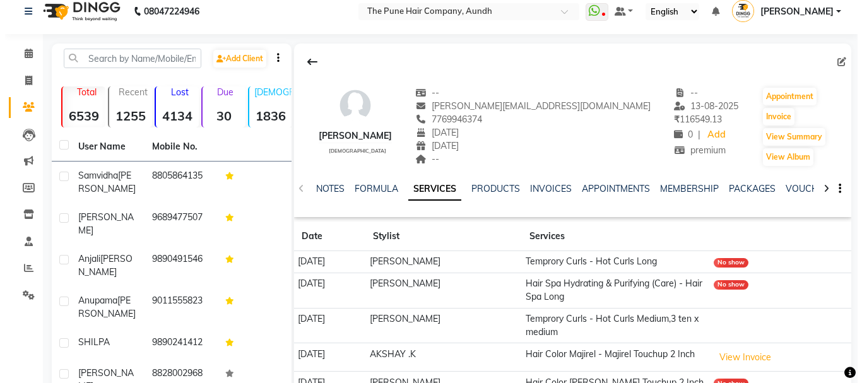
scroll to position [0, 0]
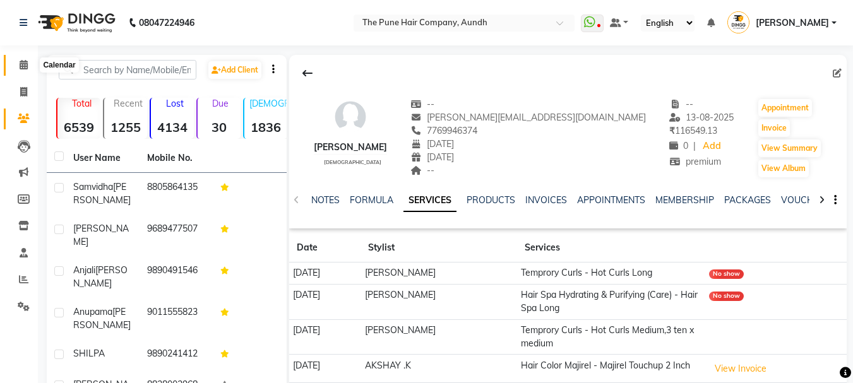
click at [21, 63] on icon at bounding box center [24, 64] width 8 height 9
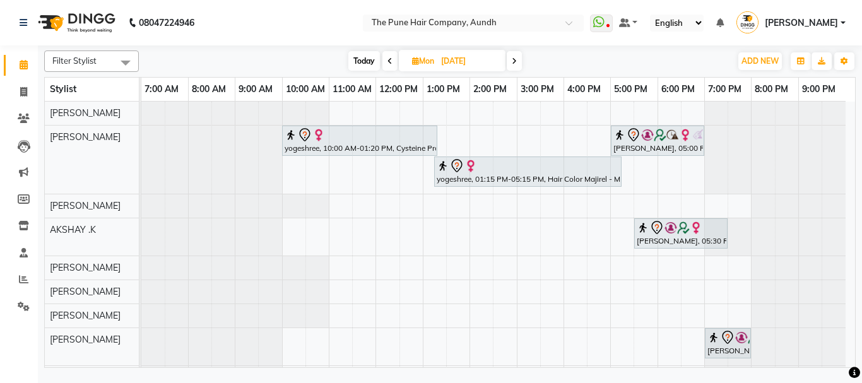
click at [513, 61] on icon at bounding box center [514, 61] width 5 height 8
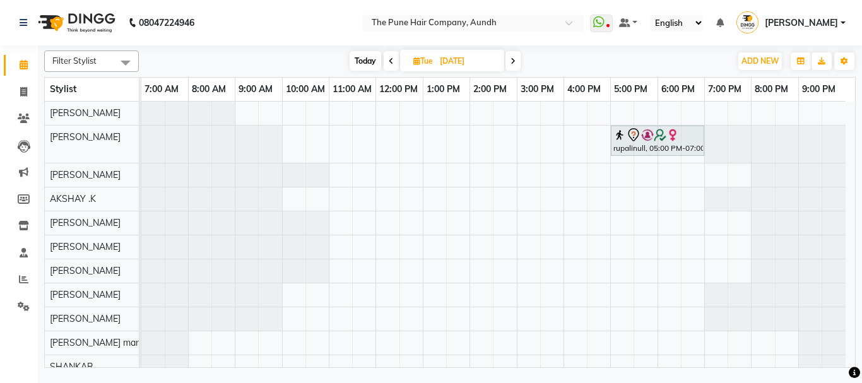
click at [365, 58] on span "Today" at bounding box center [366, 61] width 32 height 20
type input "[DATE]"
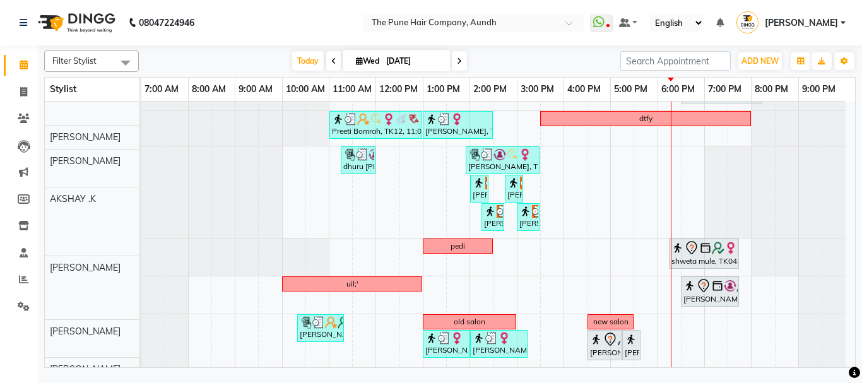
scroll to position [287, 0]
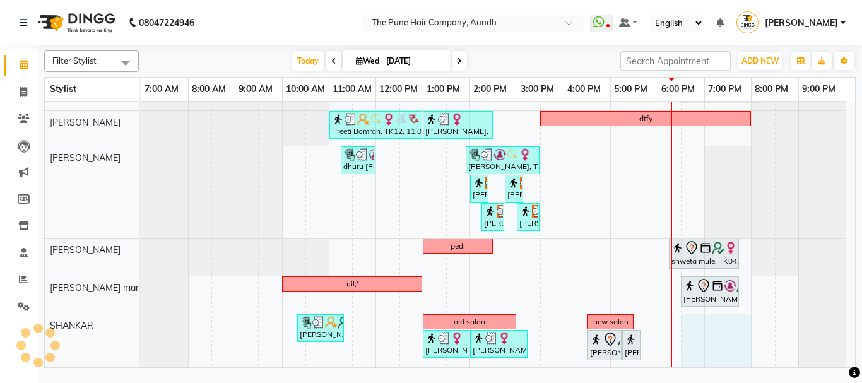
drag, startPoint x: 693, startPoint y: 337, endPoint x: 730, endPoint y: 333, distance: 36.8
click at [744, 333] on div "[PERSON_NAME], TK14, 10:30 AM-11:30 AM, Cut [DEMOGRAPHIC_DATA] ( Top Stylist ) …" at bounding box center [498, 91] width 714 height 552
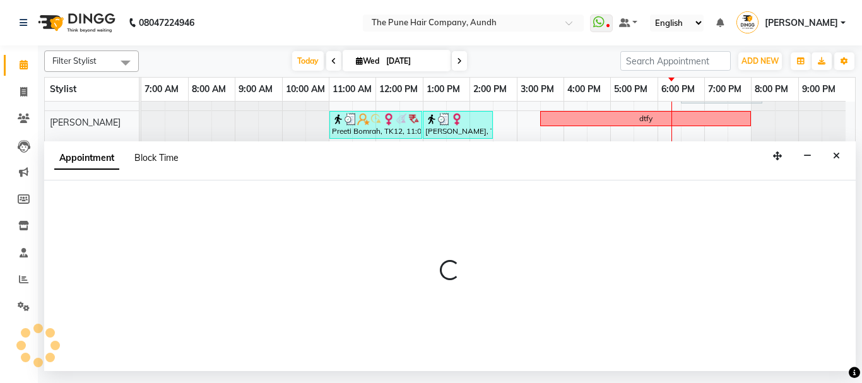
click at [150, 158] on span "Block Time" at bounding box center [156, 157] width 44 height 11
click at [835, 153] on icon "Close" at bounding box center [836, 156] width 7 height 9
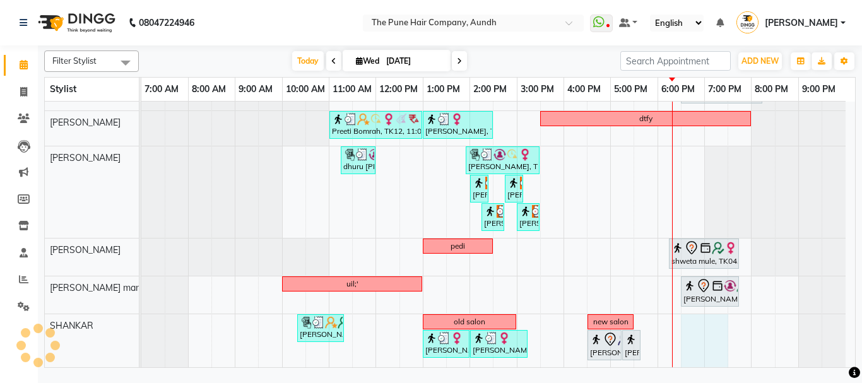
drag, startPoint x: 684, startPoint y: 338, endPoint x: 721, endPoint y: 336, distance: 37.3
click at [721, 336] on div "[PERSON_NAME], TK14, 10:30 AM-11:30 AM, Cut [DEMOGRAPHIC_DATA] ( Top Stylist ) …" at bounding box center [498, 91] width 714 height 552
select select "89448"
select select "tentative"
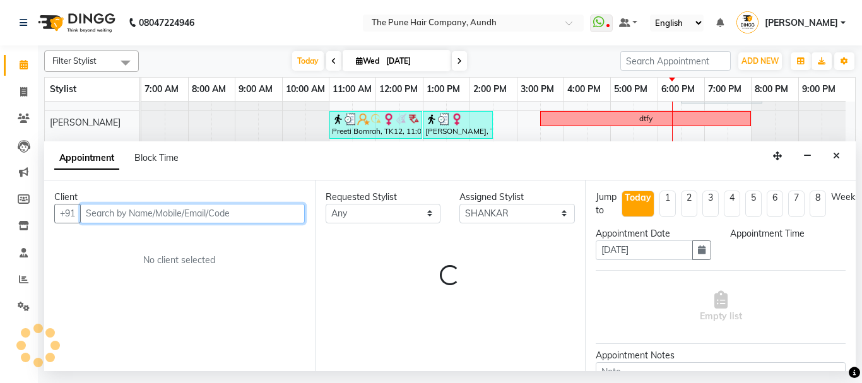
select select "1110"
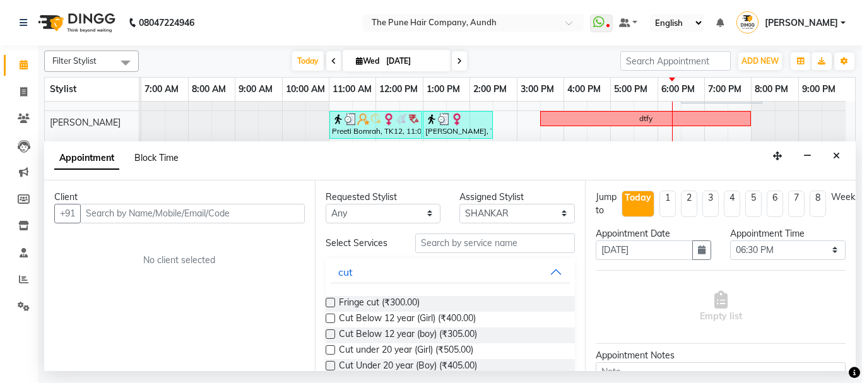
click at [154, 157] on span "Block Time" at bounding box center [156, 157] width 44 height 11
select select "89448"
select select "1110"
select select "1170"
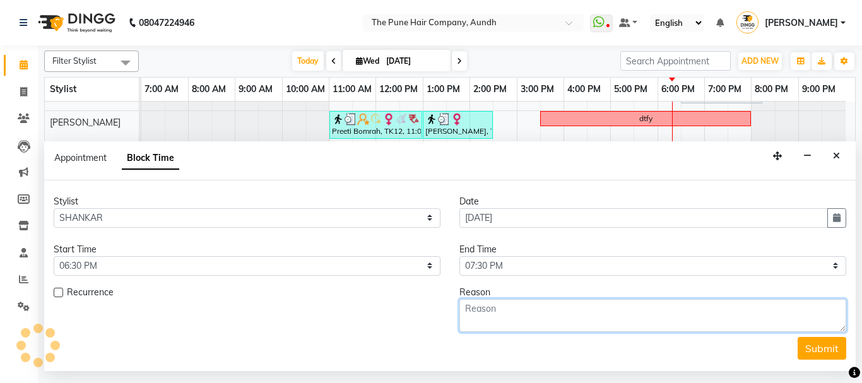
click at [494, 307] on textarea at bounding box center [653, 315] width 387 height 33
type textarea "break"
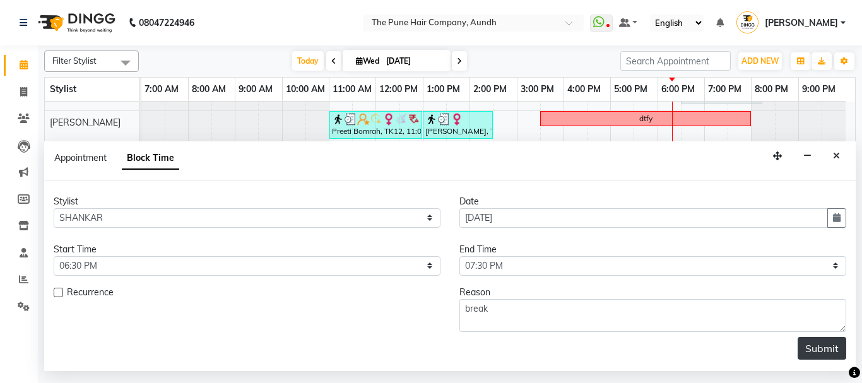
click at [816, 342] on button "Submit" at bounding box center [822, 348] width 49 height 23
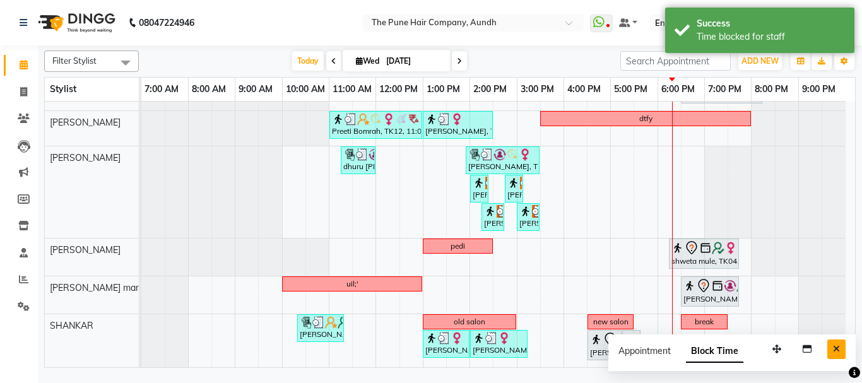
click at [837, 349] on icon "Close" at bounding box center [836, 349] width 7 height 9
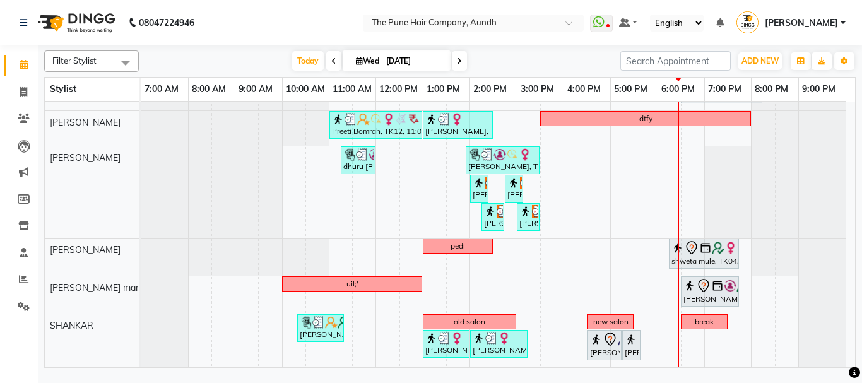
click at [461, 63] on span at bounding box center [459, 61] width 15 height 20
type input "[DATE]"
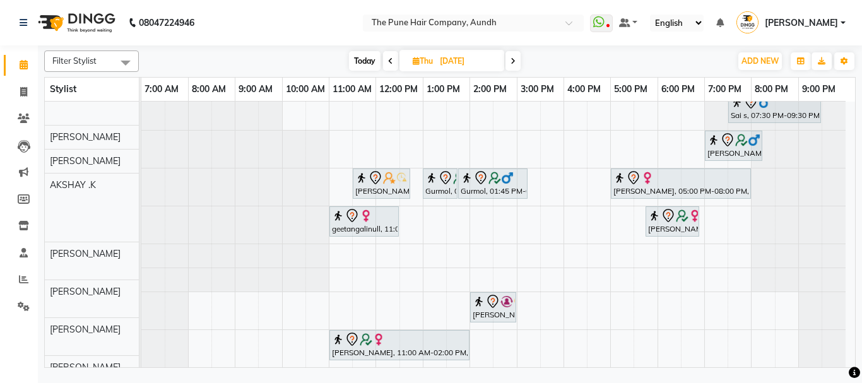
scroll to position [157, 0]
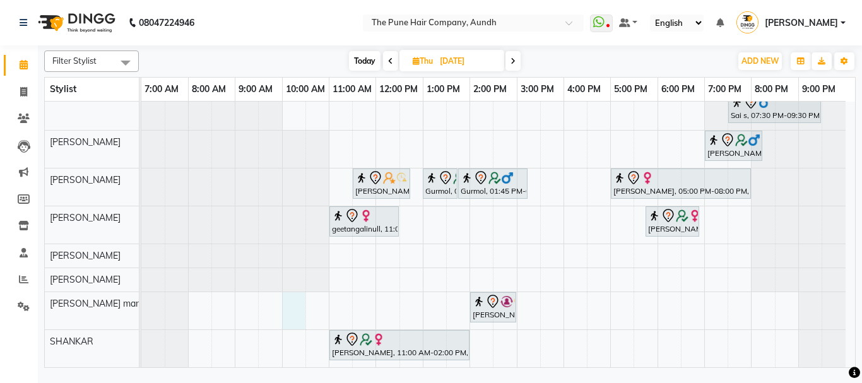
click at [285, 301] on div "[PERSON_NAME], 11:30 AM-12:30 PM, Cut [DEMOGRAPHIC_DATA] ( Top Stylist ) [PERSO…" at bounding box center [498, 156] width 714 height 422
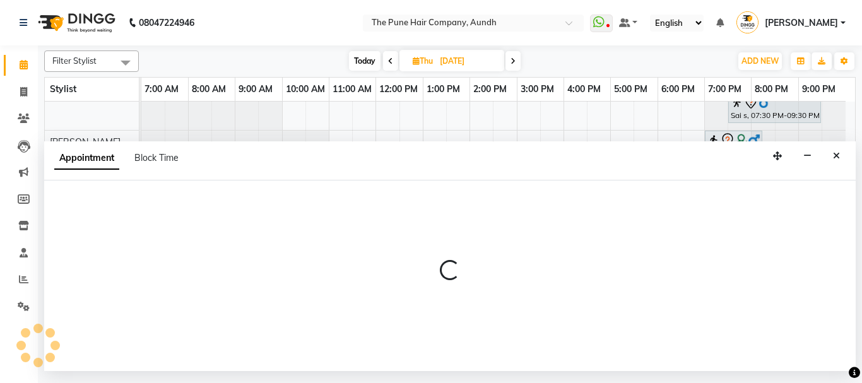
select select "78334"
select select "600"
select select "tentative"
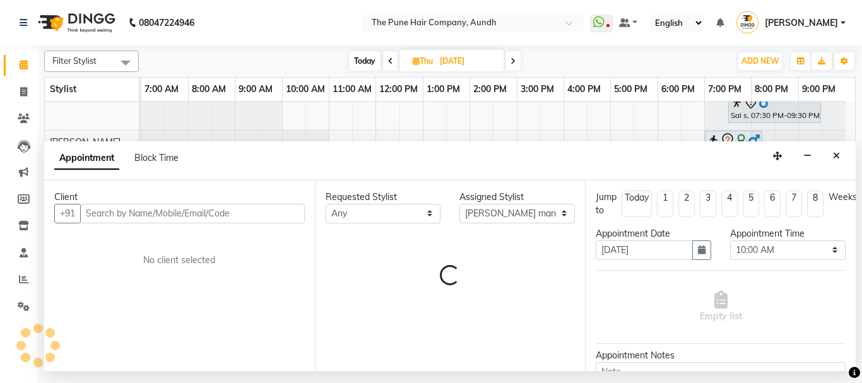
click at [175, 210] on input "text" at bounding box center [192, 214] width 225 height 20
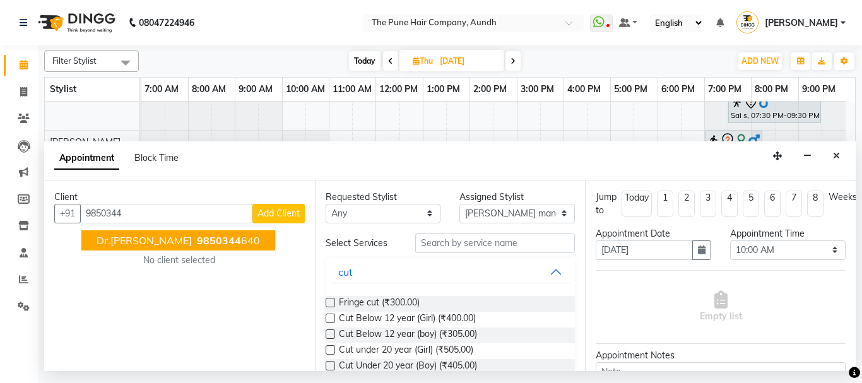
click at [143, 237] on span "Dr.[PERSON_NAME]" at bounding box center [144, 240] width 95 height 13
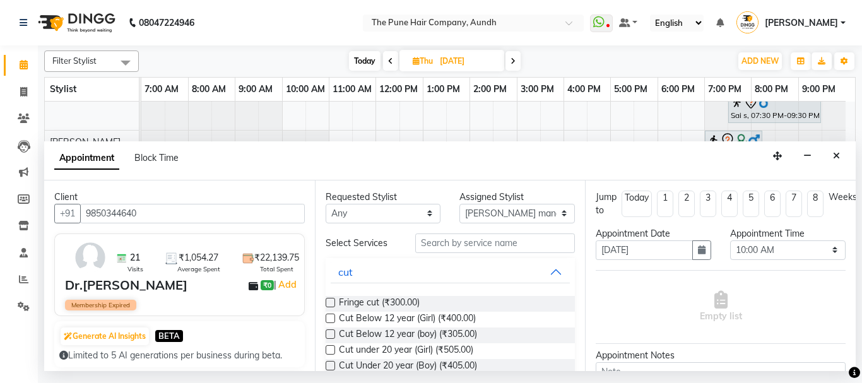
type input "9850344640"
click at [434, 244] on input "text" at bounding box center [495, 244] width 160 height 20
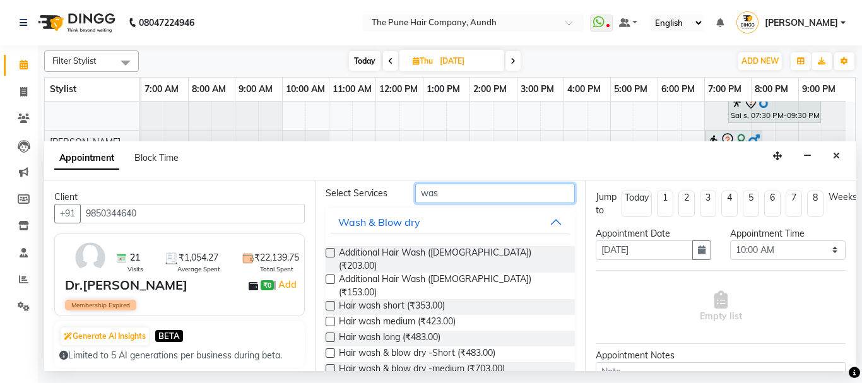
scroll to position [99, 0]
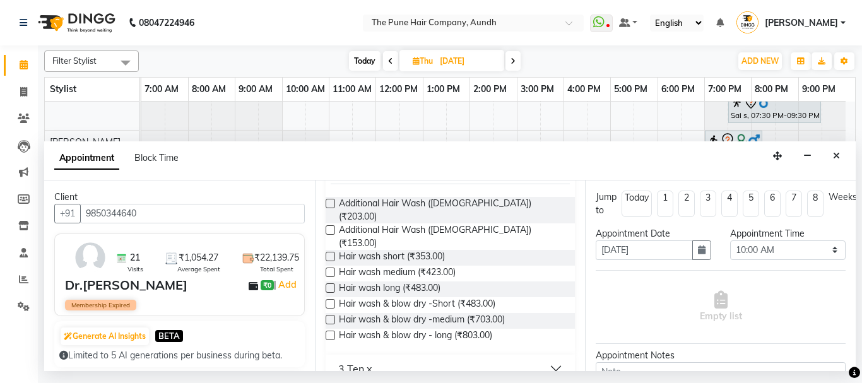
type input "was"
click at [330, 315] on label at bounding box center [330, 319] width 9 height 9
click at [330, 317] on input "checkbox" at bounding box center [330, 321] width 8 height 8
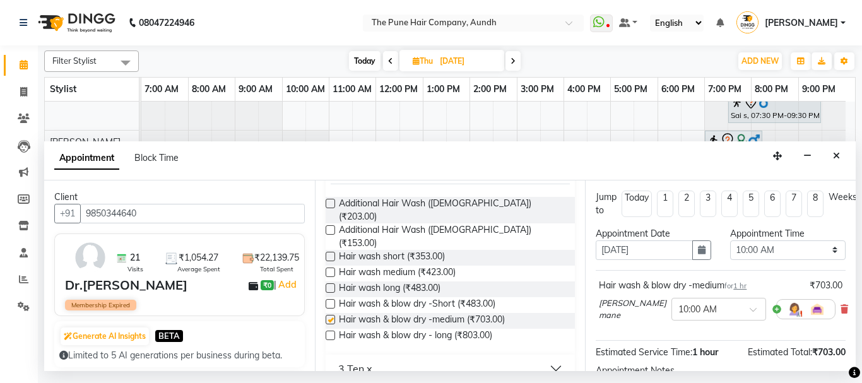
checkbox input "false"
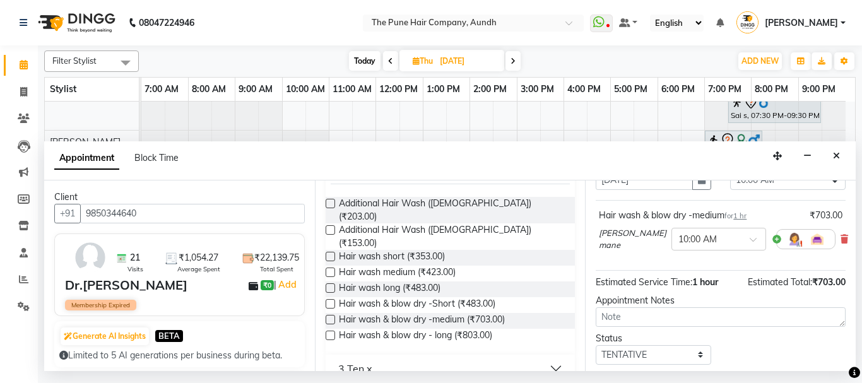
scroll to position [151, 0]
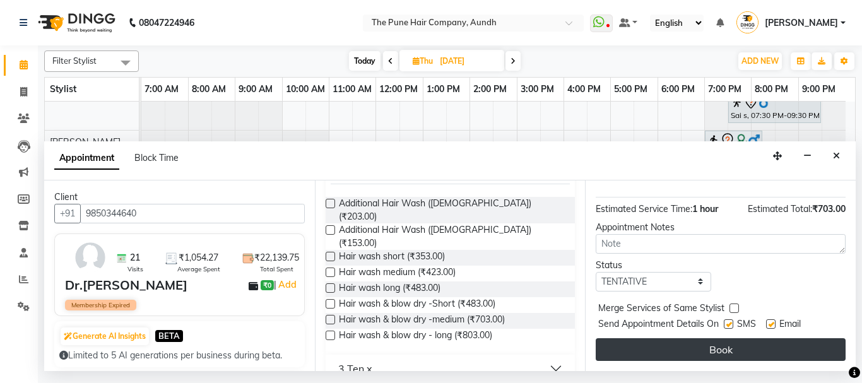
click at [722, 338] on button "Book" at bounding box center [721, 349] width 250 height 23
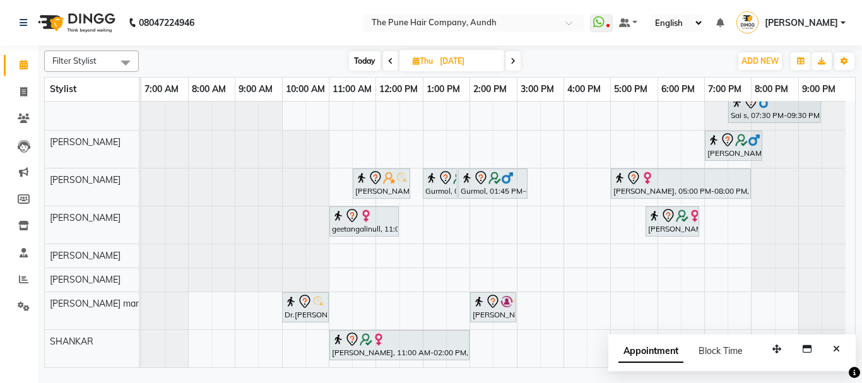
click at [359, 64] on span "Today" at bounding box center [365, 61] width 32 height 20
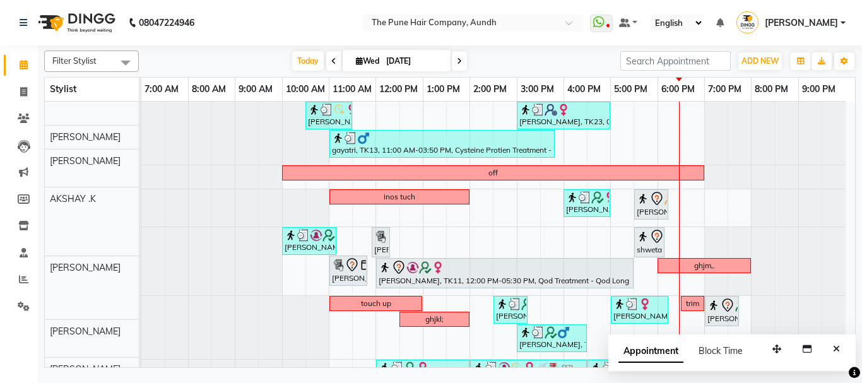
scroll to position [40, 0]
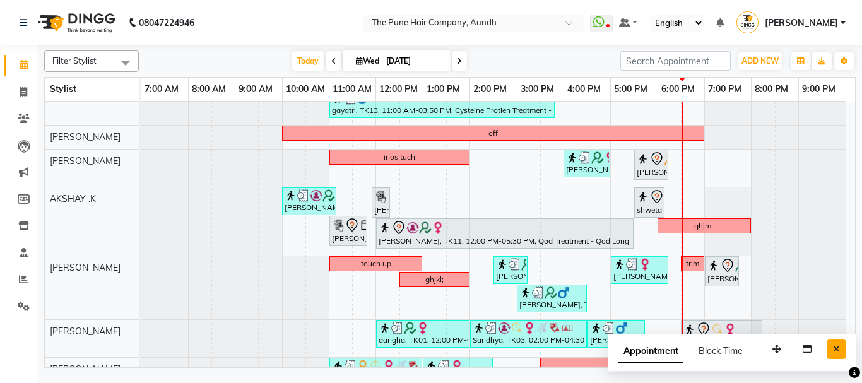
click at [836, 347] on icon "Close" at bounding box center [836, 349] width 7 height 9
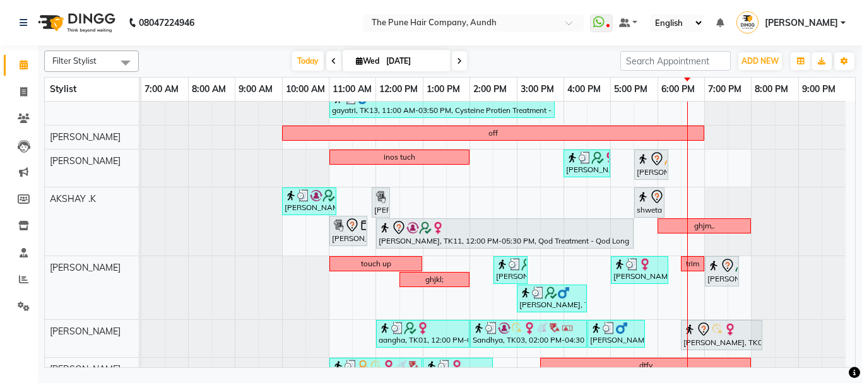
click at [456, 65] on span at bounding box center [459, 61] width 15 height 20
type input "[DATE]"
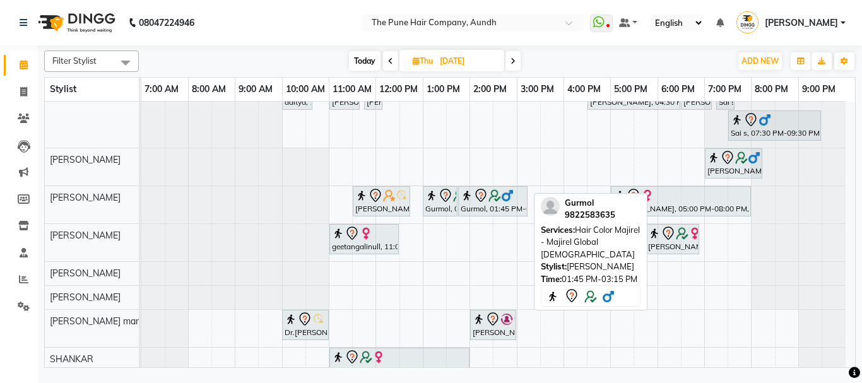
scroll to position [157, 0]
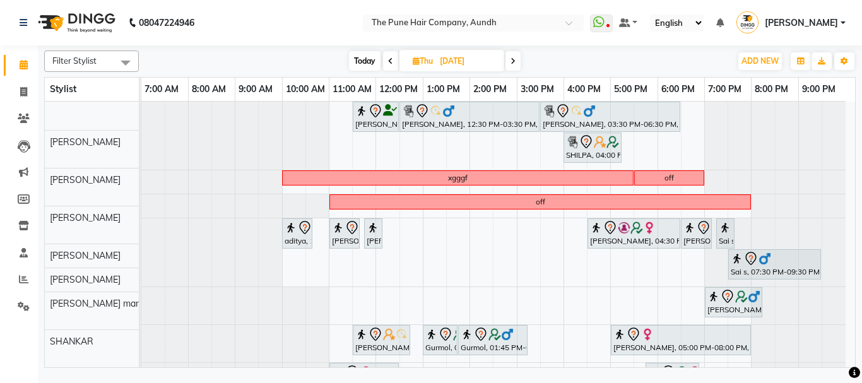
scroll to position [157, 0]
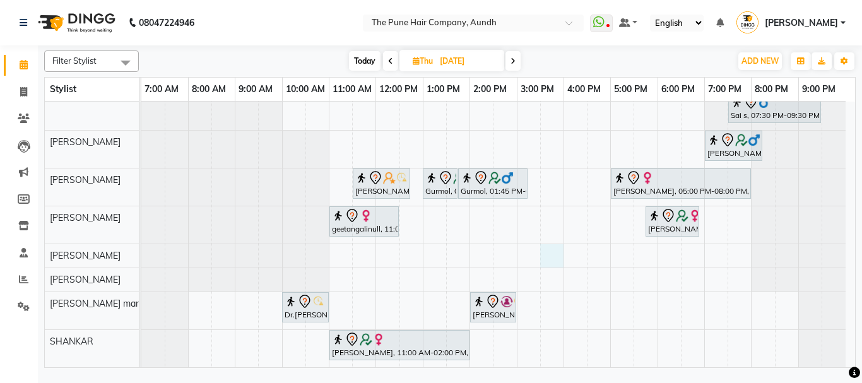
click at [547, 251] on div "[PERSON_NAME], 11:30 AM-12:30 PM, Cut [DEMOGRAPHIC_DATA] ( Top Stylist ) [PERSO…" at bounding box center [498, 156] width 714 height 422
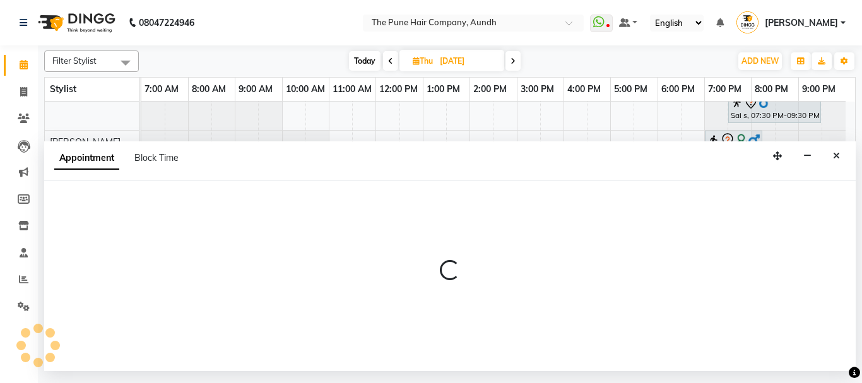
select select "49797"
select select "tentative"
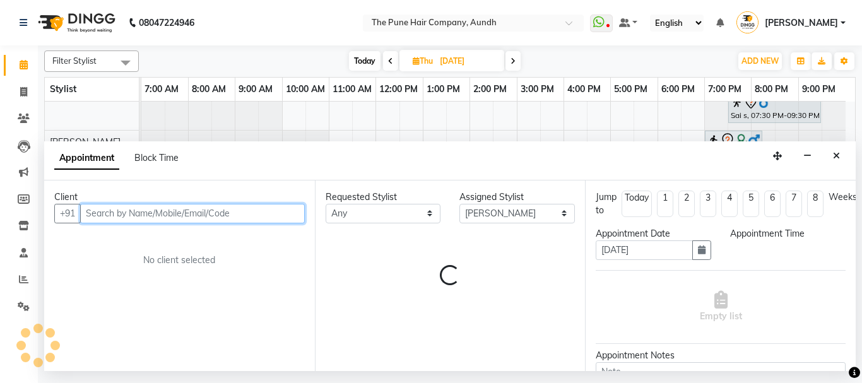
select select "930"
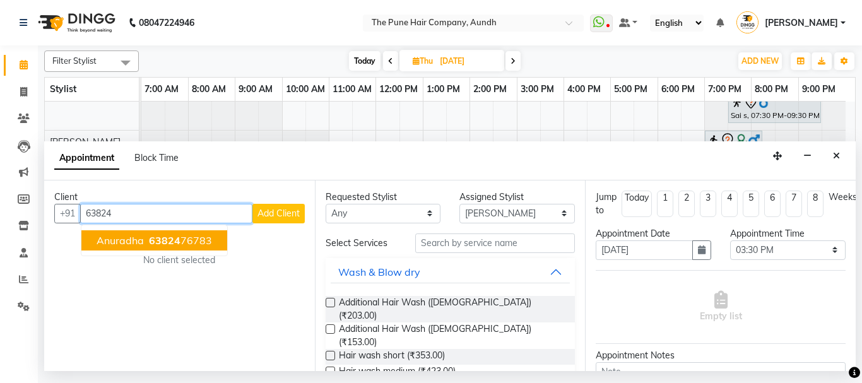
click at [181, 239] on ngb-highlight "63824 76783" at bounding box center [179, 240] width 66 height 13
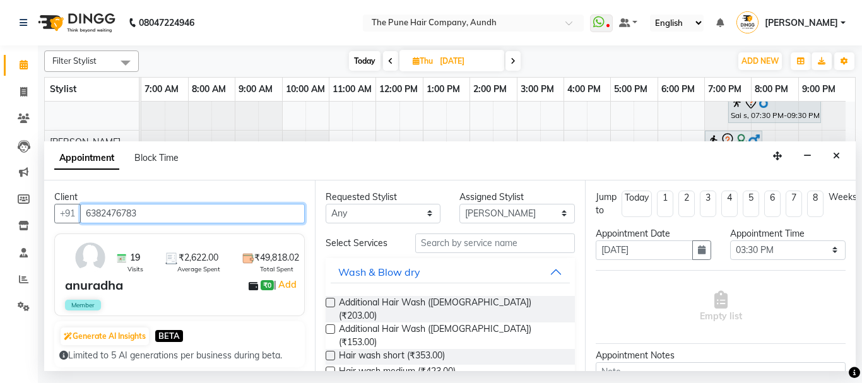
type input "6382476783"
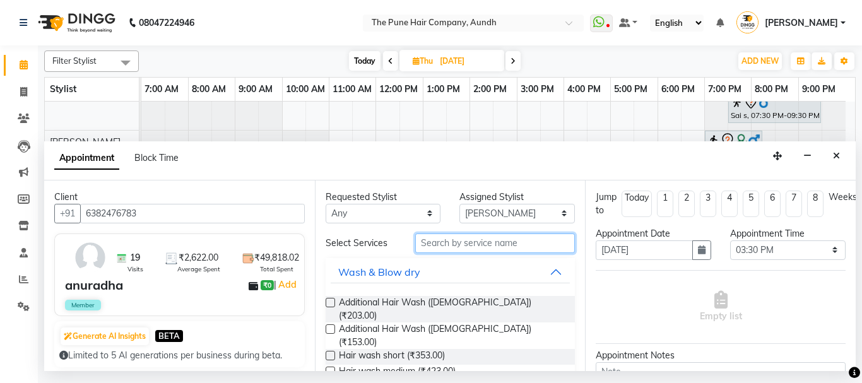
click at [446, 244] on input "text" at bounding box center [495, 244] width 160 height 20
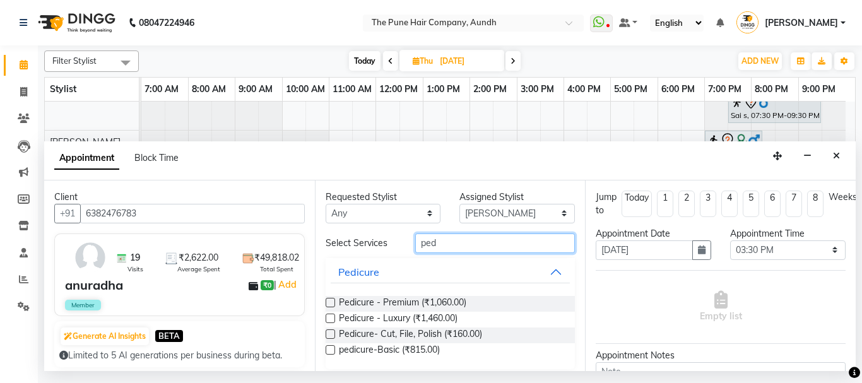
type input "ped"
click at [329, 305] on label at bounding box center [330, 302] width 9 height 9
click at [329, 305] on input "checkbox" at bounding box center [330, 304] width 8 height 8
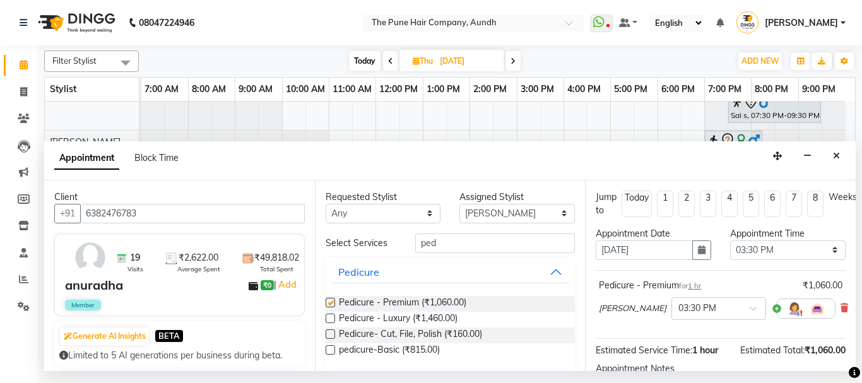
checkbox input "false"
click at [439, 245] on input "ped" at bounding box center [495, 244] width 160 height 20
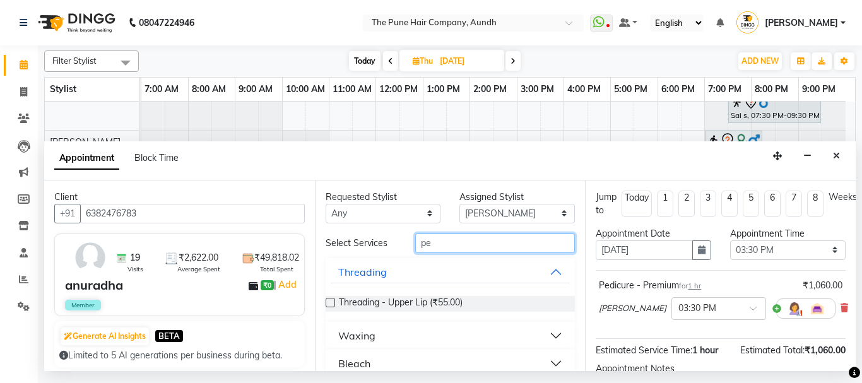
type input "p"
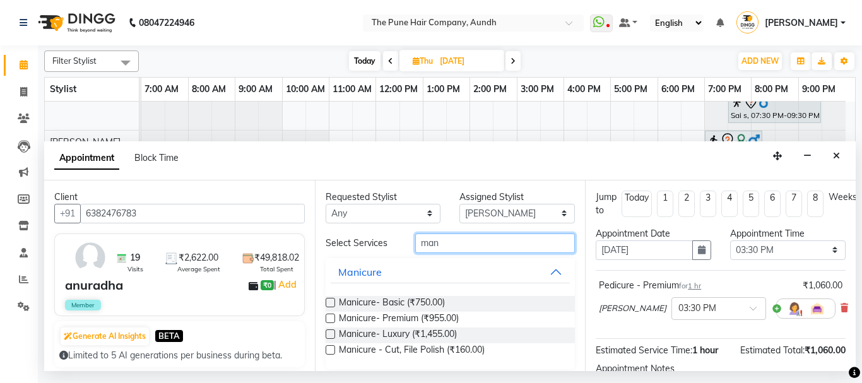
type input "man"
click at [329, 318] on label at bounding box center [330, 318] width 9 height 9
click at [329, 318] on input "checkbox" at bounding box center [330, 320] width 8 height 8
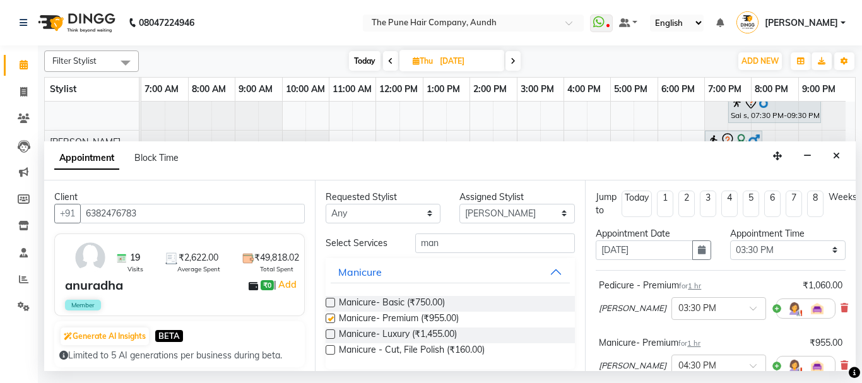
checkbox input "false"
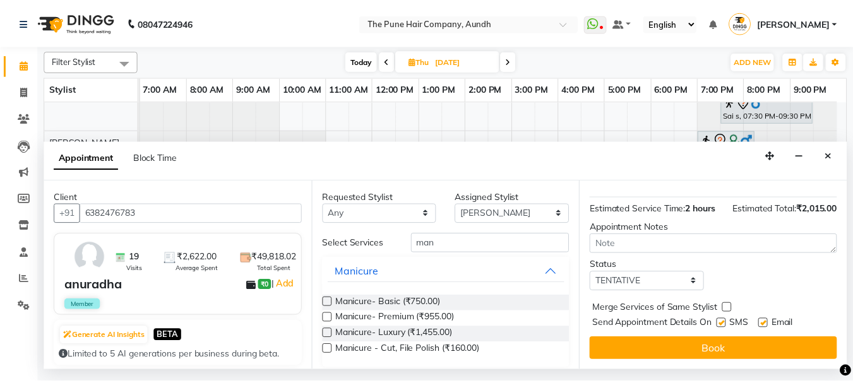
scroll to position [222, 0]
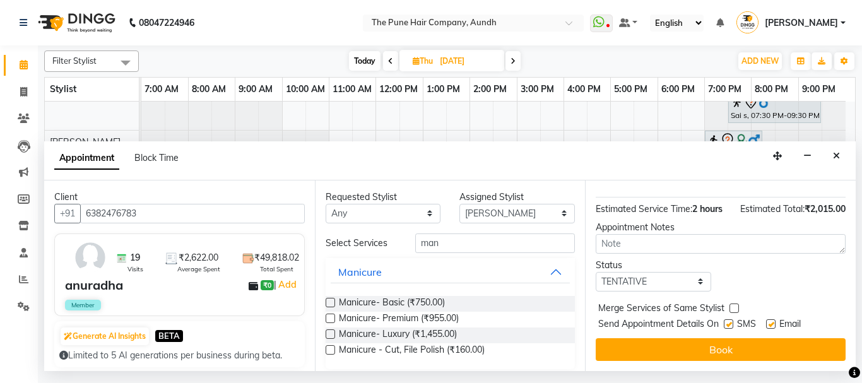
click at [718, 338] on button "Book" at bounding box center [721, 349] width 250 height 23
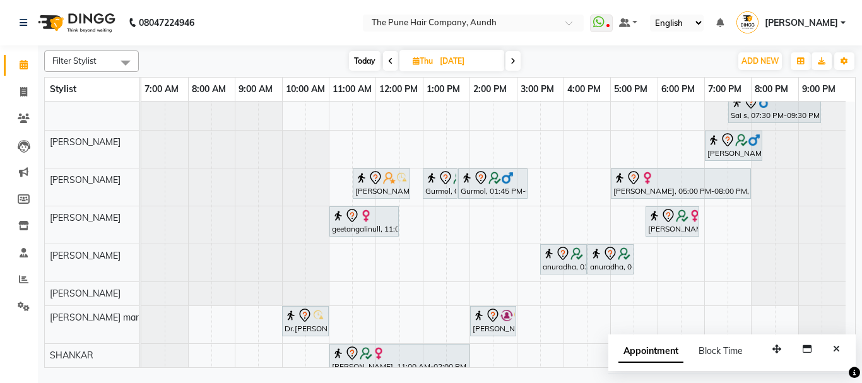
drag, startPoint x: 586, startPoint y: 275, endPoint x: 25, endPoint y: 67, distance: 598.4
click at [25, 67] on icon at bounding box center [24, 64] width 8 height 9
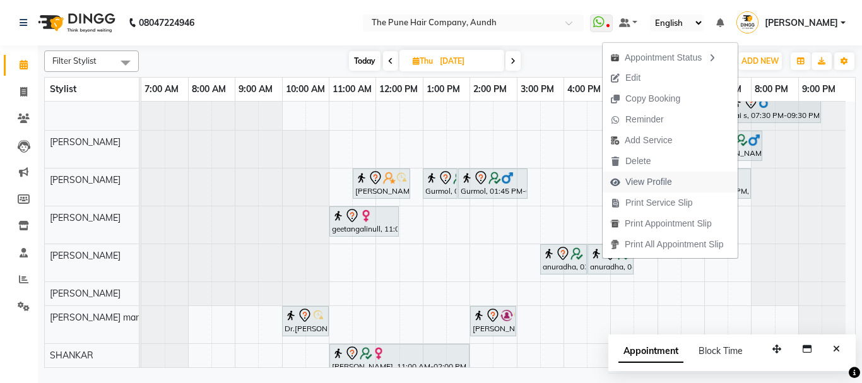
click at [663, 181] on span "View Profile" at bounding box center [649, 181] width 47 height 13
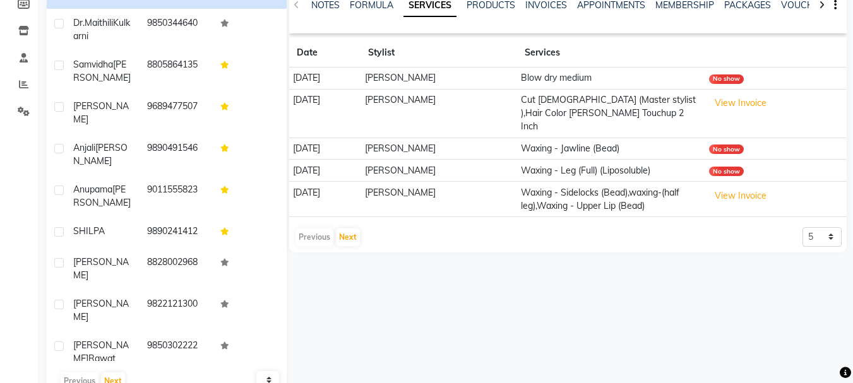
scroll to position [196, 0]
click at [345, 227] on button "Next" at bounding box center [348, 236] width 24 height 18
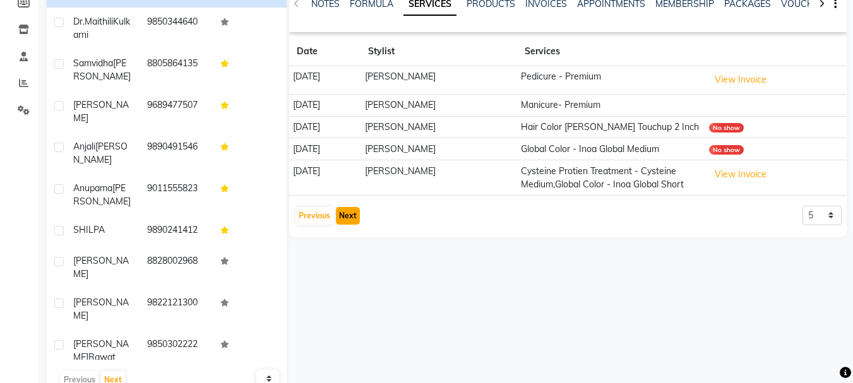
click at [350, 222] on button "Next" at bounding box center [348, 216] width 24 height 18
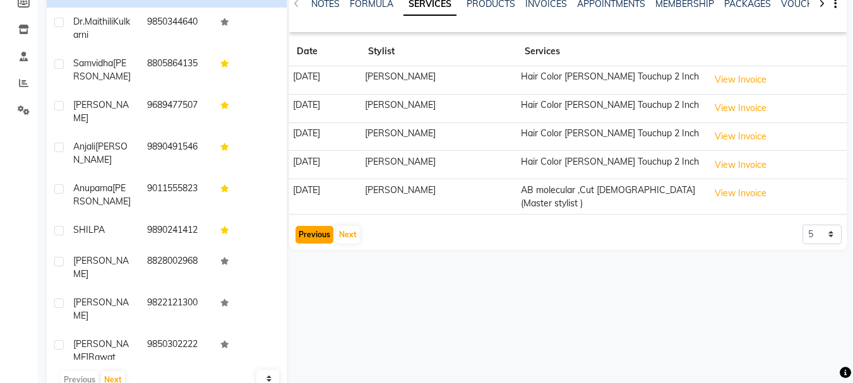
click at [319, 235] on button "Previous" at bounding box center [314, 235] width 38 height 18
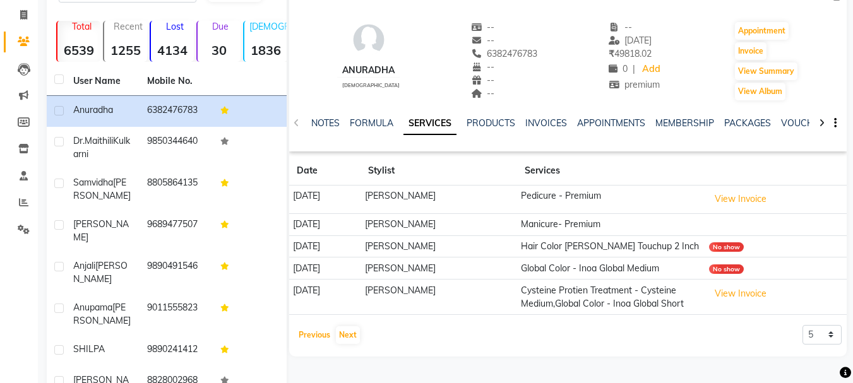
scroll to position [70, 0]
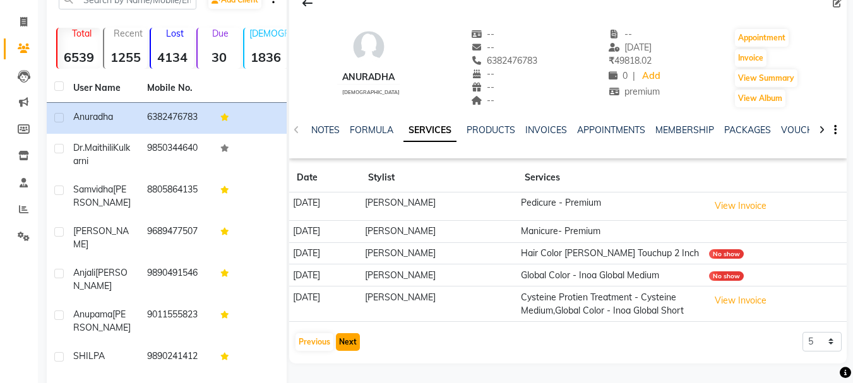
click at [348, 340] on button "Next" at bounding box center [348, 342] width 24 height 18
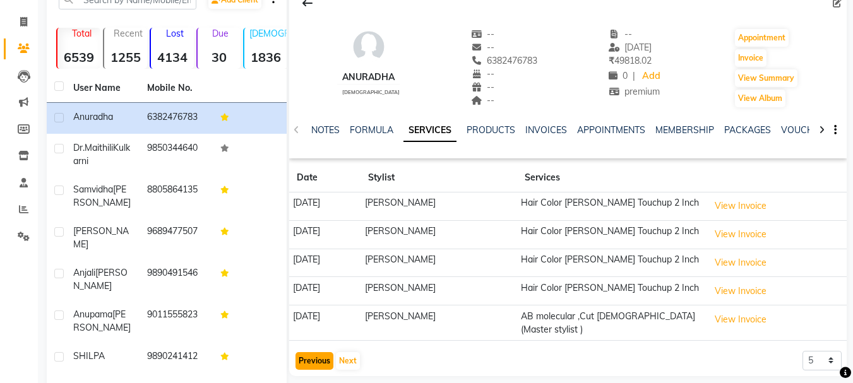
click at [315, 362] on button "Previous" at bounding box center [314, 361] width 38 height 18
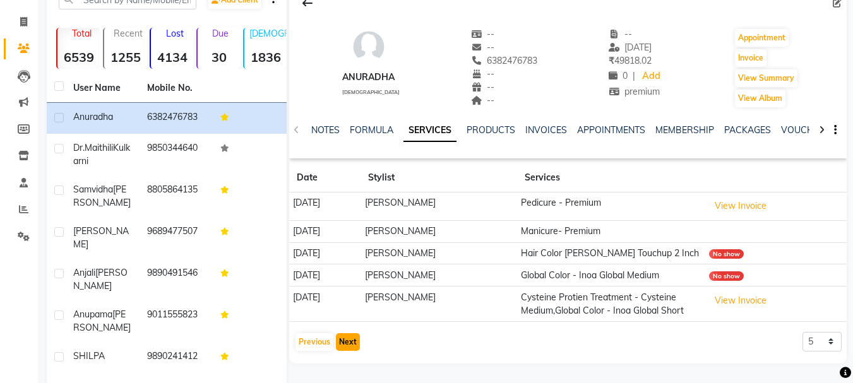
click at [341, 340] on button "Next" at bounding box center [348, 342] width 24 height 18
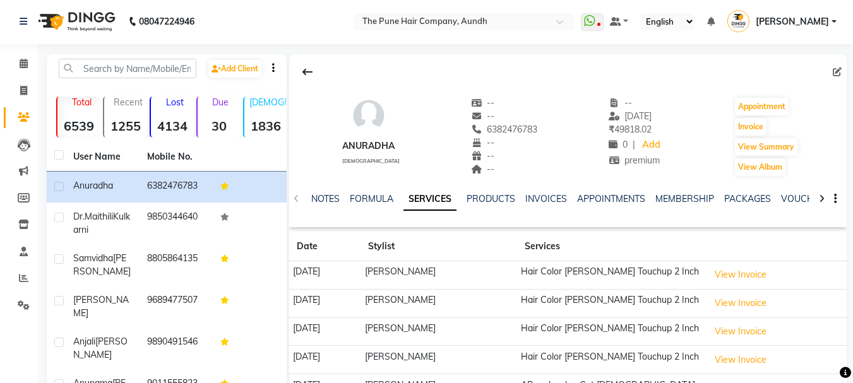
scroll to position [0, 0]
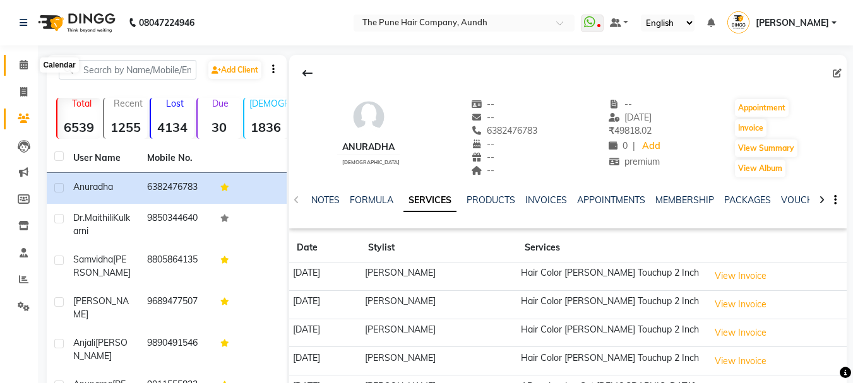
click at [22, 64] on icon at bounding box center [24, 64] width 8 height 9
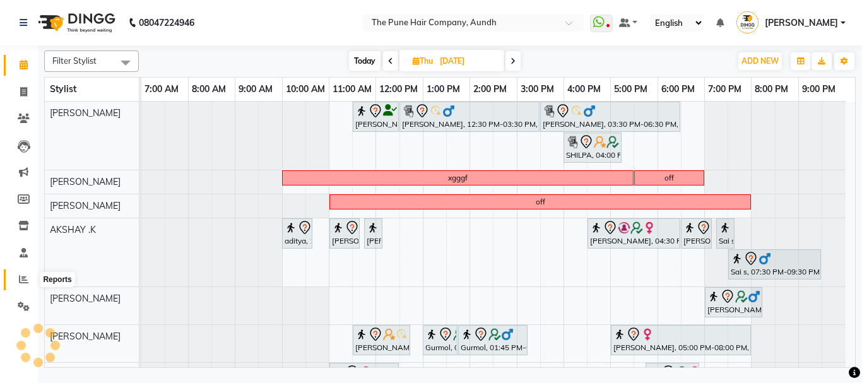
click at [22, 276] on icon at bounding box center [23, 279] width 9 height 9
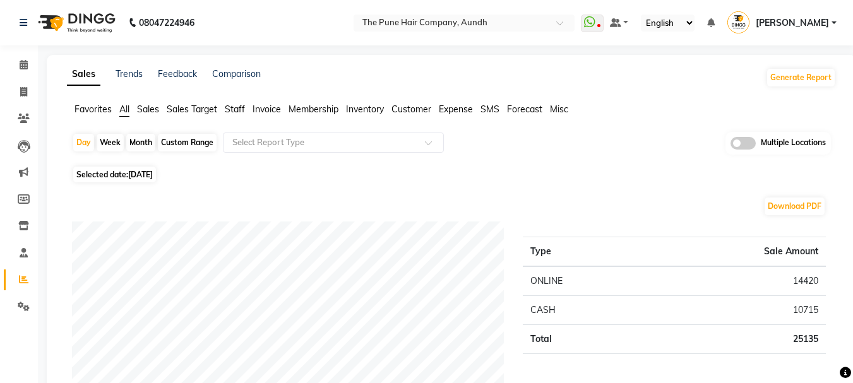
click at [138, 135] on div "Month" at bounding box center [140, 143] width 29 height 18
select select "9"
select select "2025"
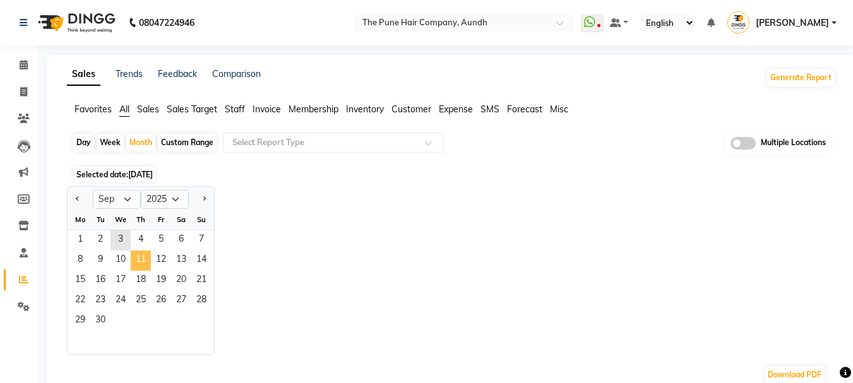
click at [146, 261] on span "11" at bounding box center [141, 261] width 20 height 20
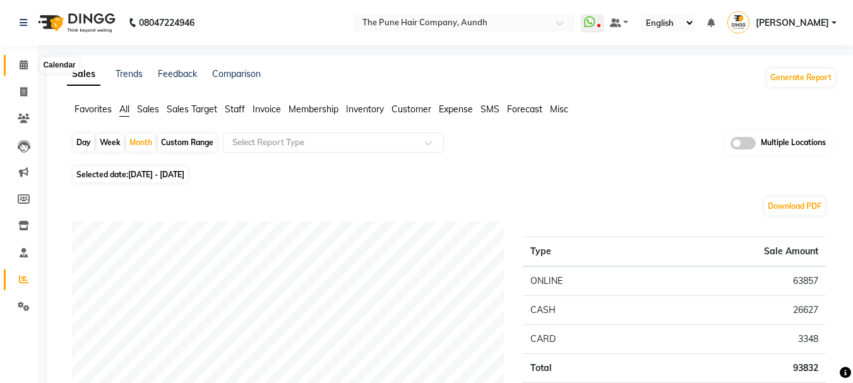
click at [23, 64] on icon at bounding box center [24, 64] width 8 height 9
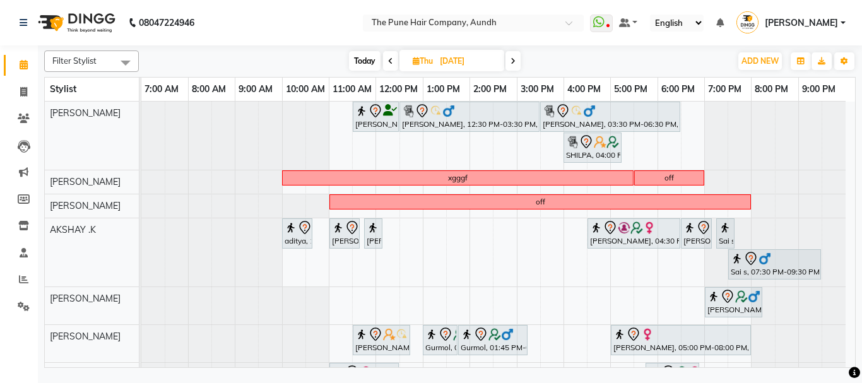
scroll to position [170, 0]
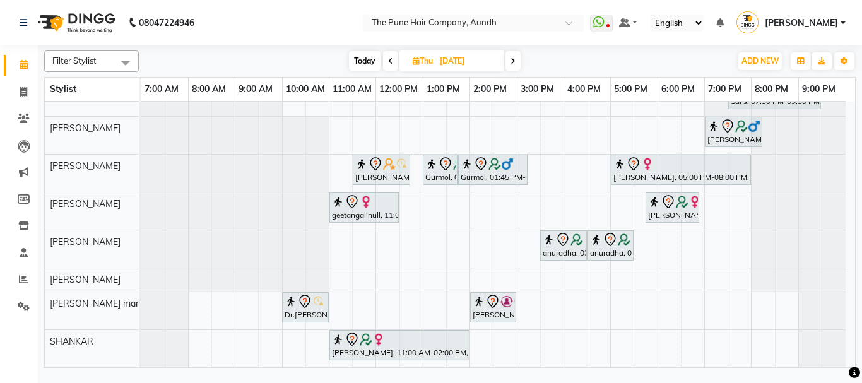
click at [511, 61] on icon at bounding box center [513, 61] width 5 height 8
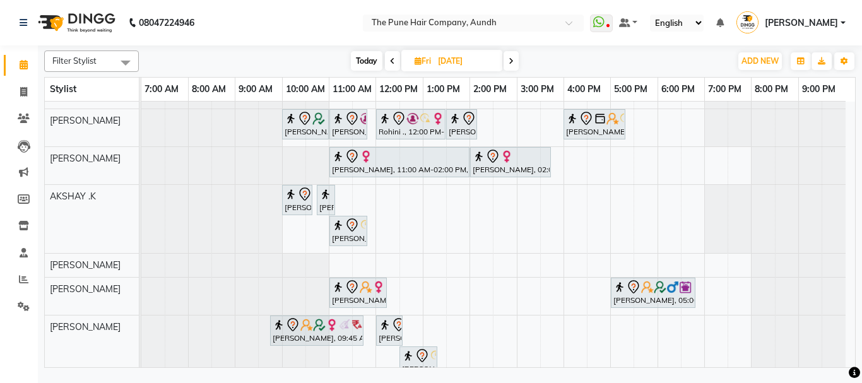
scroll to position [0, 0]
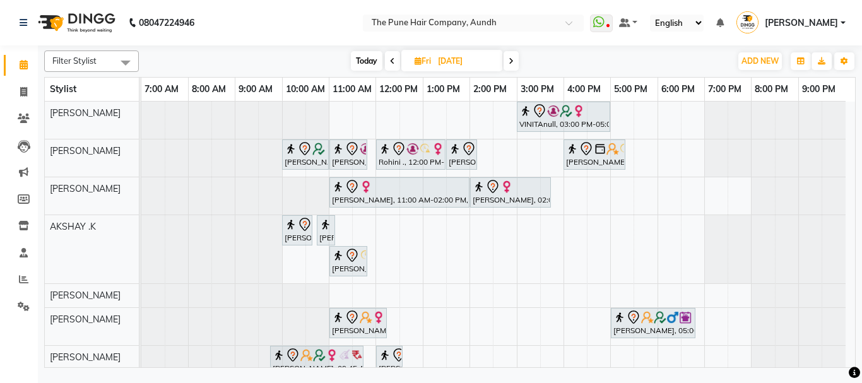
click at [367, 49] on div "Filter Stylist Select All AKSHAY .K LAKKHAN SHINDE Nagesh Jadhav Nitish Desai P…" at bounding box center [450, 206] width 812 height 323
click at [366, 62] on span "Today" at bounding box center [367, 61] width 32 height 20
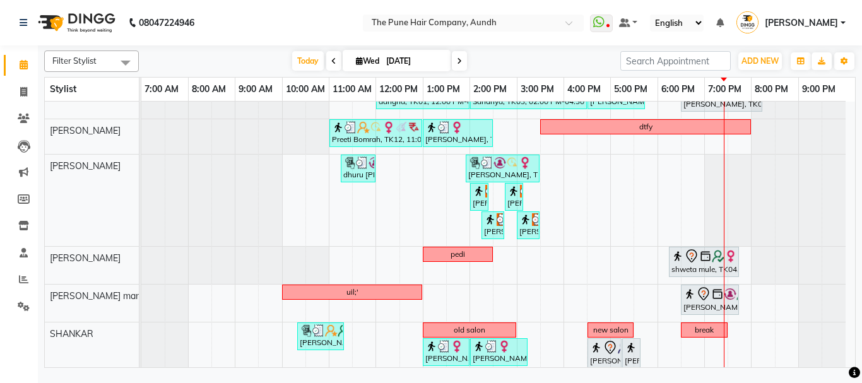
scroll to position [287, 0]
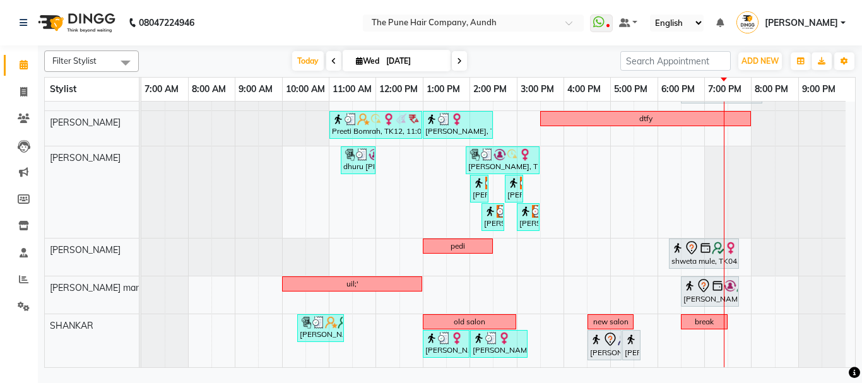
click at [459, 59] on icon at bounding box center [459, 61] width 5 height 8
type input "[DATE]"
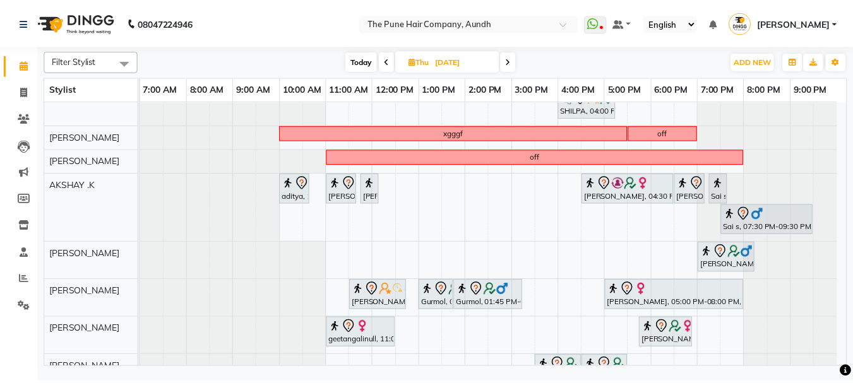
scroll to position [170, 0]
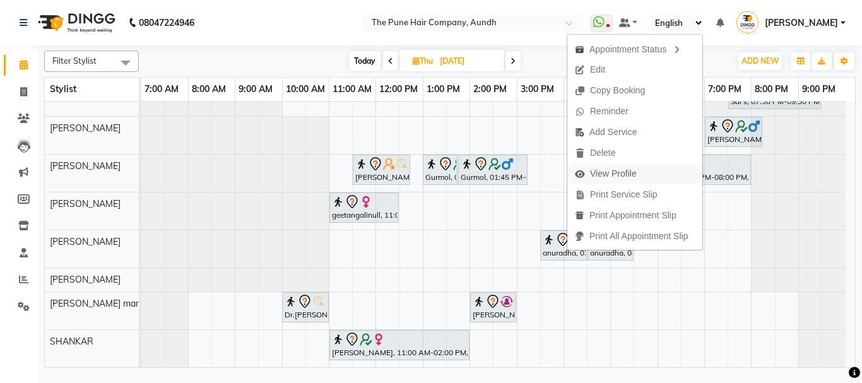
click at [607, 174] on span "View Profile" at bounding box center [613, 173] width 47 height 13
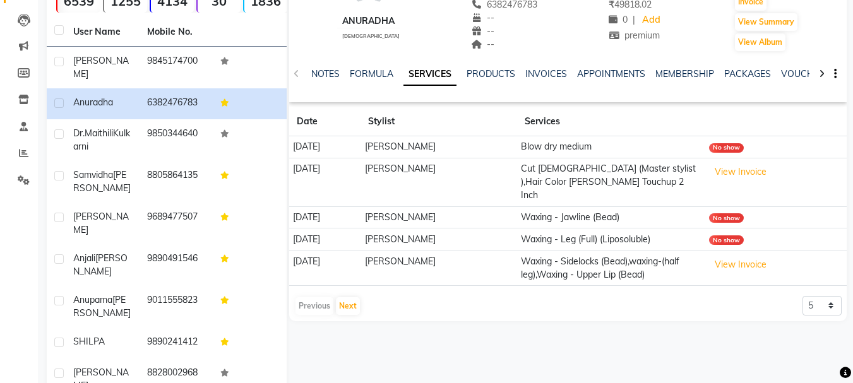
scroll to position [189, 0]
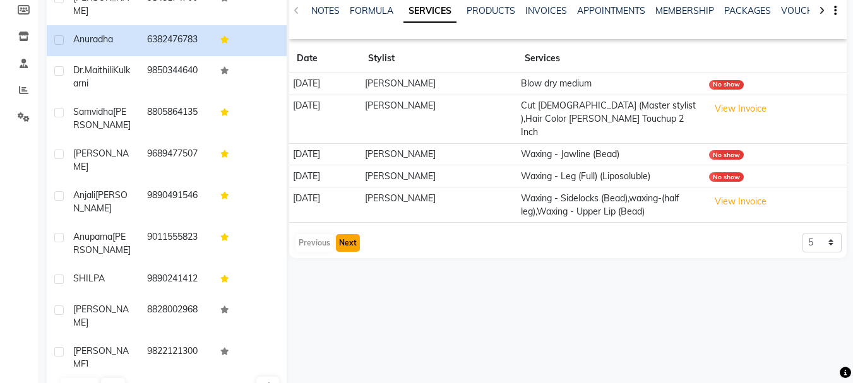
click at [352, 234] on button "Next" at bounding box center [348, 243] width 24 height 18
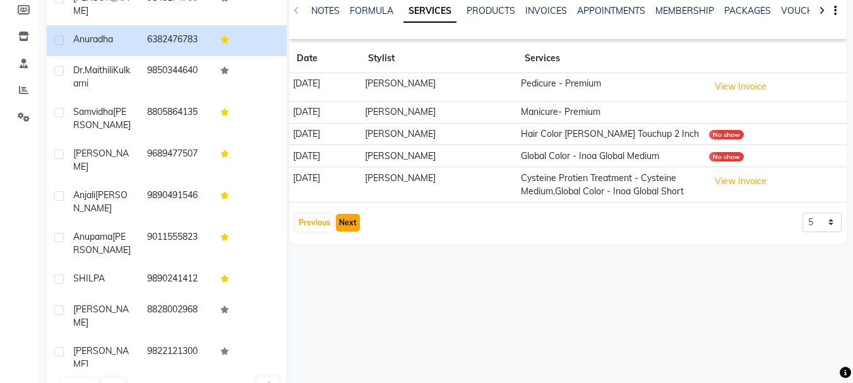
click at [349, 222] on button "Next" at bounding box center [348, 223] width 24 height 18
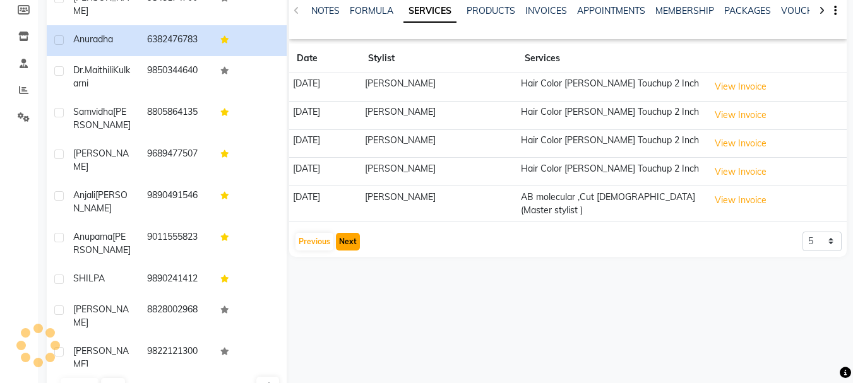
click at [345, 238] on button "Next" at bounding box center [348, 242] width 24 height 18
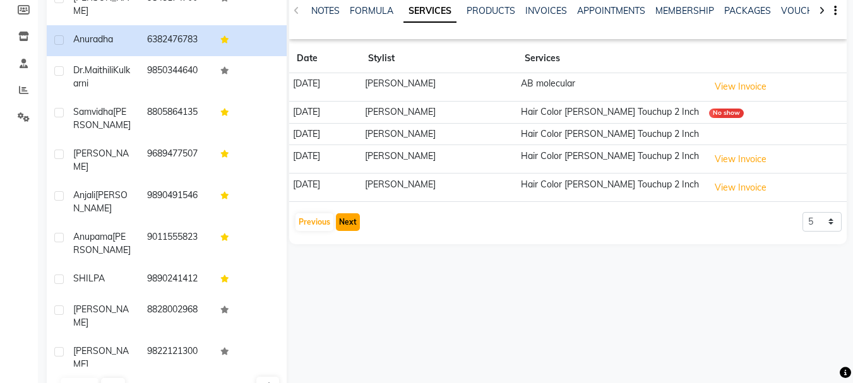
click at [343, 221] on button "Next" at bounding box center [348, 222] width 24 height 18
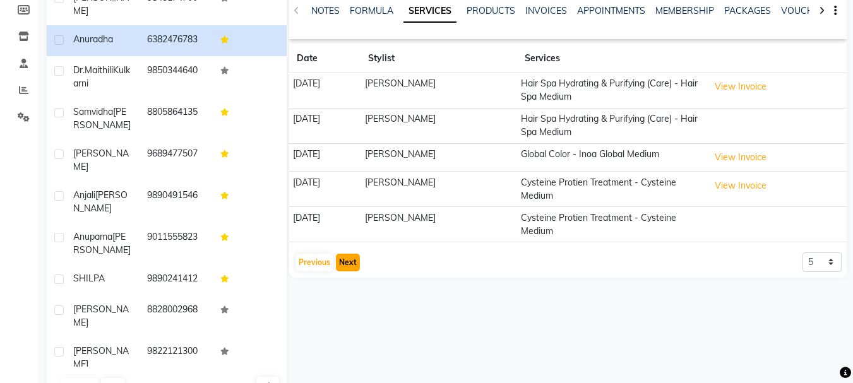
click at [347, 262] on button "Next" at bounding box center [348, 263] width 24 height 18
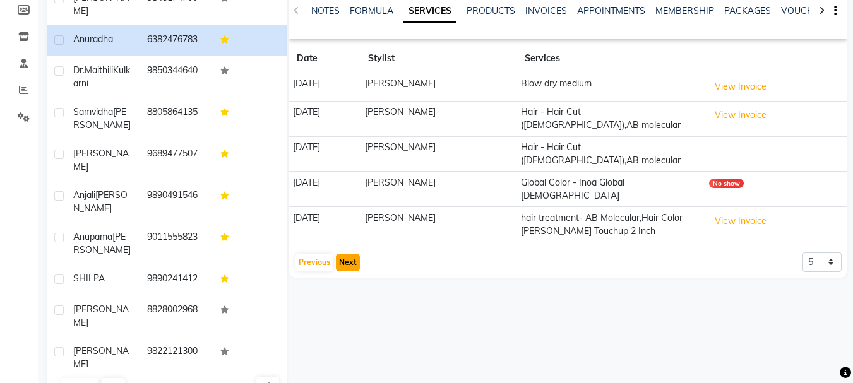
click at [345, 254] on button "Next" at bounding box center [348, 263] width 24 height 18
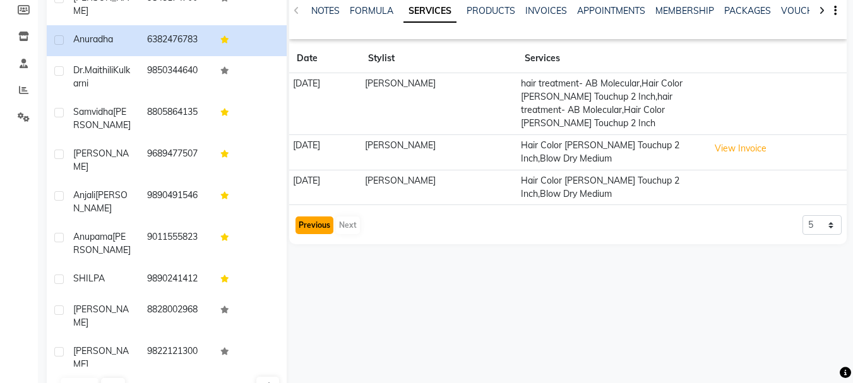
click at [309, 223] on button "Previous" at bounding box center [314, 226] width 38 height 18
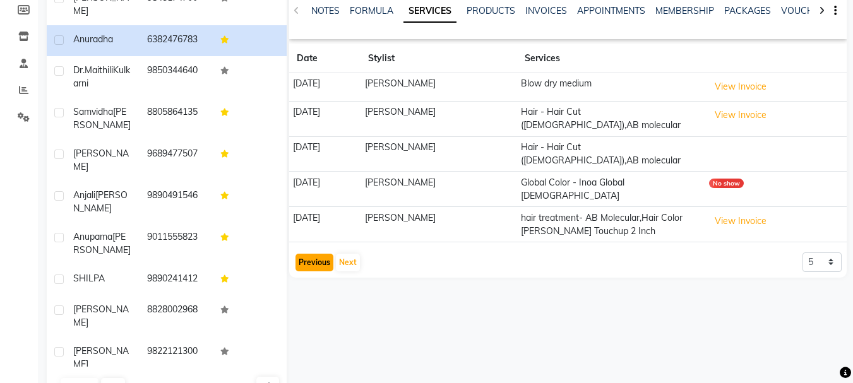
click at [309, 254] on button "Previous" at bounding box center [314, 263] width 38 height 18
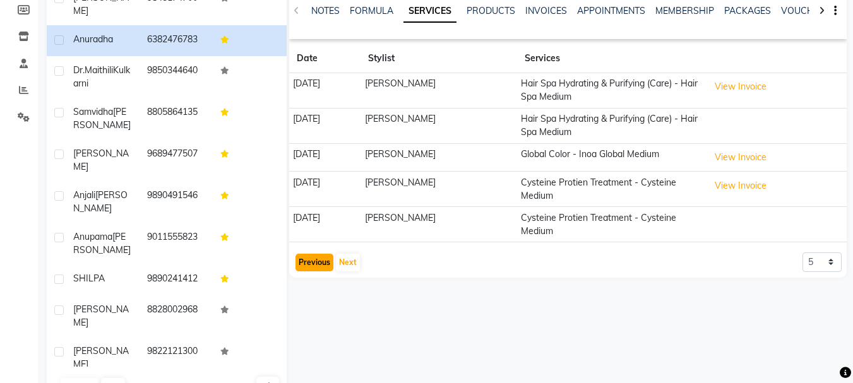
click at [319, 261] on button "Previous" at bounding box center [314, 263] width 38 height 18
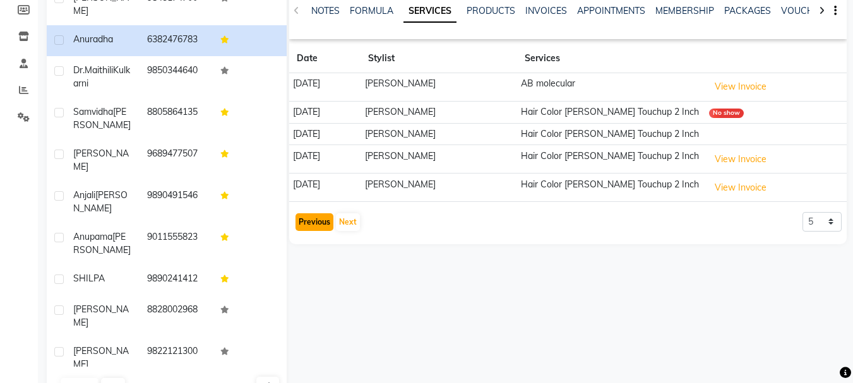
click at [309, 225] on button "Previous" at bounding box center [314, 222] width 38 height 18
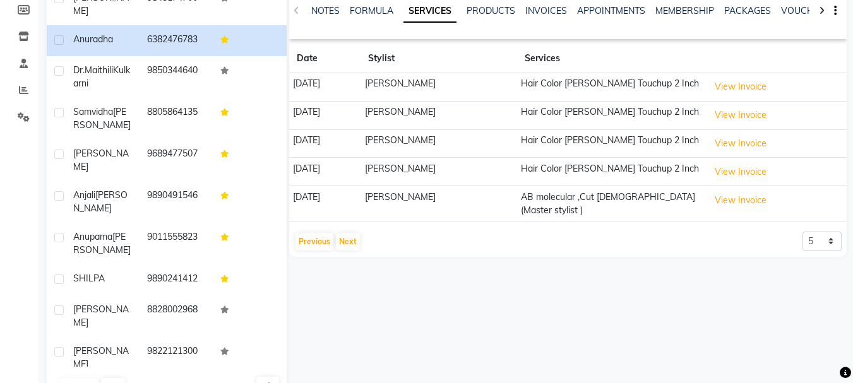
click at [310, 251] on div "anuradha female -- -- 6382476783 -- -- -- -- 24-07-2025 ₹ 49818.02 0 | Add prem…" at bounding box center [567, 61] width 557 height 391
click at [309, 241] on button "Previous" at bounding box center [314, 242] width 38 height 18
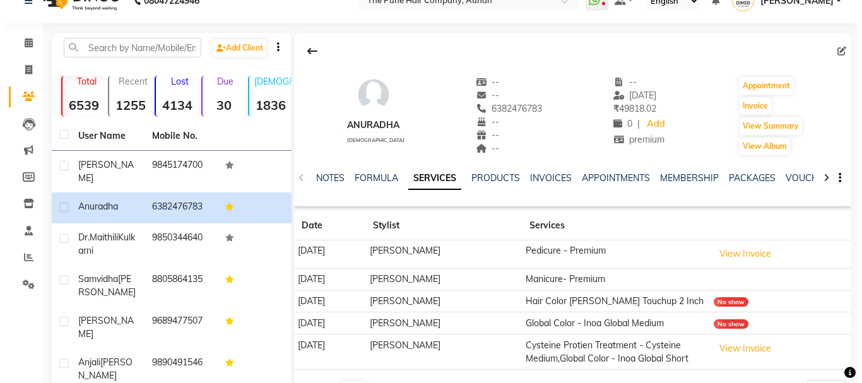
scroll to position [0, 0]
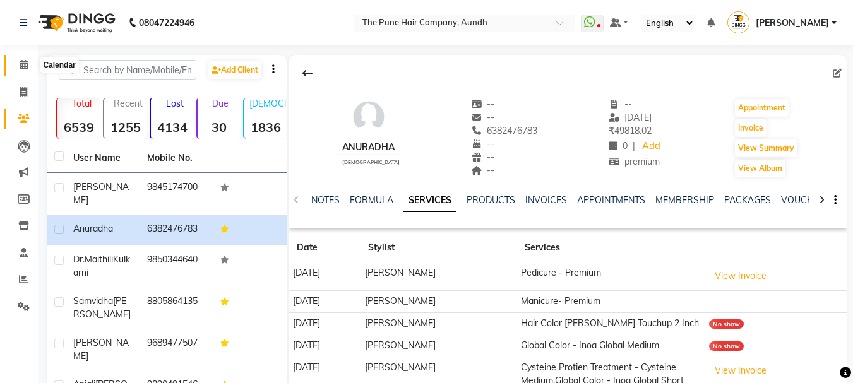
click at [23, 63] on icon at bounding box center [24, 64] width 8 height 9
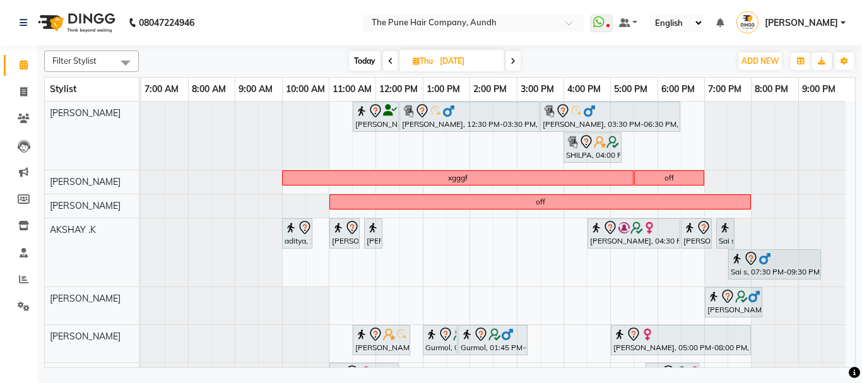
click at [364, 57] on span "Today" at bounding box center [365, 61] width 32 height 20
type input "[DATE]"
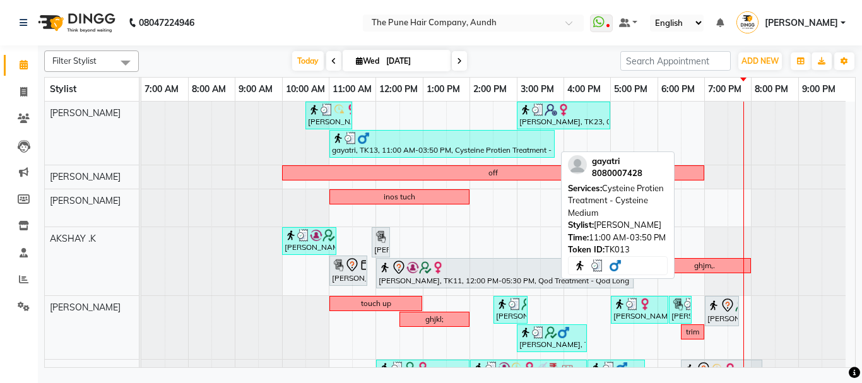
click at [365, 147] on div "gayatri, TK13, 11:00 AM-03:50 PM, Cysteine Protien Treatment - Cysteine Medium" at bounding box center [442, 144] width 223 height 24
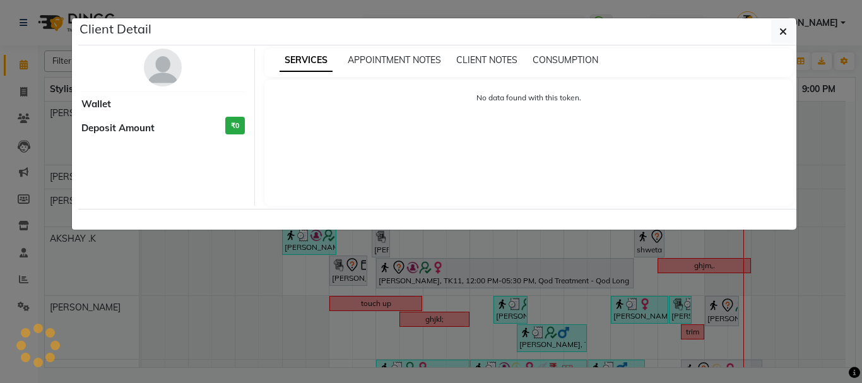
select select "3"
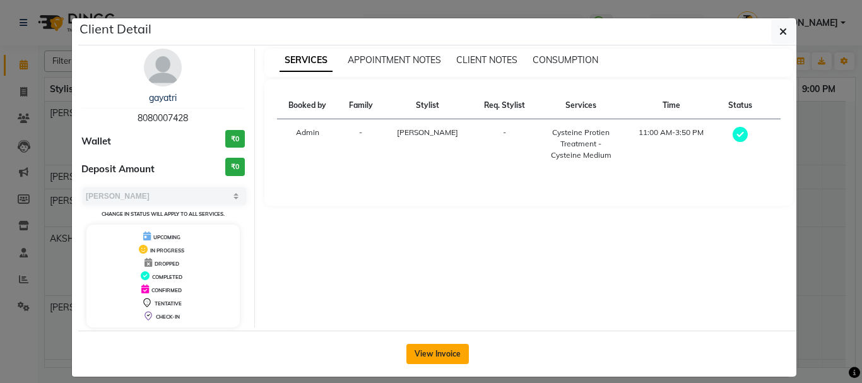
click at [425, 352] on button "View Invoice" at bounding box center [438, 354] width 62 height 20
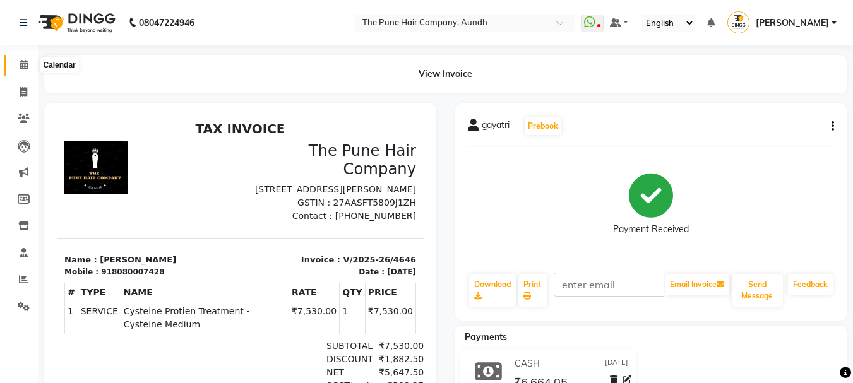
click at [22, 65] on icon at bounding box center [24, 64] width 8 height 9
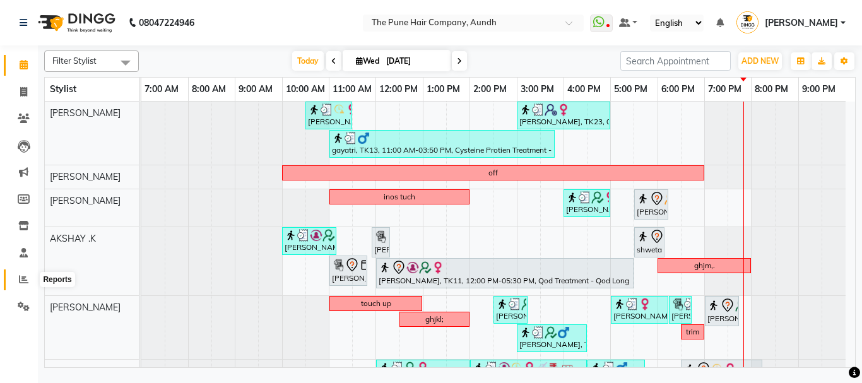
click at [24, 276] on icon at bounding box center [23, 279] width 9 height 9
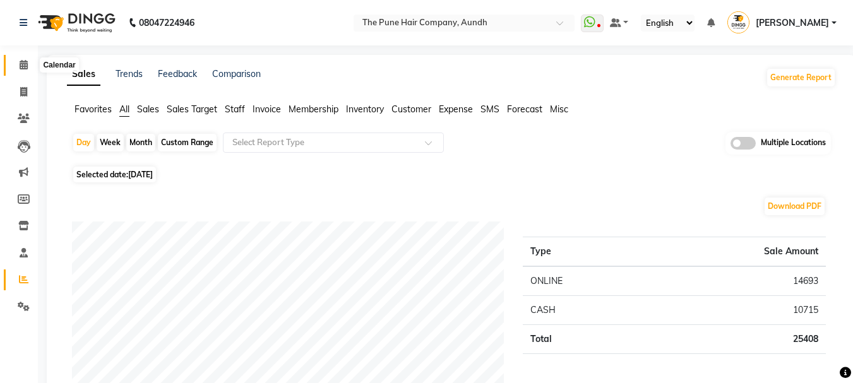
click at [23, 62] on icon at bounding box center [24, 64] width 8 height 9
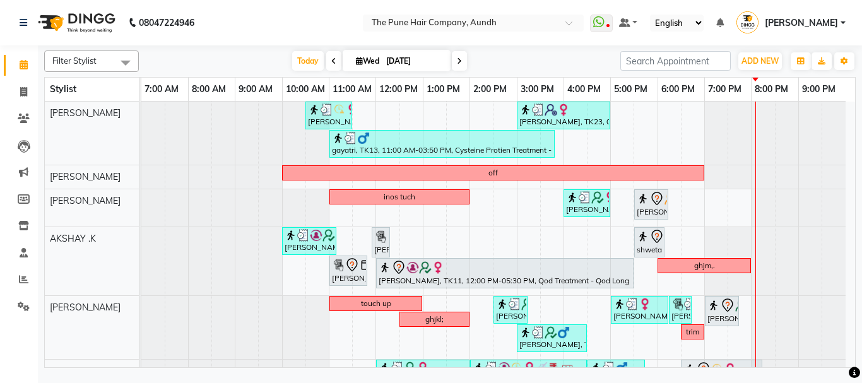
click at [460, 58] on icon at bounding box center [459, 61] width 5 height 8
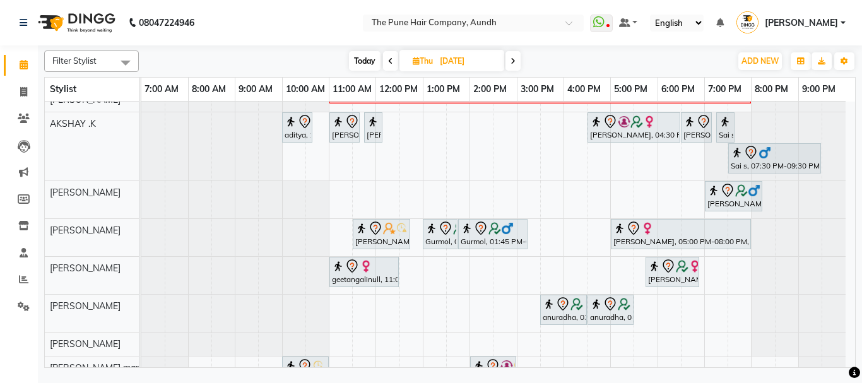
scroll to position [108, 0]
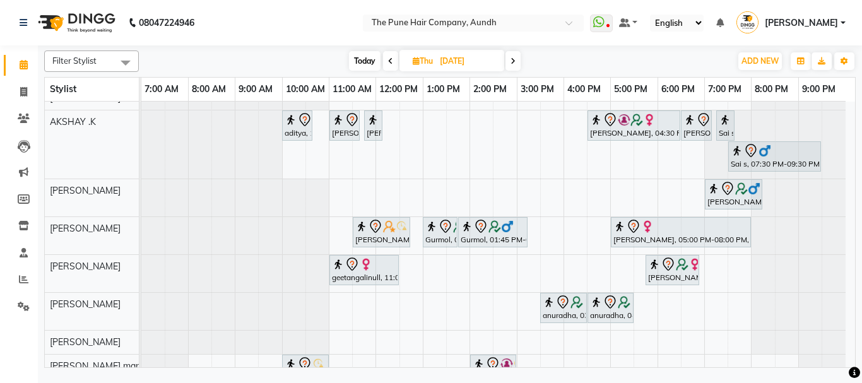
click at [358, 57] on span "Today" at bounding box center [365, 61] width 32 height 20
type input "[DATE]"
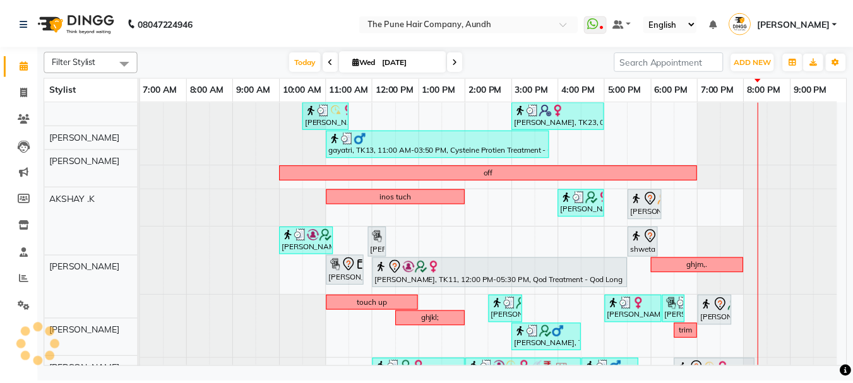
scroll to position [40, 0]
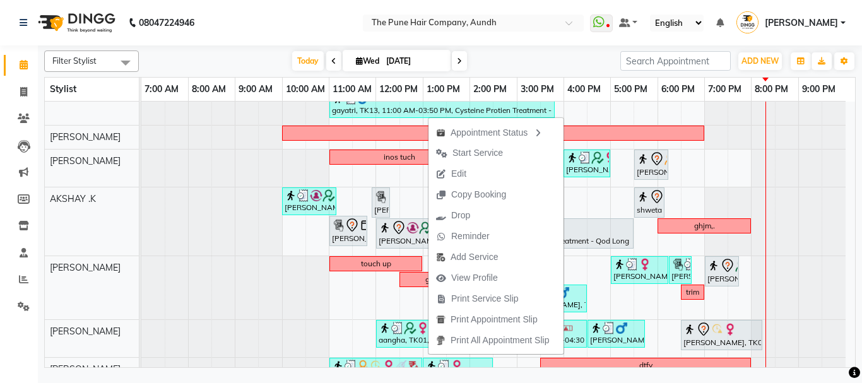
drag, startPoint x: 428, startPoint y: 235, endPoint x: 508, endPoint y: 52, distance: 199.9
click at [508, 52] on div "Today Wed 03-09-2025" at bounding box center [379, 61] width 469 height 19
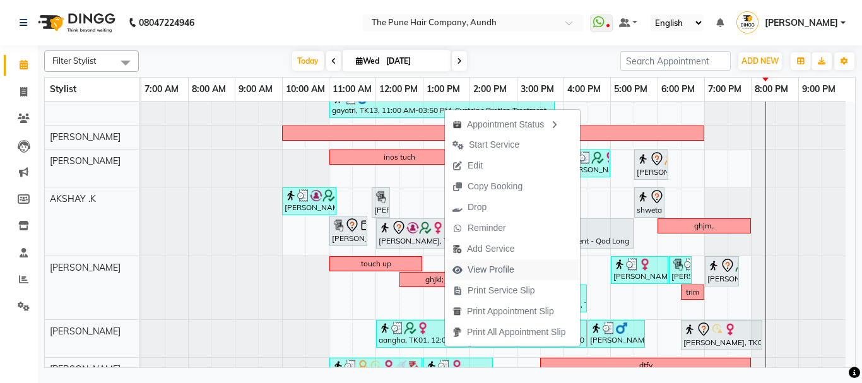
click at [485, 268] on span "View Profile" at bounding box center [491, 269] width 47 height 13
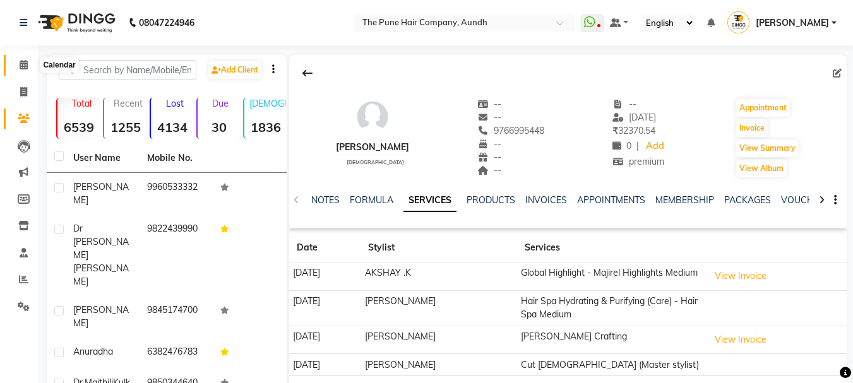
click at [21, 65] on icon at bounding box center [24, 64] width 8 height 9
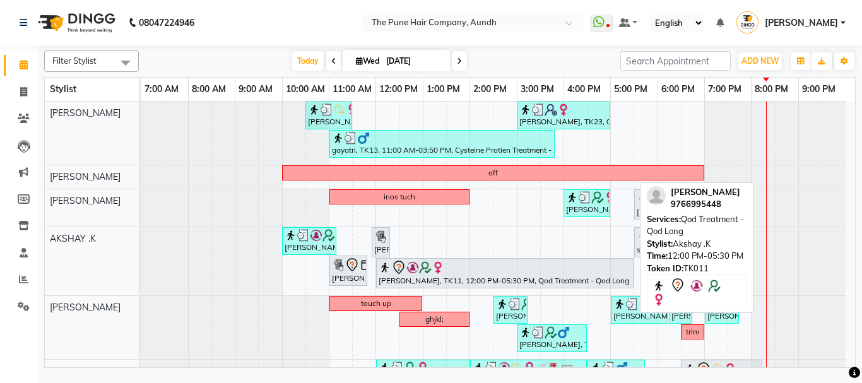
click at [526, 275] on div "[PERSON_NAME], TK11, 12:00 PM-05:30 PM, Qod Treatment - Qod Long" at bounding box center [505, 273] width 255 height 27
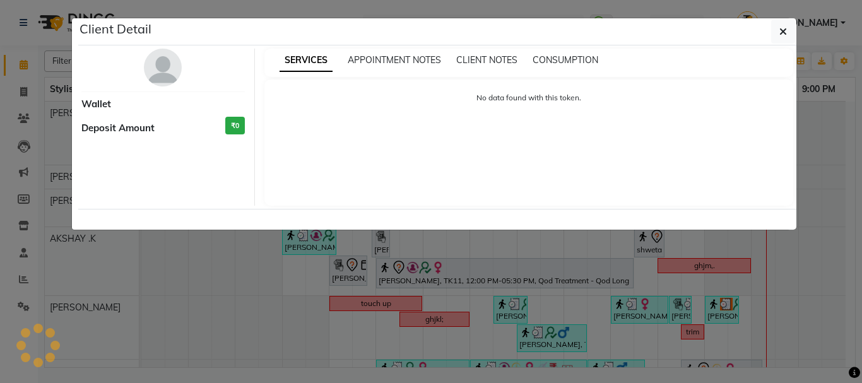
select select "7"
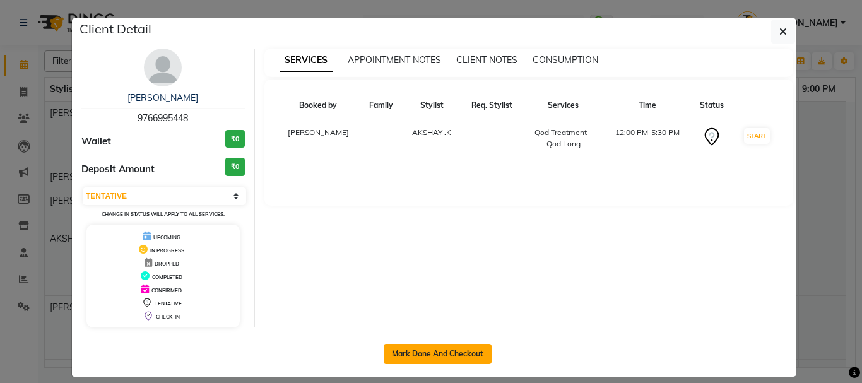
click at [455, 349] on button "Mark Done And Checkout" at bounding box center [438, 354] width 108 height 20
select select "service"
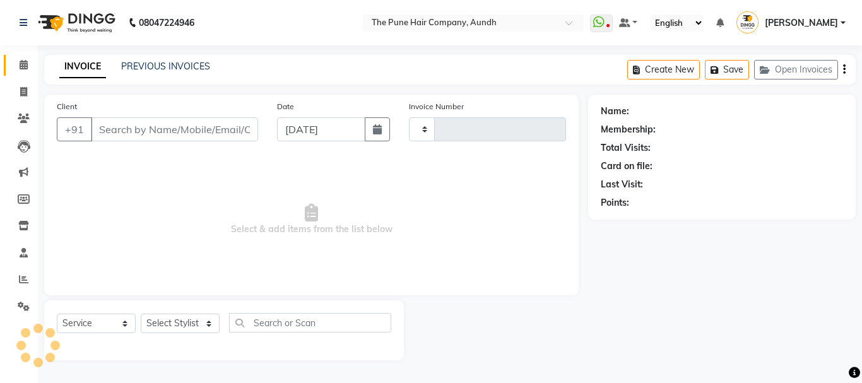
type input "4656"
select select "106"
type input "9766995448"
select select "6746"
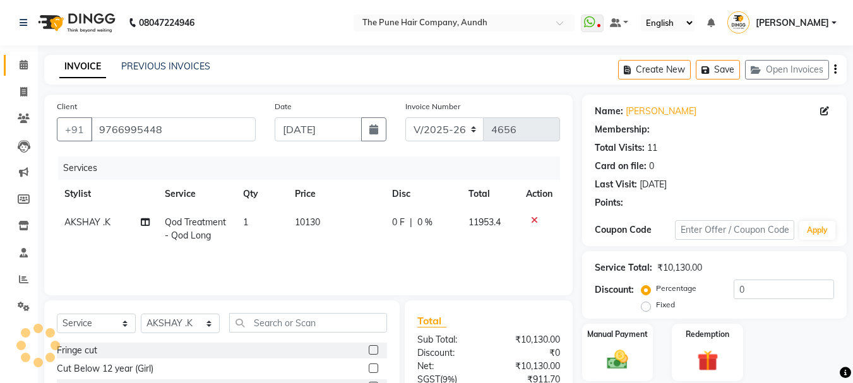
select select "1: Object"
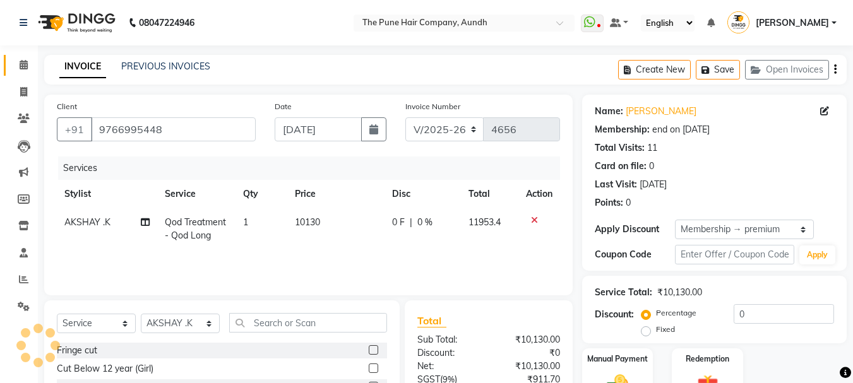
type input "20"
click at [181, 226] on span "Qod Treatment - Qod Long" at bounding box center [194, 229] width 61 height 25
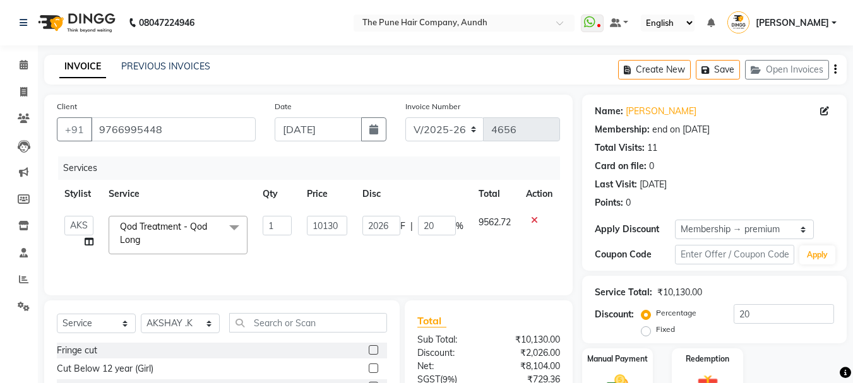
click at [179, 226] on span "Qod Treatment - Qod Long" at bounding box center [163, 233] width 87 height 25
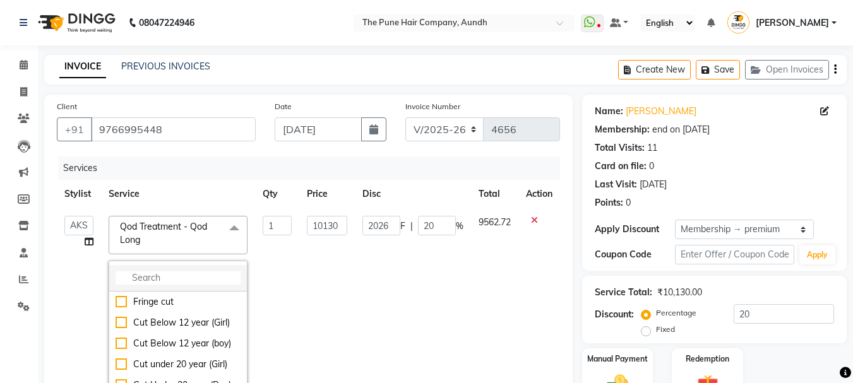
click at [148, 273] on input "multiselect-search" at bounding box center [178, 277] width 125 height 13
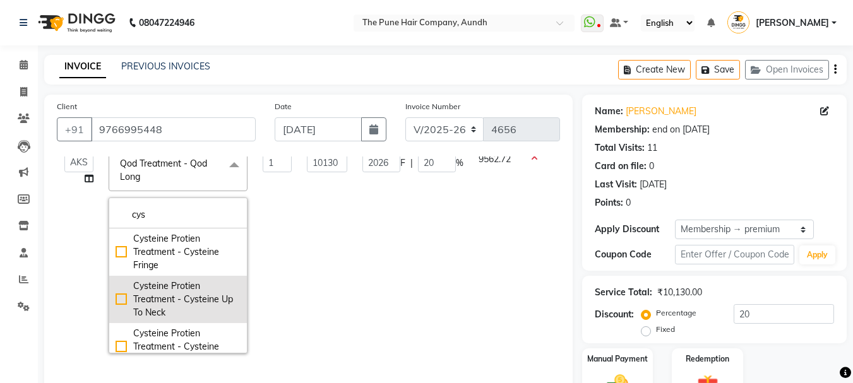
scroll to position [63, 0]
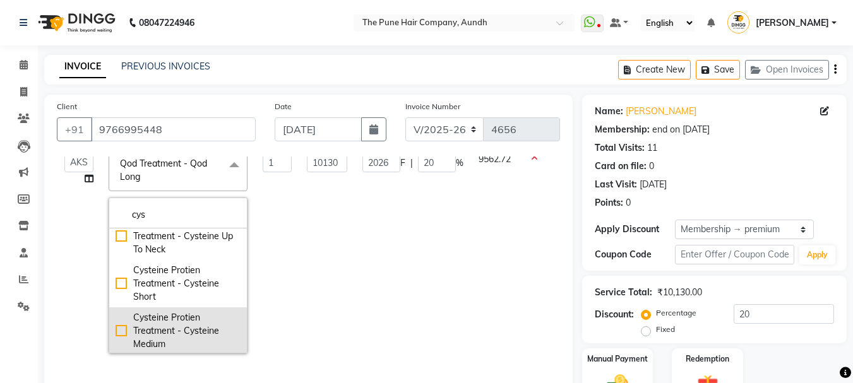
type input "cys"
click at [164, 324] on div "Cysteine Protien Treatment - Cysteine Medium" at bounding box center [178, 331] width 125 height 40
checkbox input "true"
type input "7530"
type input "1506"
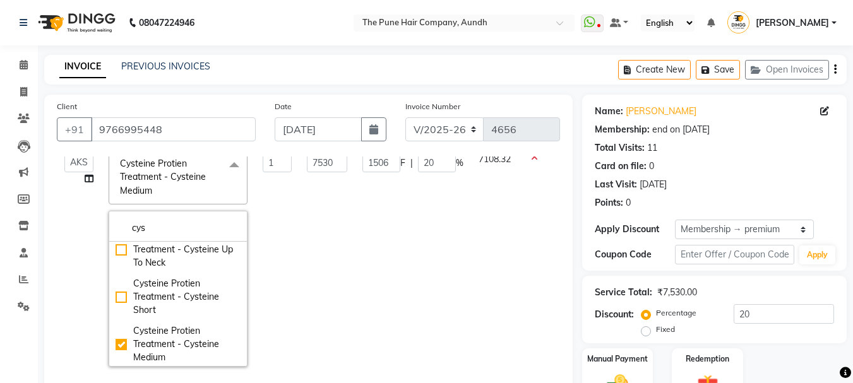
click at [777, 179] on div "Last Visit: 27-08-2025" at bounding box center [714, 184] width 239 height 13
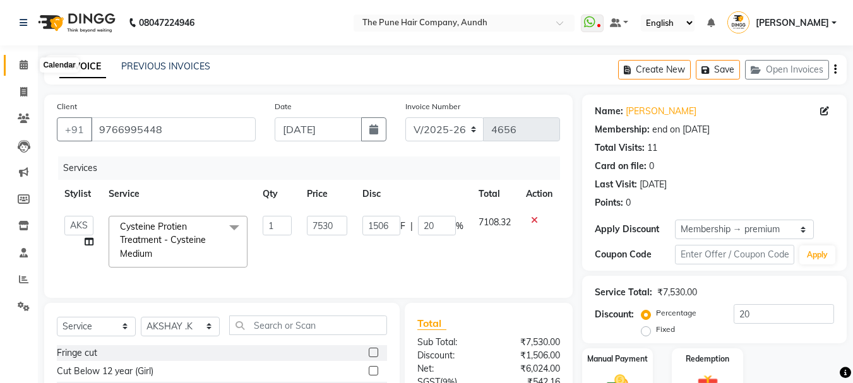
click at [26, 64] on icon at bounding box center [24, 64] width 8 height 9
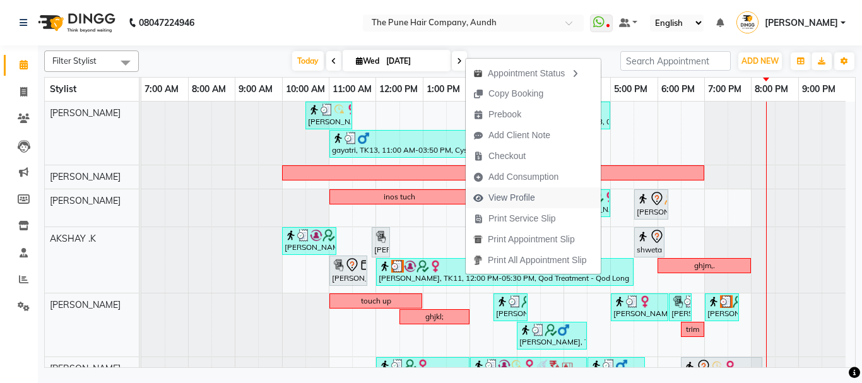
click at [508, 200] on span "View Profile" at bounding box center [512, 197] width 47 height 13
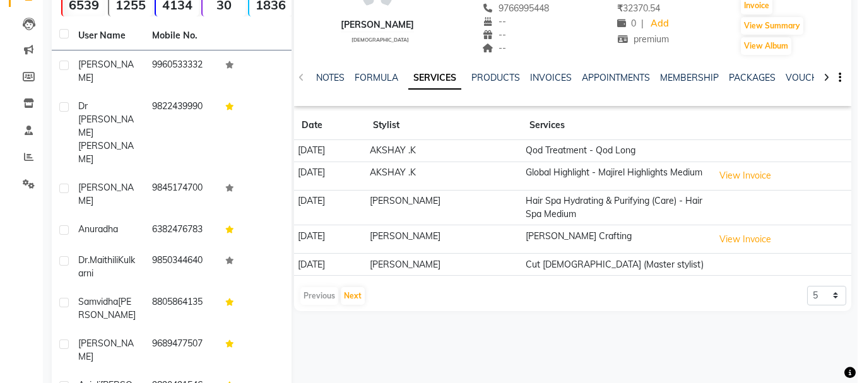
scroll to position [126, 0]
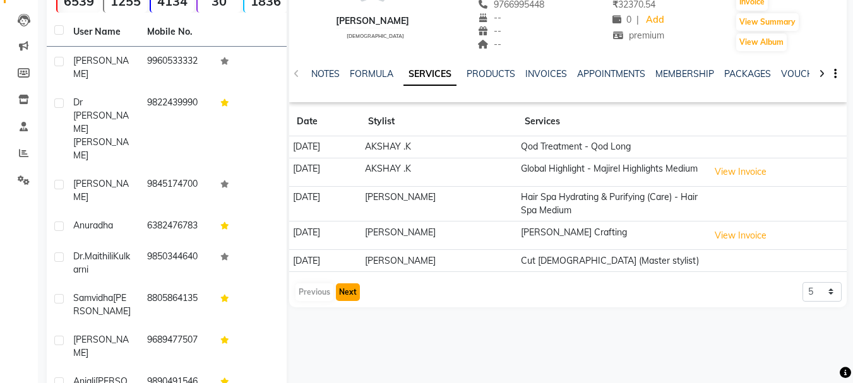
click at [345, 295] on button "Next" at bounding box center [348, 292] width 24 height 18
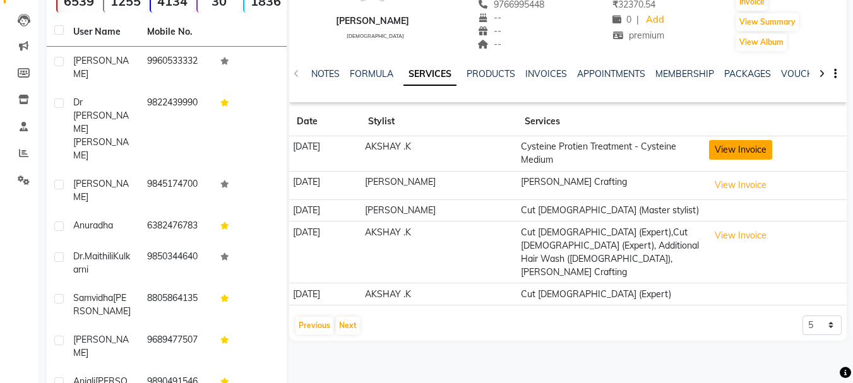
click at [729, 155] on button "View Invoice" at bounding box center [740, 150] width 63 height 20
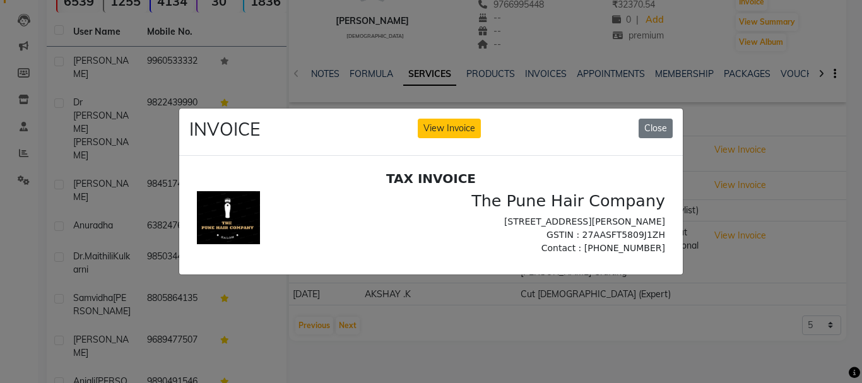
scroll to position [0, 0]
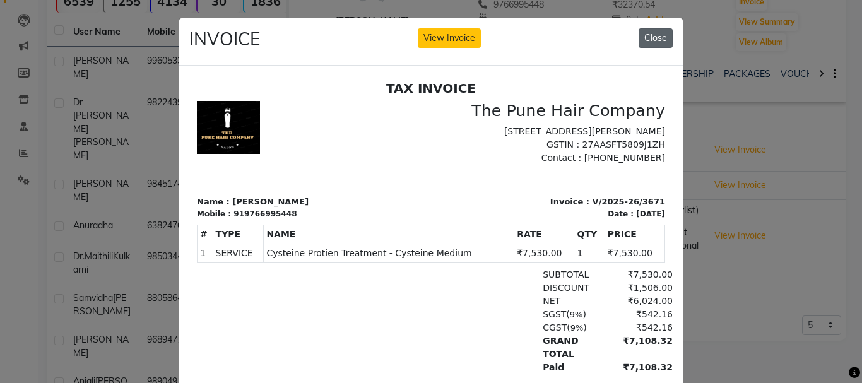
click at [651, 39] on button "Close" at bounding box center [656, 38] width 34 height 20
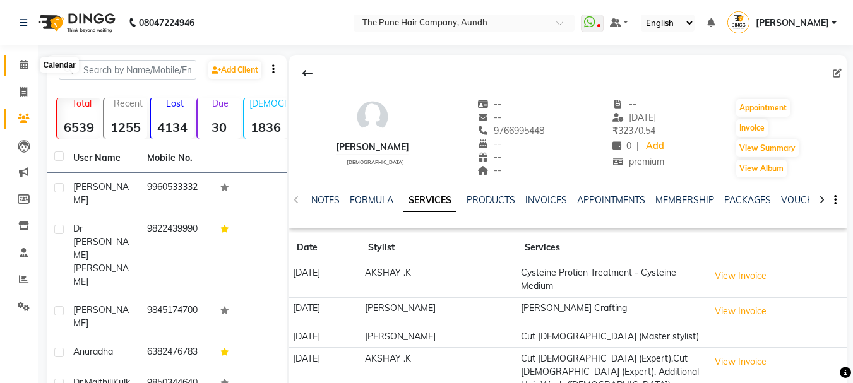
click at [22, 67] on icon at bounding box center [24, 64] width 8 height 9
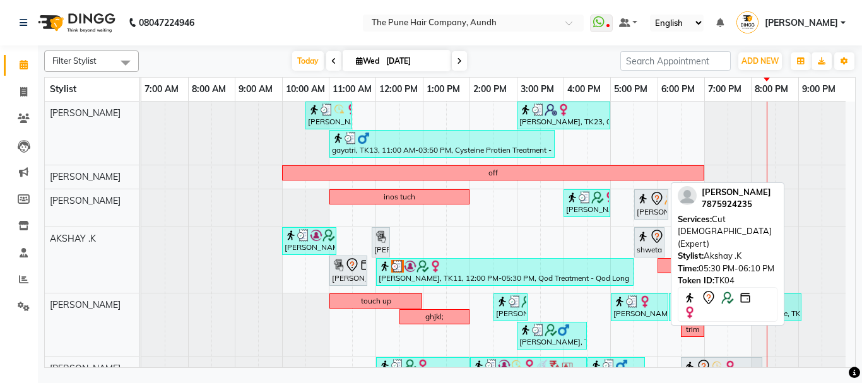
click at [653, 244] on div "shweta mule, TK04, 05:30 PM-06:10 PM, Cut [DEMOGRAPHIC_DATA] (Expert)" at bounding box center [650, 242] width 28 height 27
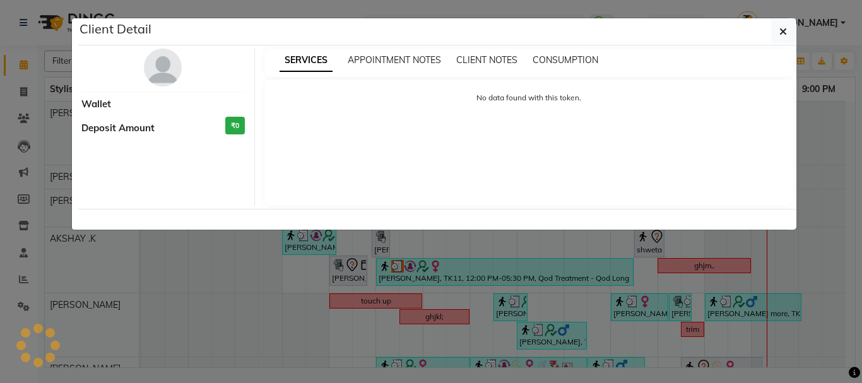
select select "7"
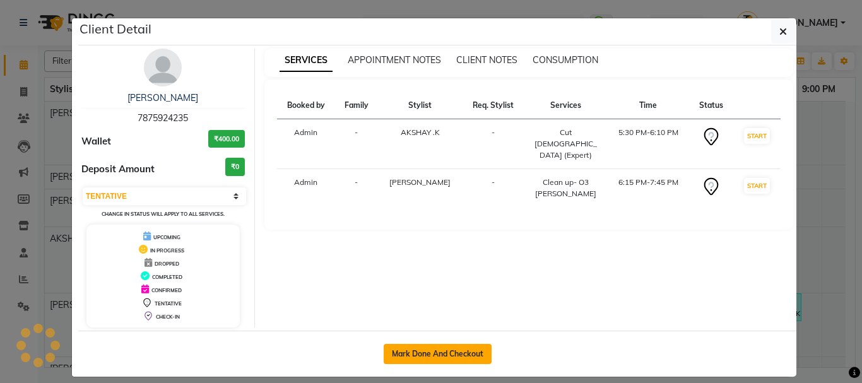
click at [400, 352] on button "Mark Done And Checkout" at bounding box center [438, 354] width 108 height 20
select select "service"
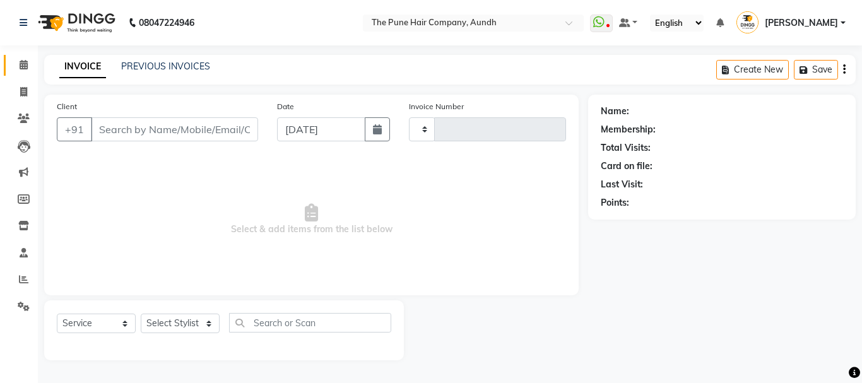
type input "4657"
select select "106"
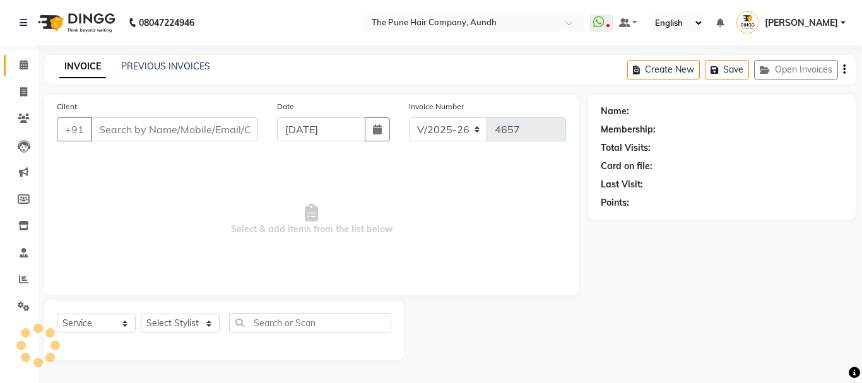
type input "7875924235"
select select "6746"
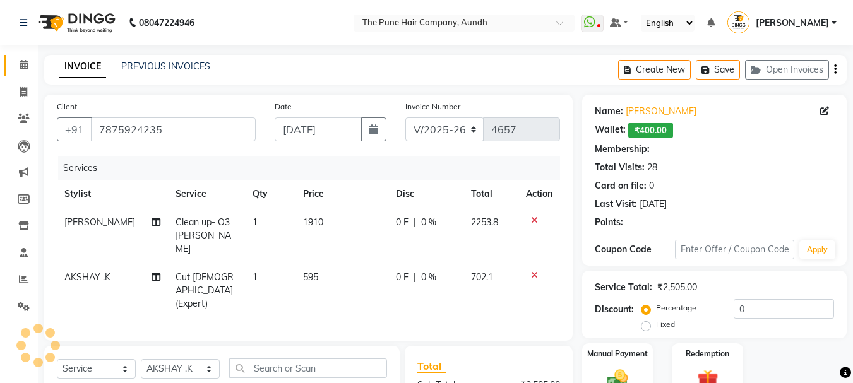
select select "1: Object"
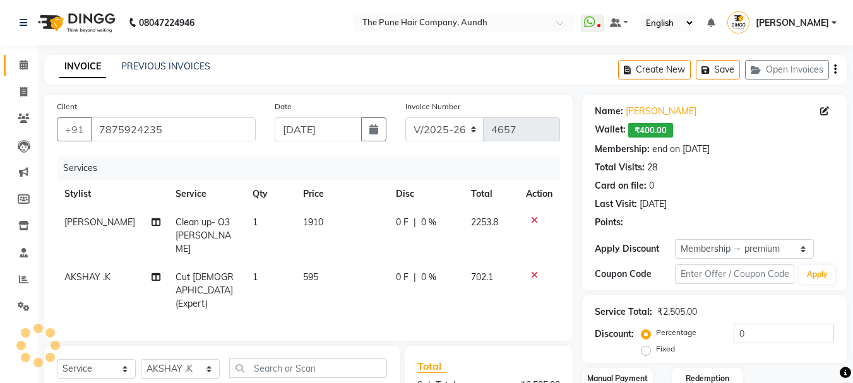
type input "20"
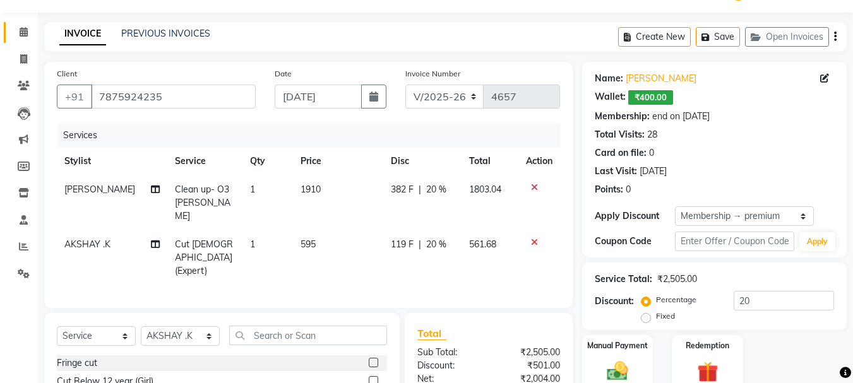
scroll to position [63, 0]
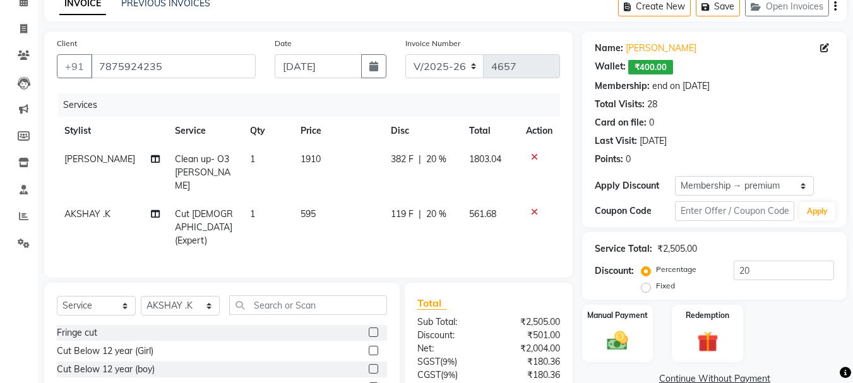
click at [187, 166] on td "Clean up- O3 [PERSON_NAME]" at bounding box center [205, 172] width 76 height 55
select select "49799"
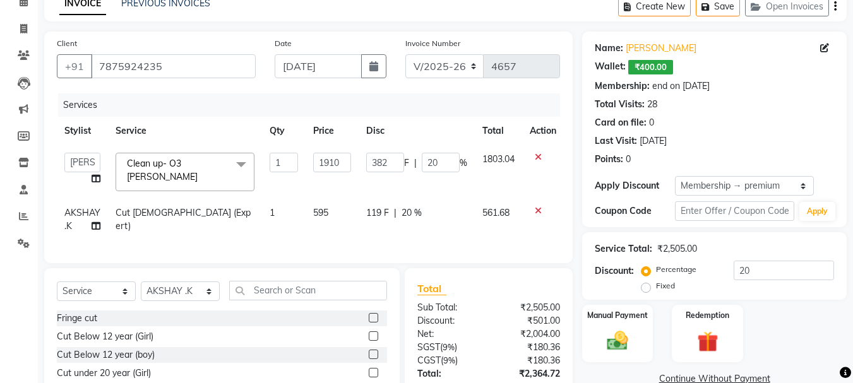
click at [184, 166] on span "Clean up- O3 [PERSON_NAME]" at bounding box center [162, 170] width 71 height 25
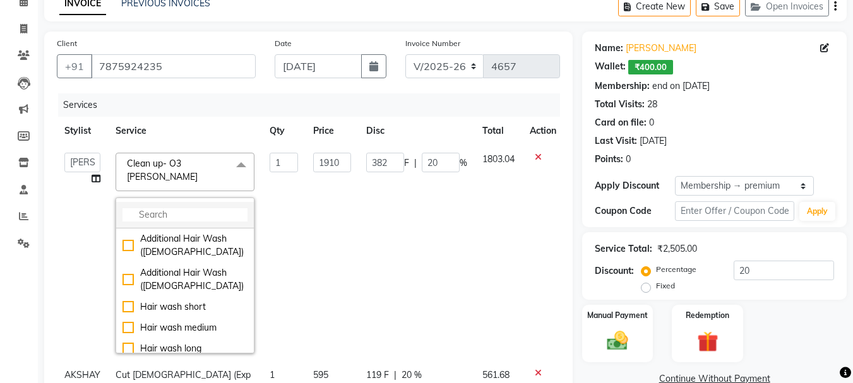
click at [177, 208] on input "multiselect-search" at bounding box center [184, 214] width 125 height 13
type input "p"
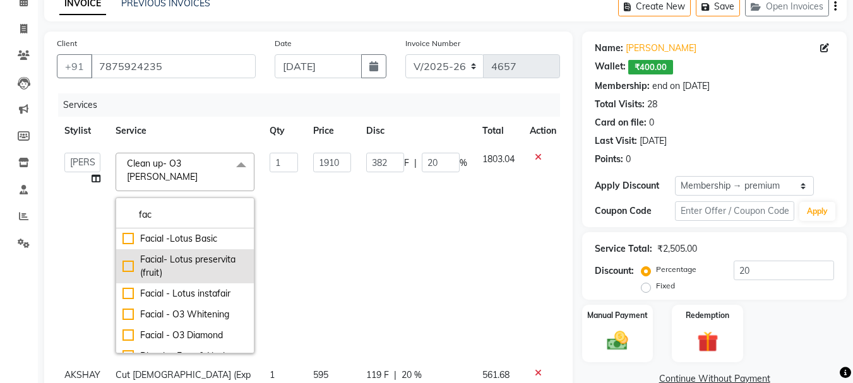
type input "fac"
click at [148, 253] on div "Facial- Lotus preservita (fruit)" at bounding box center [184, 266] width 125 height 27
checkbox input "true"
type input "2750"
type input "550"
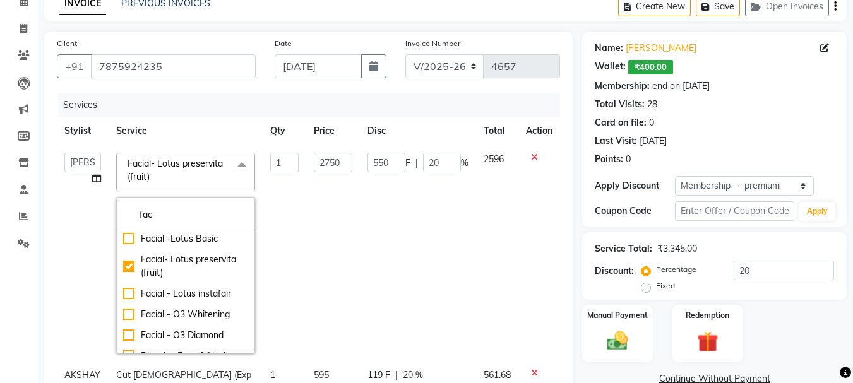
click at [804, 102] on div "Total Visits: 28" at bounding box center [714, 104] width 239 height 13
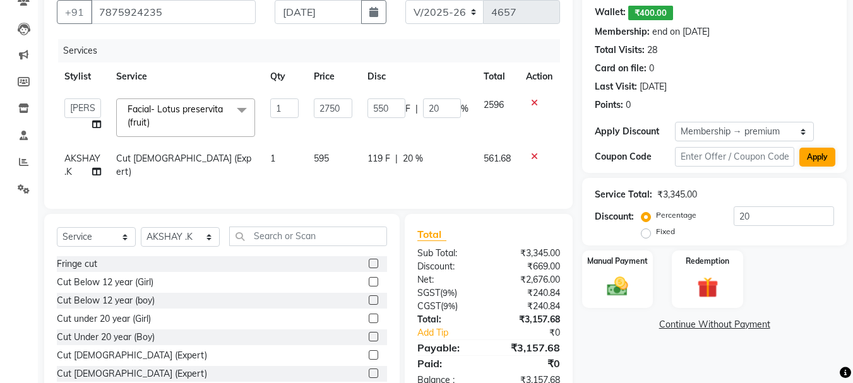
scroll to position [163, 0]
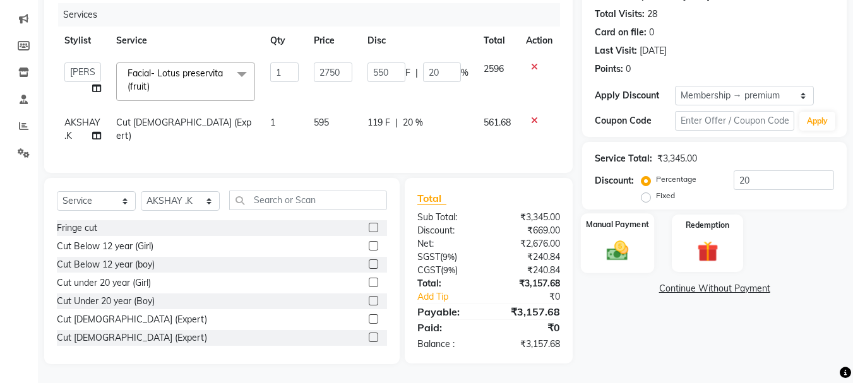
click at [624, 238] on img at bounding box center [617, 250] width 35 height 25
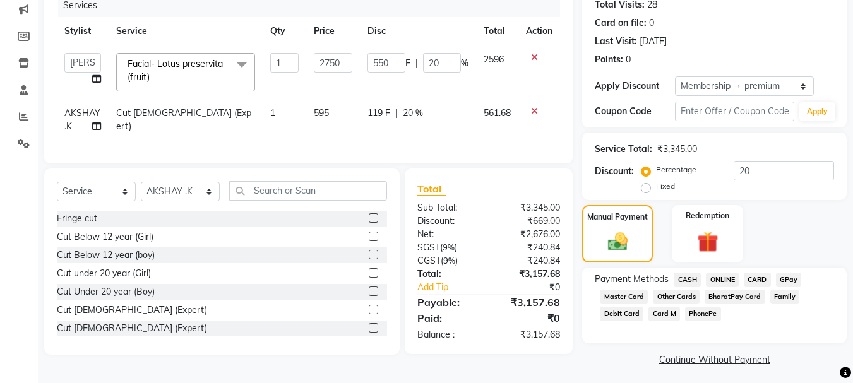
click at [719, 277] on span "ONLINE" at bounding box center [722, 280] width 33 height 15
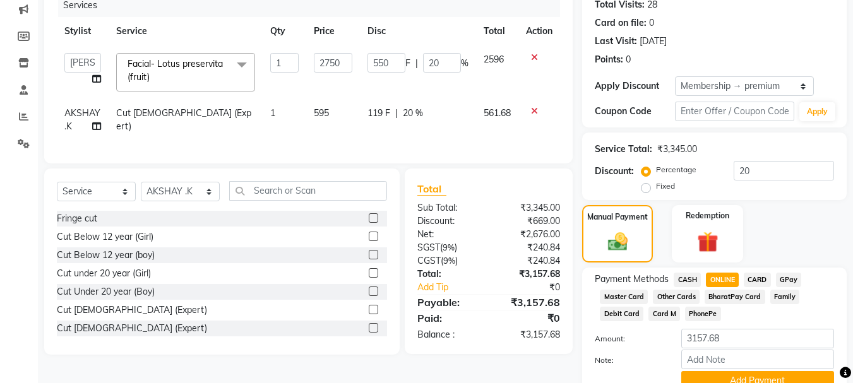
scroll to position [220, 0]
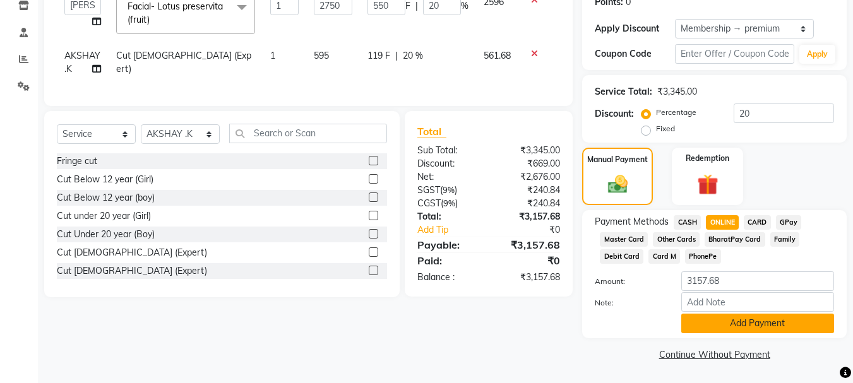
click at [720, 324] on button "Add Payment" at bounding box center [757, 324] width 153 height 20
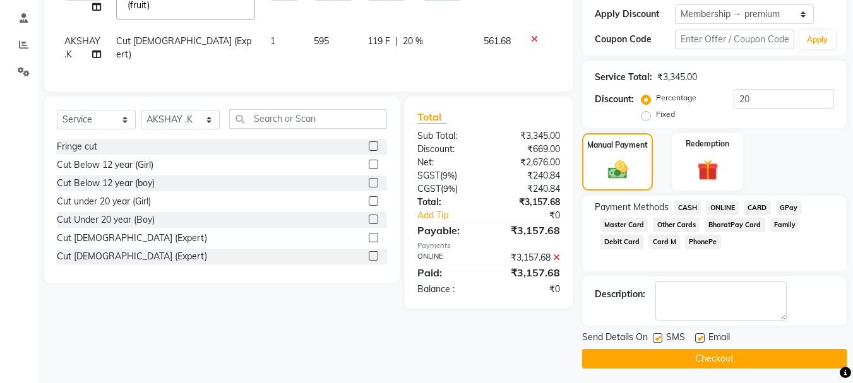
scroll to position [239, 0]
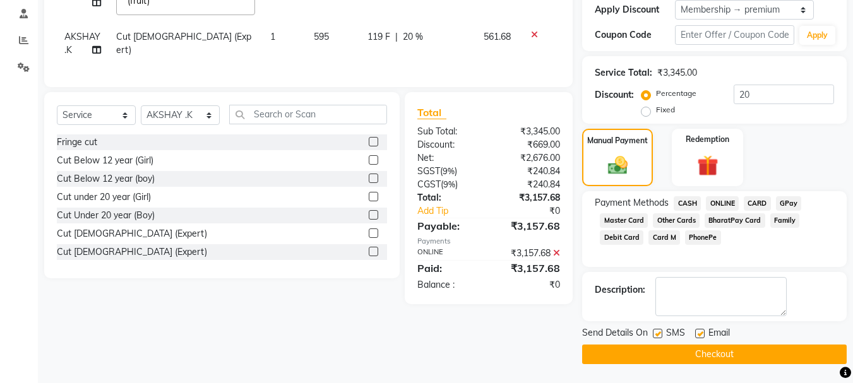
click at [706, 354] on button "Checkout" at bounding box center [714, 355] width 265 height 20
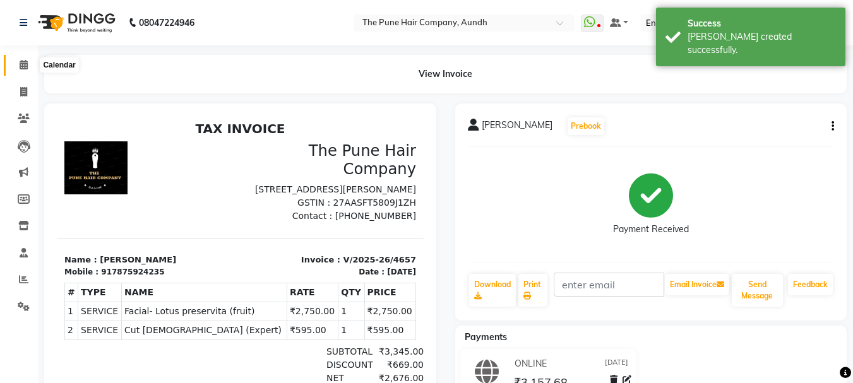
click at [23, 67] on icon at bounding box center [24, 64] width 8 height 9
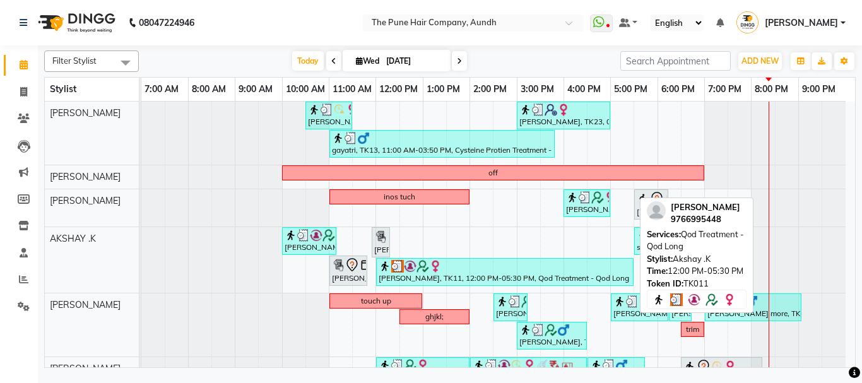
click at [440, 278] on div "[PERSON_NAME], TK11, 12:00 PM-05:30 PM, Qod Treatment - Qod Long" at bounding box center [505, 272] width 255 height 24
select select "3"
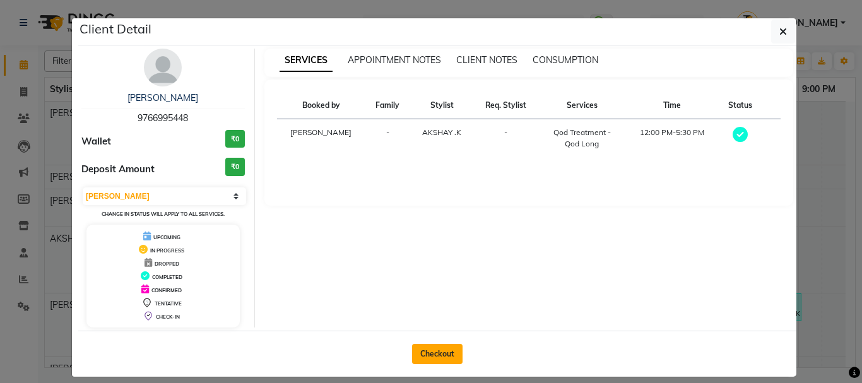
click at [441, 345] on button "Checkout" at bounding box center [437, 354] width 51 height 20
select select "service"
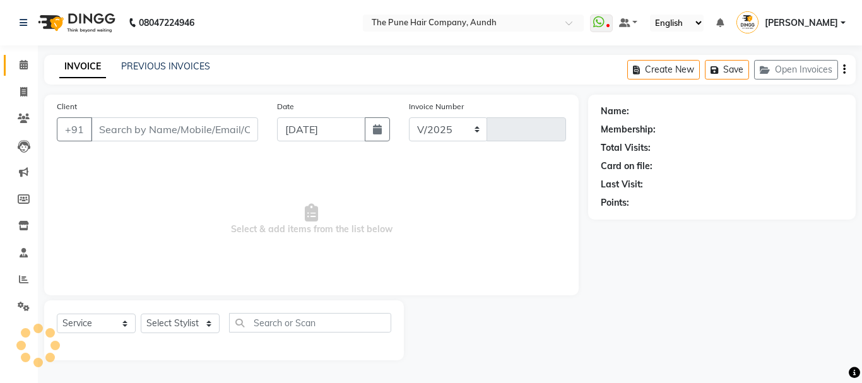
select select "106"
type input "4658"
type input "9766995448"
select select "6746"
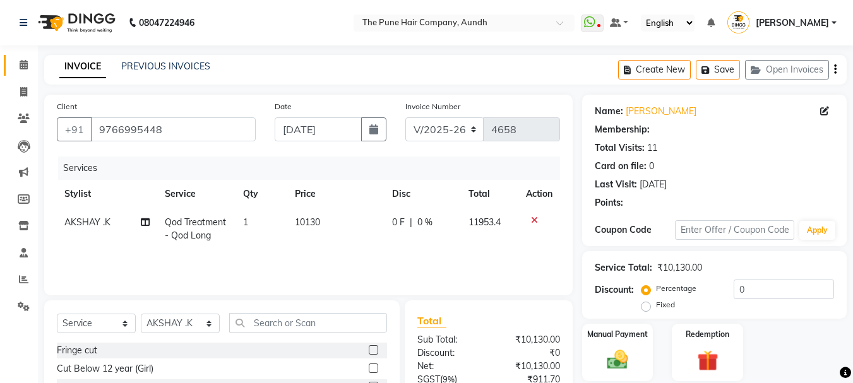
select select "1: Object"
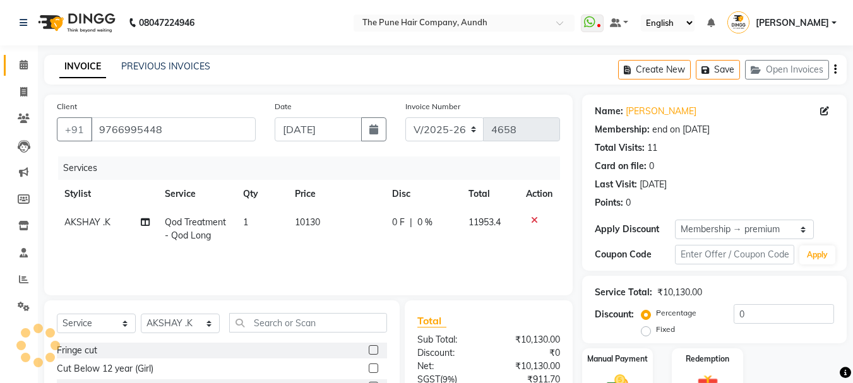
type input "20"
click at [169, 233] on span "Qod Treatment - Qod Long" at bounding box center [194, 229] width 61 height 25
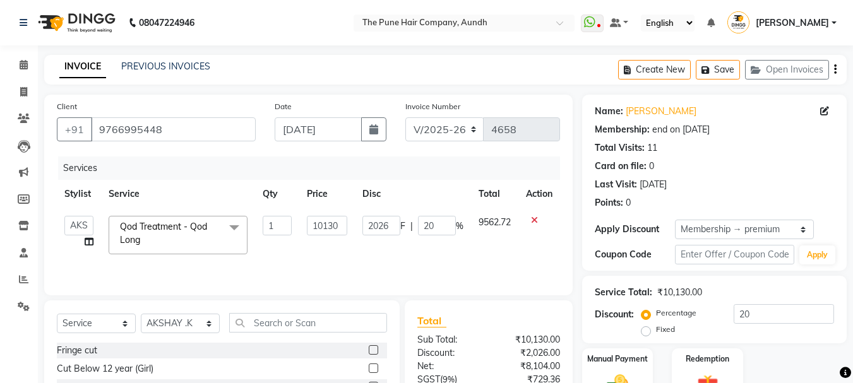
click at [169, 233] on span "Qod Treatment - Qod Long x" at bounding box center [172, 233] width 111 height 27
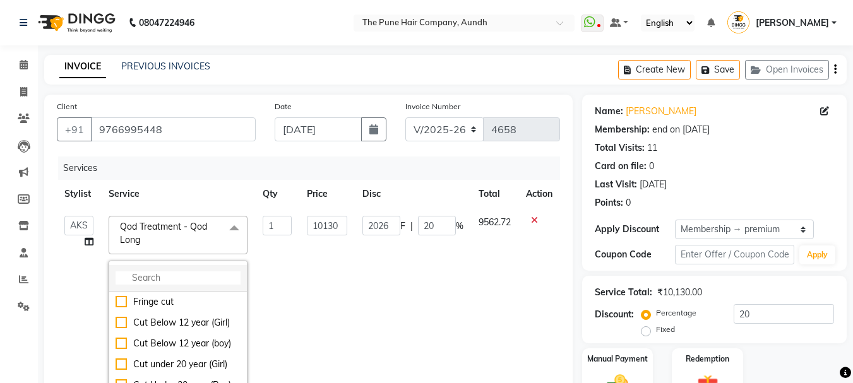
click at [160, 277] on input "multiselect-search" at bounding box center [178, 277] width 125 height 13
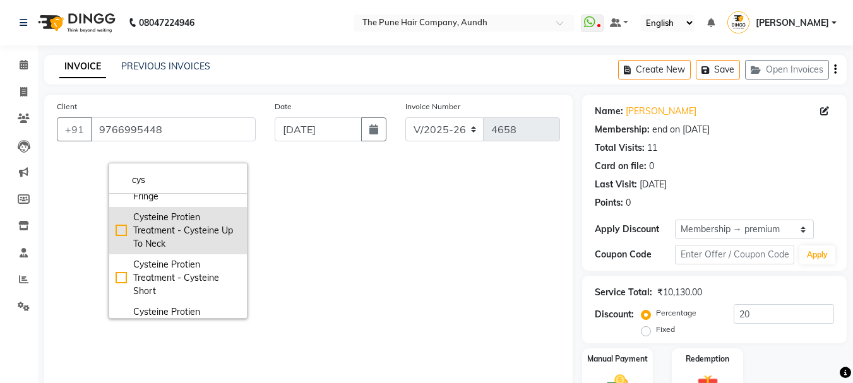
scroll to position [63, 0]
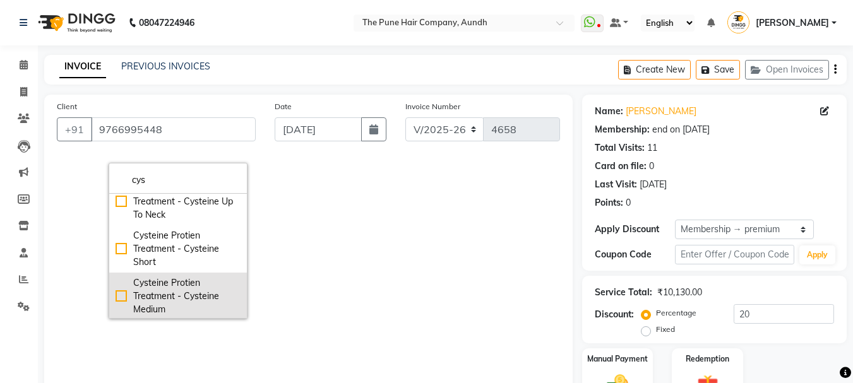
type input "cys"
click at [193, 298] on div "Cysteine Protien Treatment - Cysteine Medium" at bounding box center [178, 296] width 125 height 40
checkbox input "true"
type input "7530"
type input "1506"
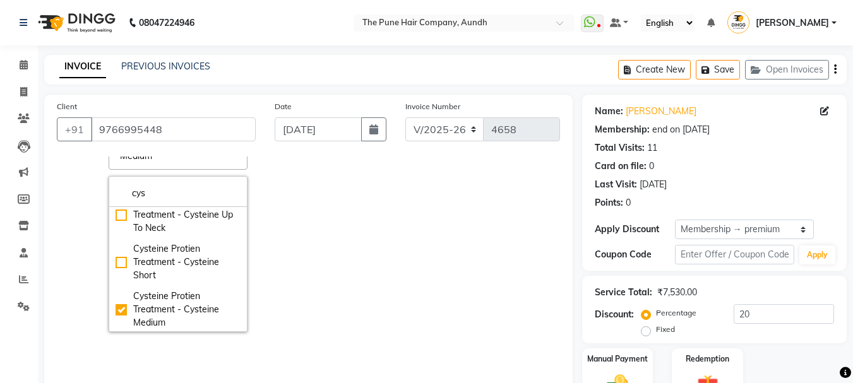
click at [790, 150] on div "Total Visits: 11" at bounding box center [714, 147] width 239 height 13
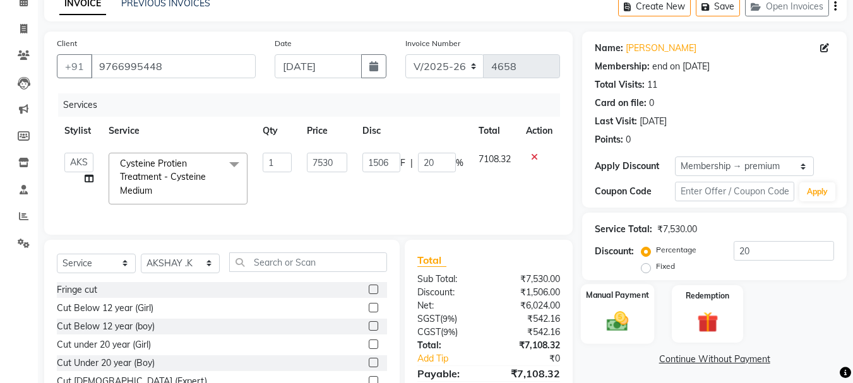
click at [634, 319] on img at bounding box center [617, 321] width 35 height 25
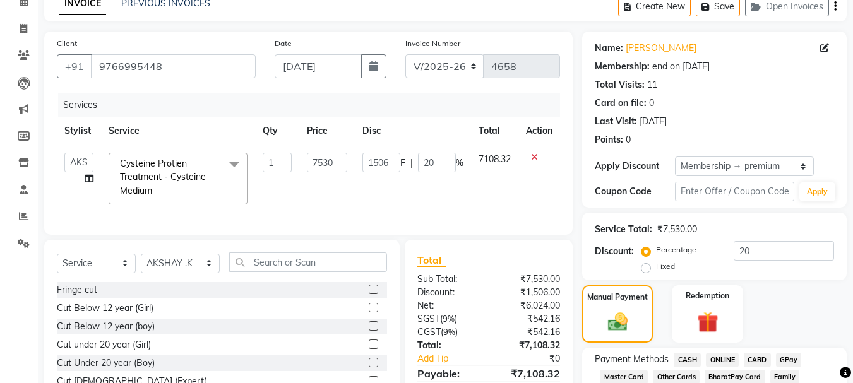
click at [724, 358] on span "ONLINE" at bounding box center [722, 360] width 33 height 15
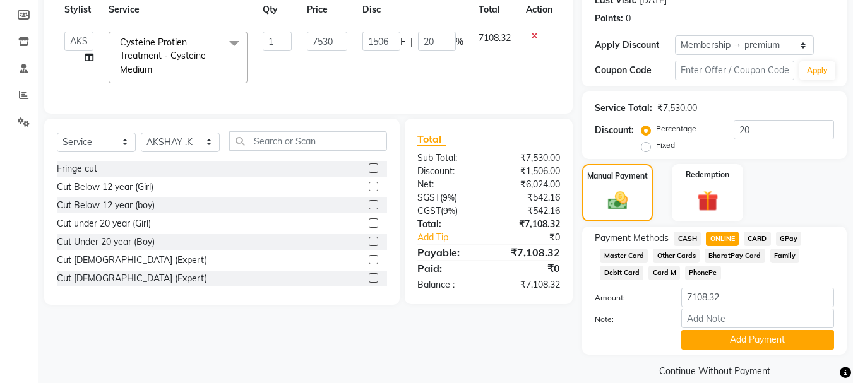
scroll to position [189, 0]
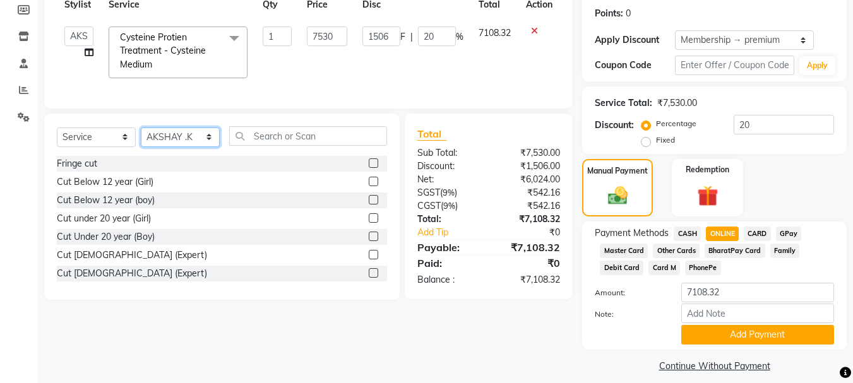
click at [175, 146] on select "Select Stylist AKSHAY .K LAKKHAN SHINDE Nagesh Jadhav Nitish Desai Pavan mane P…" at bounding box center [180, 138] width 79 height 20
select select "49799"
click at [141, 136] on select "Select Stylist AKSHAY .K LAKKHAN SHINDE Nagesh Jadhav Nitish Desai Pavan mane P…" at bounding box center [180, 138] width 79 height 20
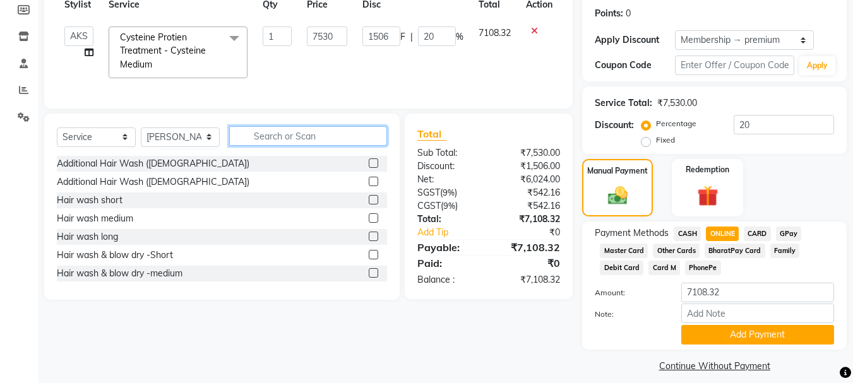
click at [285, 139] on input "text" at bounding box center [308, 136] width 158 height 20
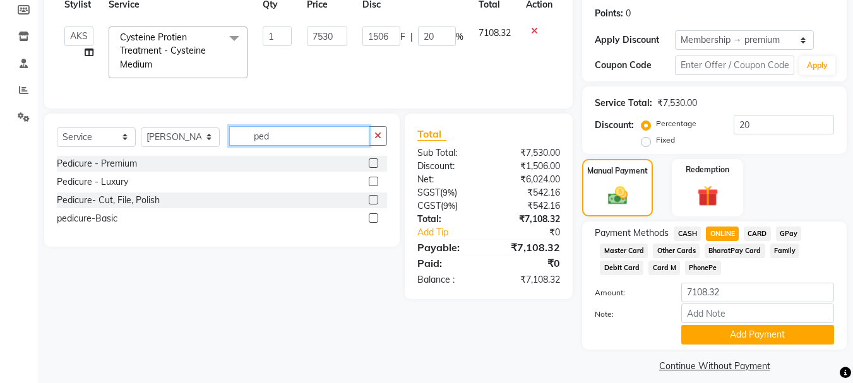
type input "ped"
click at [373, 186] on label at bounding box center [373, 181] width 9 height 9
click at [373, 186] on input "checkbox" at bounding box center [373, 182] width 8 height 8
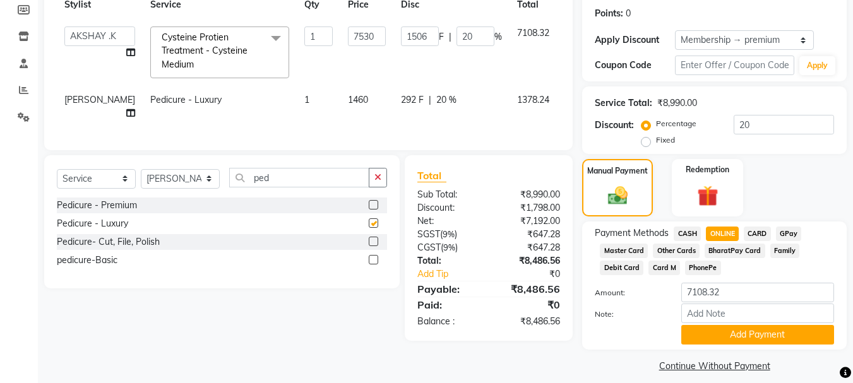
checkbox input "false"
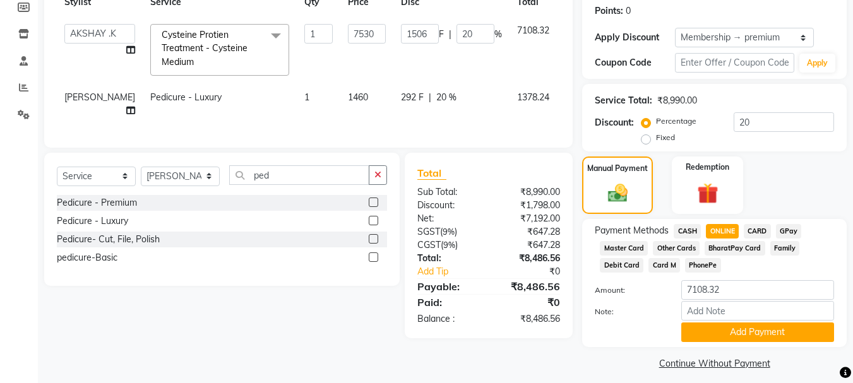
scroll to position [201, 0]
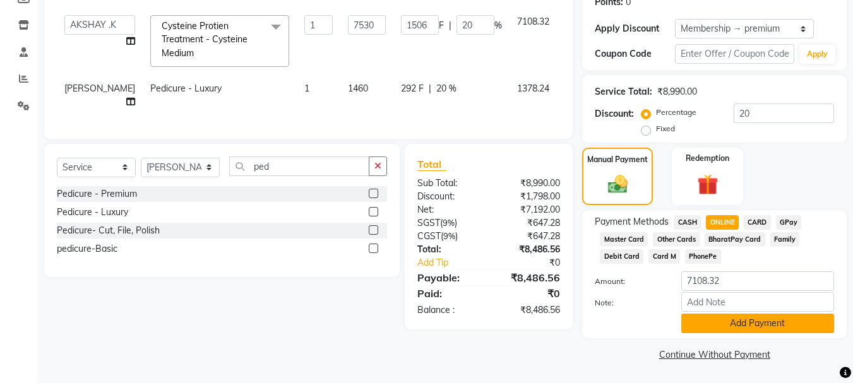
click at [736, 323] on button "Add Payment" at bounding box center [757, 324] width 153 height 20
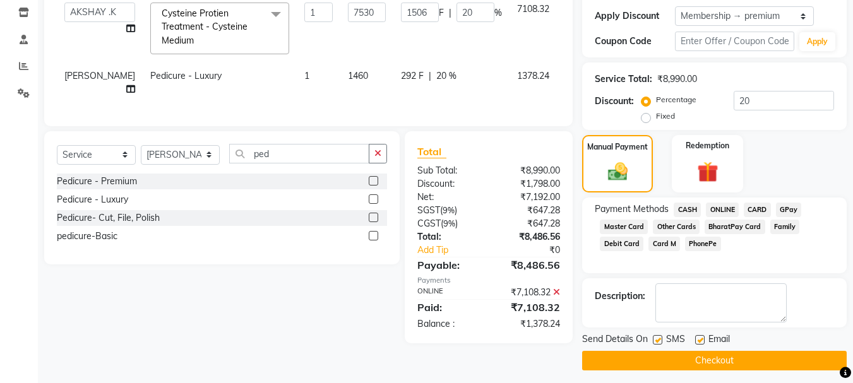
scroll to position [220, 0]
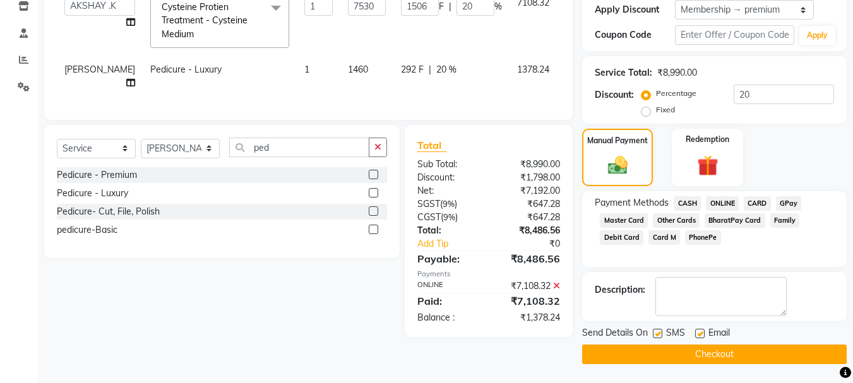
click at [687, 354] on button "Checkout" at bounding box center [714, 355] width 265 height 20
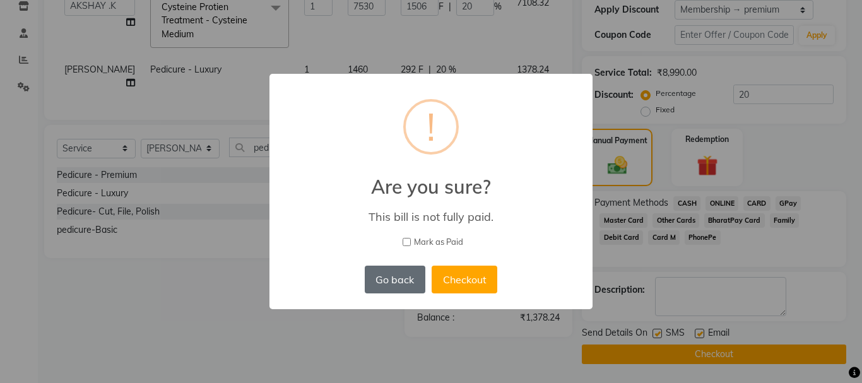
click at [386, 280] on button "Go back" at bounding box center [395, 280] width 61 height 28
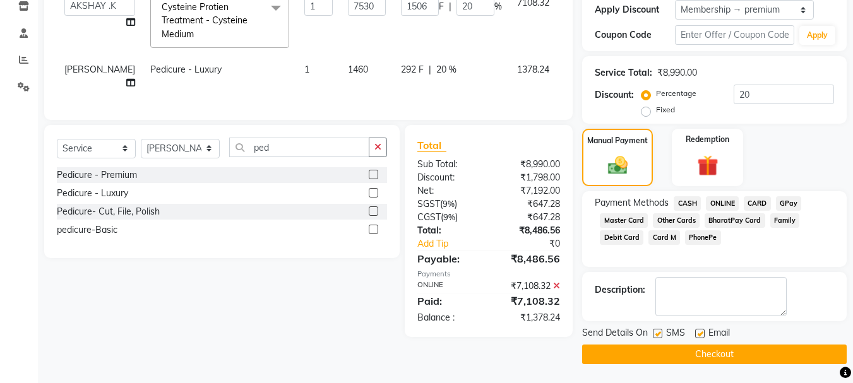
click at [556, 290] on icon at bounding box center [556, 286] width 7 height 9
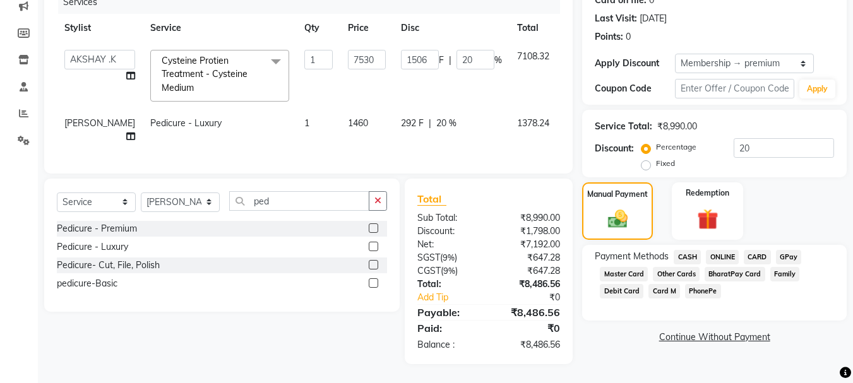
click at [720, 250] on span "ONLINE" at bounding box center [722, 257] width 33 height 15
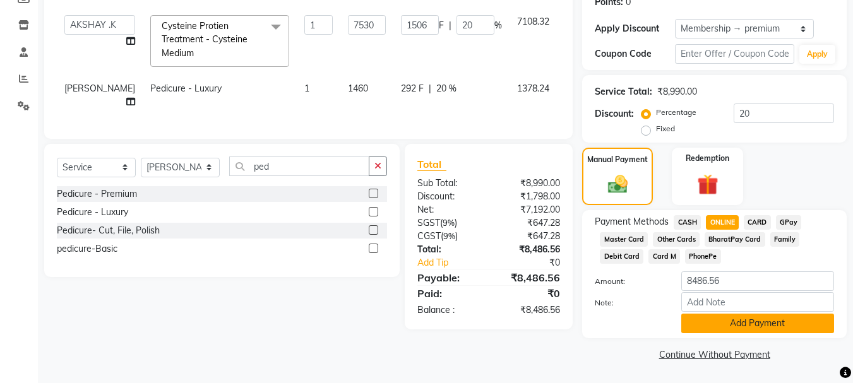
click at [731, 326] on button "Add Payment" at bounding box center [757, 324] width 153 height 20
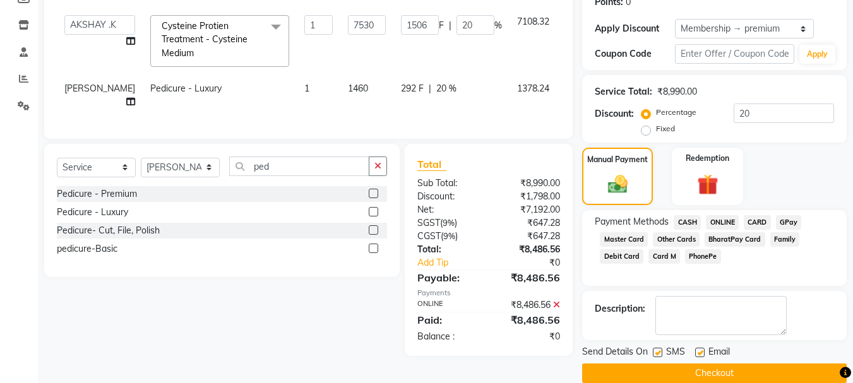
click at [648, 371] on button "Checkout" at bounding box center [714, 374] width 265 height 20
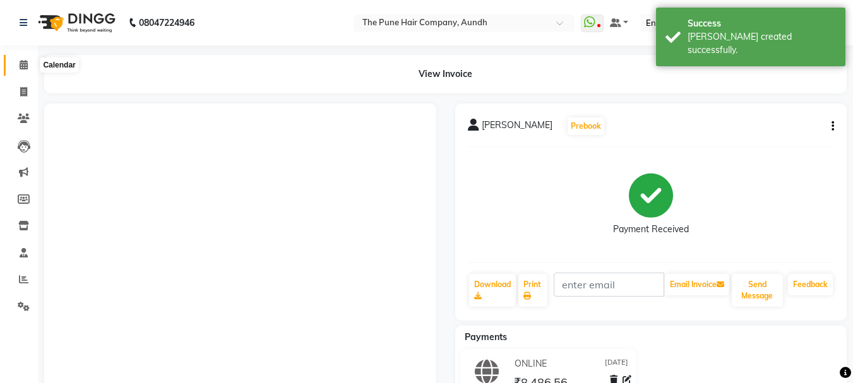
click at [23, 59] on span at bounding box center [24, 65] width 22 height 15
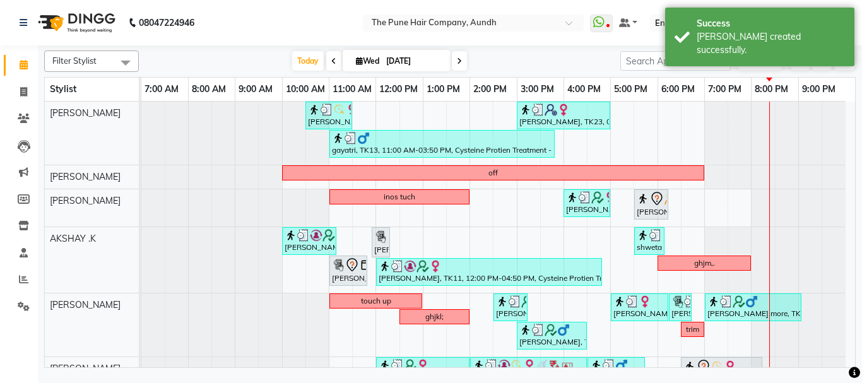
click at [441, 57] on input "[DATE]" at bounding box center [414, 61] width 63 height 19
select select "9"
select select "2025"
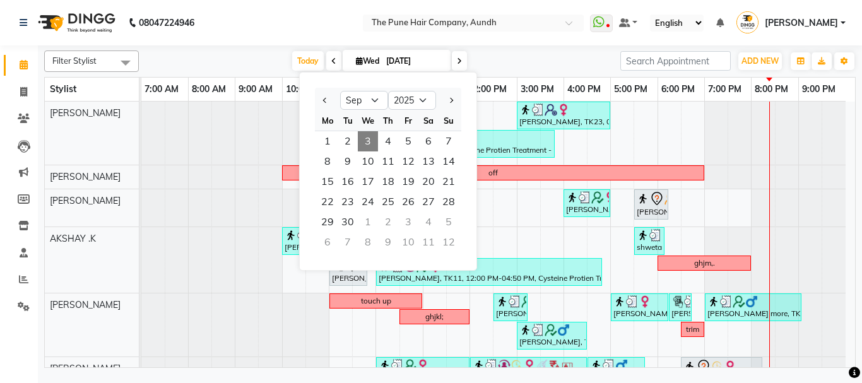
click at [410, 220] on div "3" at bounding box center [408, 222] width 20 height 20
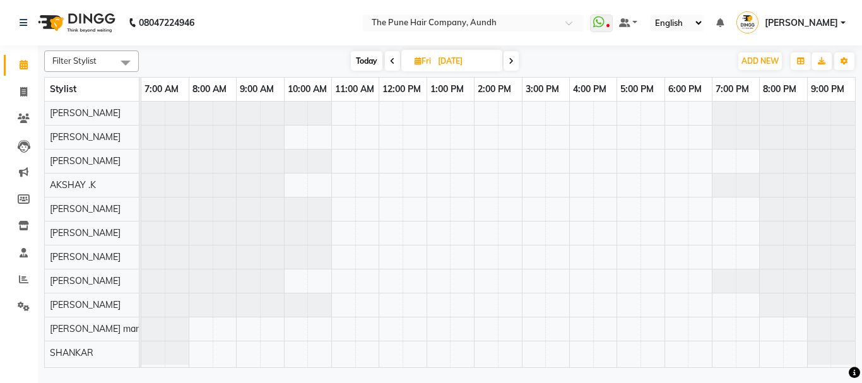
click at [364, 57] on span "Today" at bounding box center [367, 61] width 32 height 20
type input "[DATE]"
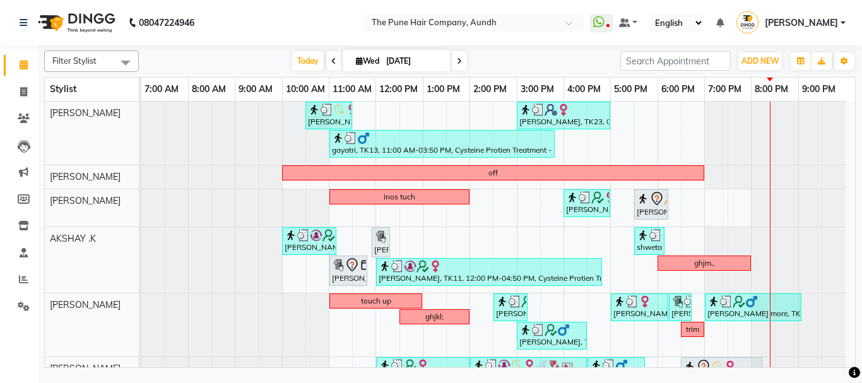
click at [436, 59] on input "[DATE]" at bounding box center [414, 61] width 63 height 19
select select "9"
select select "2025"
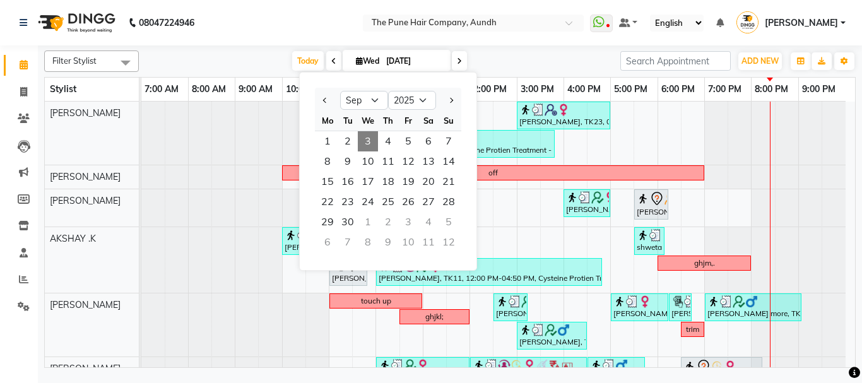
click at [408, 222] on div "3" at bounding box center [408, 222] width 20 height 20
type input "03-10-2025"
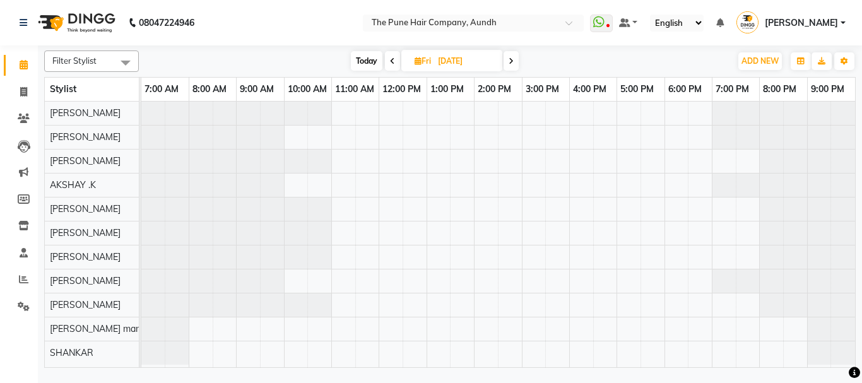
click at [391, 302] on div at bounding box center [498, 235] width 714 height 266
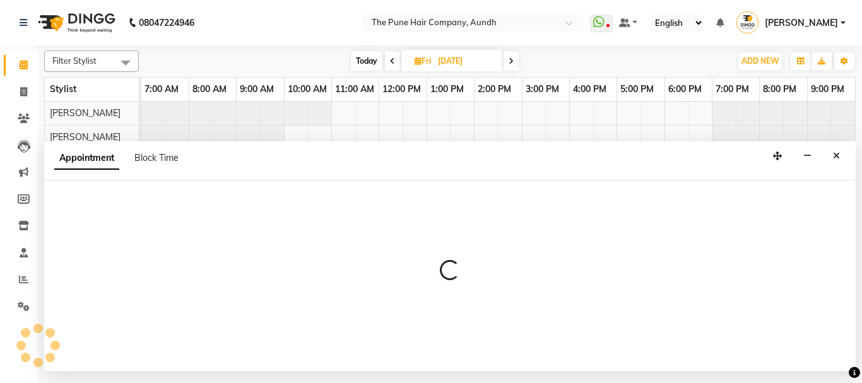
select select "49799"
select select "720"
select select "tentative"
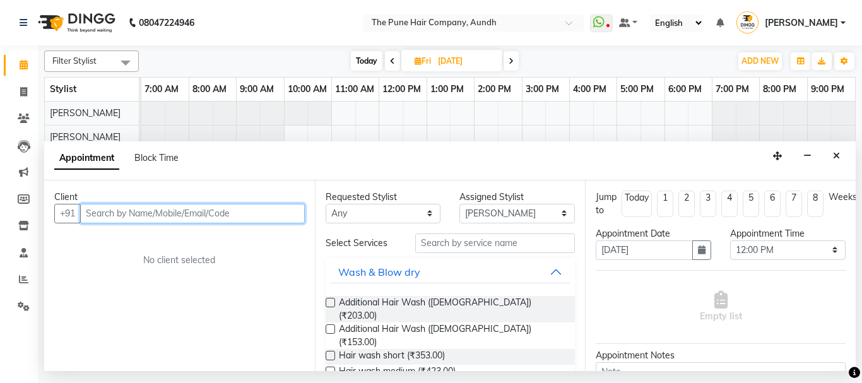
click at [152, 213] on input "text" at bounding box center [192, 214] width 225 height 20
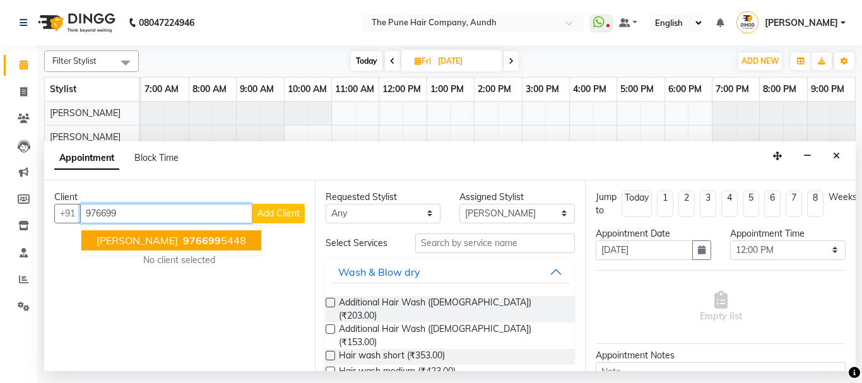
click at [159, 239] on button "Neha Kadam 976699 5448" at bounding box center [171, 240] width 180 height 20
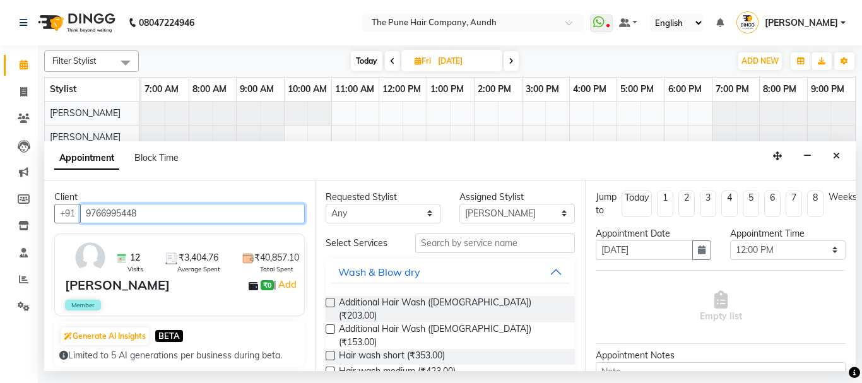
type input "9766995448"
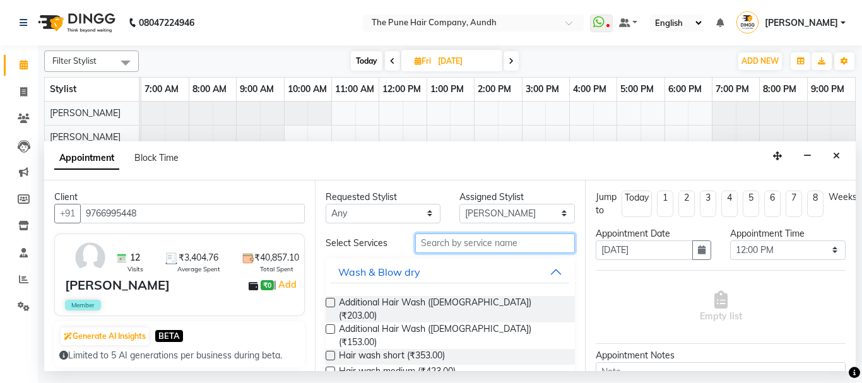
click at [443, 246] on input "text" at bounding box center [495, 244] width 160 height 20
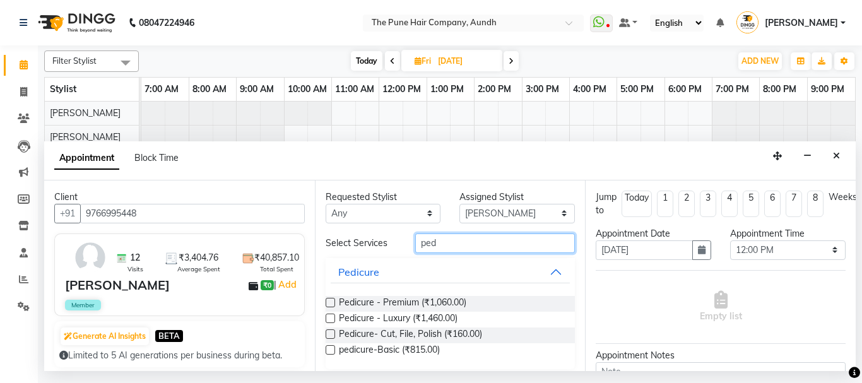
type input "ped"
click at [332, 317] on label at bounding box center [330, 318] width 9 height 9
click at [332, 317] on input "checkbox" at bounding box center [330, 320] width 8 height 8
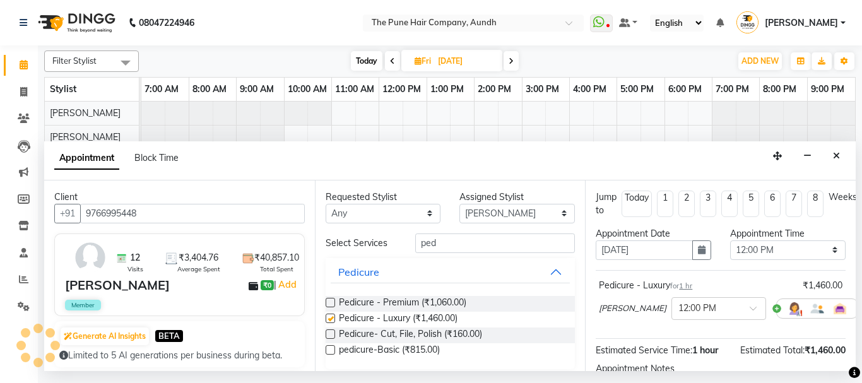
checkbox input "false"
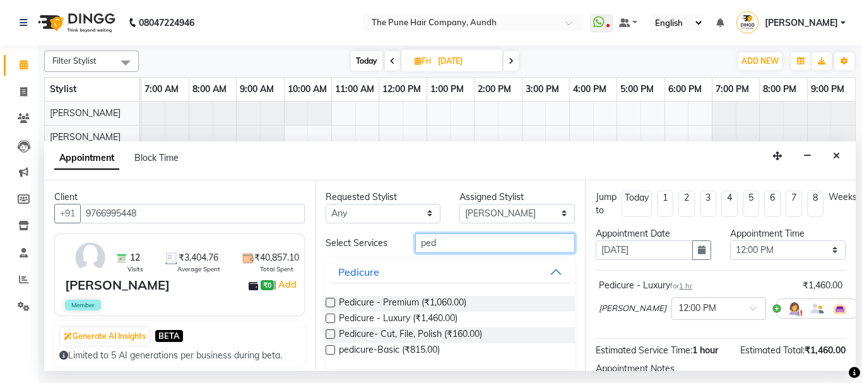
click at [463, 242] on input "ped" at bounding box center [495, 244] width 160 height 20
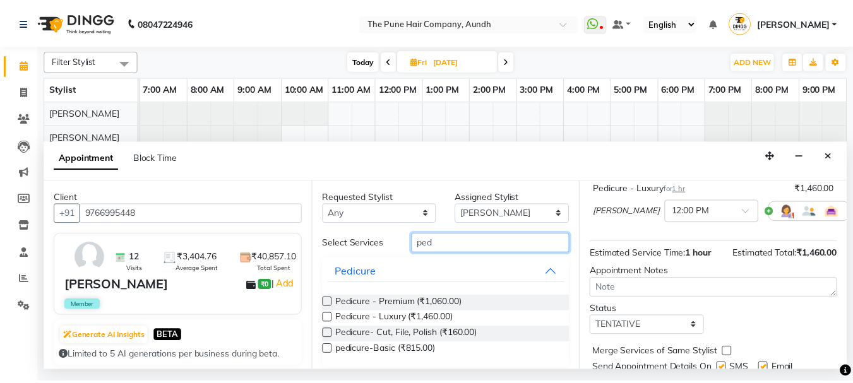
scroll to position [153, 0]
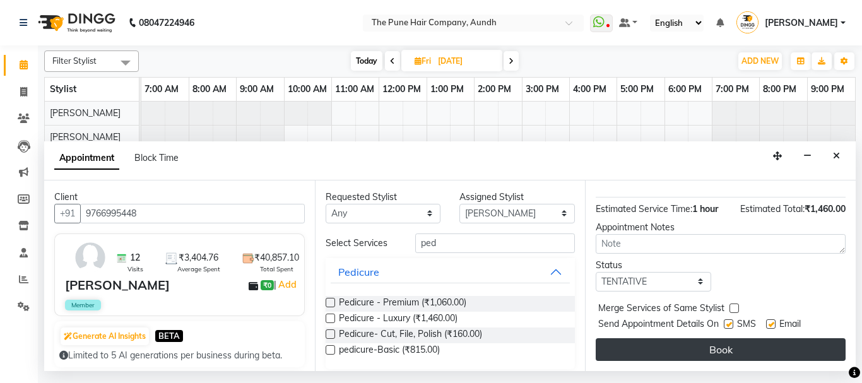
click at [682, 340] on button "Book" at bounding box center [721, 349] width 250 height 23
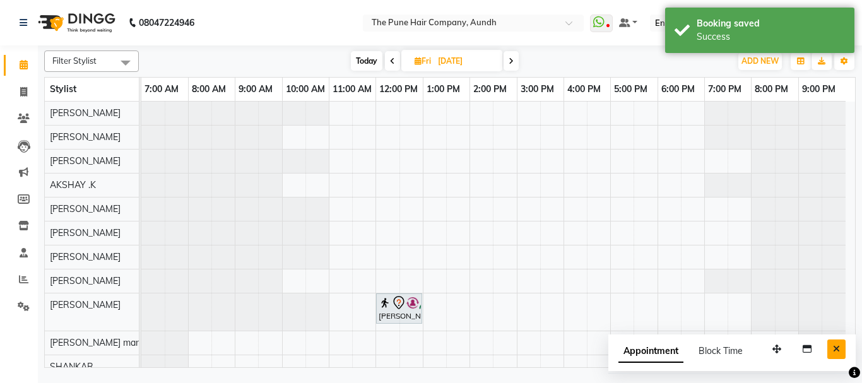
click at [836, 349] on icon "Close" at bounding box center [836, 349] width 7 height 9
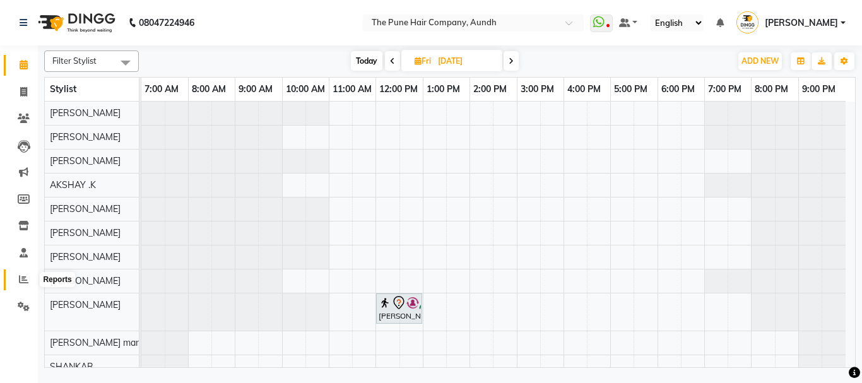
click at [21, 281] on icon at bounding box center [23, 279] width 9 height 9
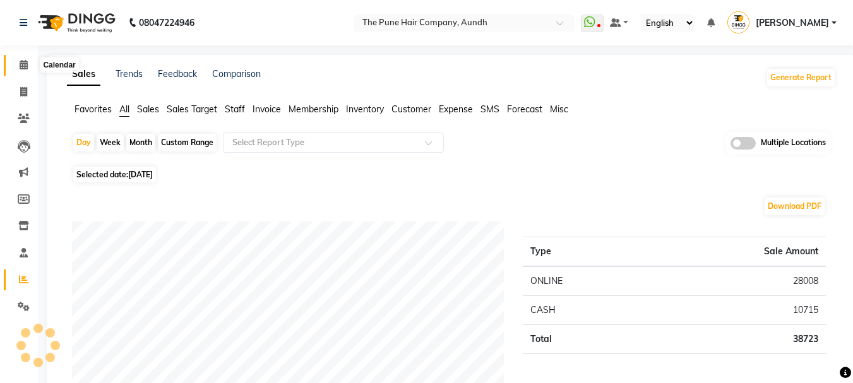
click at [21, 66] on icon at bounding box center [24, 64] width 8 height 9
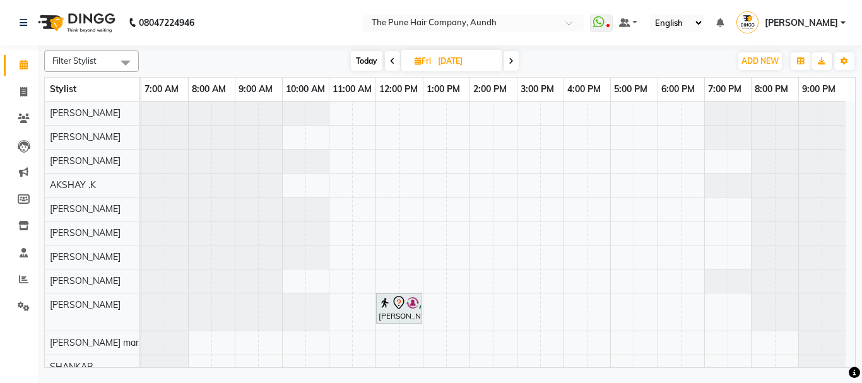
click at [366, 62] on span "Today" at bounding box center [367, 61] width 32 height 20
type input "[DATE]"
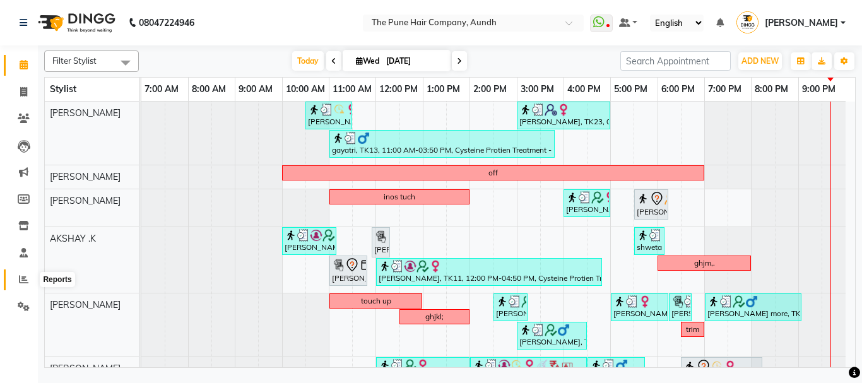
click at [23, 275] on icon at bounding box center [23, 279] width 9 height 9
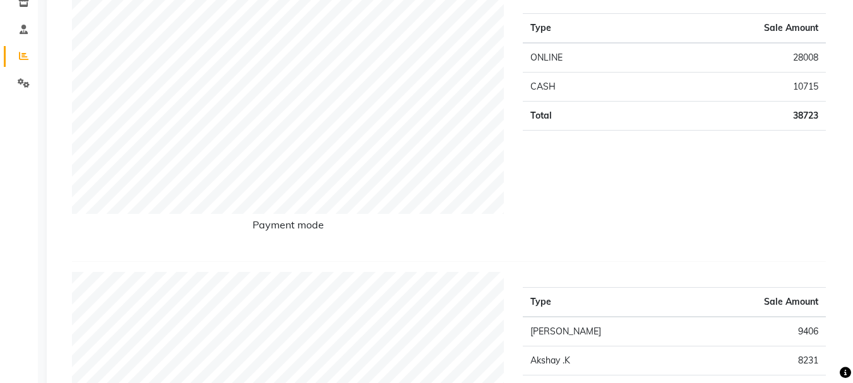
scroll to position [63, 0]
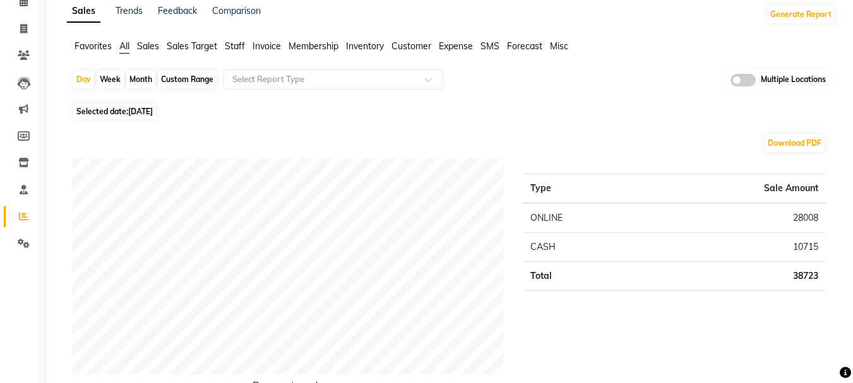
click at [138, 77] on div "Month" at bounding box center [140, 80] width 29 height 18
select select "9"
select select "2025"
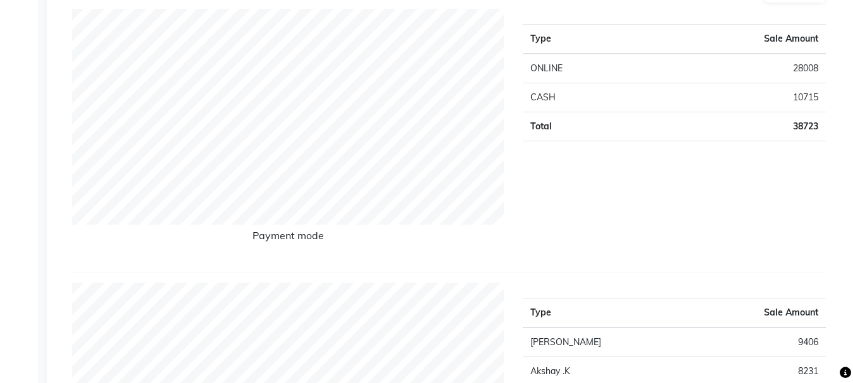
scroll to position [0, 0]
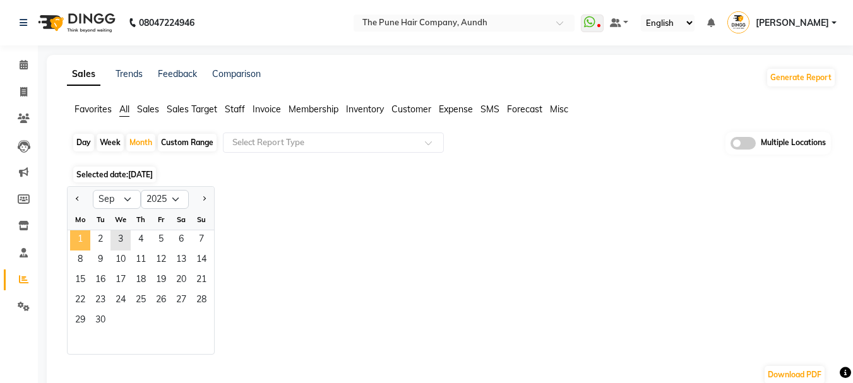
click at [85, 239] on span "1" at bounding box center [80, 240] width 20 height 20
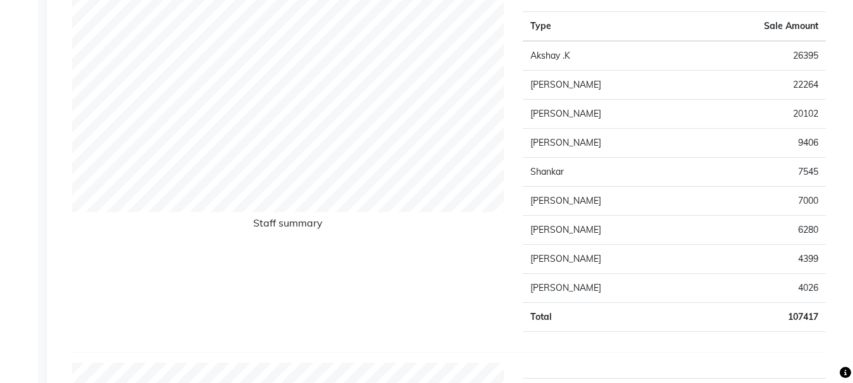
scroll to position [505, 0]
